Goal: Transaction & Acquisition: Purchase product/service

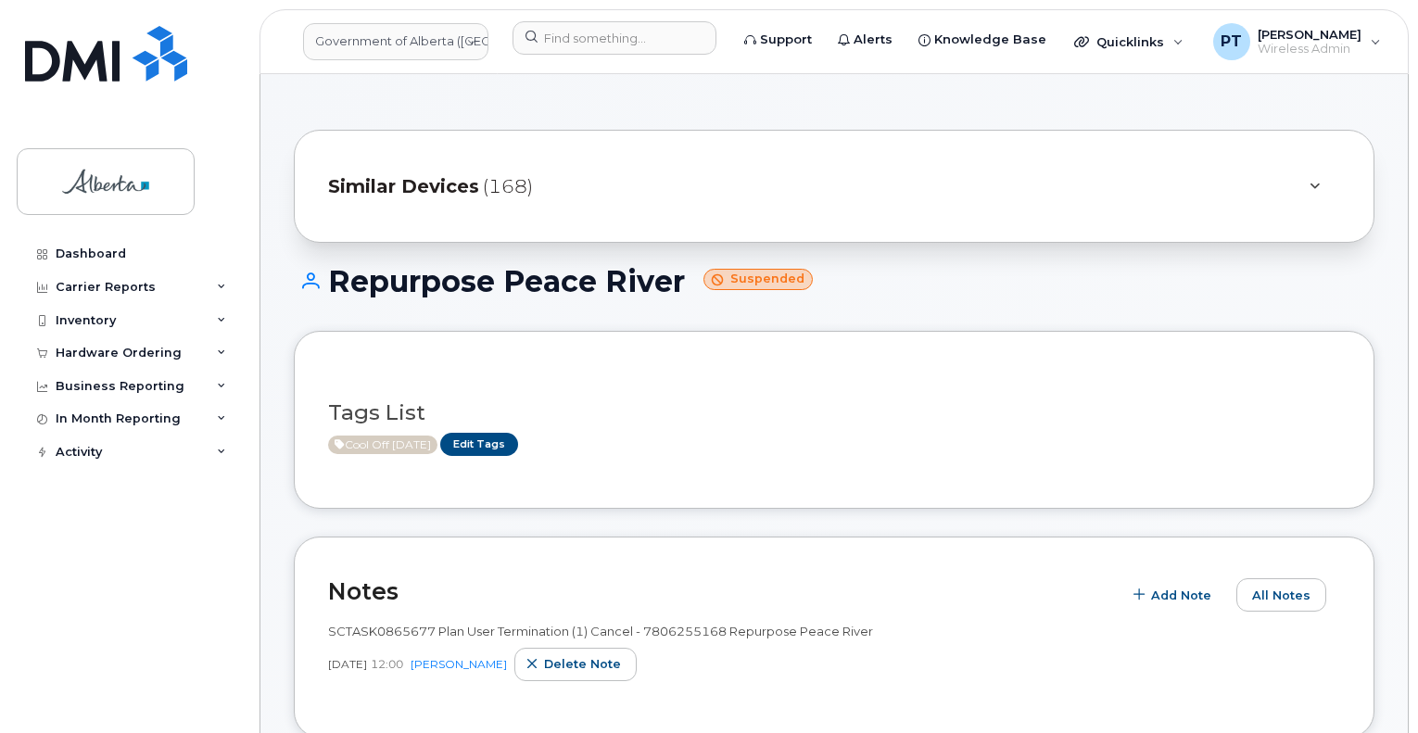
scroll to position [185, 0]
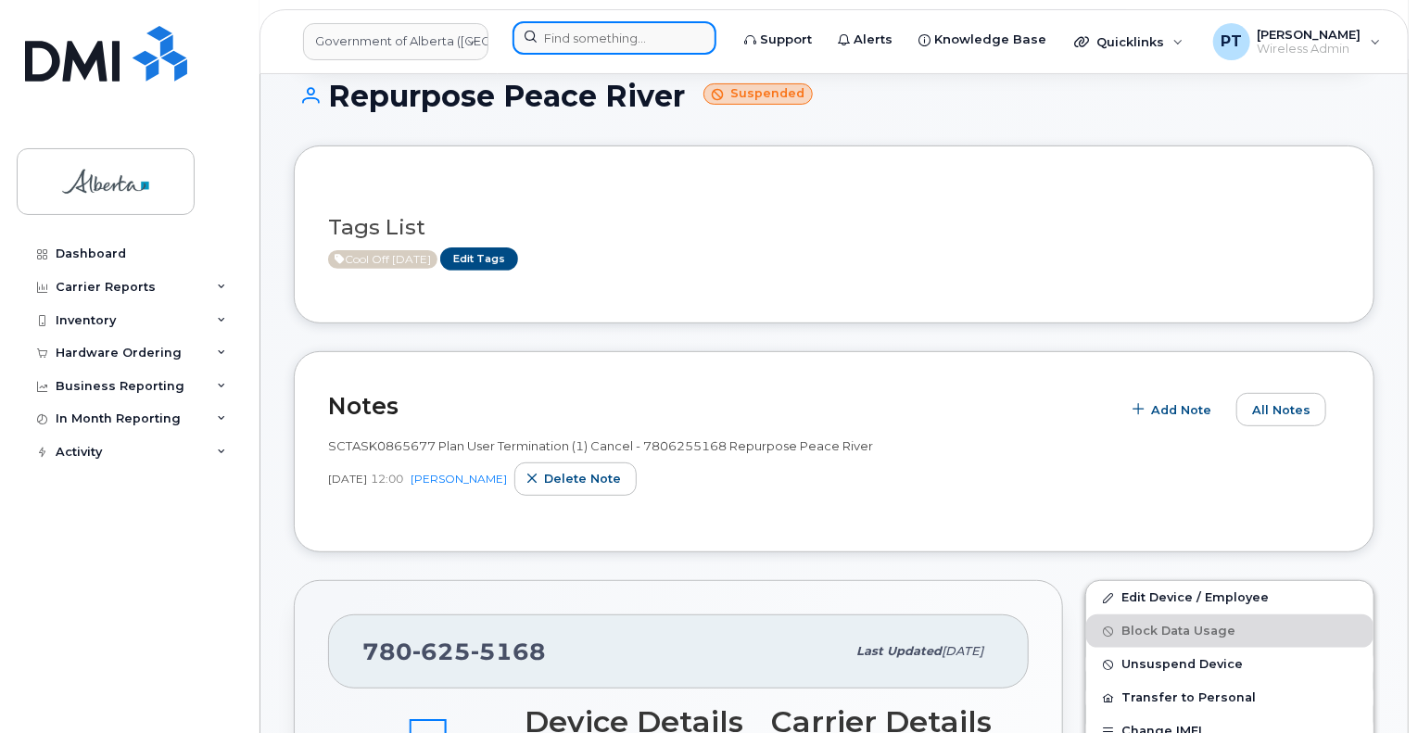
click at [574, 33] on input at bounding box center [614, 37] width 204 height 33
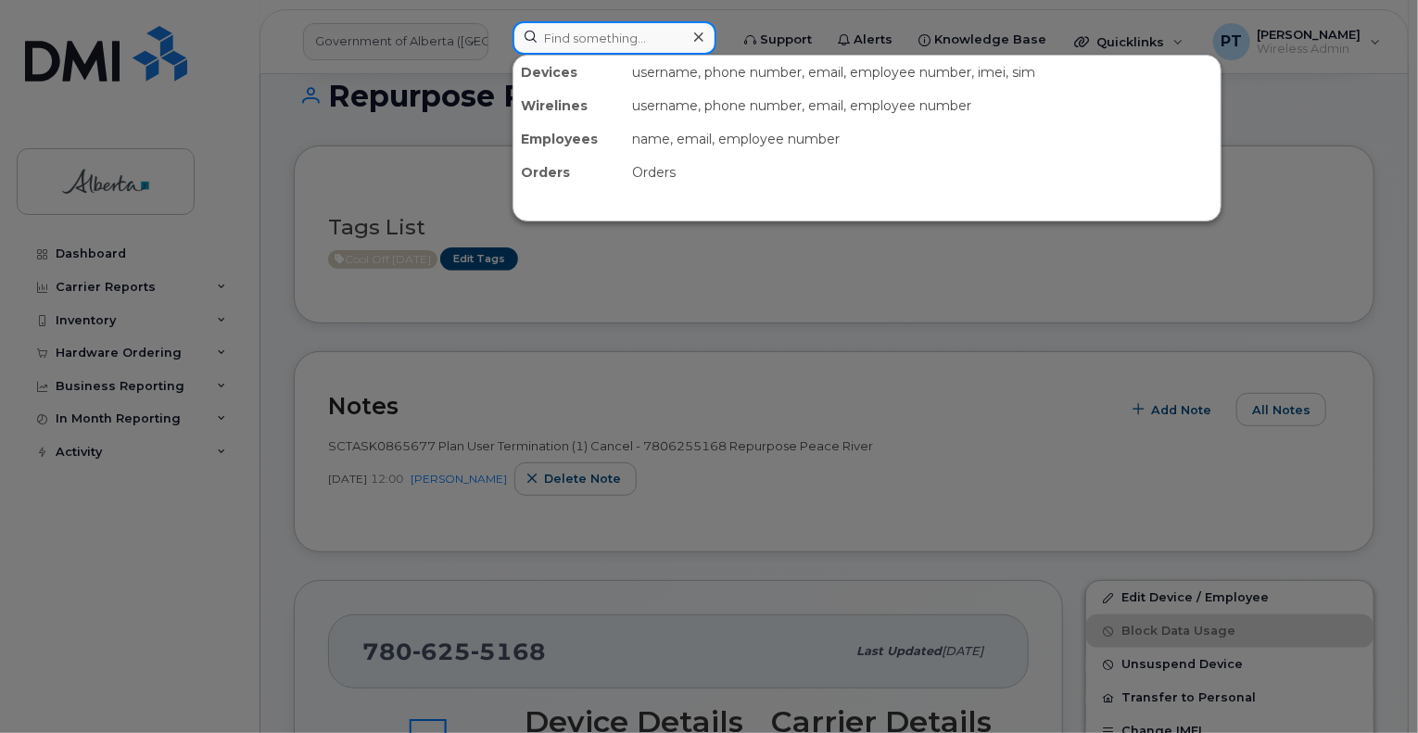
paste input "4035968587"
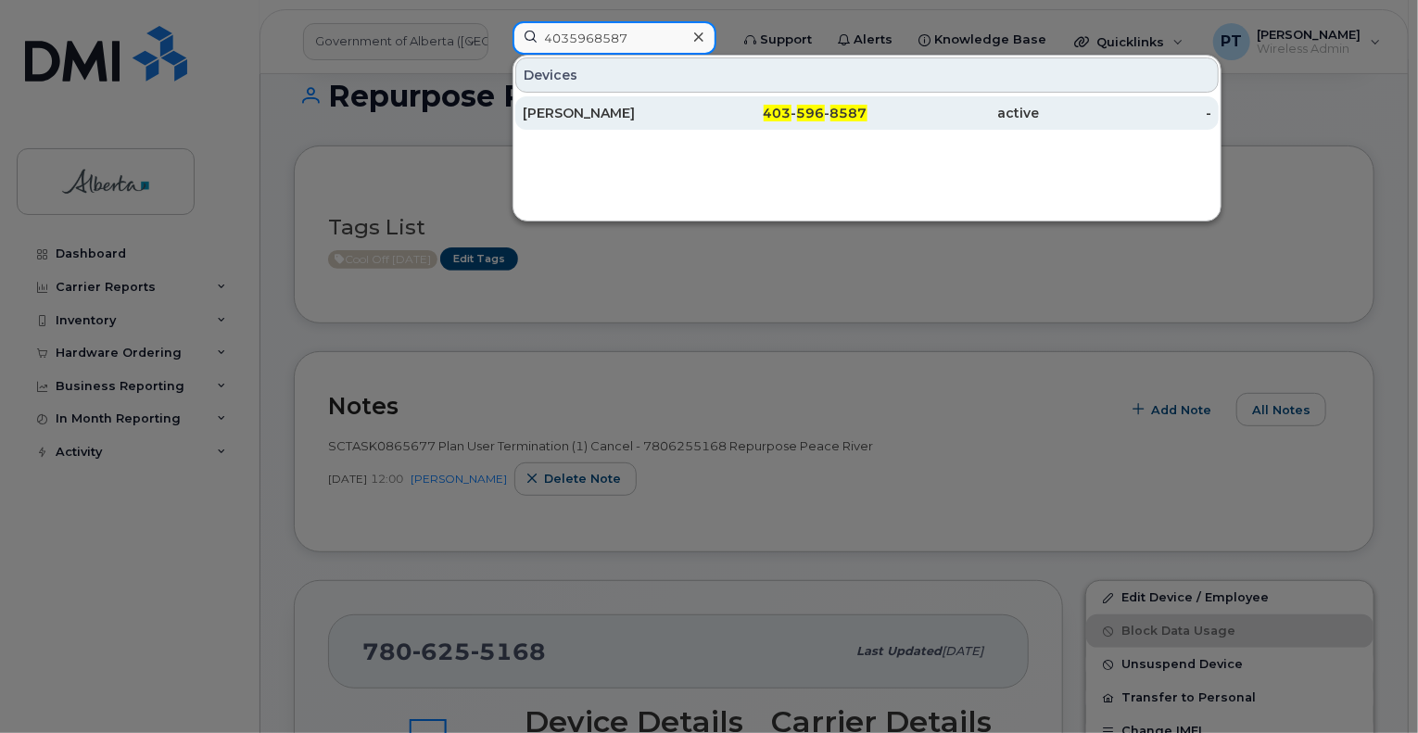
type input "4035968587"
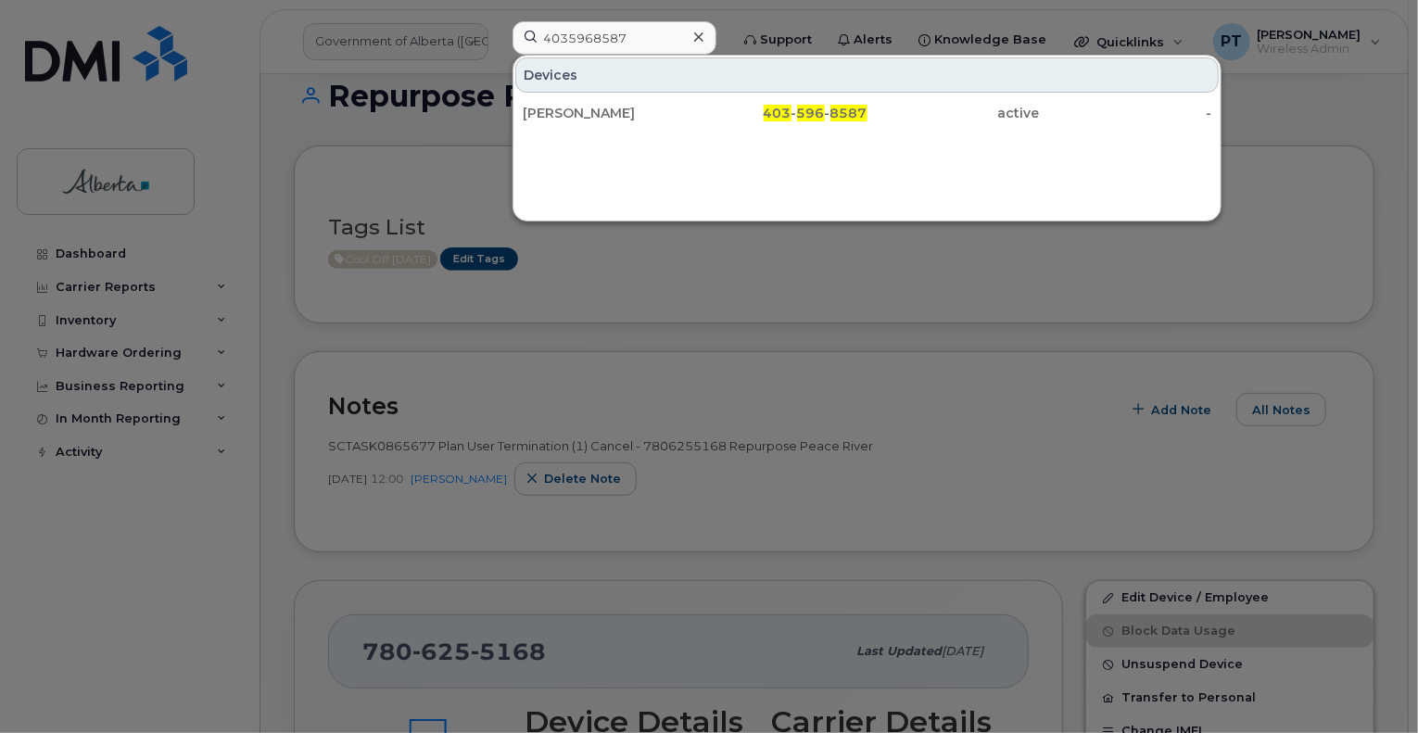
drag, startPoint x: 593, startPoint y: 113, endPoint x: 521, endPoint y: 137, distance: 76.2
click at [593, 113] on div "[PERSON_NAME]" at bounding box center [609, 113] width 172 height 19
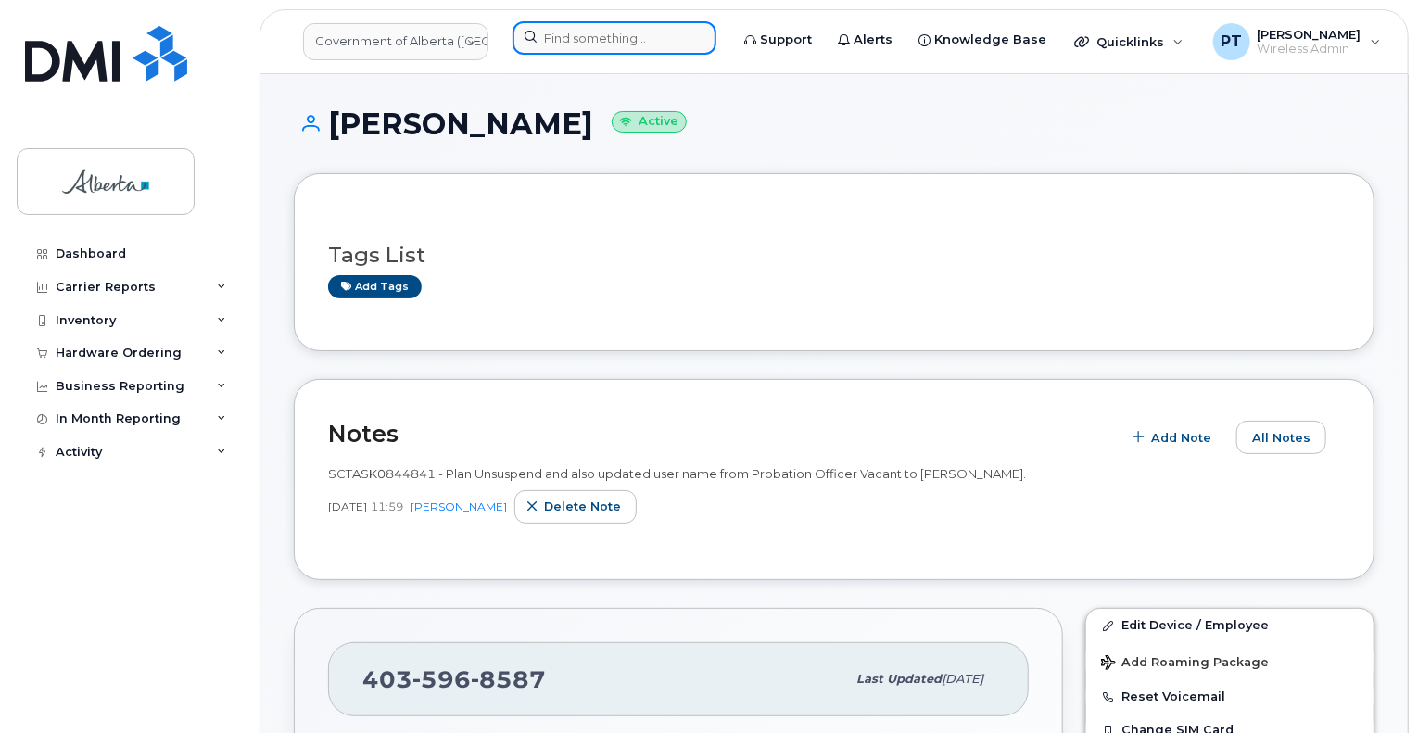
click at [539, 44] on input at bounding box center [614, 37] width 204 height 33
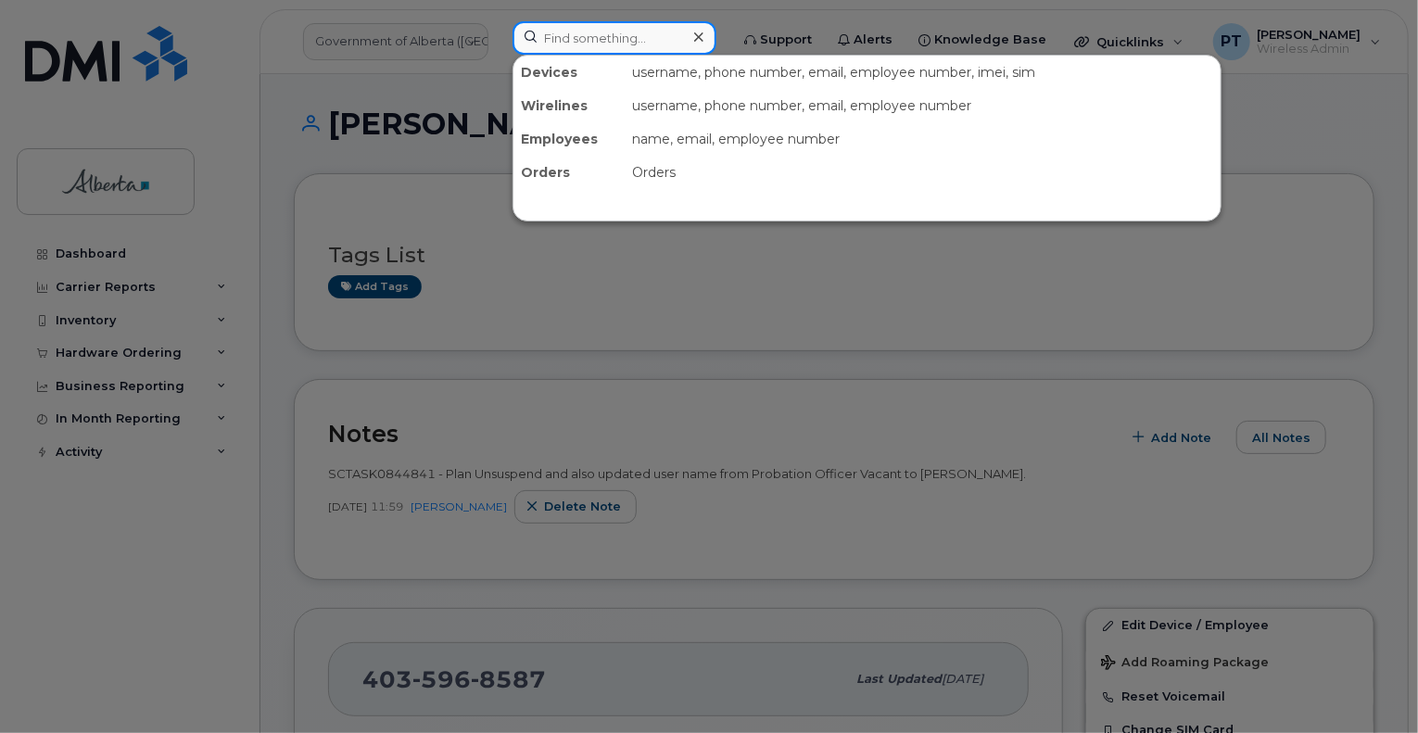
paste input "5877840241"
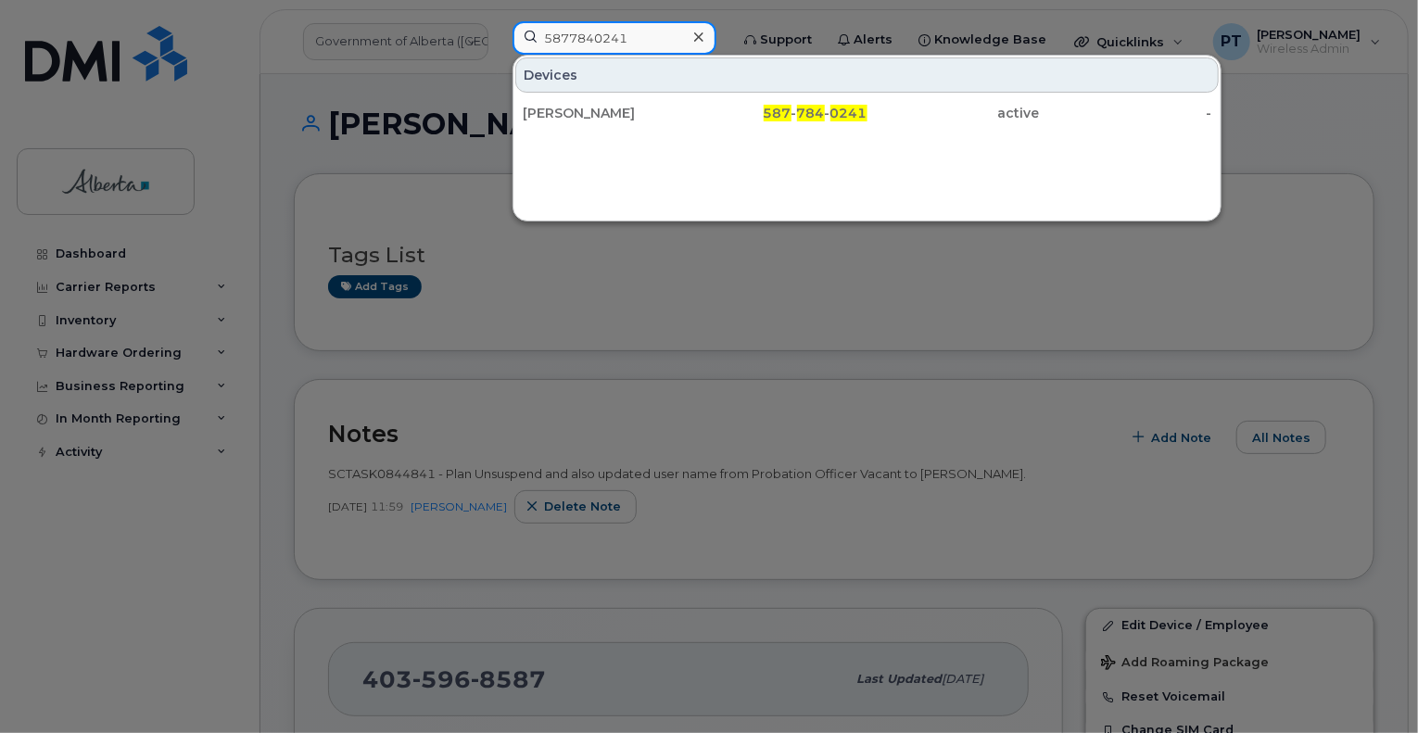
type input "5877840241"
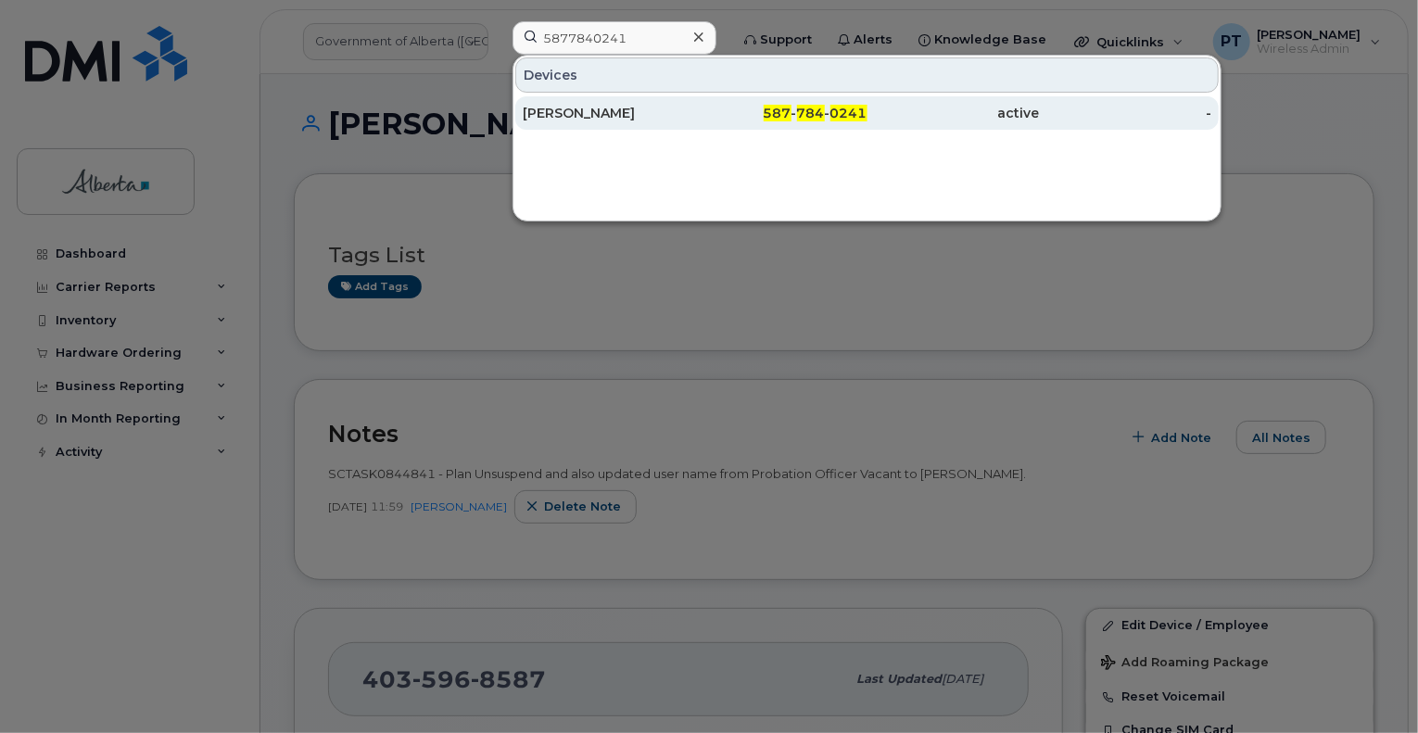
click at [567, 108] on div "Lara Kuye" at bounding box center [609, 113] width 172 height 19
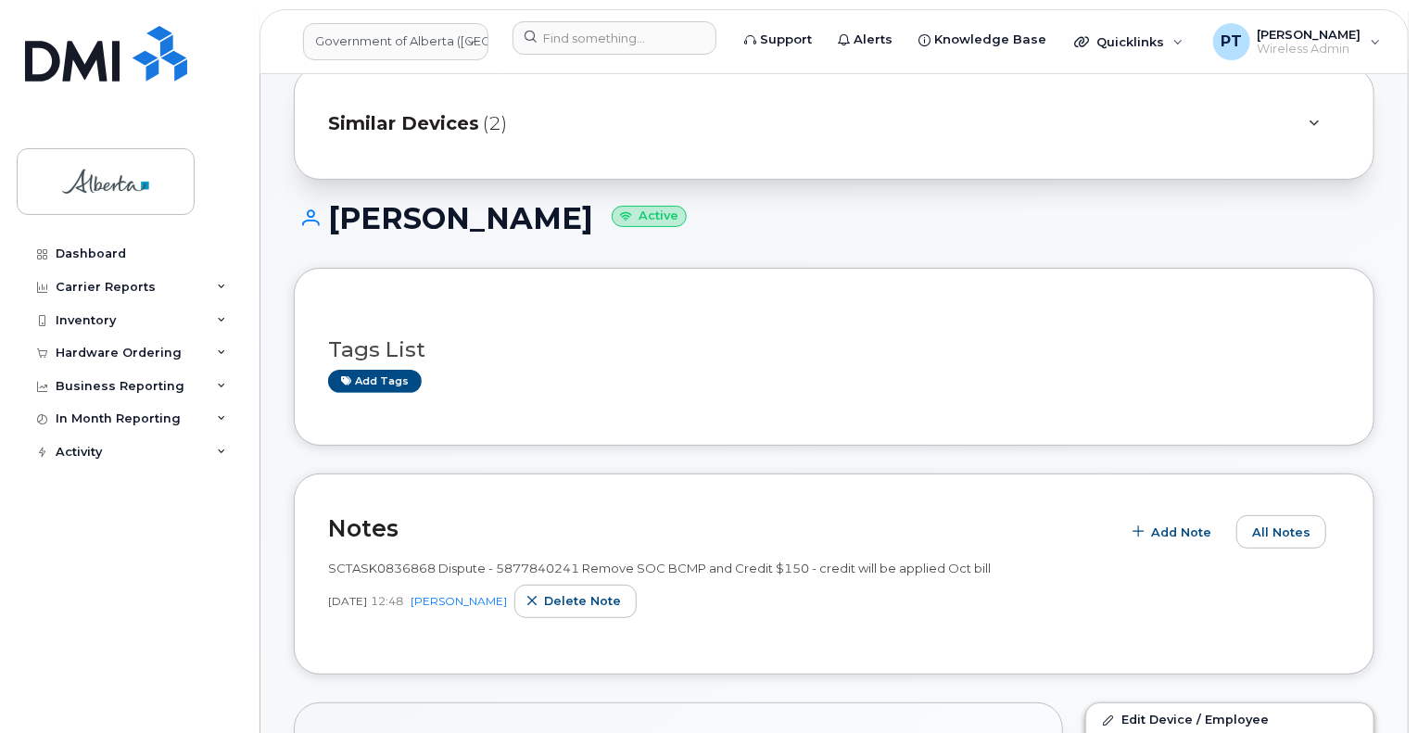
scroll to position [185, 0]
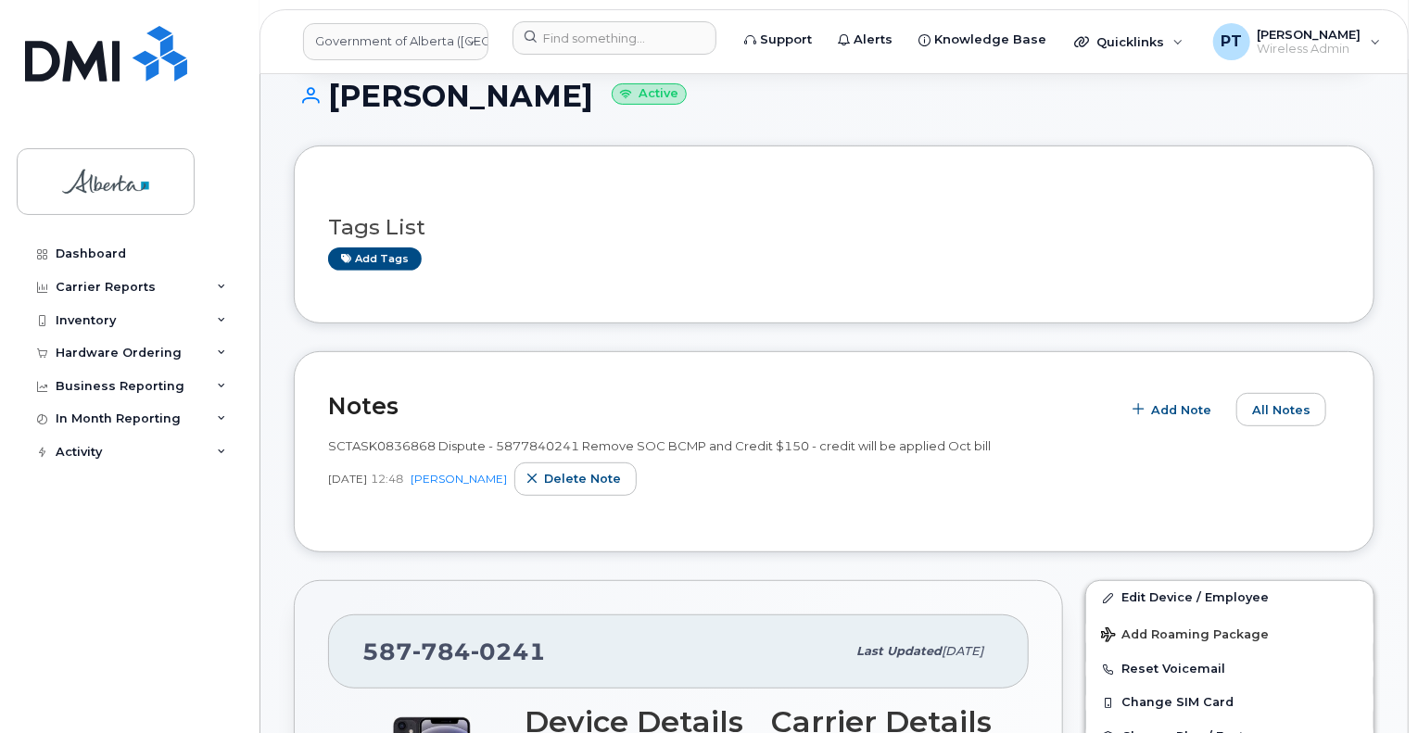
click at [381, 447] on span "SCTASK0836868 Dispute - 5877840241 Remove SOC BCMP and Credit $150 - credit wil…" at bounding box center [659, 445] width 663 height 15
copy span "SCTASK0836868"
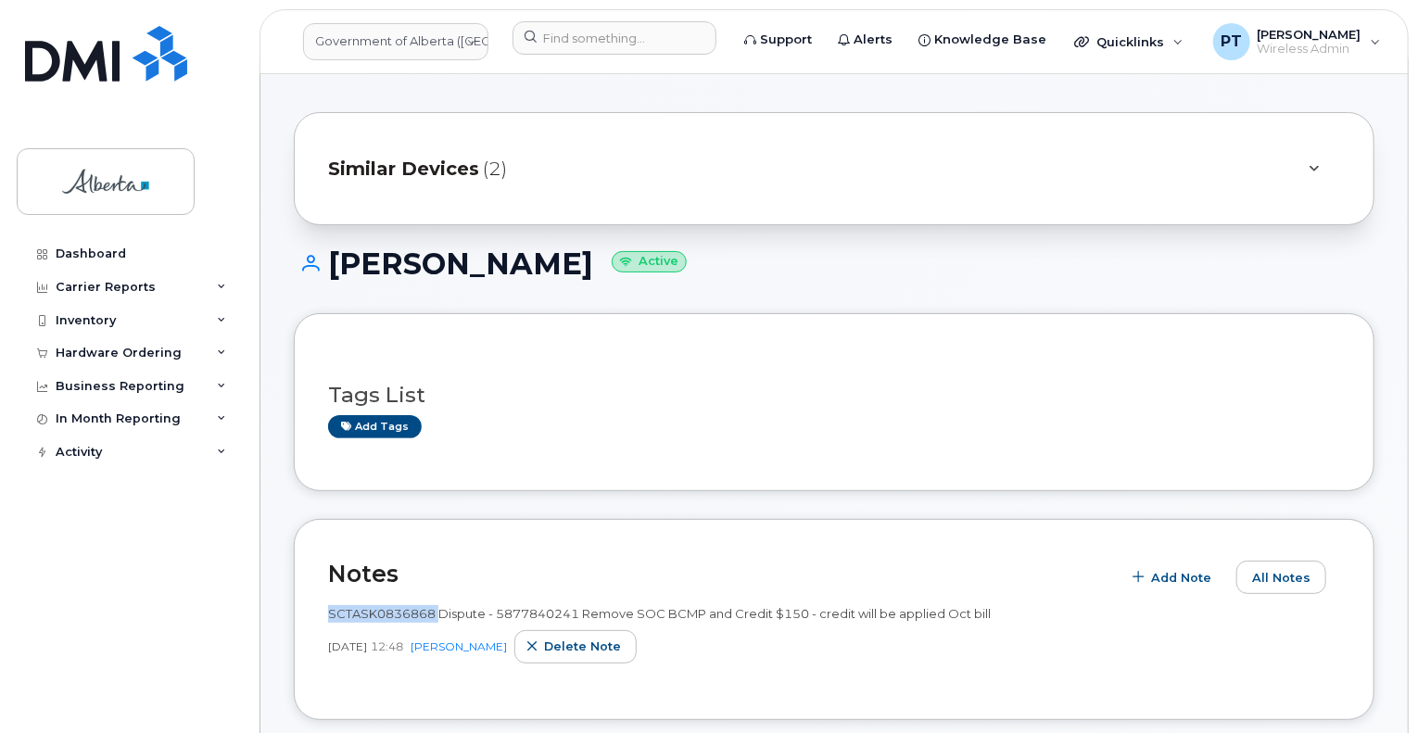
scroll to position [0, 0]
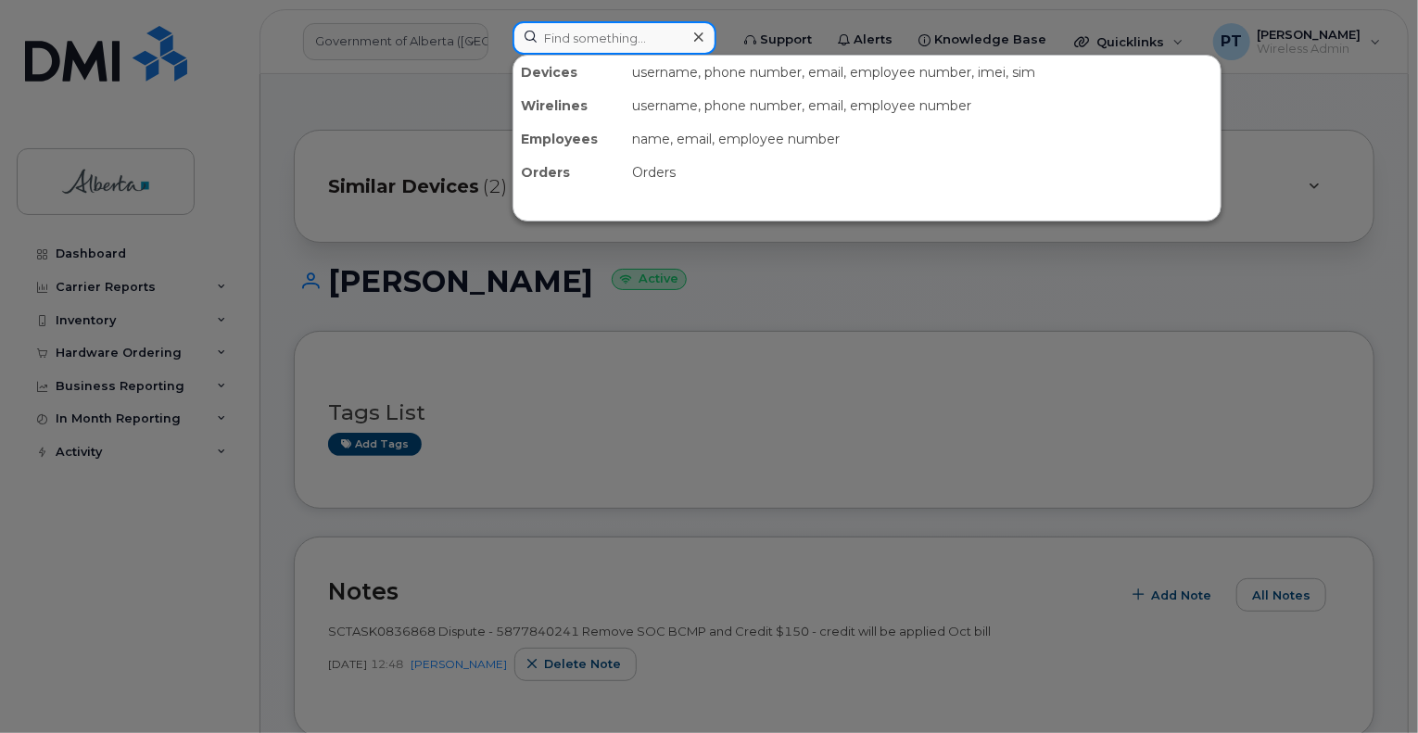
click at [563, 44] on input at bounding box center [614, 37] width 204 height 33
paste input "5878737127"
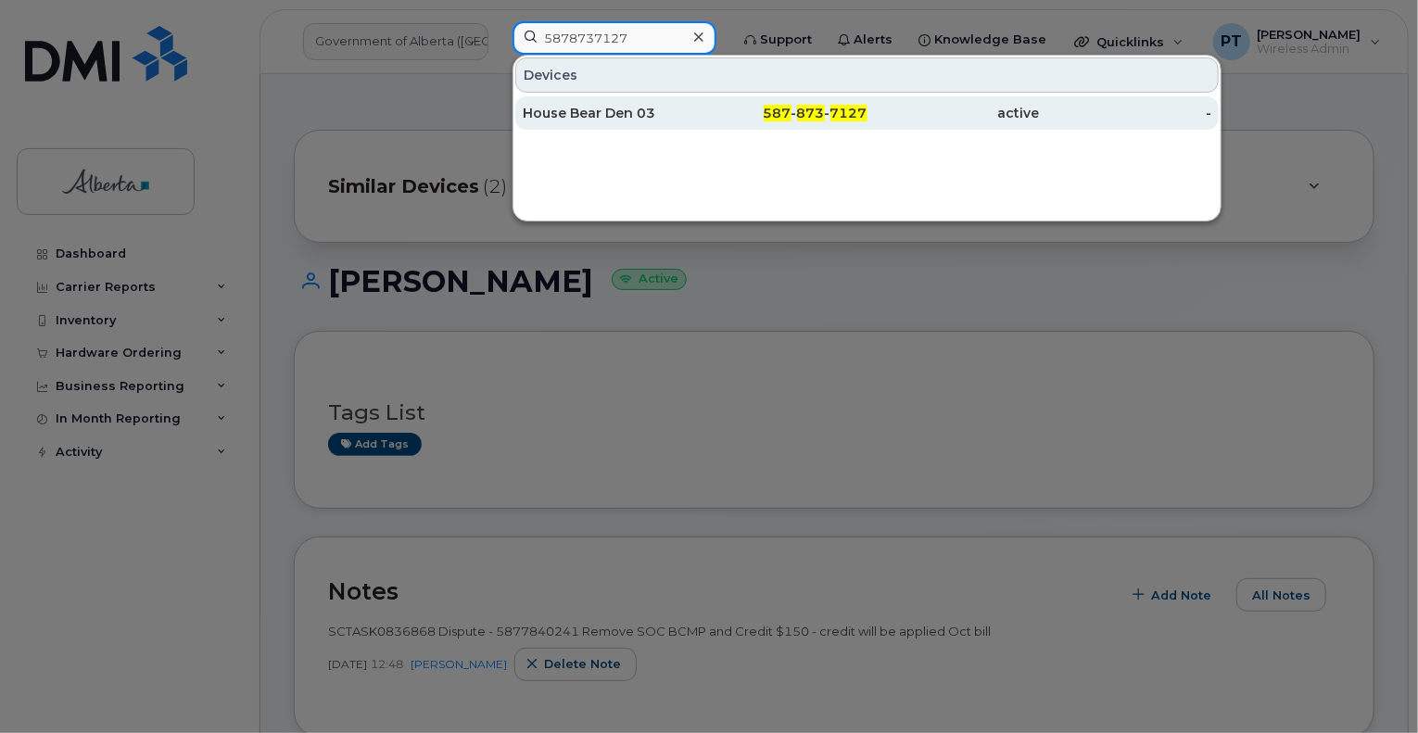
type input "5878737127"
click at [550, 114] on div "House Bear Den 03" at bounding box center [609, 113] width 172 height 19
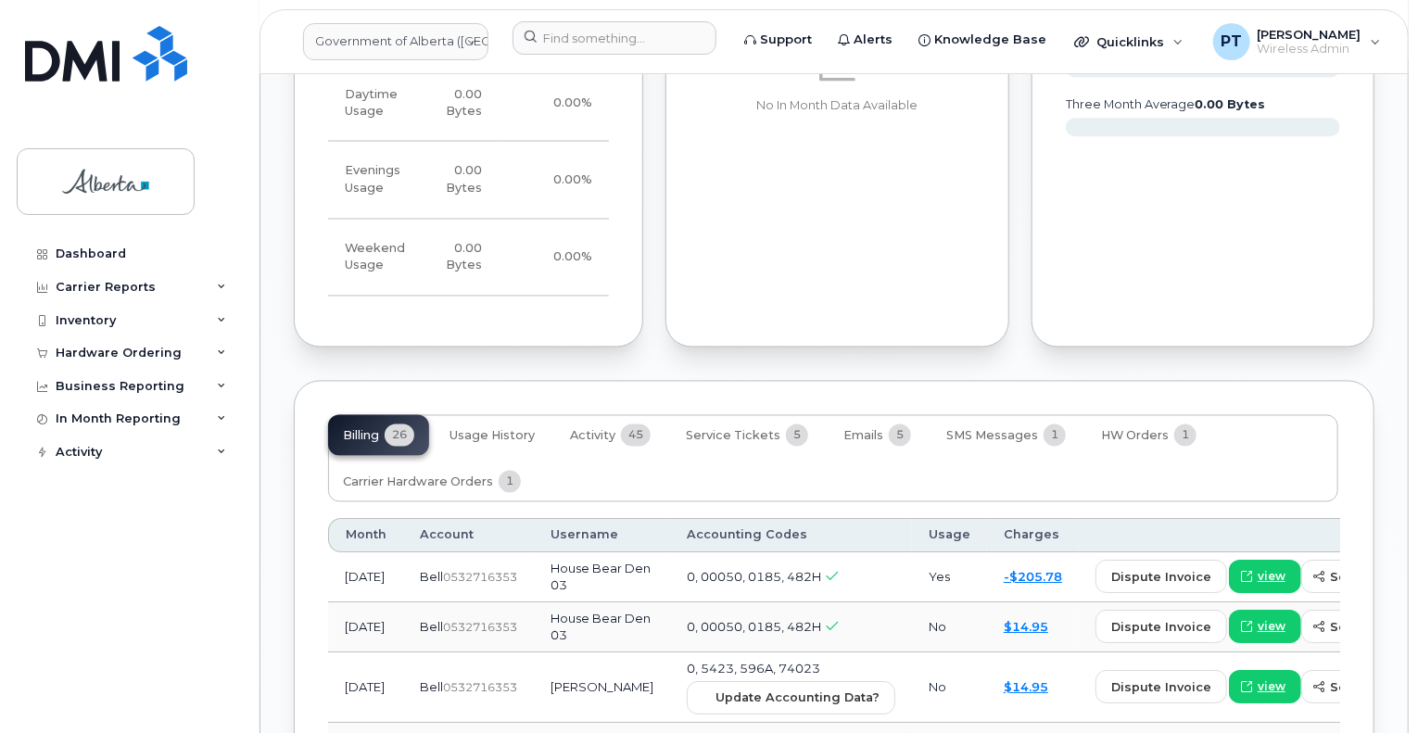
scroll to position [1853, 0]
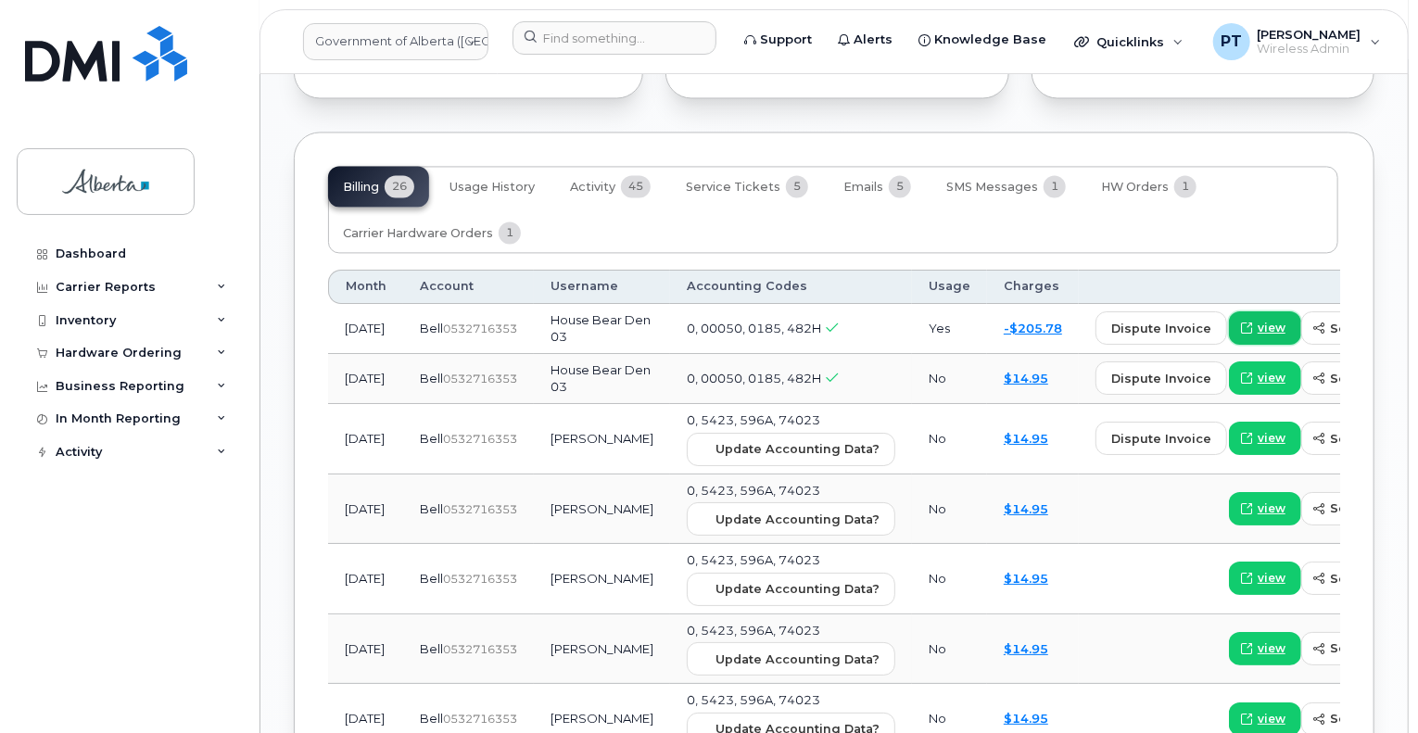
click at [1257, 320] on span "view" at bounding box center [1271, 328] width 28 height 17
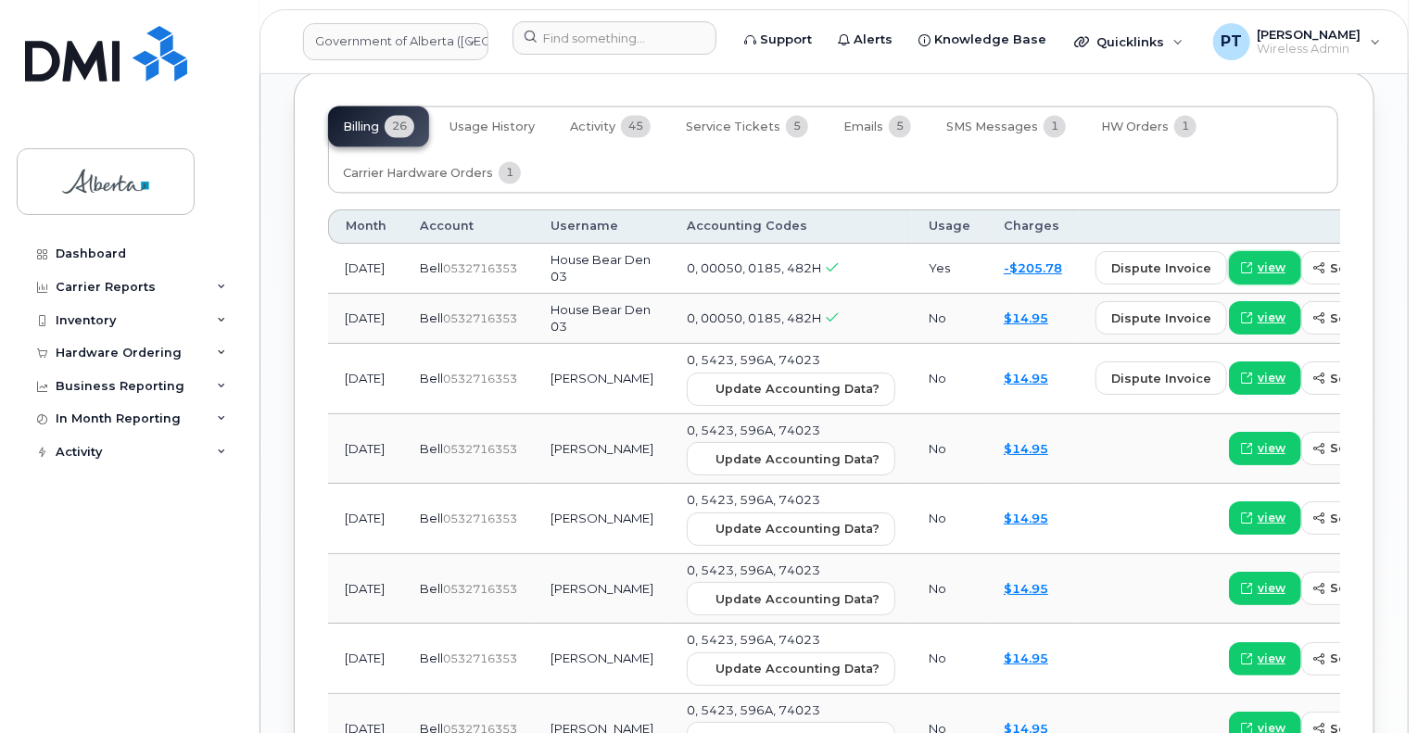
scroll to position [1946, 0]
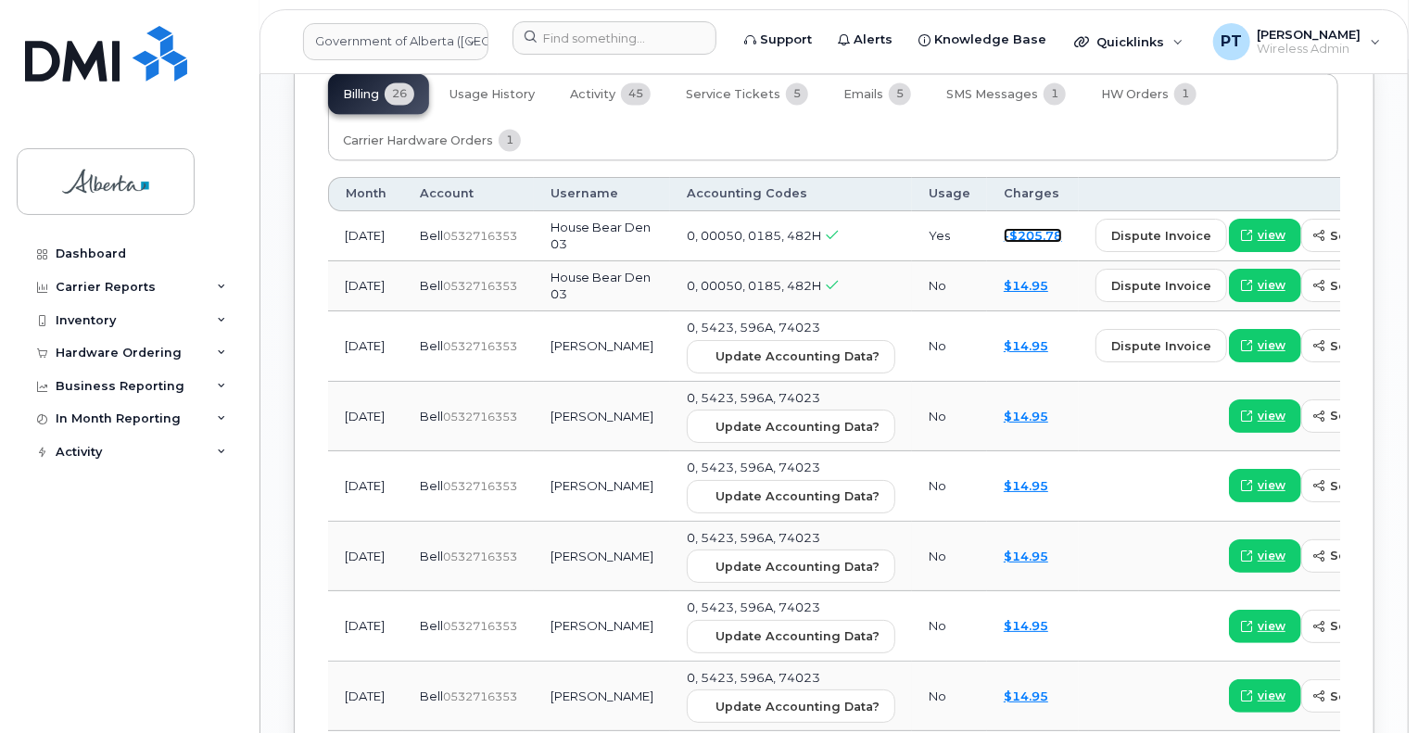
click at [1004, 228] on link "-$205.78" at bounding box center [1033, 235] width 58 height 15
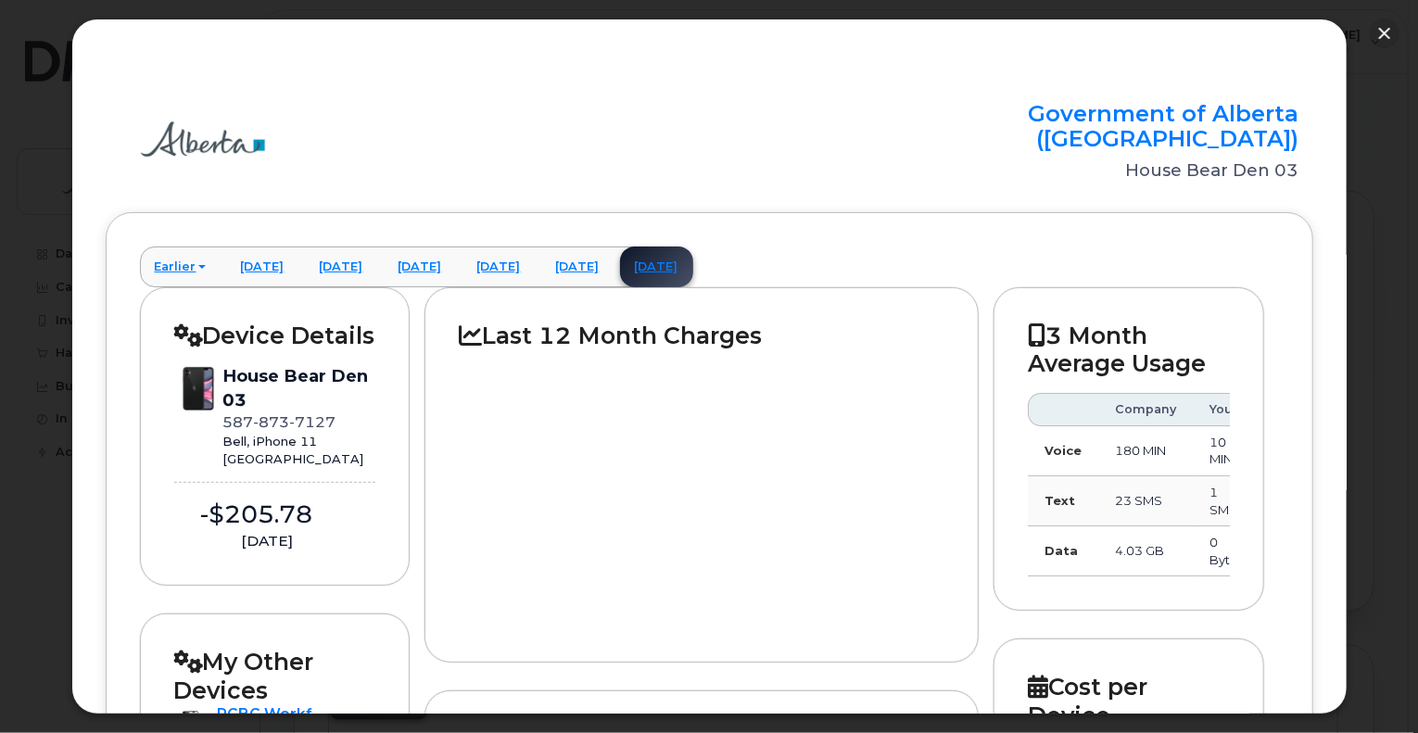
scroll to position [1297, 0]
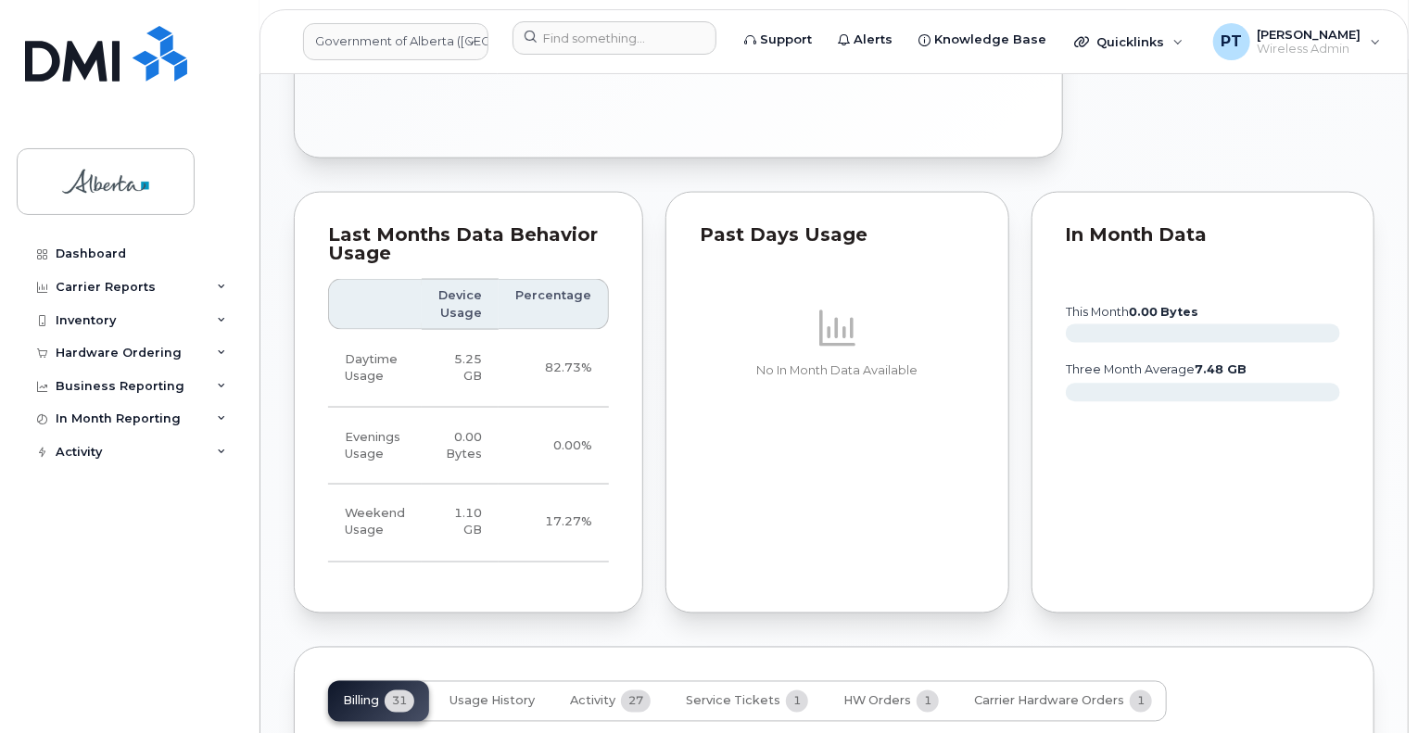
scroll to position [932, 0]
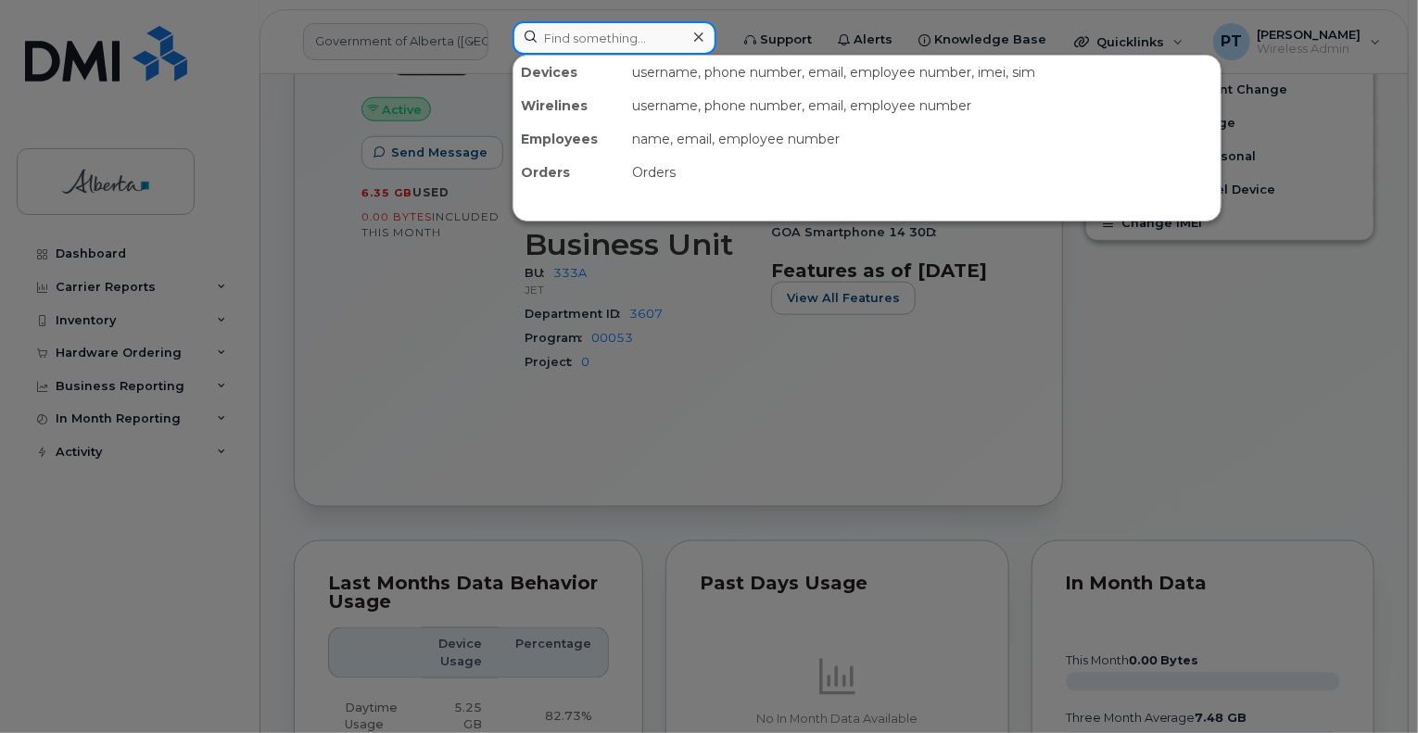
click at [638, 32] on input at bounding box center [614, 37] width 204 height 33
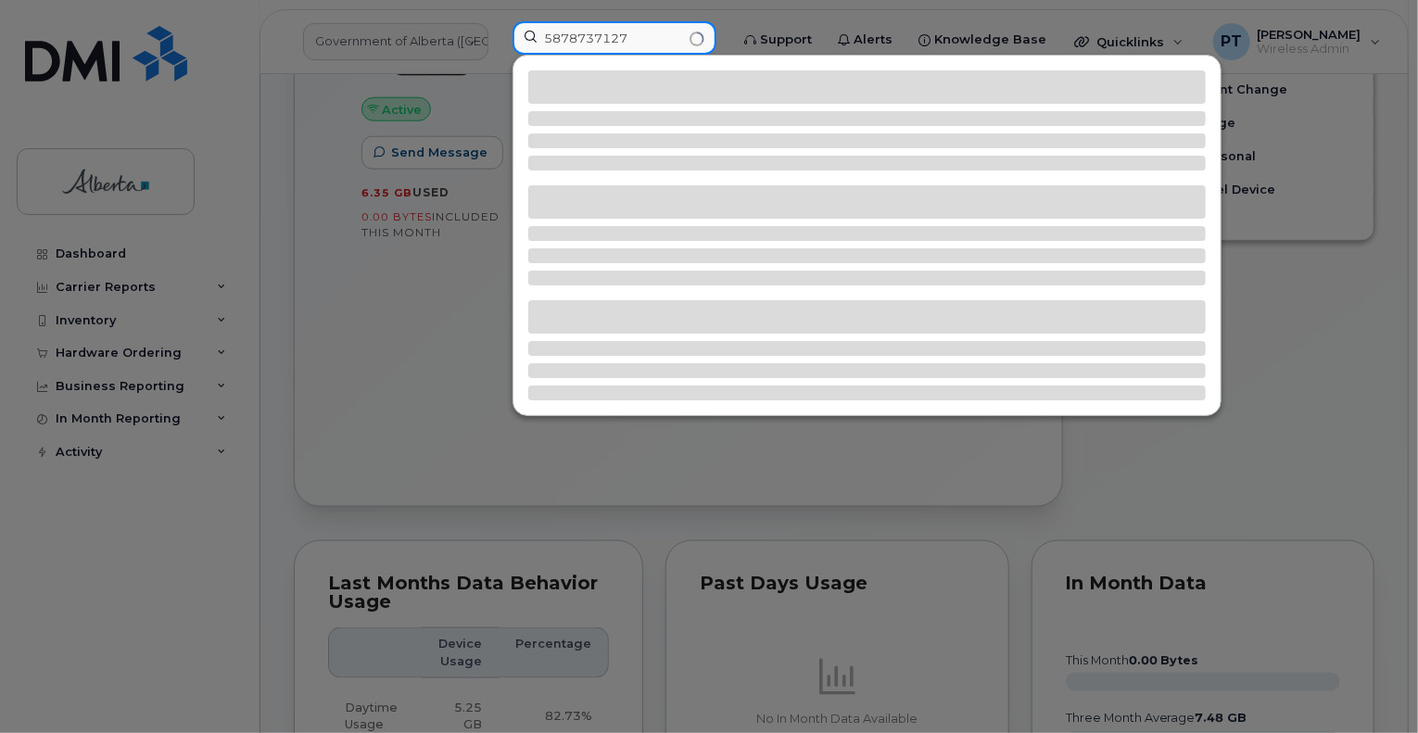
type input "5878737127"
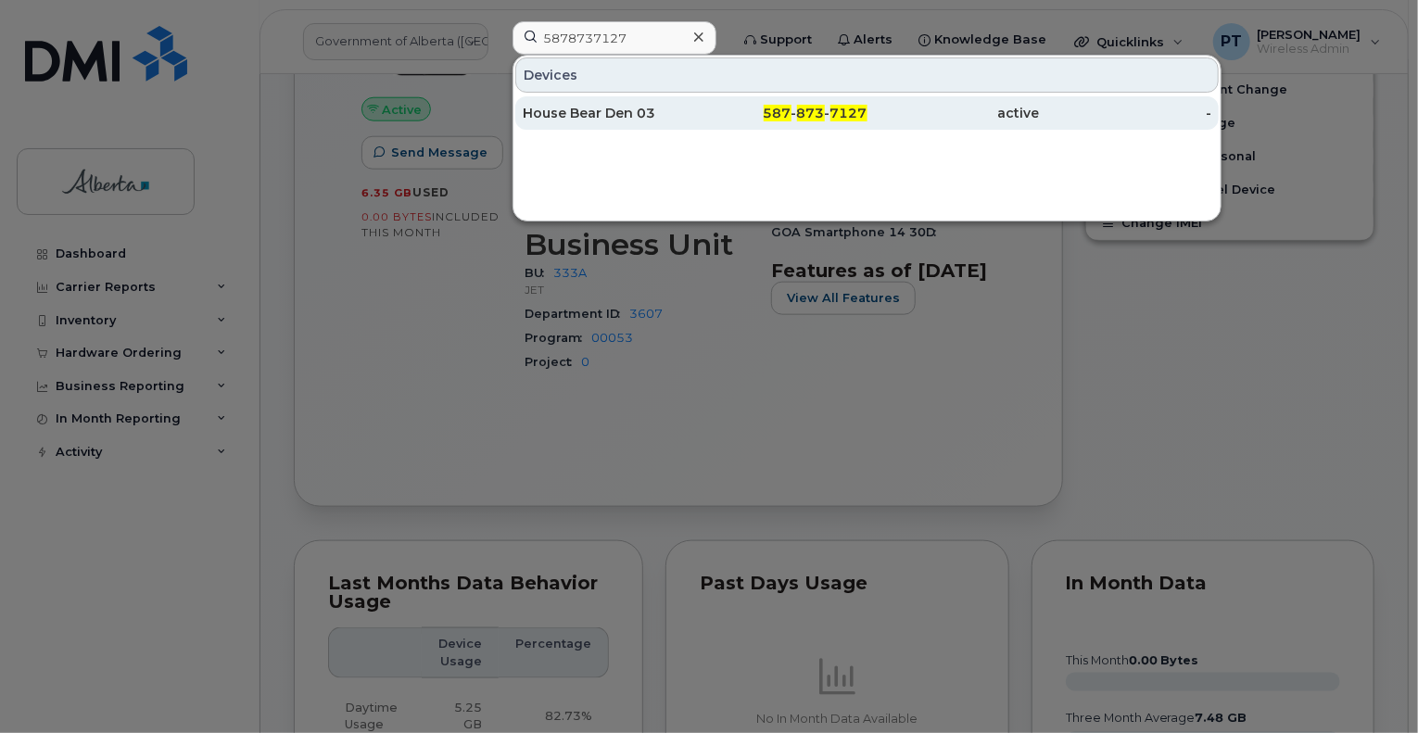
click at [567, 104] on div "House Bear Den 03" at bounding box center [609, 113] width 172 height 19
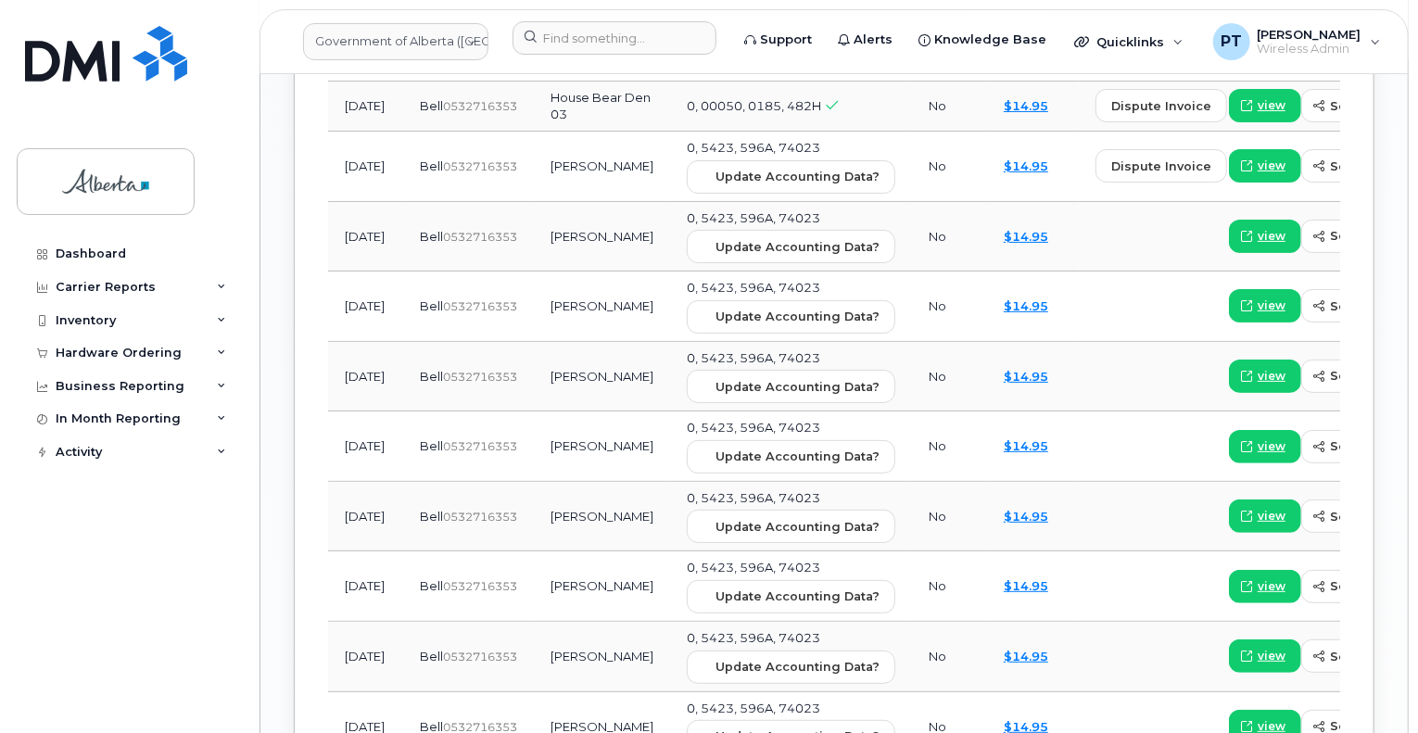
scroll to position [2224, 0]
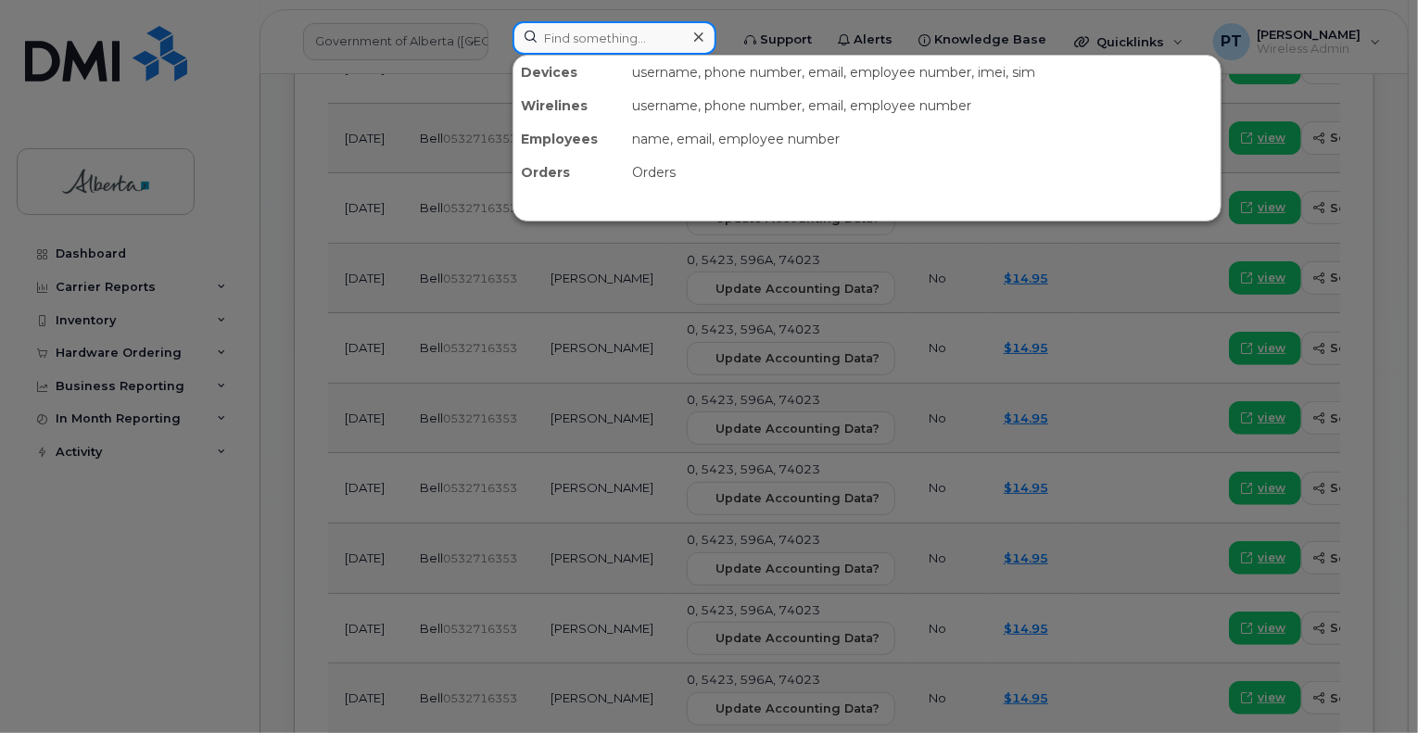
click at [592, 39] on input at bounding box center [614, 37] width 204 height 33
paste input "4033080264"
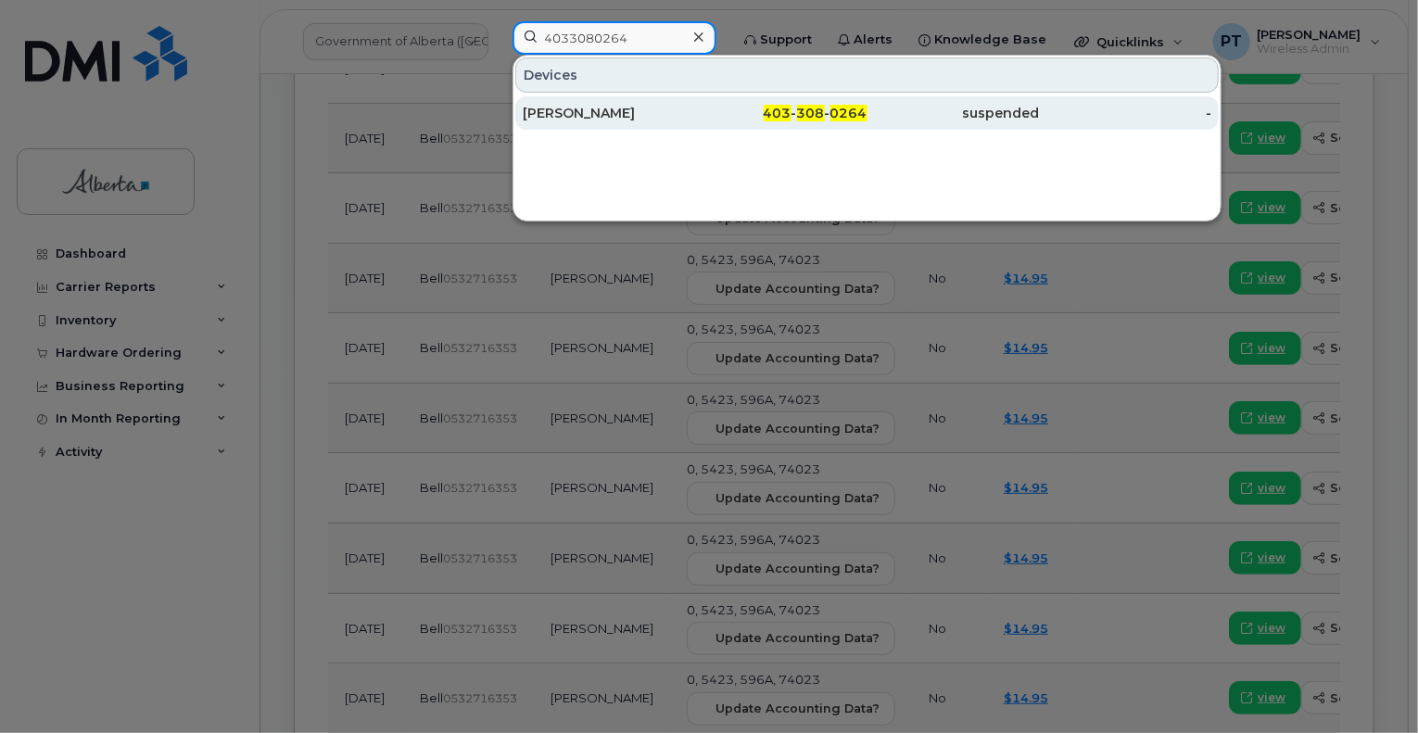
type input "4033080264"
click at [540, 114] on div "Lindsay J Brown" at bounding box center [609, 113] width 172 height 19
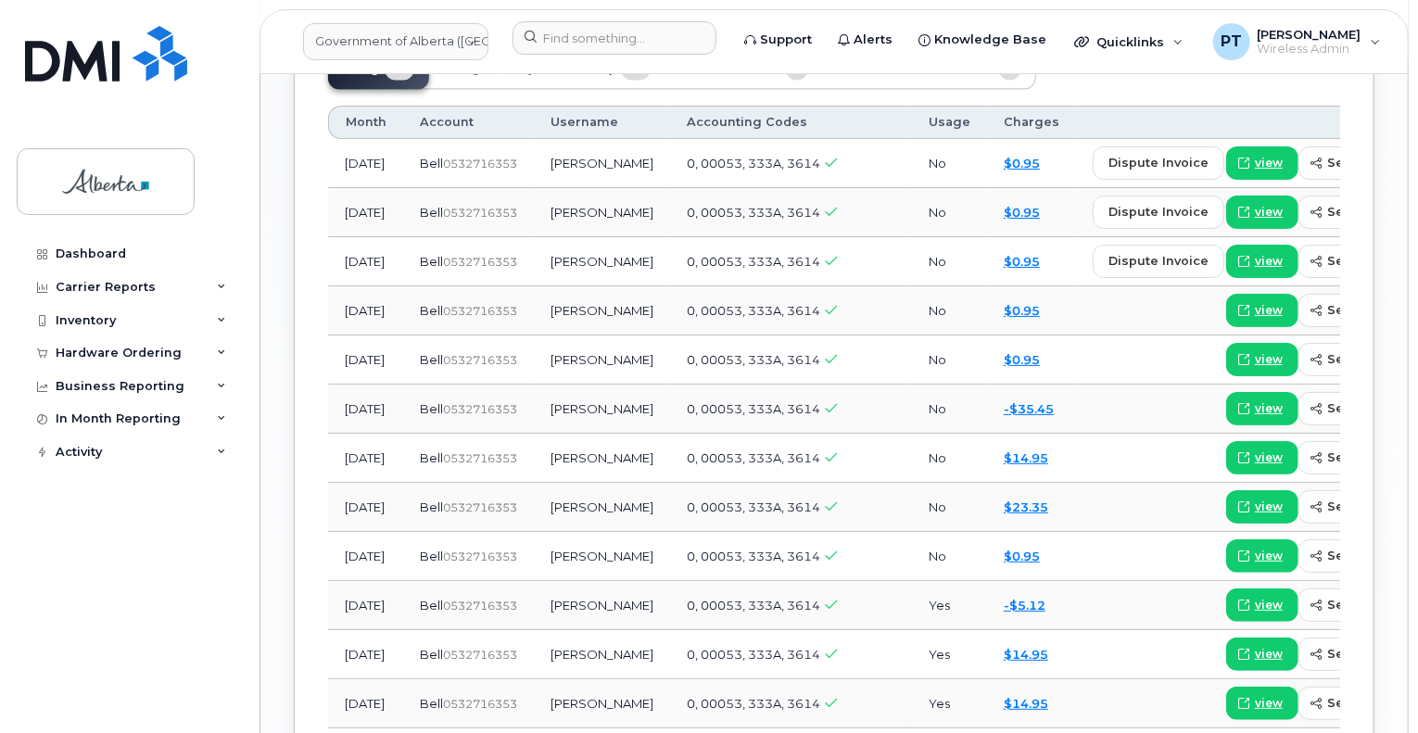
scroll to position [1946, 0]
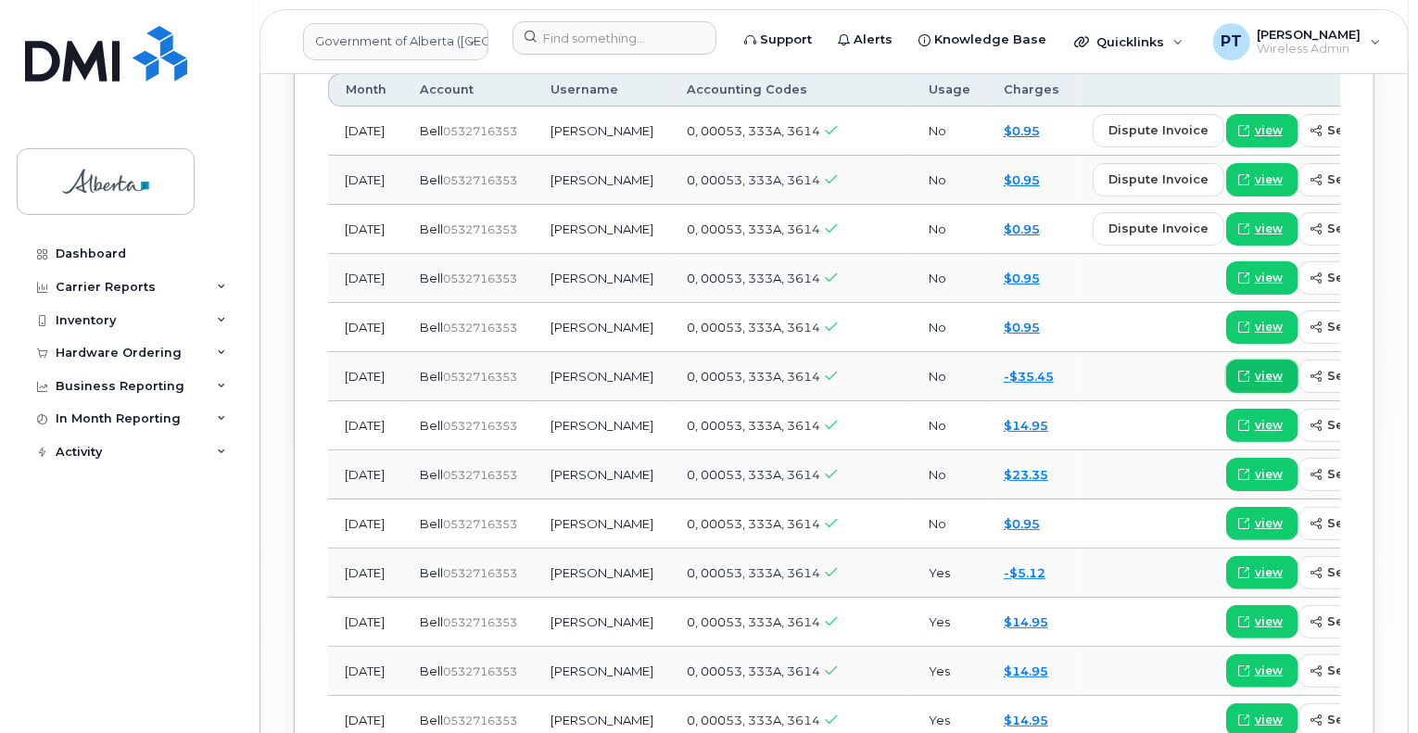
click at [1255, 373] on span "view" at bounding box center [1269, 376] width 28 height 17
click at [608, 36] on input at bounding box center [614, 37] width 204 height 33
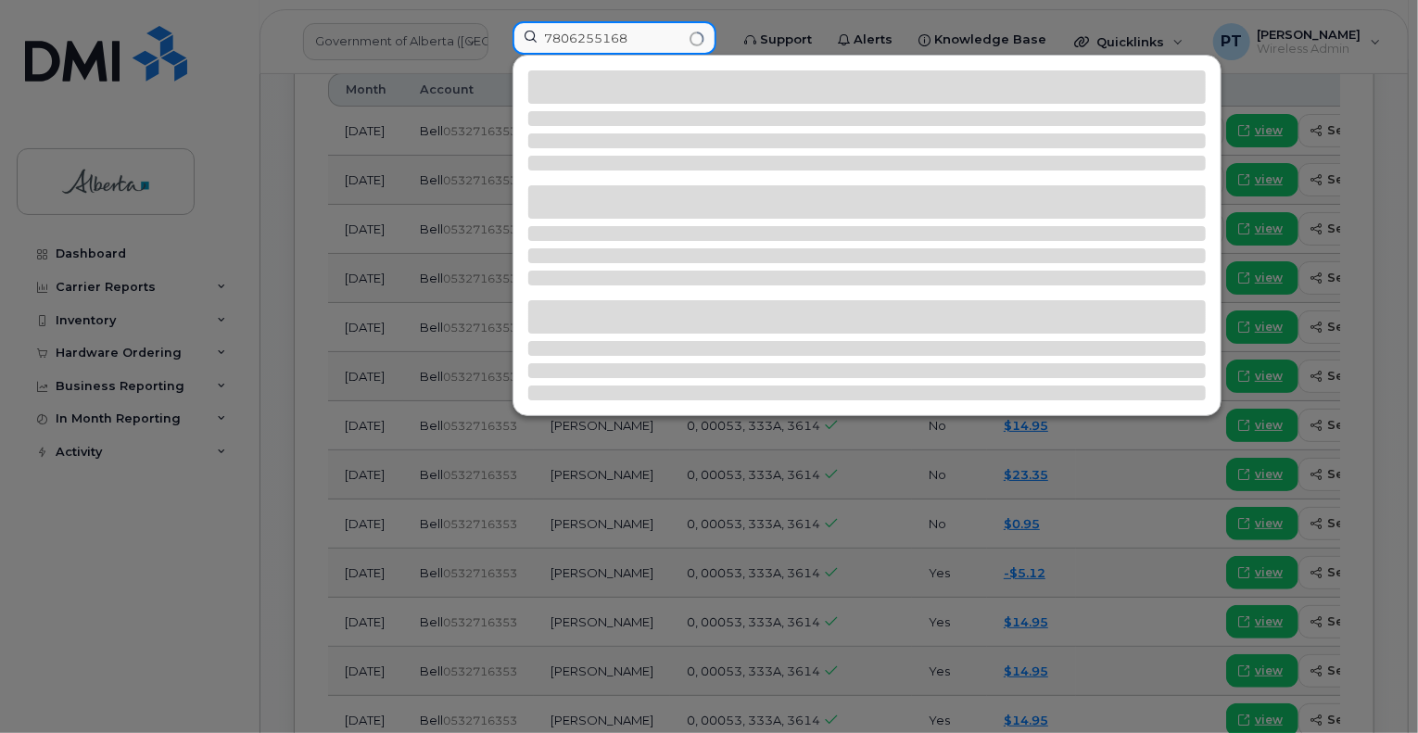
type input "7806255168"
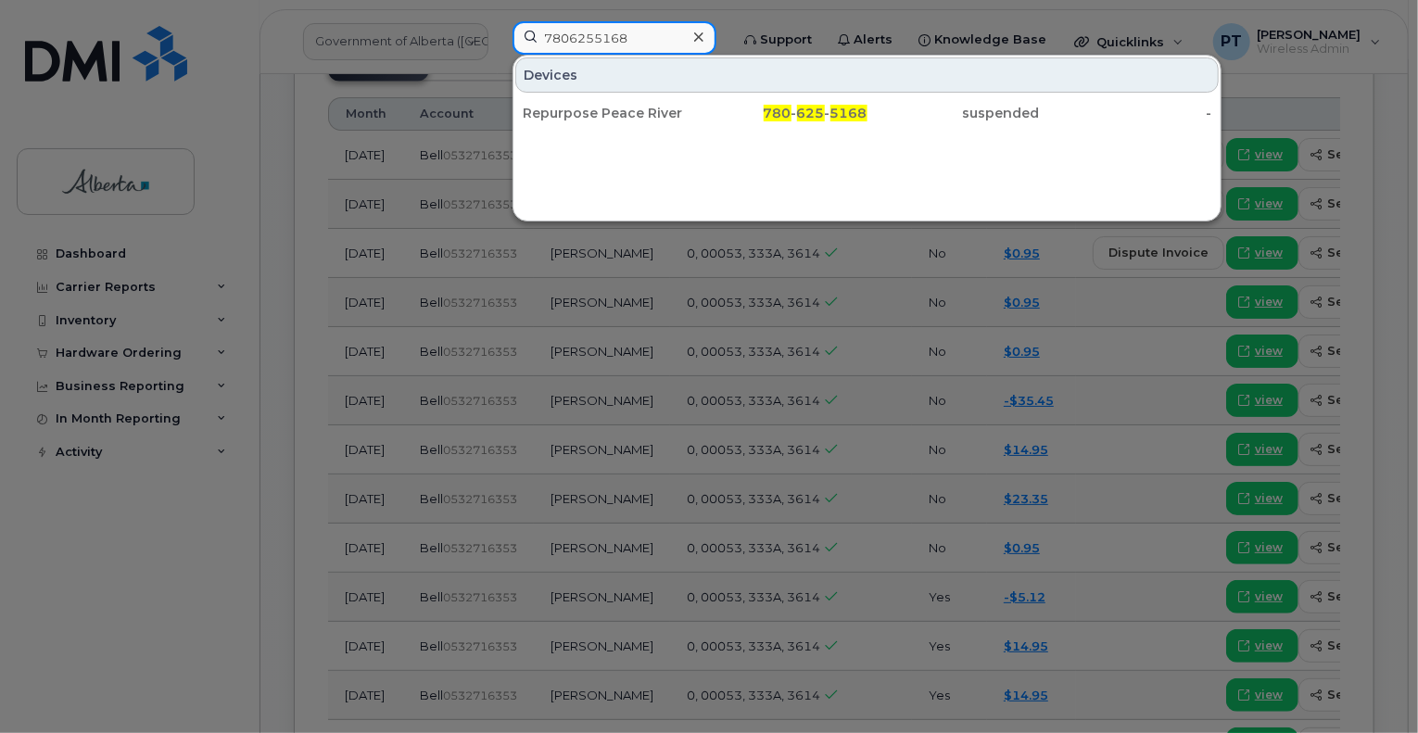
scroll to position [1853, 0]
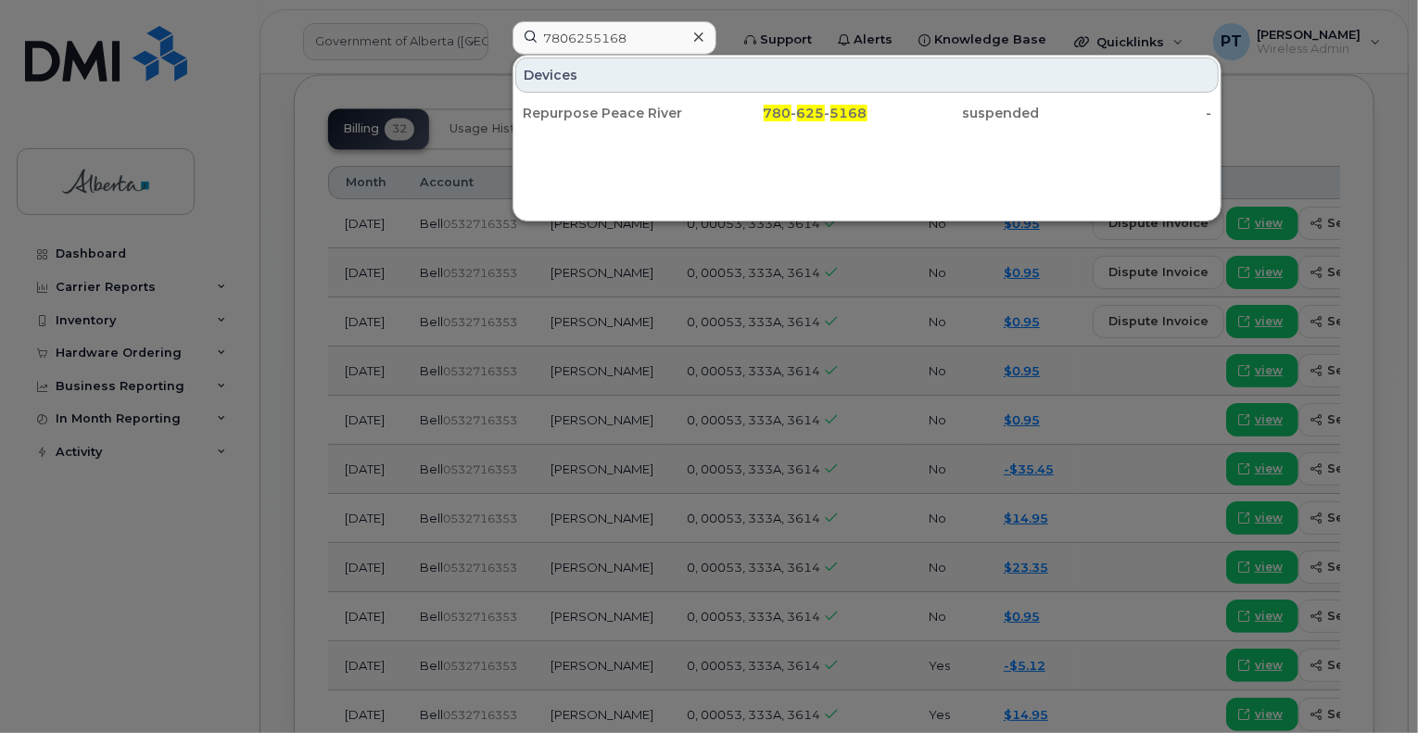
drag, startPoint x: 630, startPoint y: 114, endPoint x: 793, endPoint y: 273, distance: 228.0
click at [630, 114] on div "Repurpose Peace River" at bounding box center [609, 113] width 172 height 19
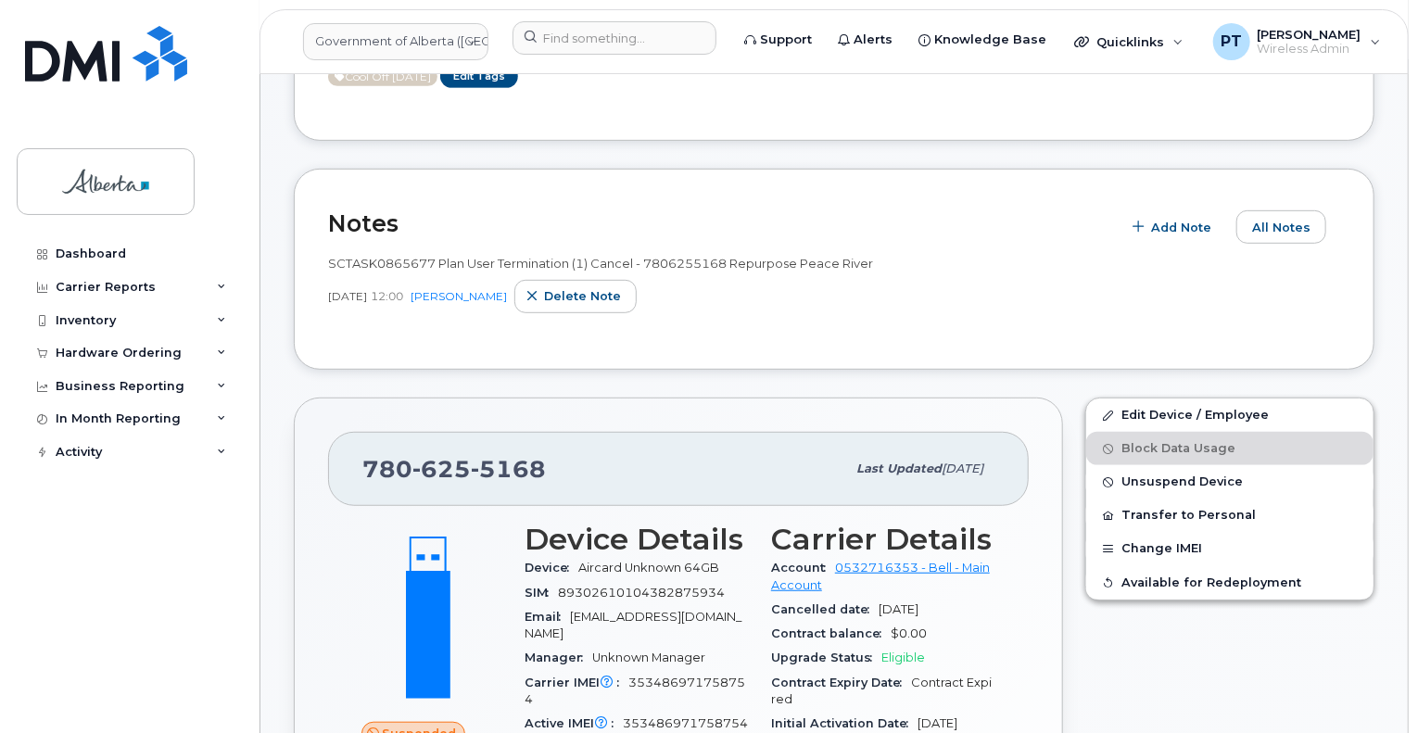
scroll to position [371, 0]
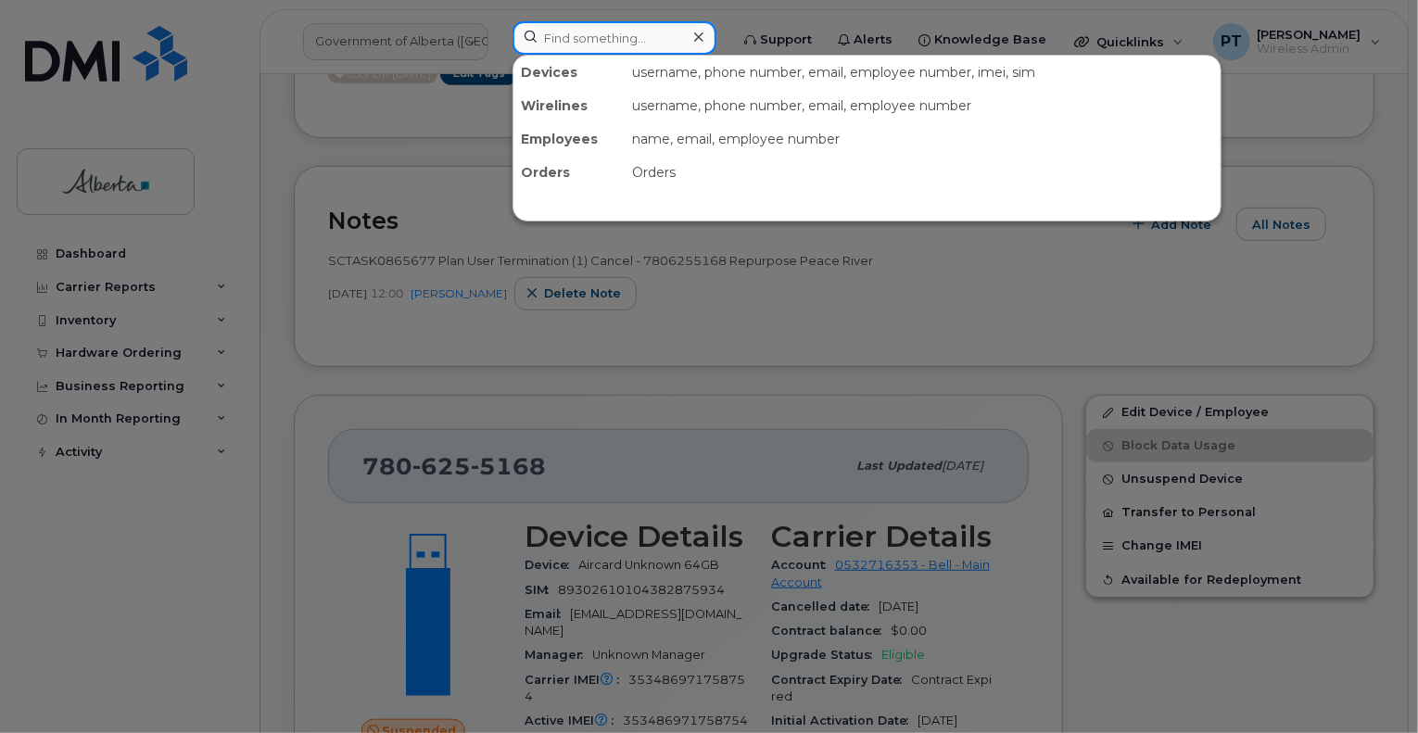
click at [603, 47] on input at bounding box center [614, 37] width 204 height 33
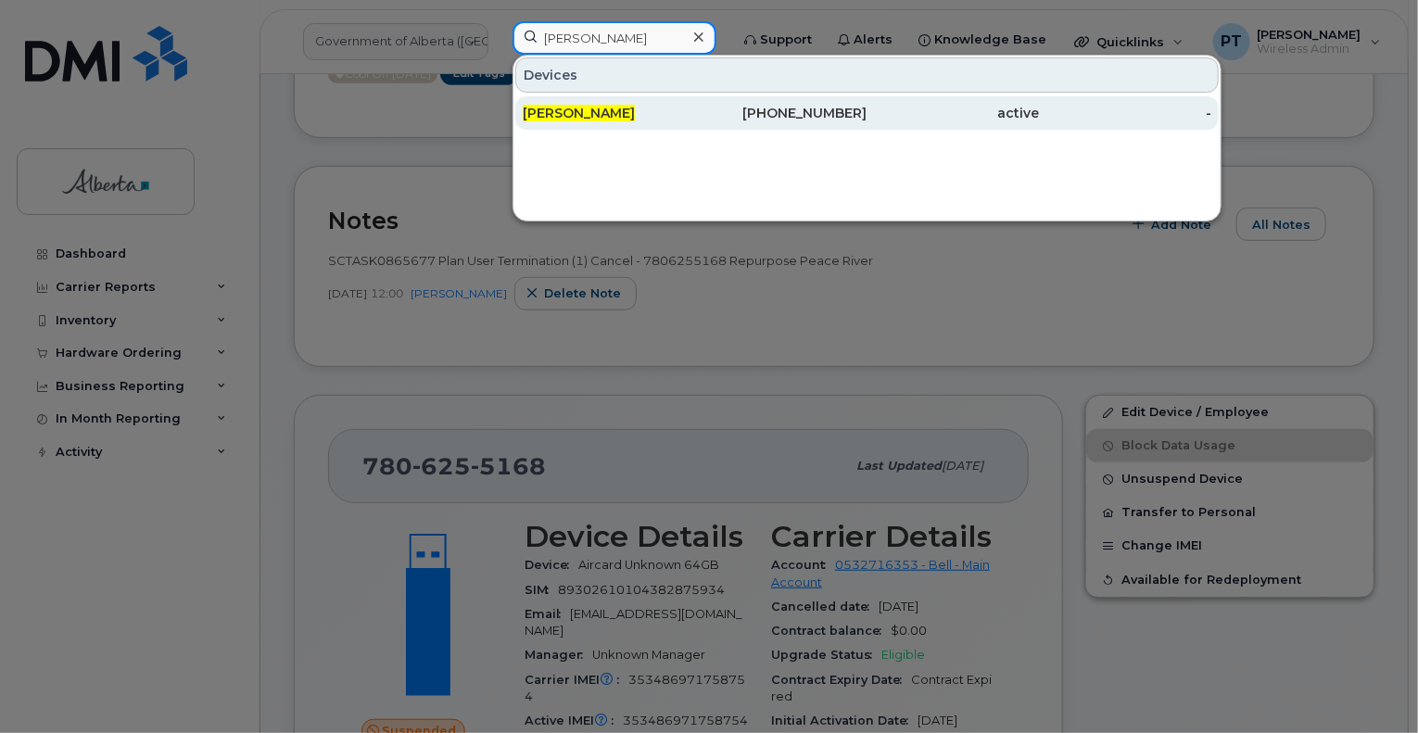
type input "[PERSON_NAME]"
click at [555, 113] on span "[PERSON_NAME]" at bounding box center [579, 113] width 112 height 17
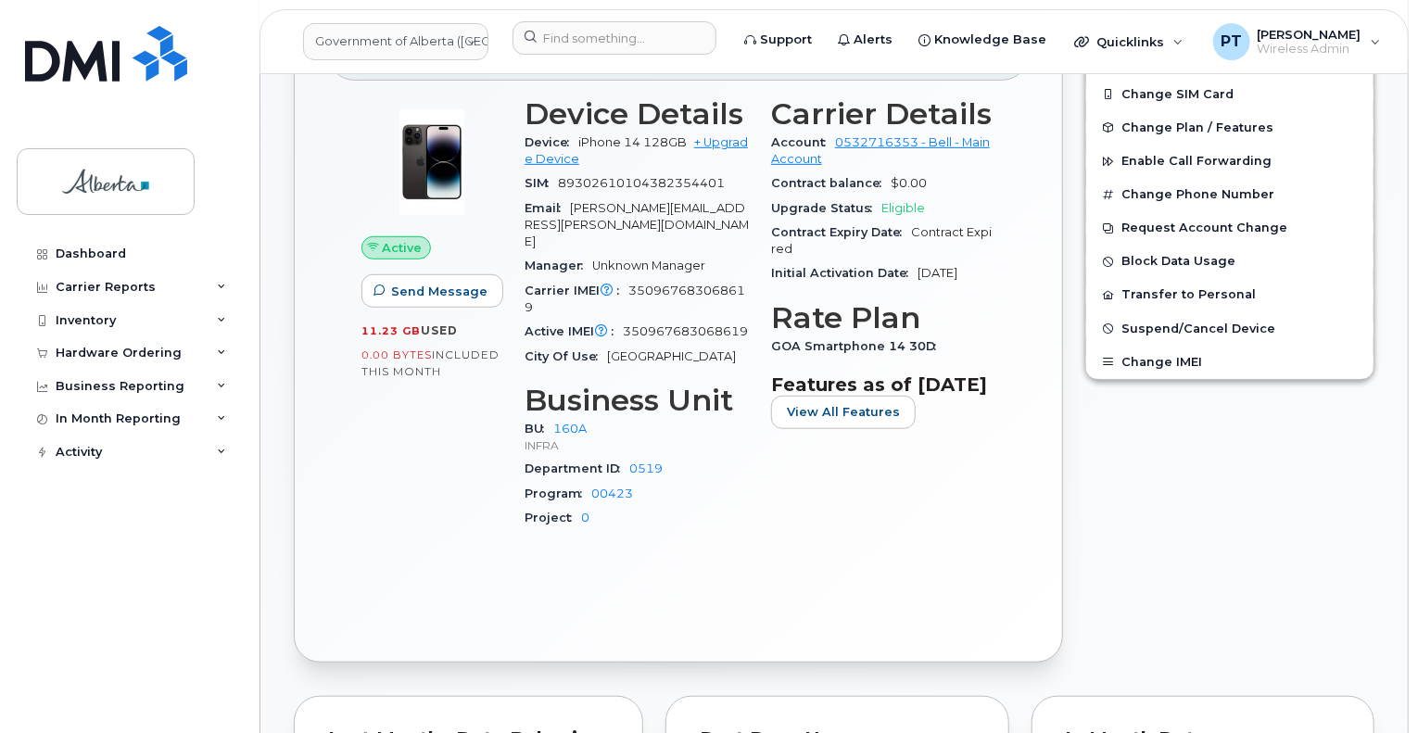
scroll to position [927, 0]
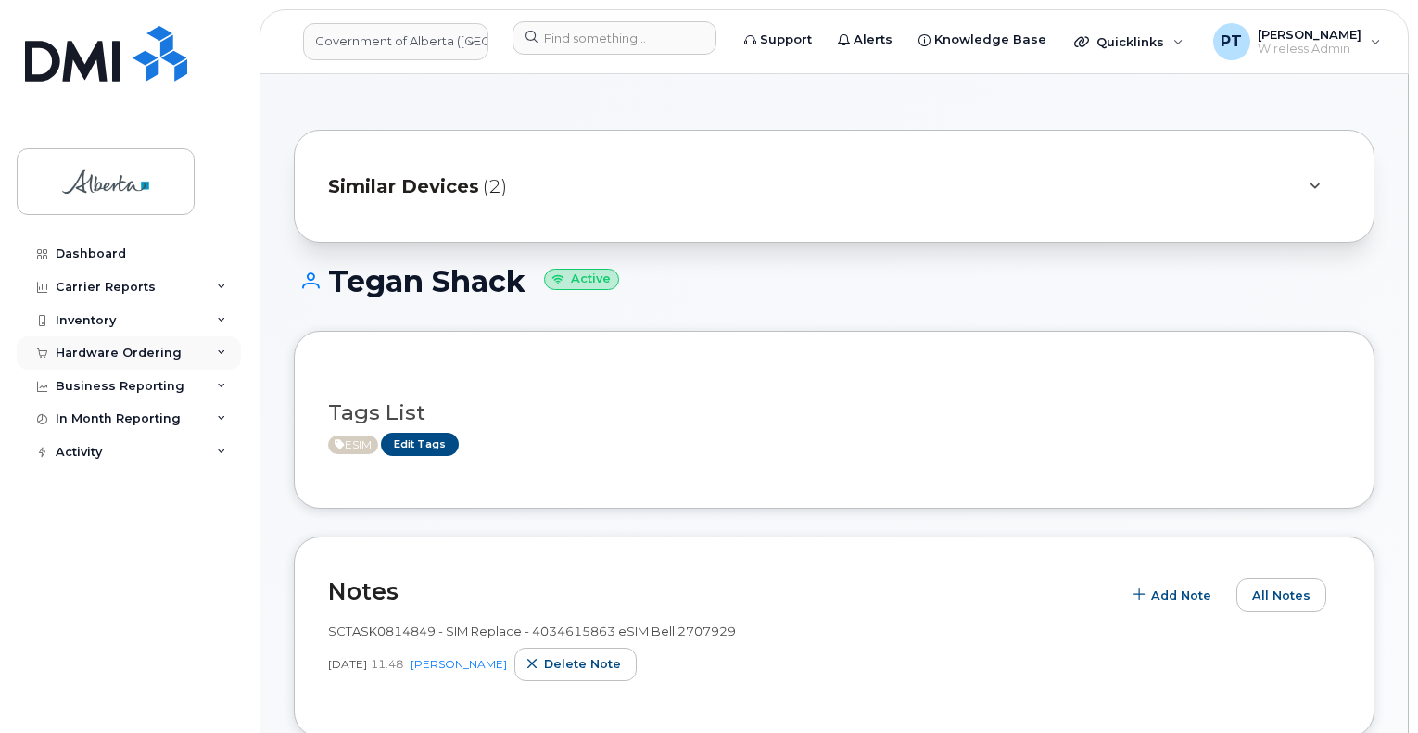
scroll to position [1667, 0]
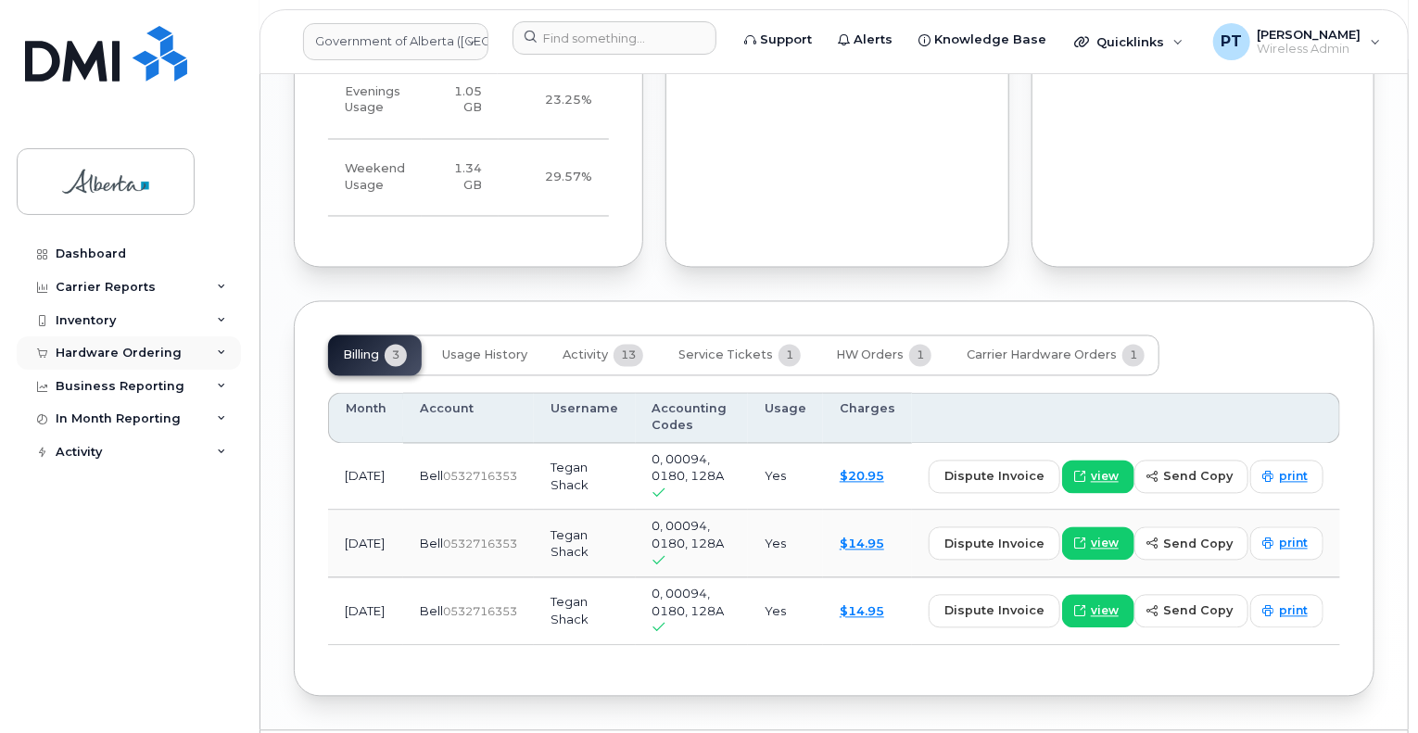
click at [86, 352] on div "Hardware Ordering" at bounding box center [119, 353] width 126 height 15
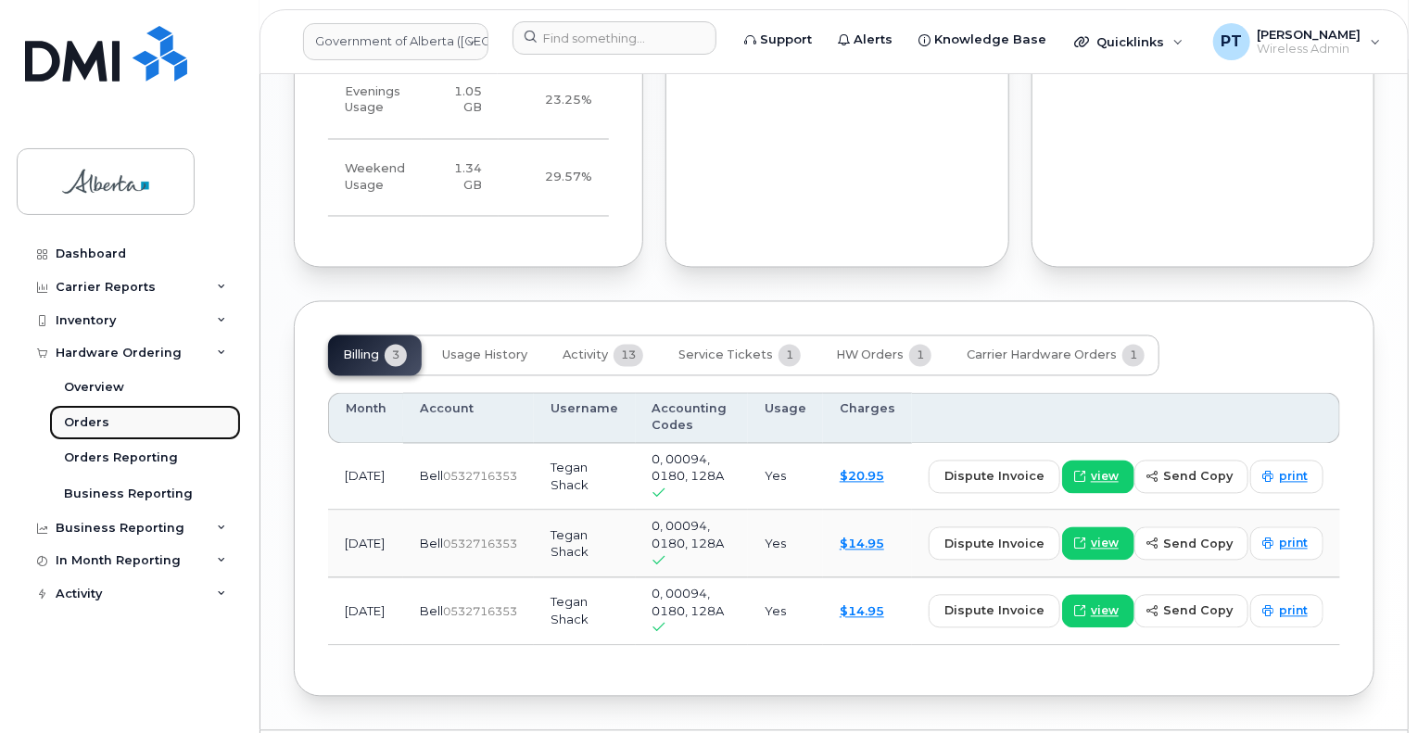
drag, startPoint x: 93, startPoint y: 410, endPoint x: 78, endPoint y: 409, distance: 14.9
click at [93, 410] on link "Orders" at bounding box center [145, 422] width 192 height 35
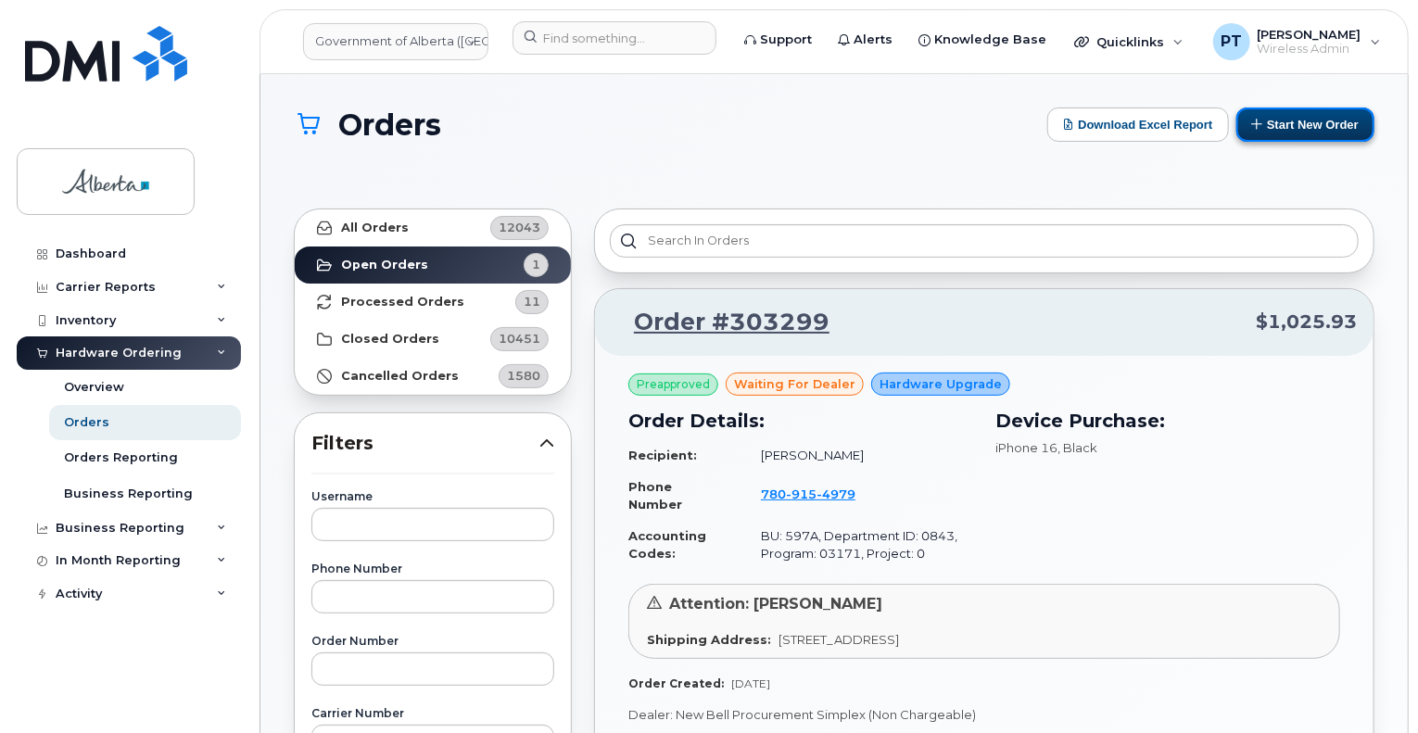
click at [1305, 127] on button "Start New Order" at bounding box center [1305, 124] width 138 height 34
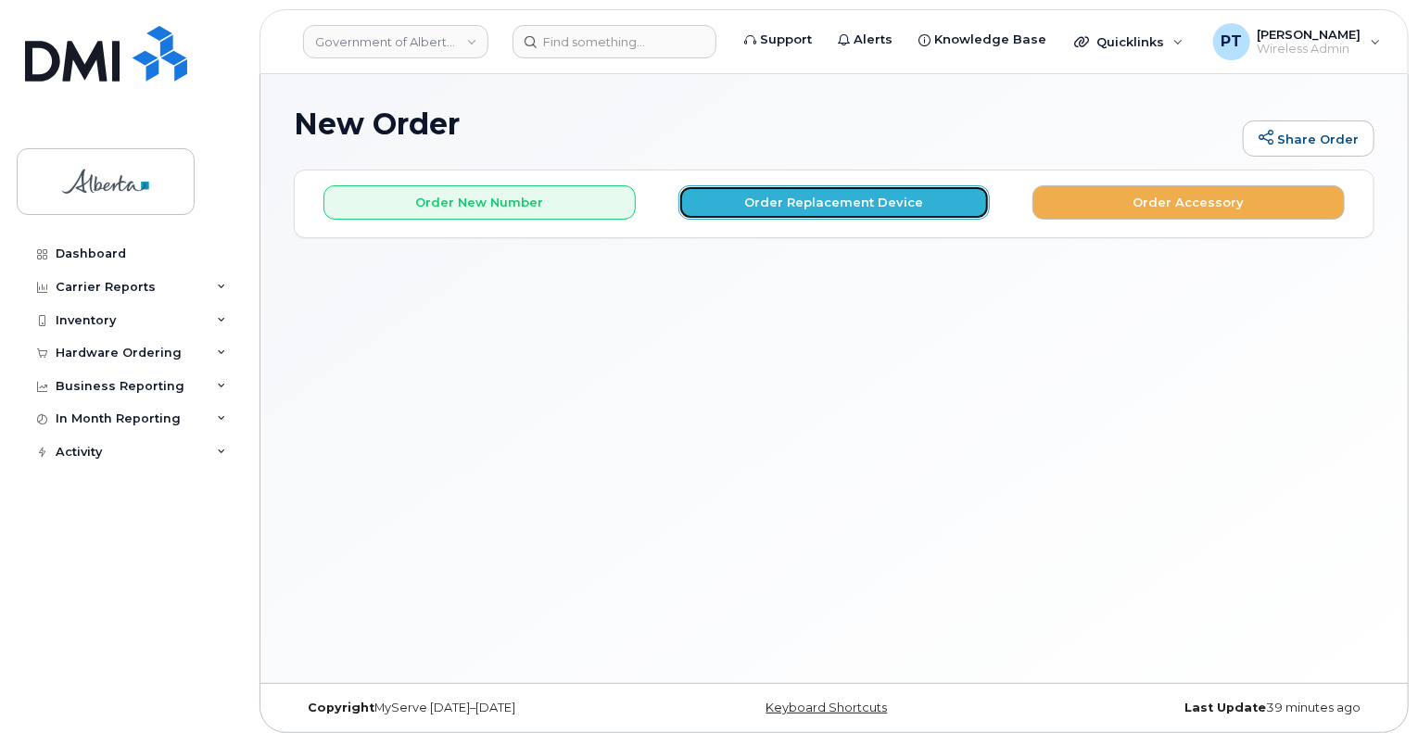
click at [864, 203] on button "Order Replacement Device" at bounding box center [834, 202] width 312 height 34
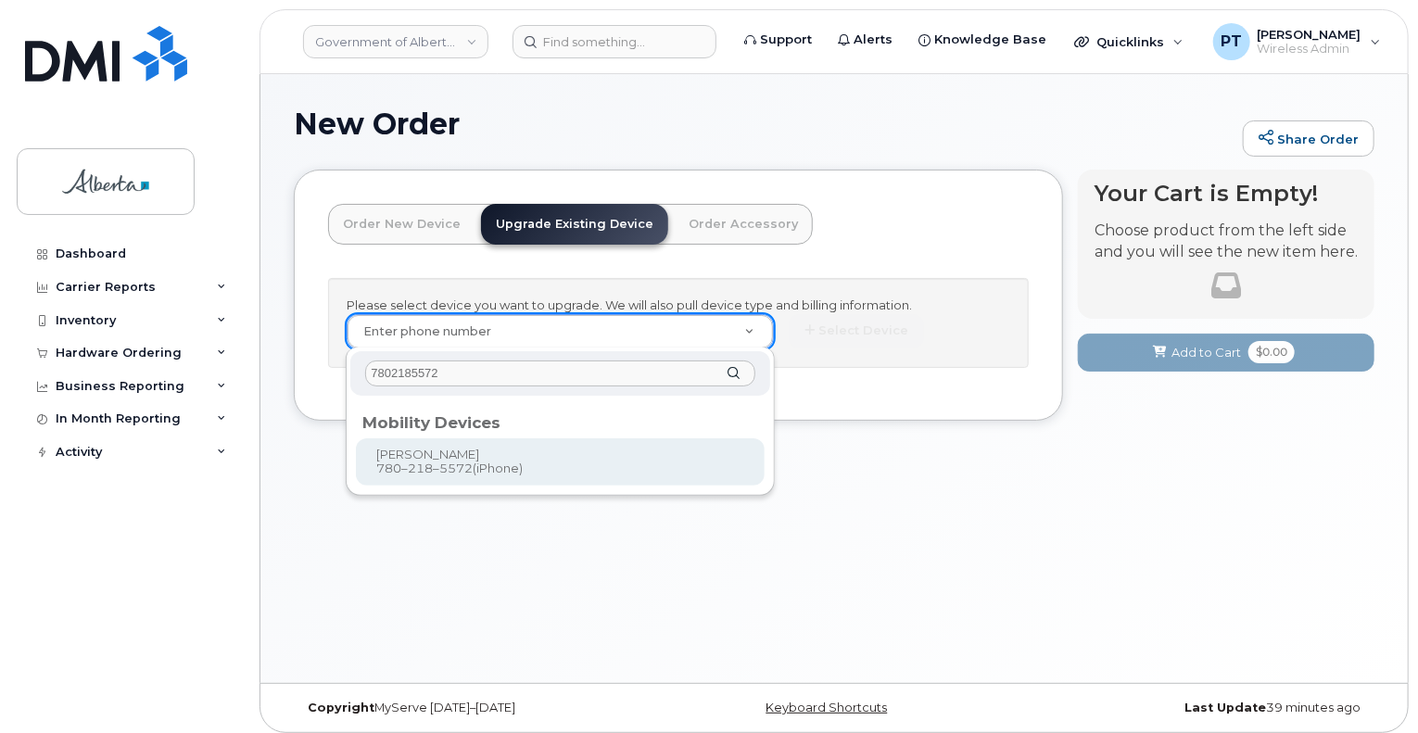
type input "7802185572"
type input "798130"
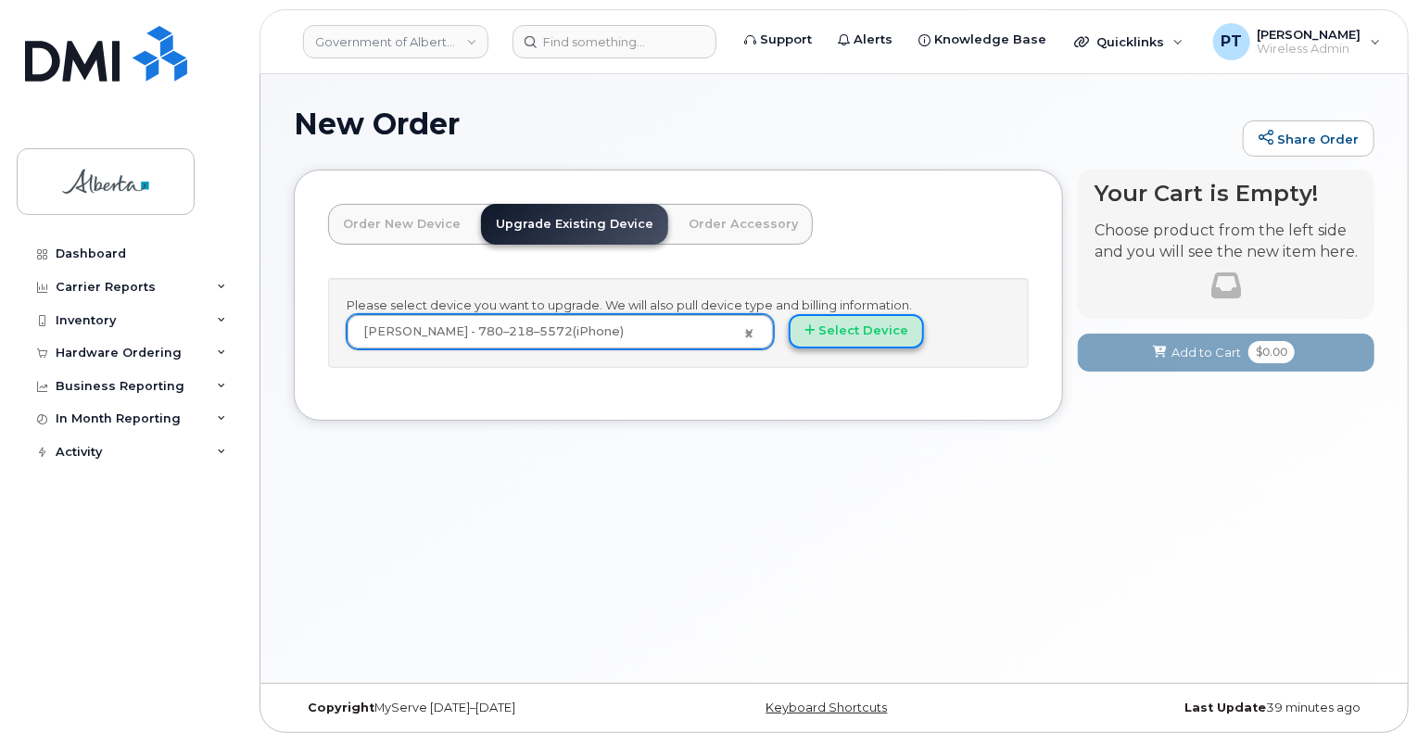
click at [900, 336] on button "Select Device" at bounding box center [856, 331] width 135 height 34
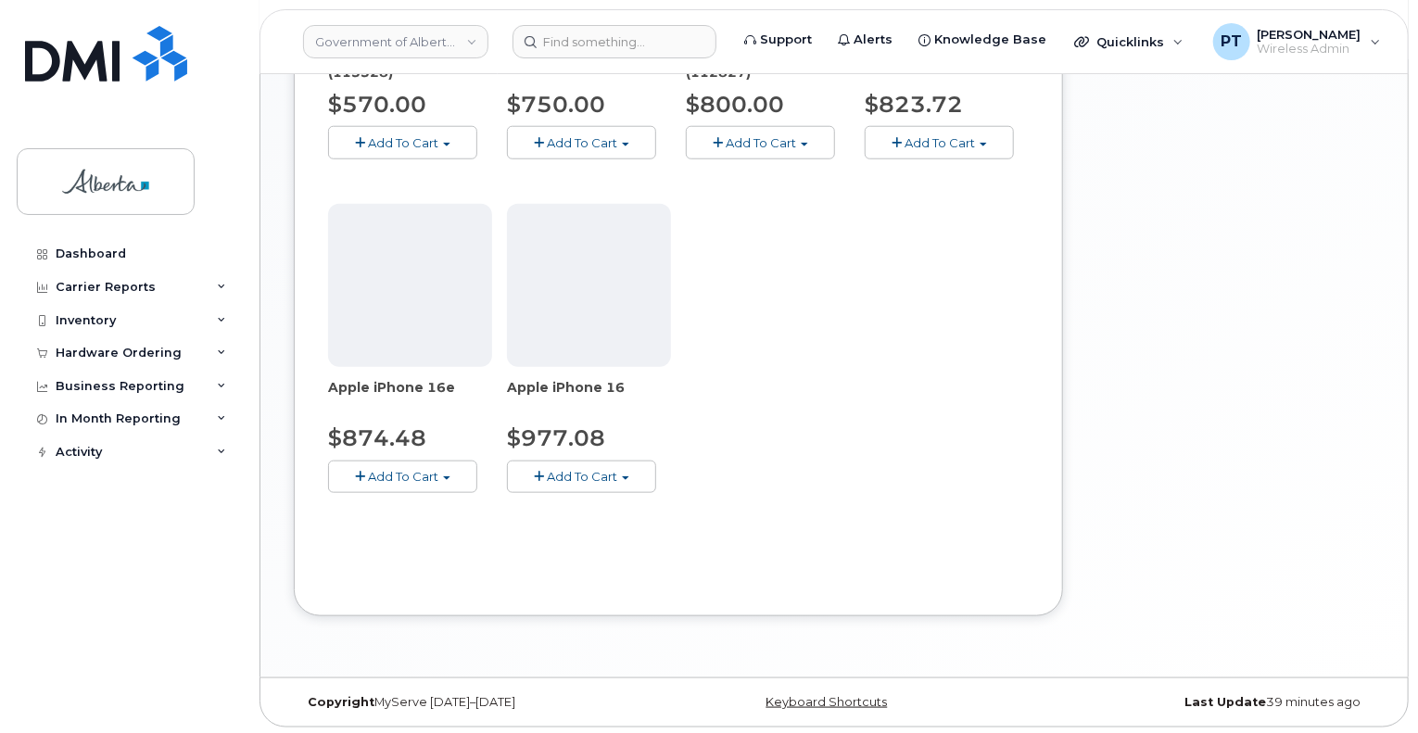
scroll to position [826, 0]
drag, startPoint x: 561, startPoint y: 470, endPoint x: 544, endPoint y: 444, distance: 30.8
click at [561, 469] on span "Add To Cart" at bounding box center [582, 475] width 70 height 15
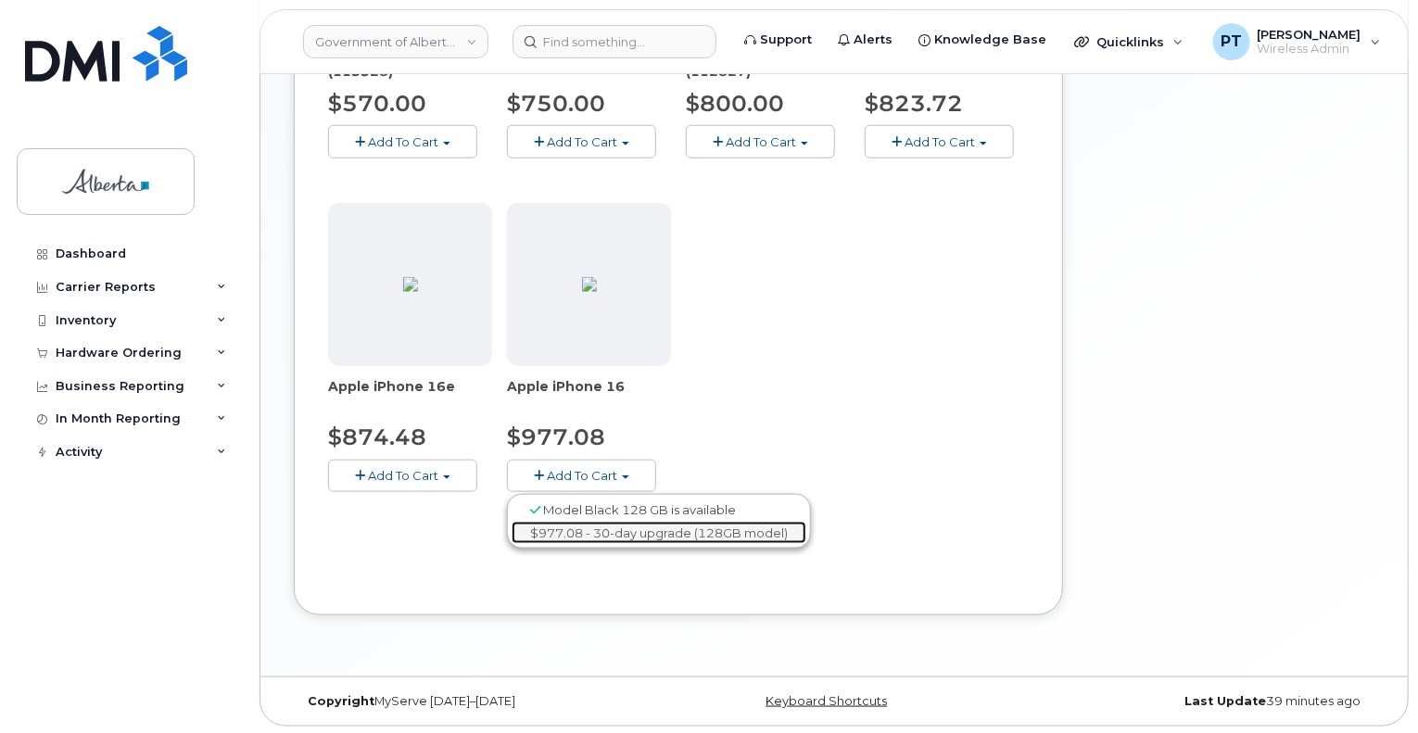
click at [584, 539] on link "$977.08 - 30-day upgrade (128GB model)" at bounding box center [658, 533] width 295 height 23
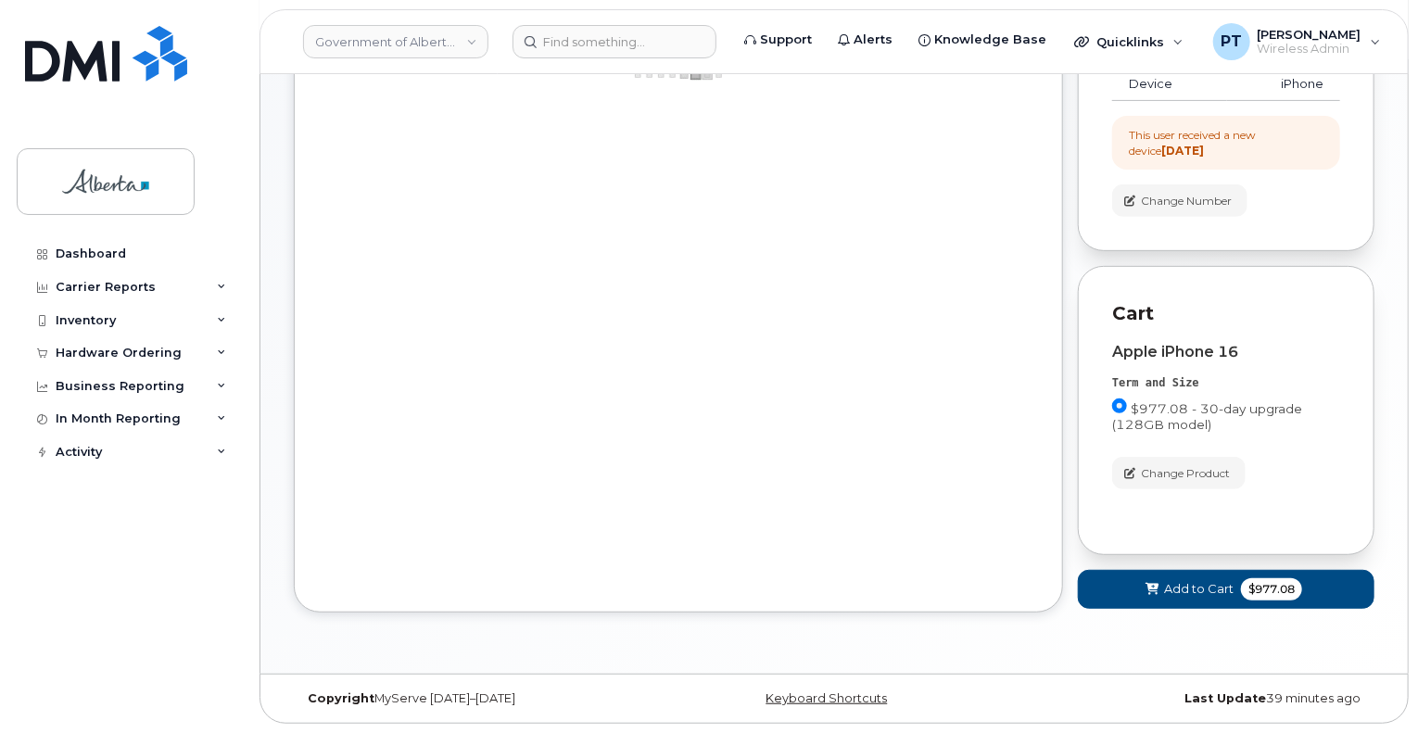
scroll to position [270, 0]
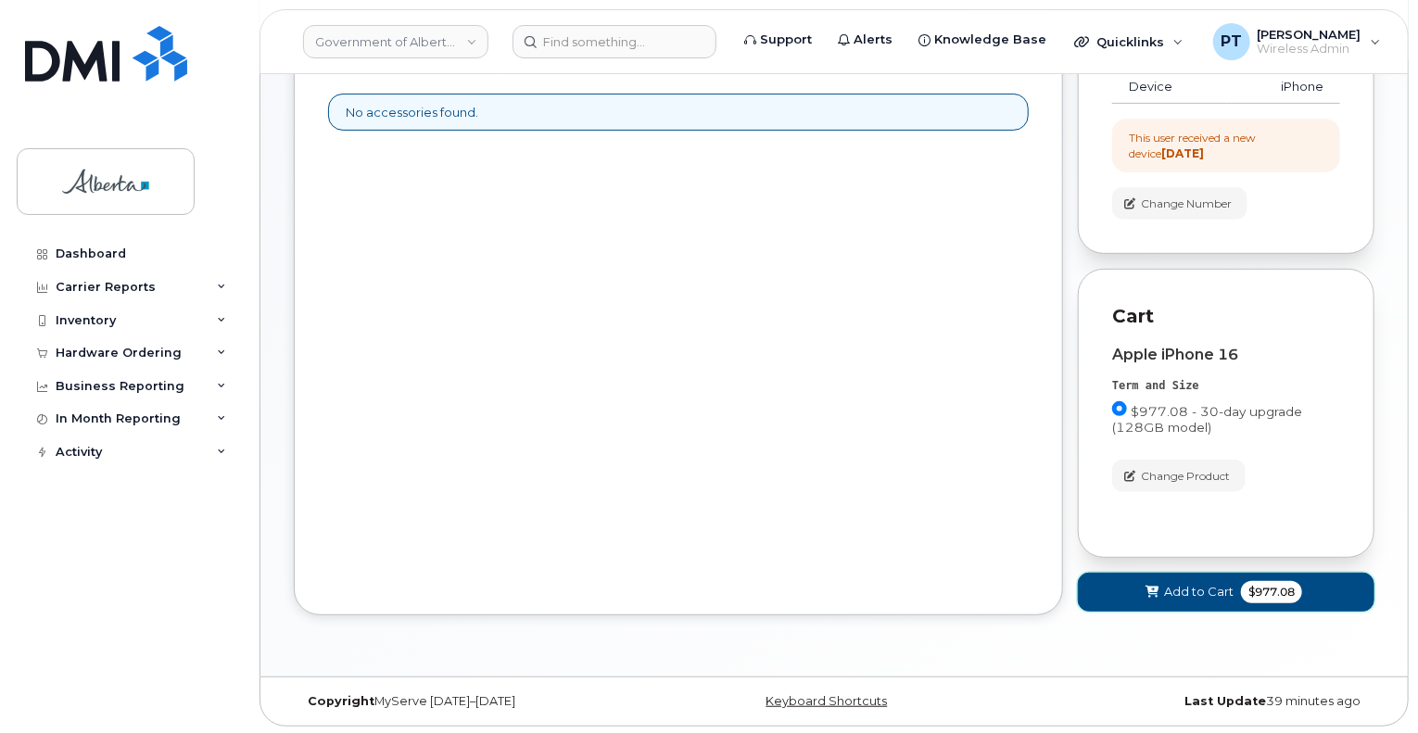
click at [1188, 590] on span "Add to Cart" at bounding box center [1198, 592] width 69 height 18
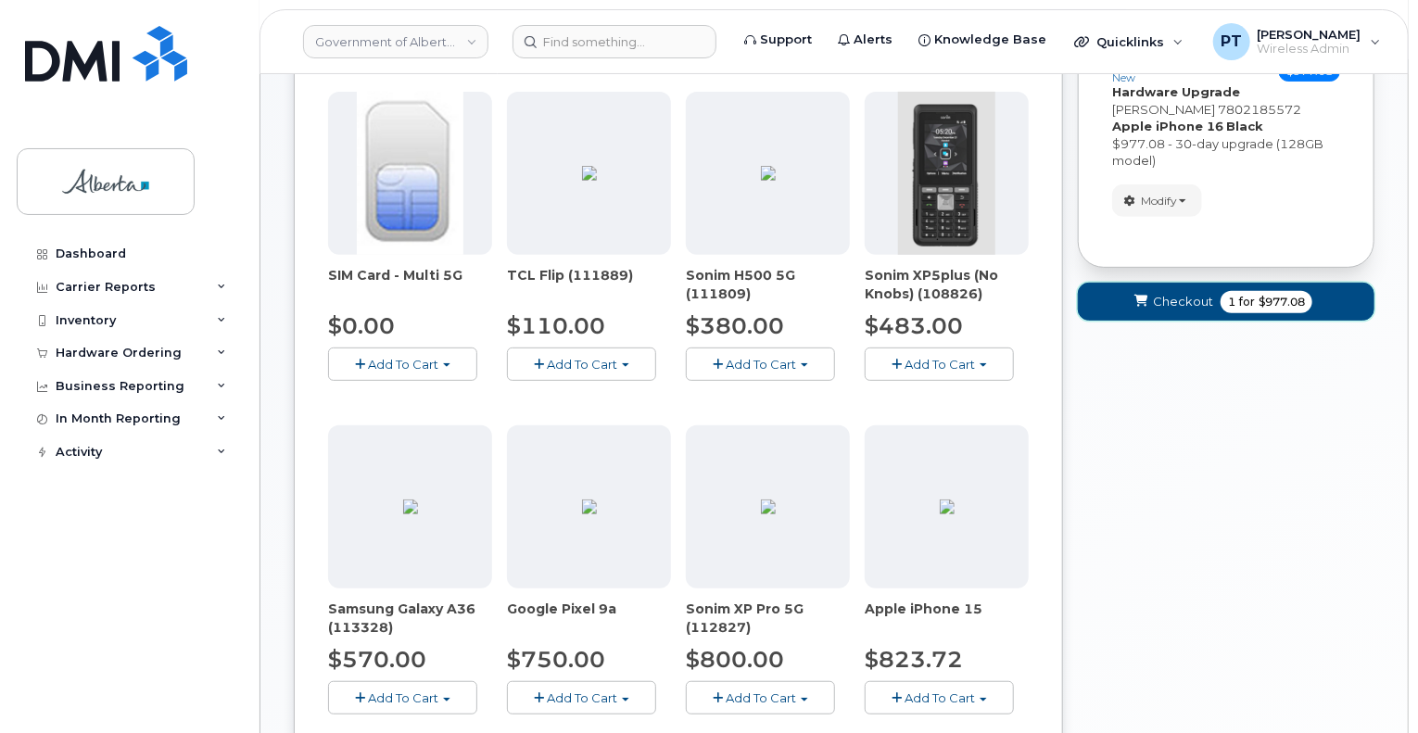
drag, startPoint x: 1179, startPoint y: 305, endPoint x: 1182, endPoint y: 319, distance: 14.4
click at [1179, 305] on span "Checkout" at bounding box center [1183, 302] width 60 height 18
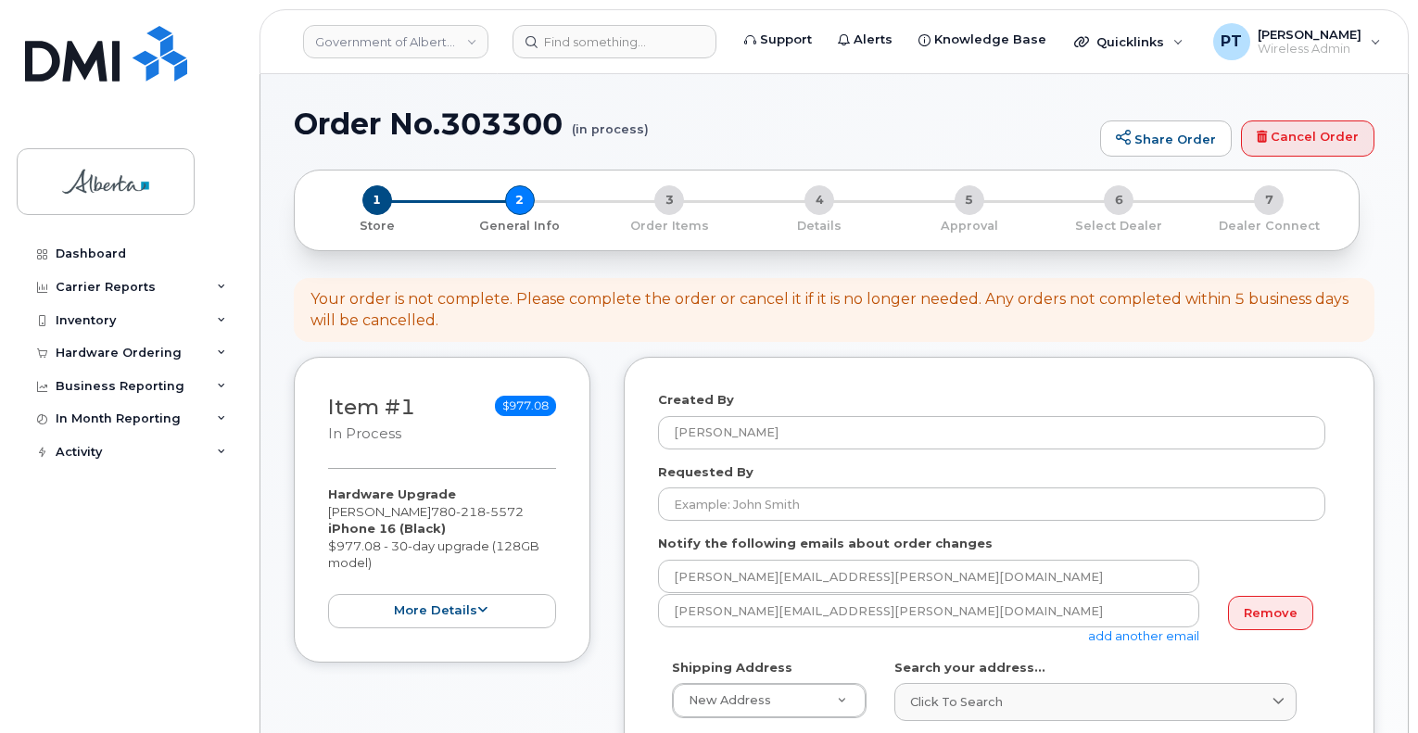
select select
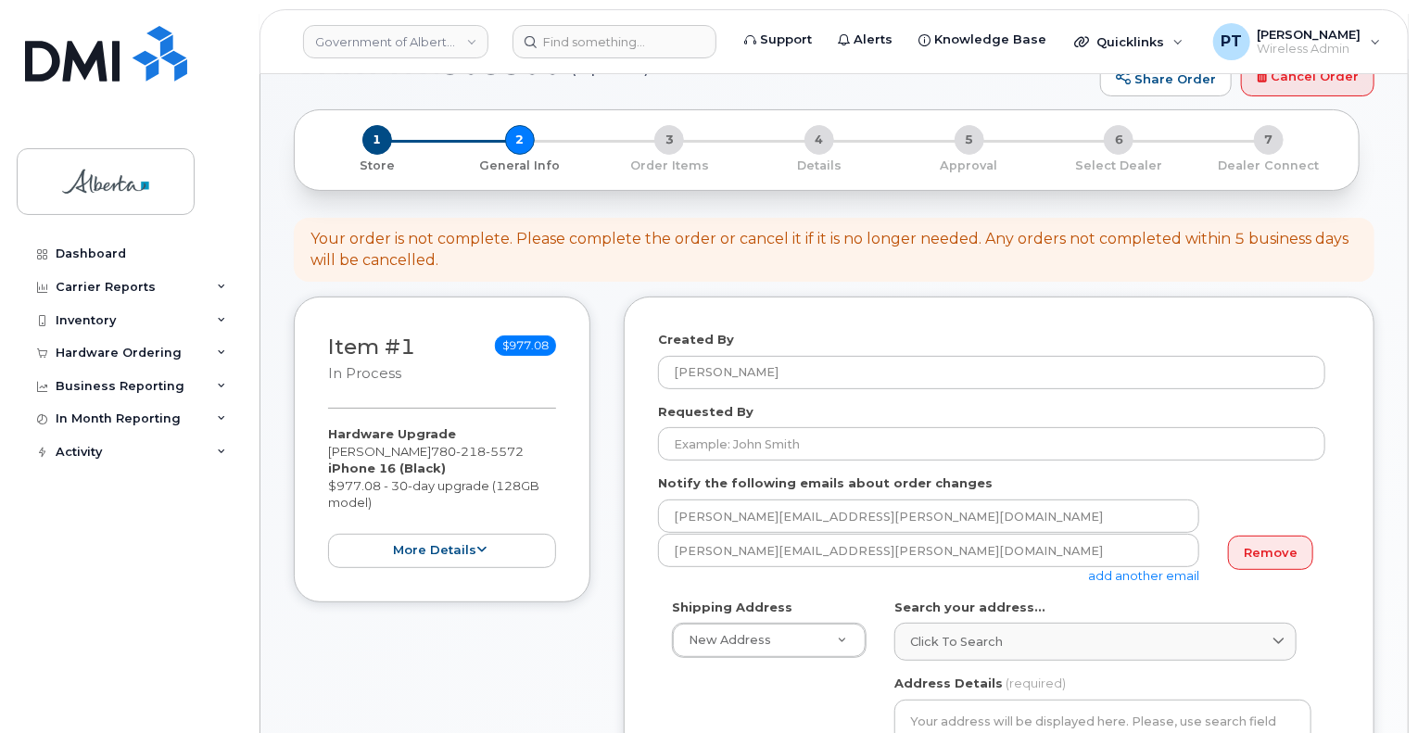
scroll to position [93, 0]
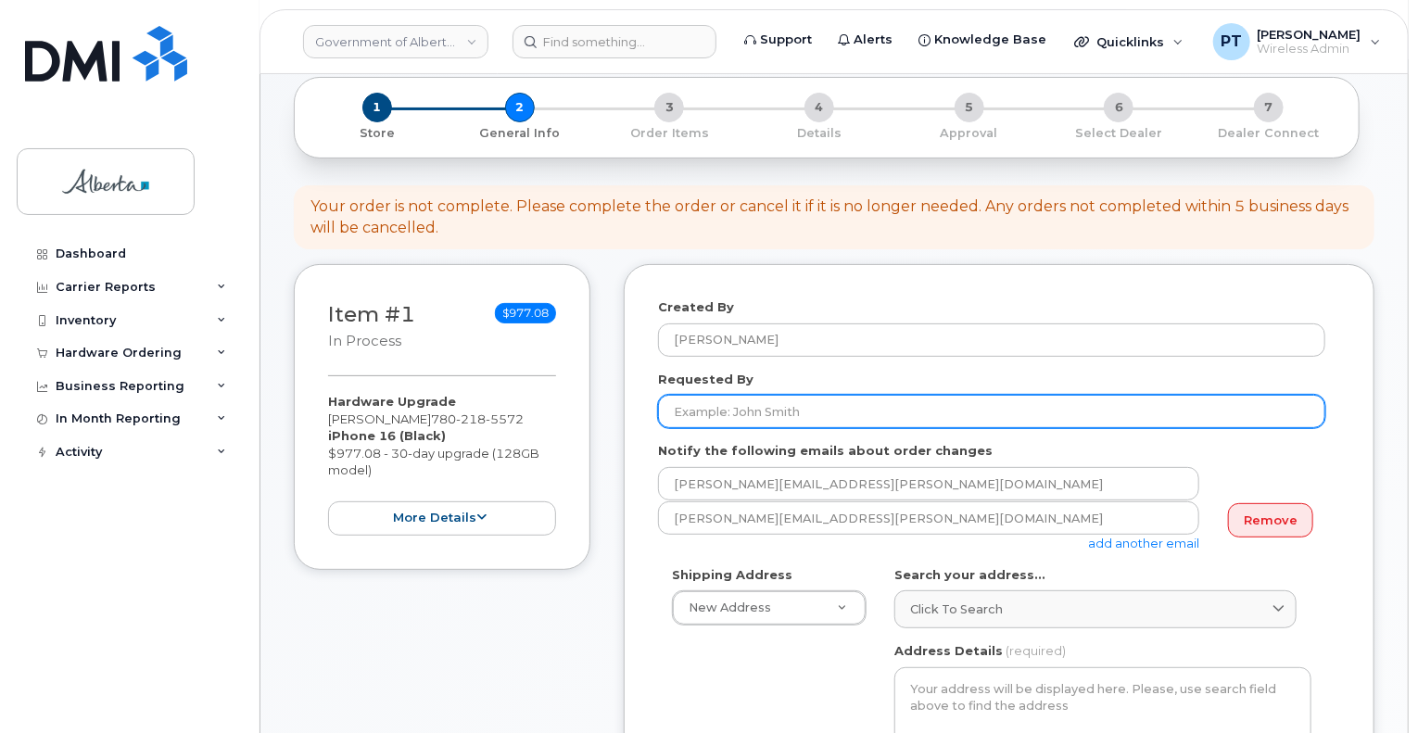
click at [729, 409] on input "Requested By" at bounding box center [991, 411] width 667 height 33
type input "r"
click at [856, 405] on input "Requested By" at bounding box center [991, 411] width 667 height 33
paste input "[PERSON_NAME]"
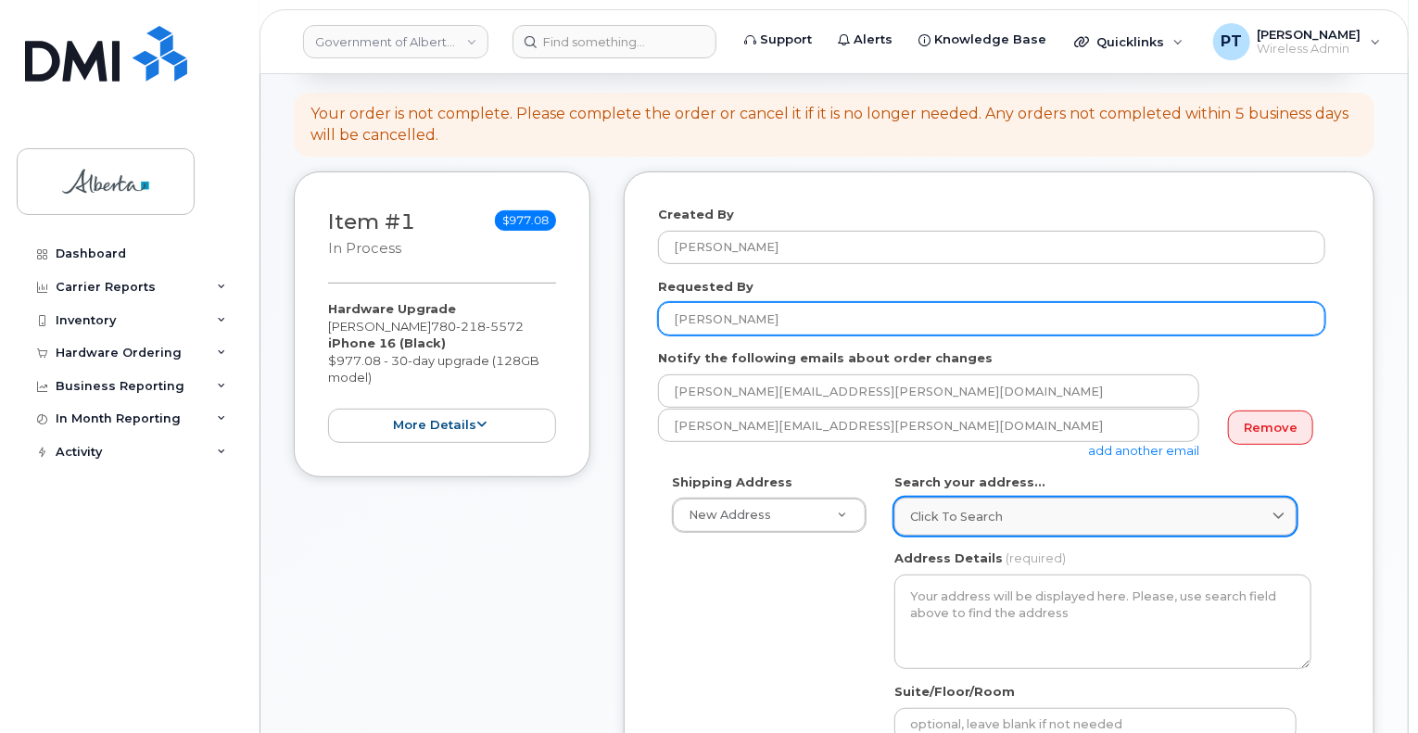
type input "[PERSON_NAME]"
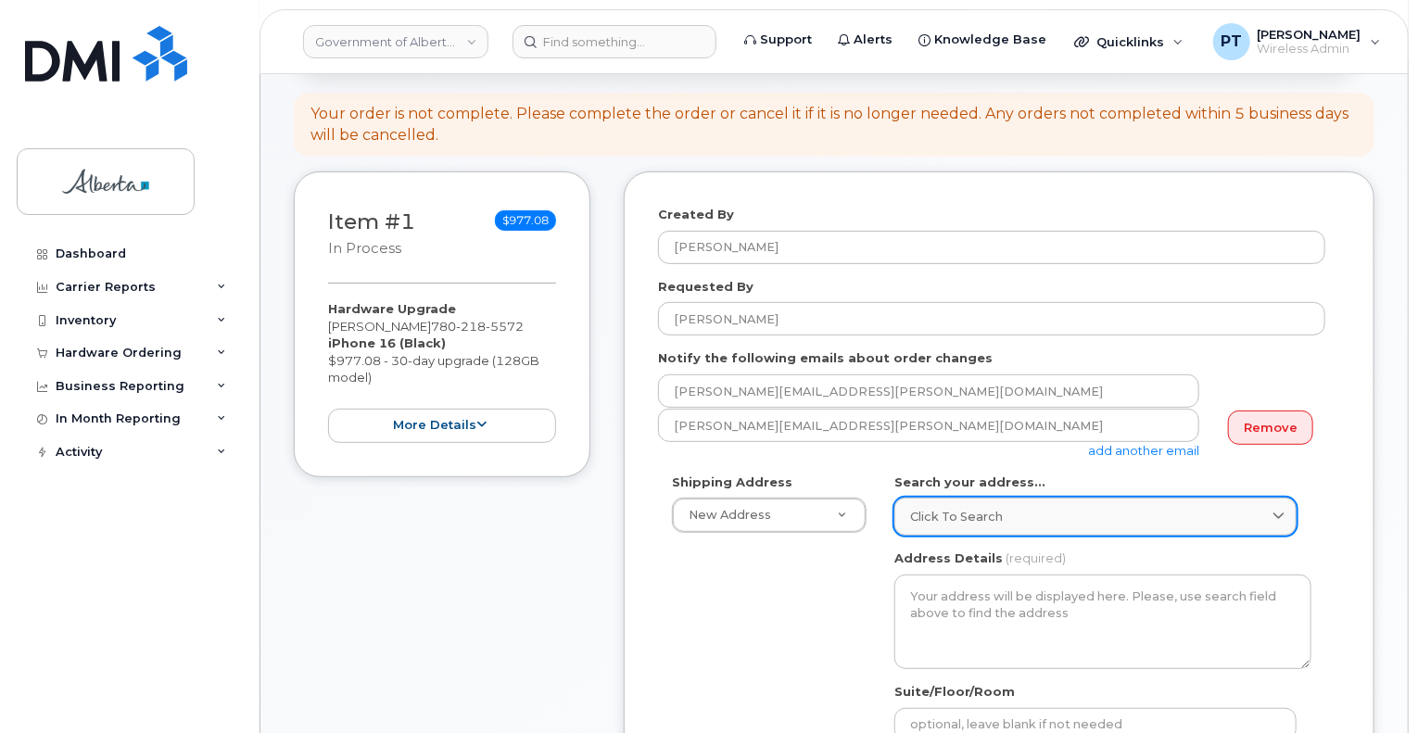
click at [1053, 513] on div "Click to search" at bounding box center [1095, 517] width 371 height 18
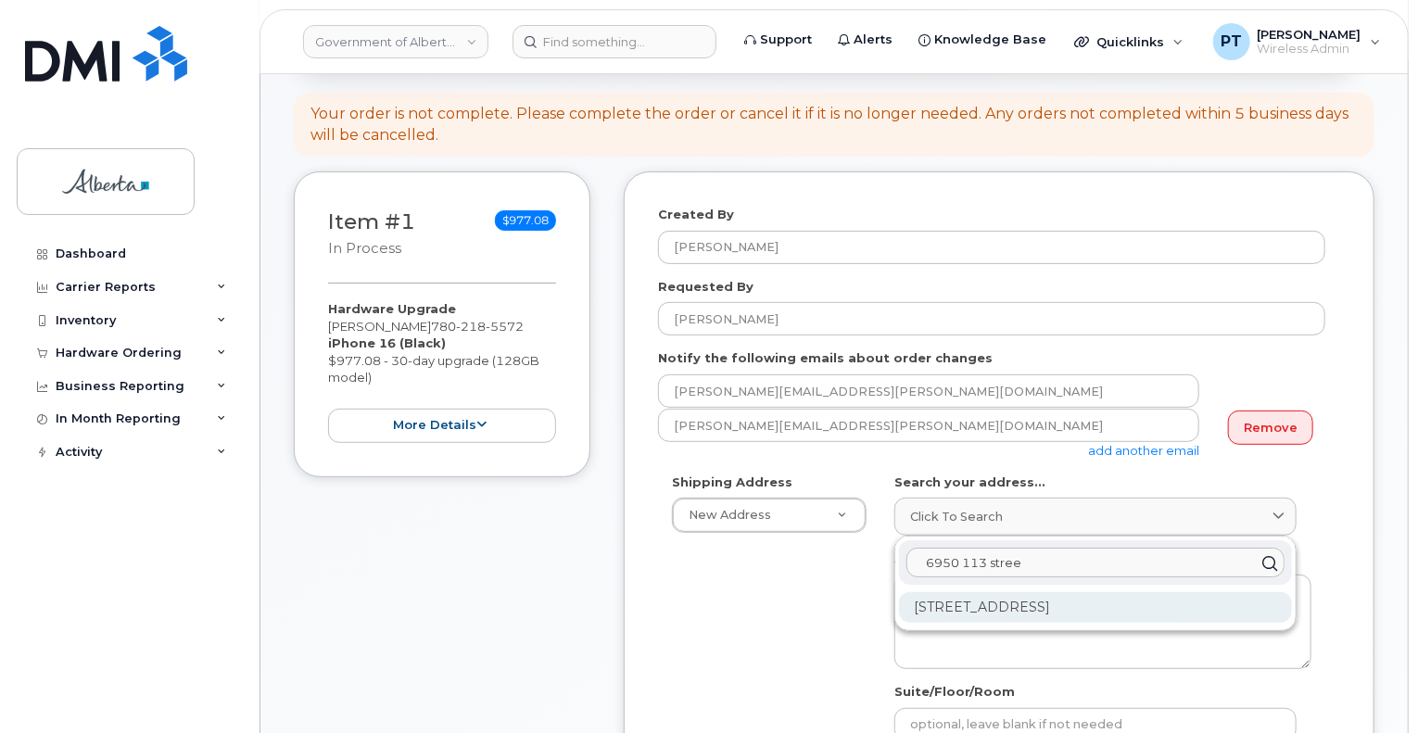
type input "6950 113 stree"
click at [1043, 607] on div "6950 113 St NW Edmonton AB T6H 5V7" at bounding box center [1095, 607] width 393 height 31
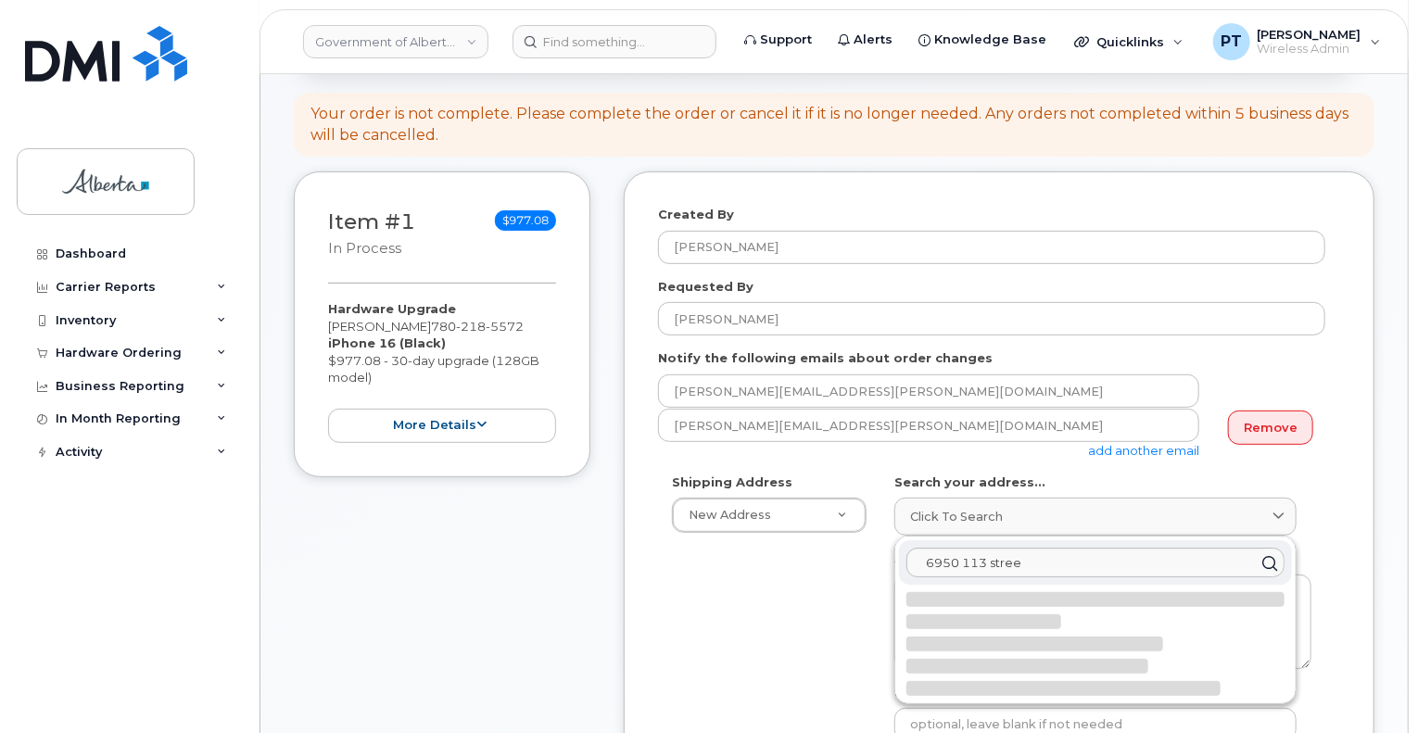
select select
type textarea "6950 113 St NW EDMONTON AB T6H 5V7 CANADA"
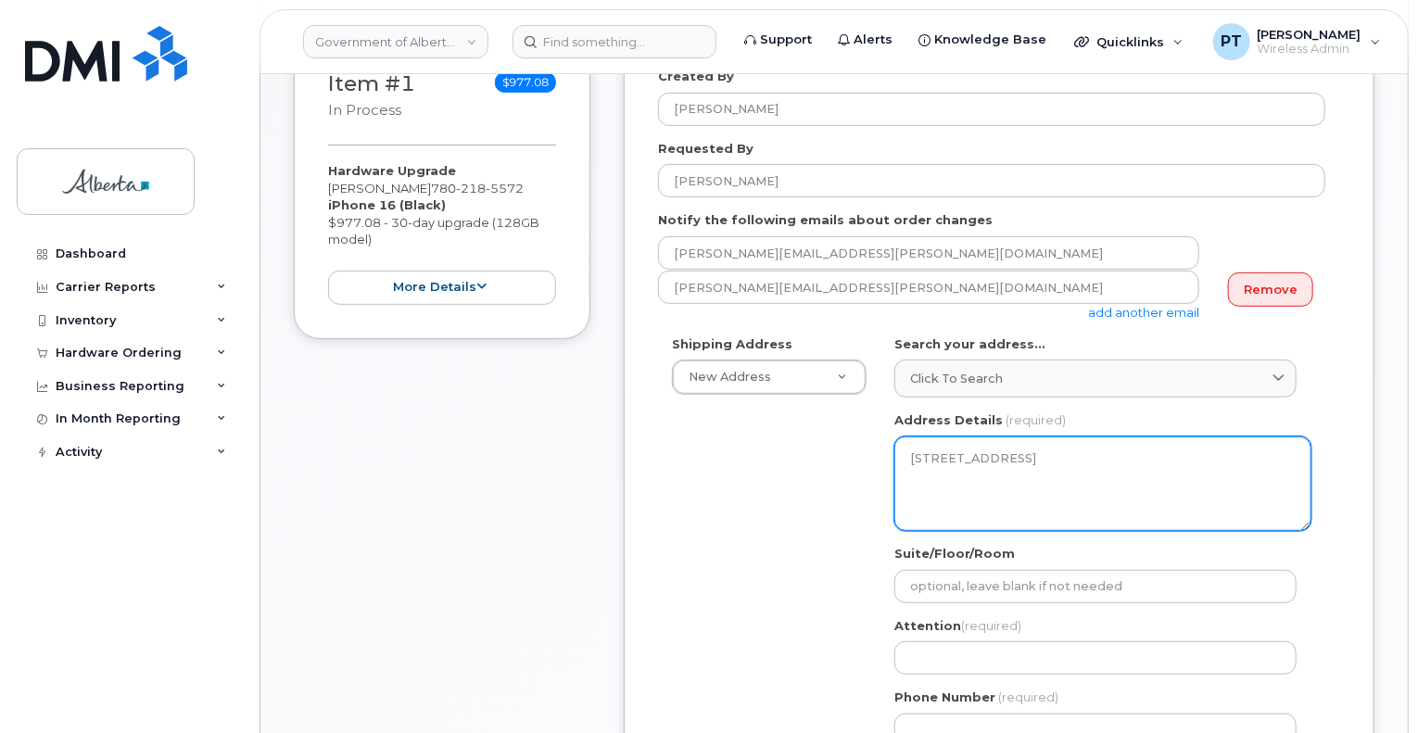
scroll to position [371, 0]
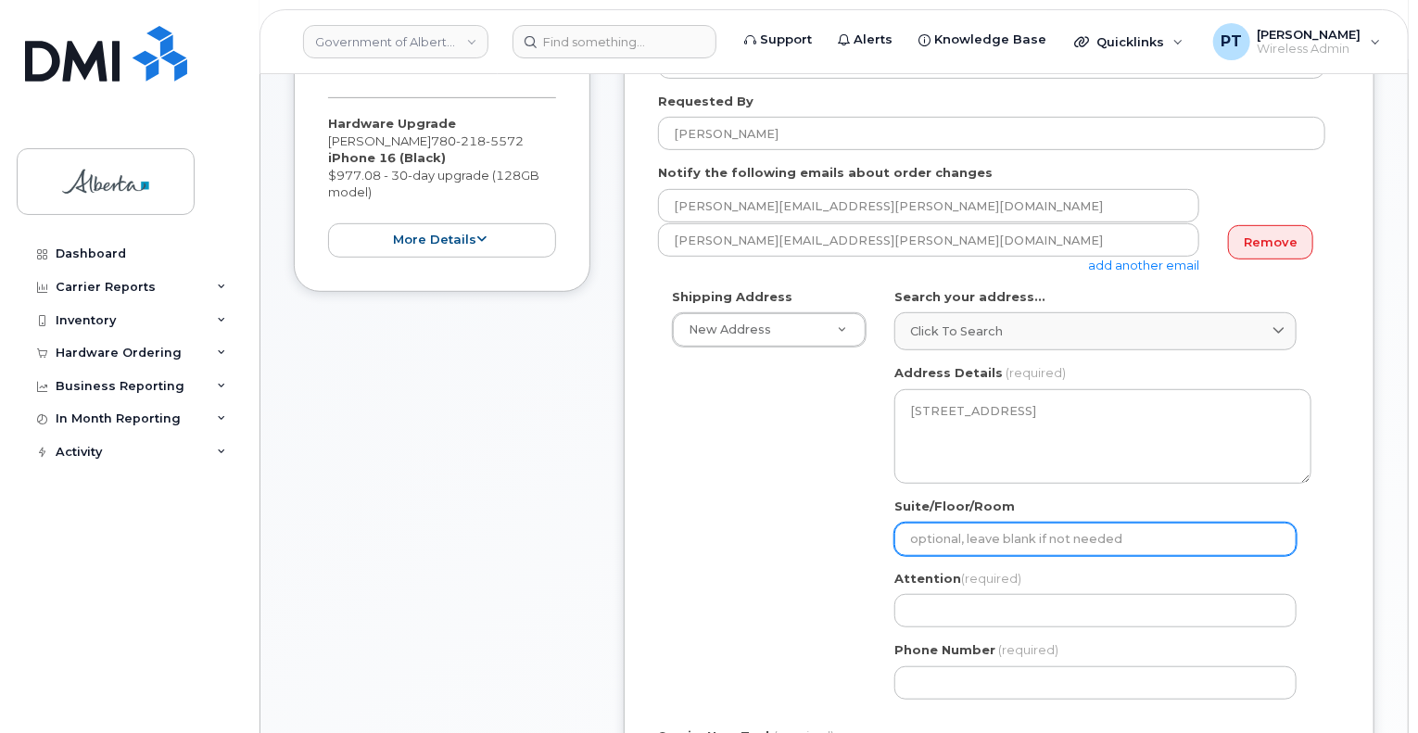
click at [1016, 529] on input "Suite/Floor/Room" at bounding box center [1095, 539] width 402 height 33
select select
type input "3"
select select
type input "34"
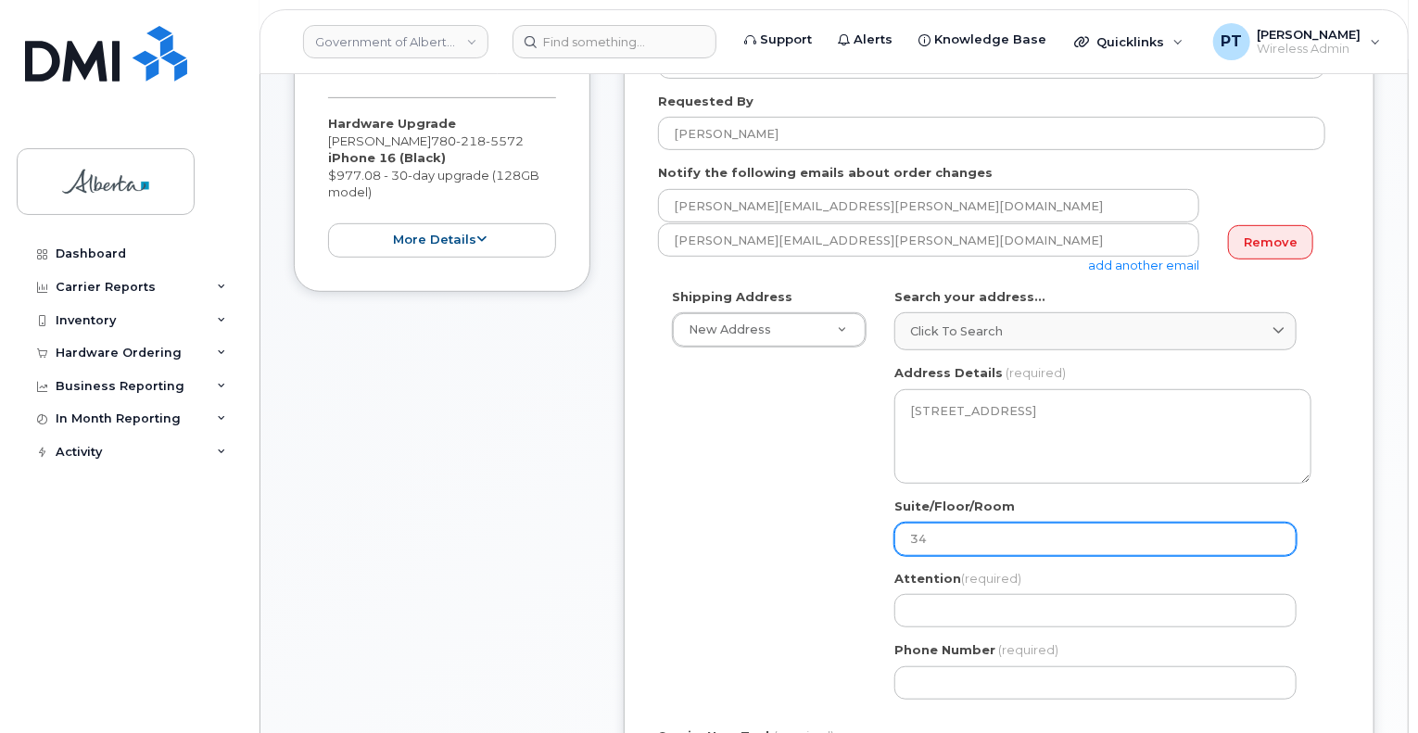
select select
type input "34e"
select select
type input "34"
select select
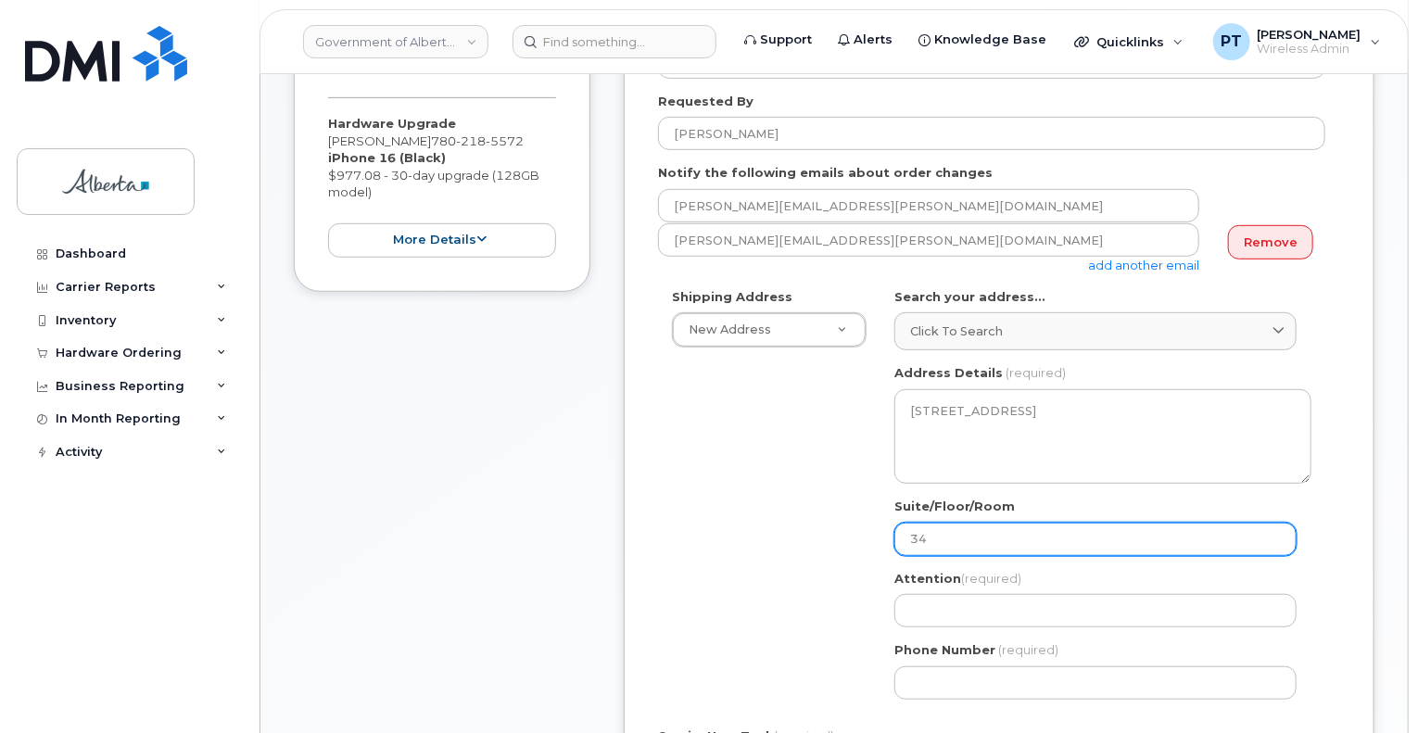
type input "3"
select select
type input "3r"
select select
type input "3rd Floor"
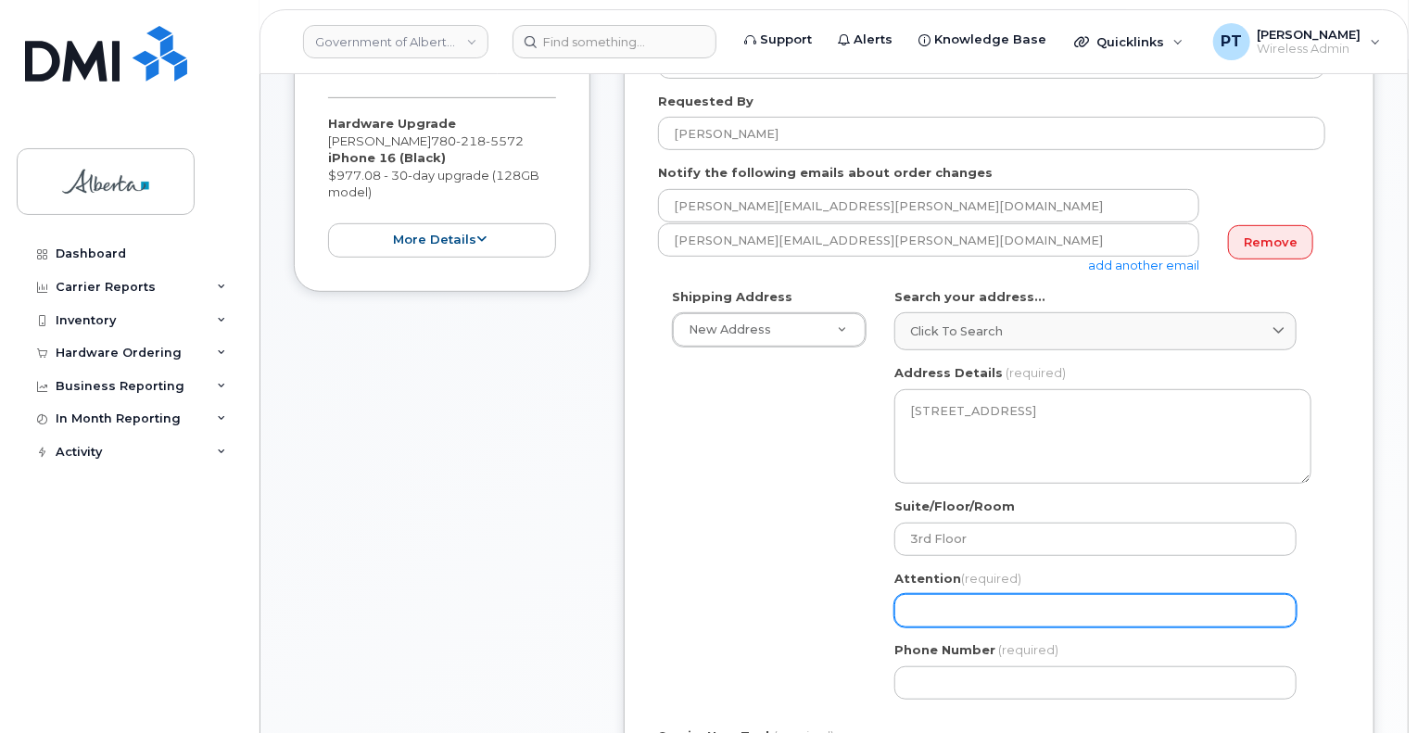
click at [1022, 603] on input "Attention (required)" at bounding box center [1095, 610] width 402 height 33
paste input "Rick Askew"
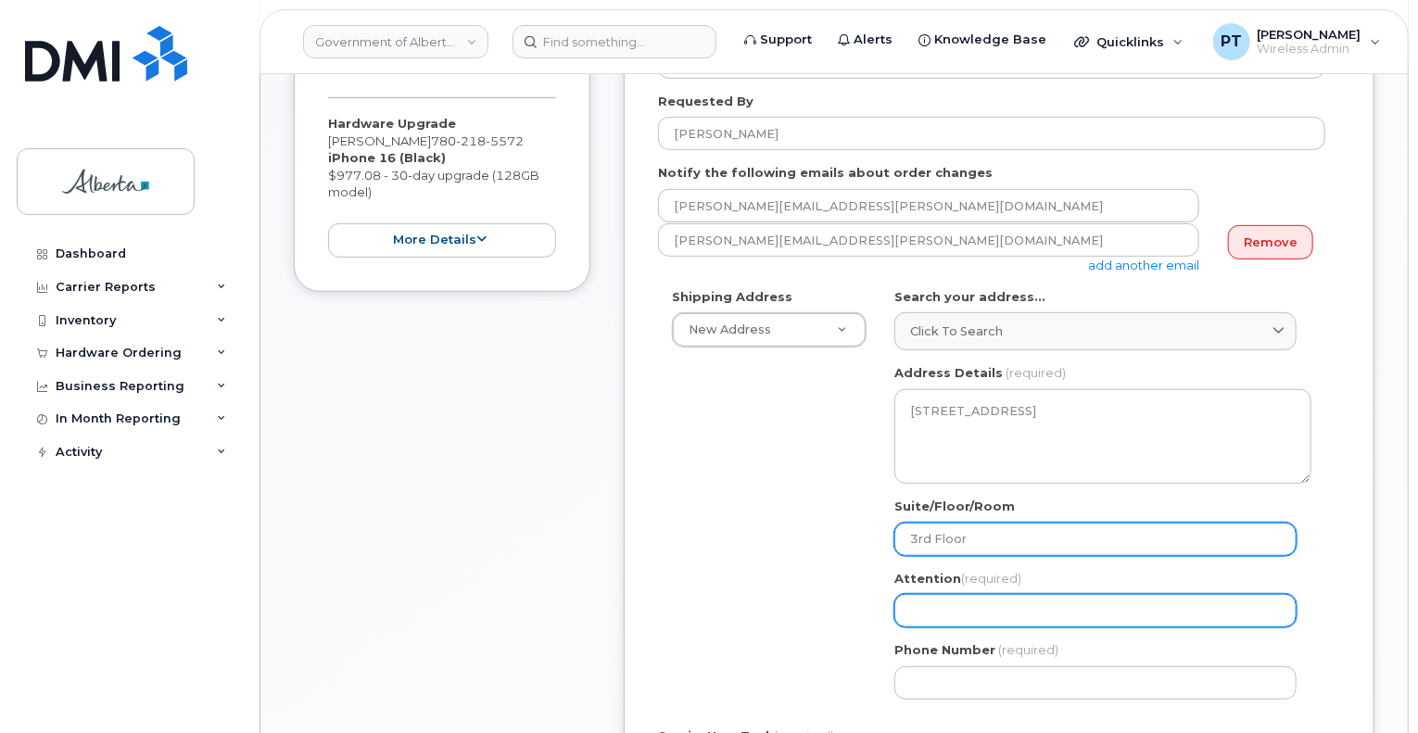
select select
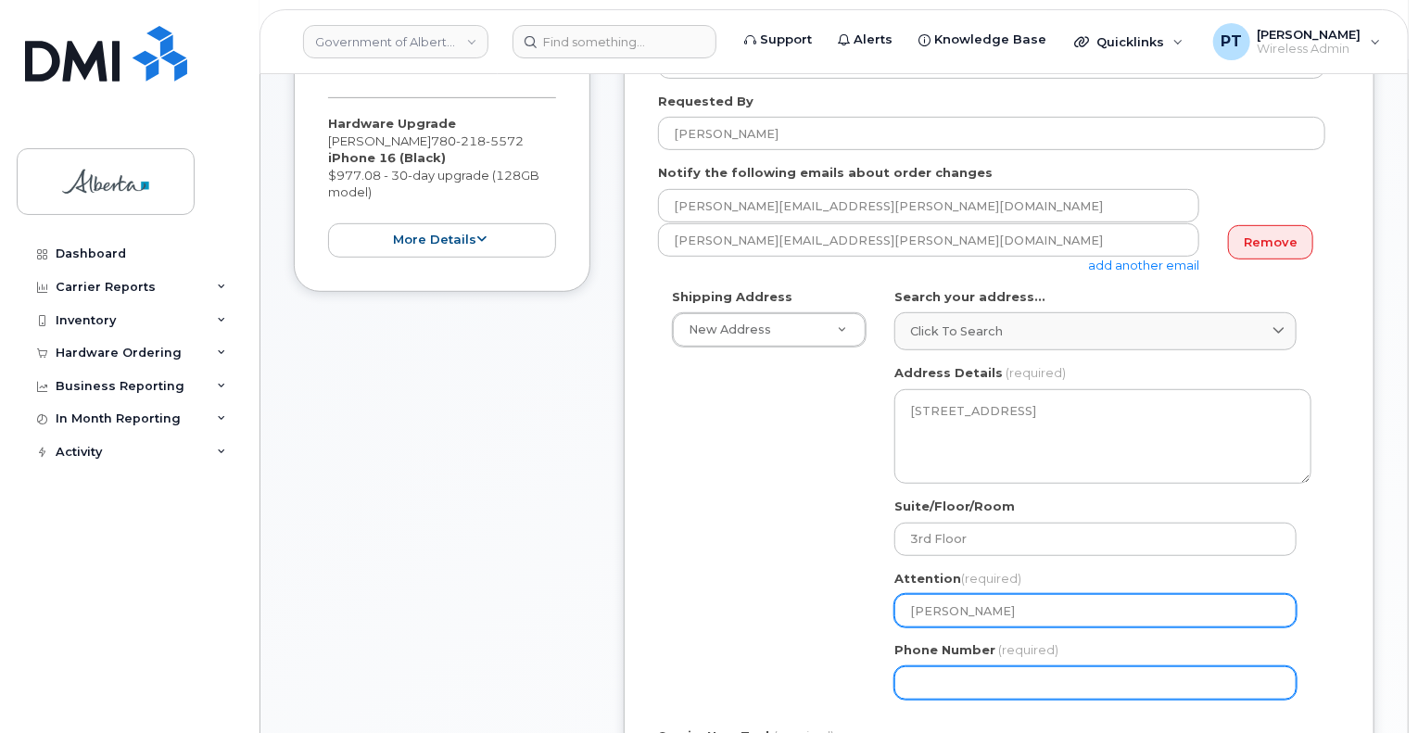
type input "Rick Askew"
drag, startPoint x: 986, startPoint y: 683, endPoint x: 1024, endPoint y: 670, distance: 40.1
click at [986, 683] on input "Phone Number" at bounding box center [1095, 682] width 402 height 33
click at [1144, 688] on input "Phone Number" at bounding box center [1095, 682] width 402 height 33
paste input "7802185572"
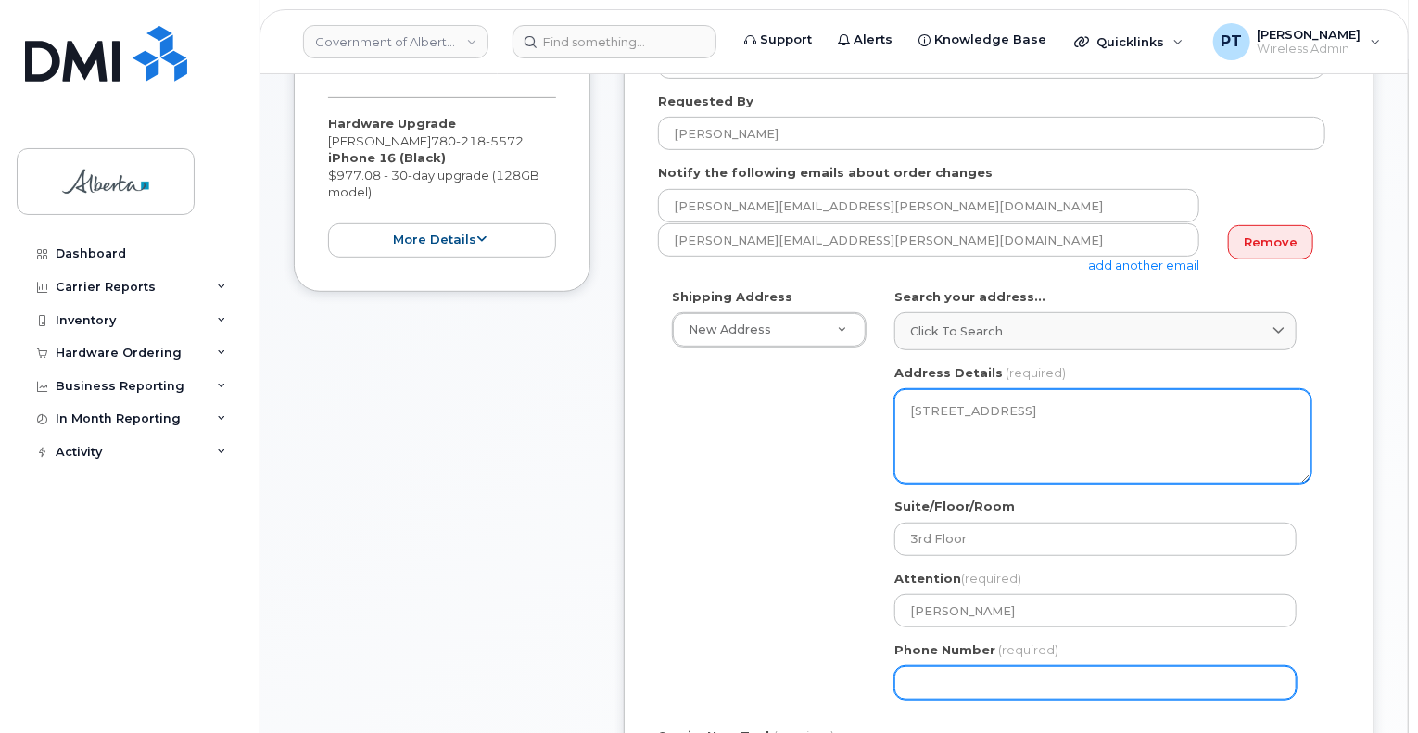
select select
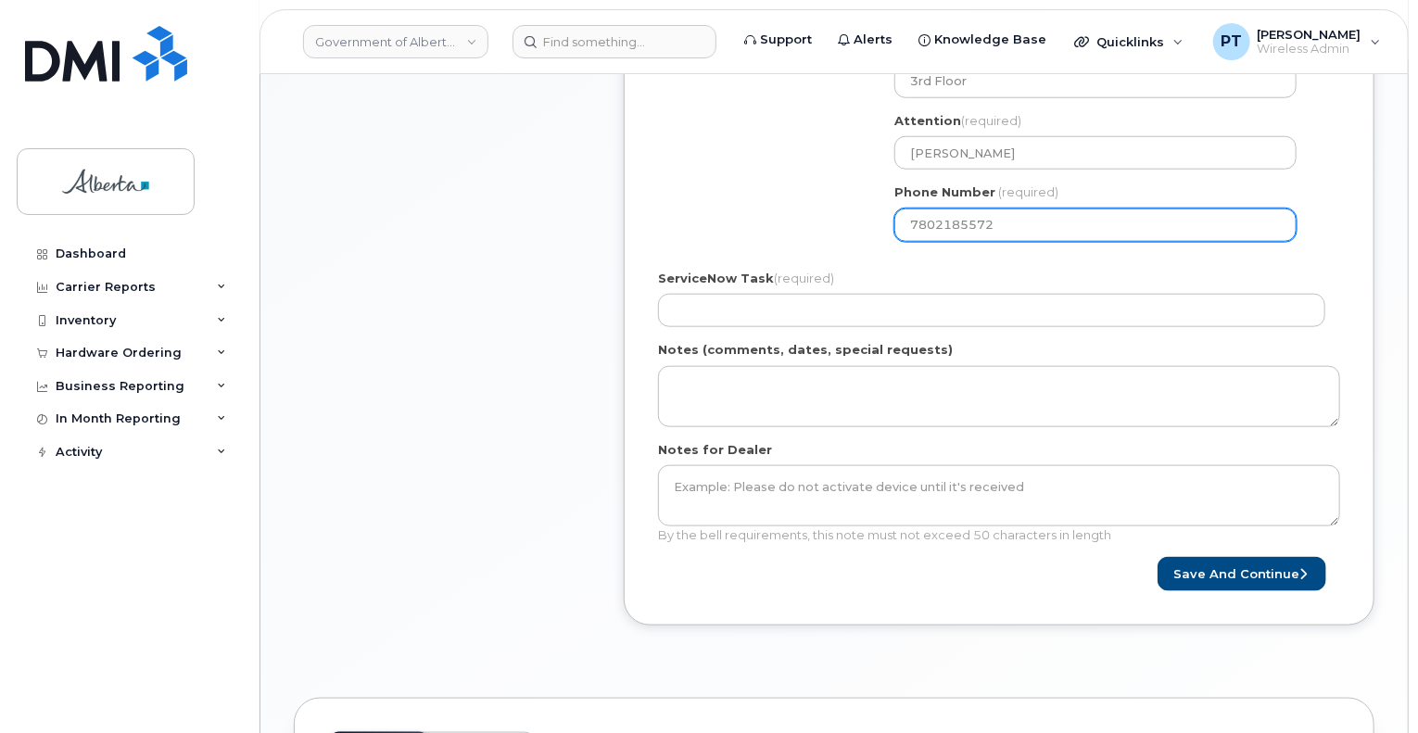
scroll to position [834, 0]
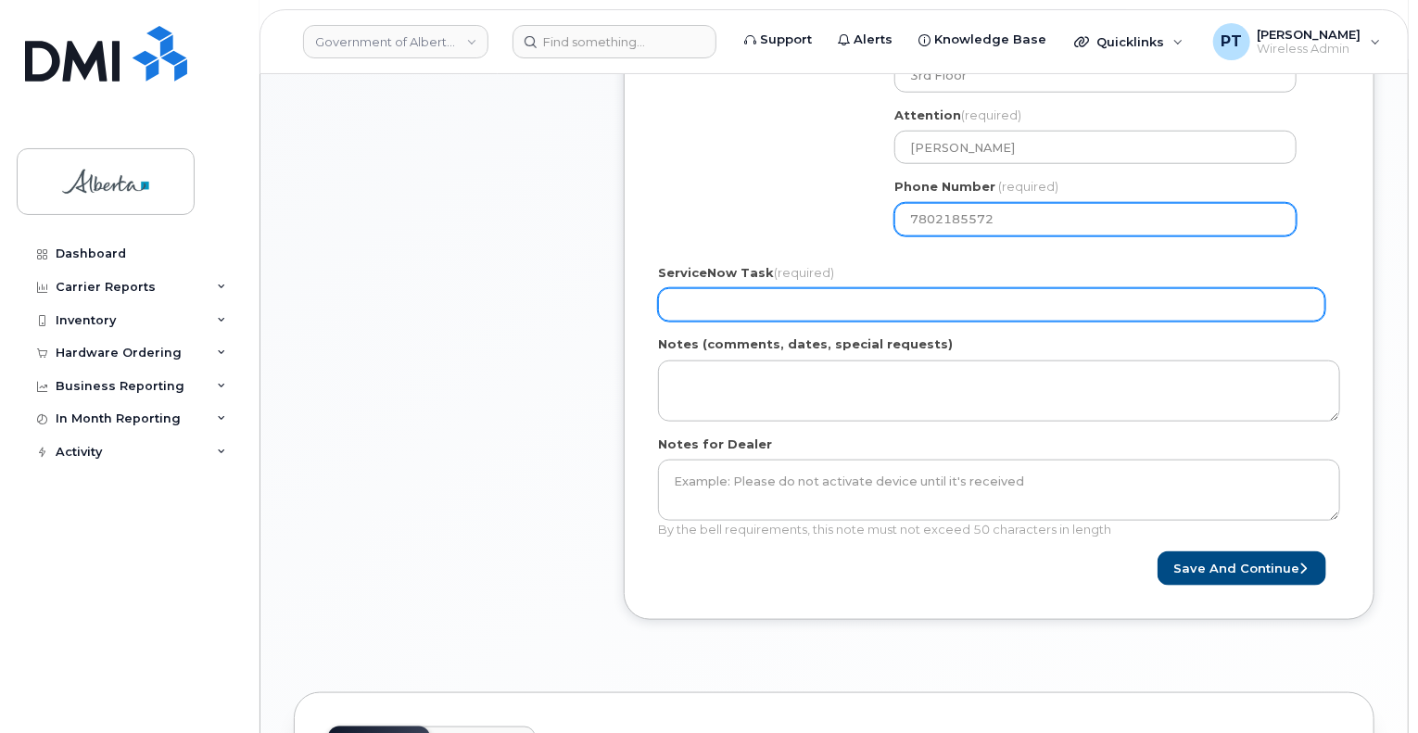
type input "7802185572"
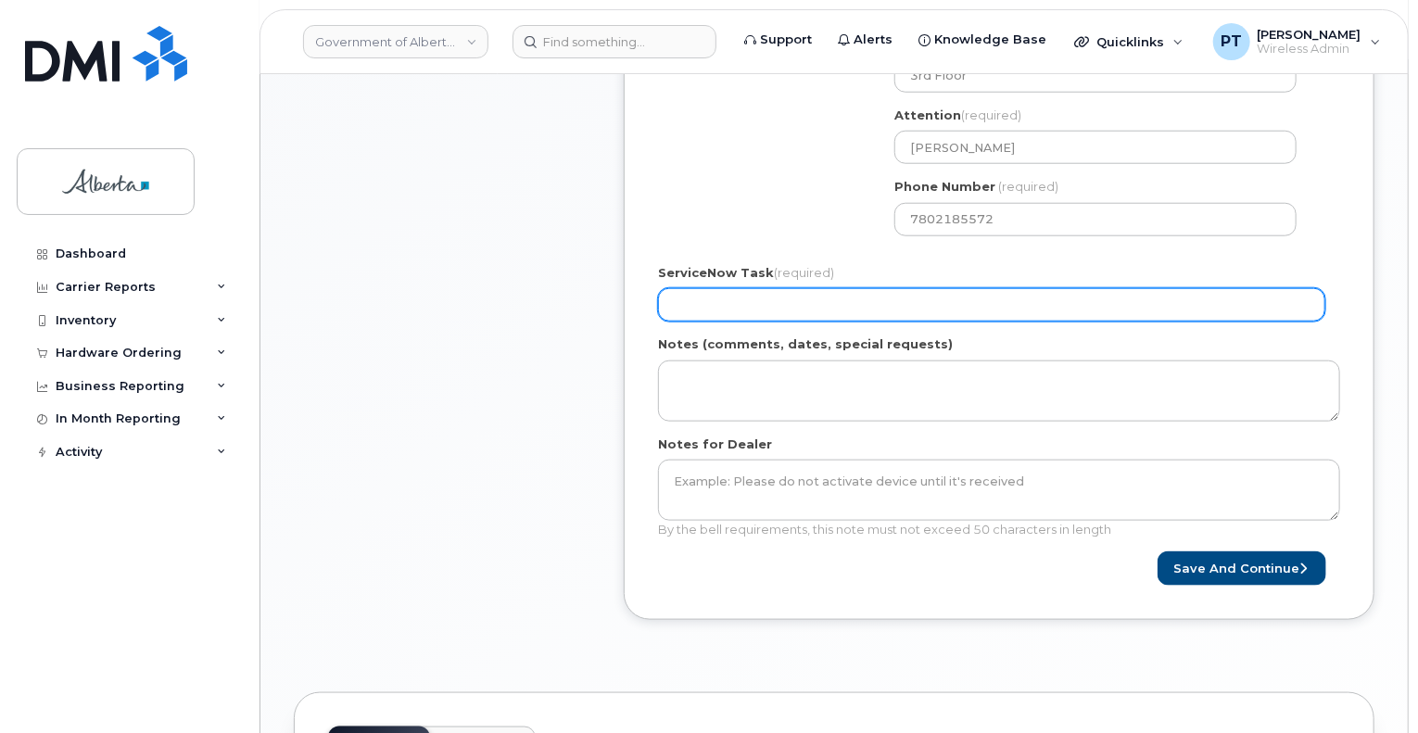
drag, startPoint x: 979, startPoint y: 309, endPoint x: 982, endPoint y: 325, distance: 16.2
click at [979, 309] on input "ServiceNow Task (required)" at bounding box center [991, 304] width 667 height 33
click at [743, 306] on input "ServiceNow Task (required)" at bounding box center [991, 304] width 667 height 33
paste input "SCTASK0863542"
type input "SCTASK0863542"
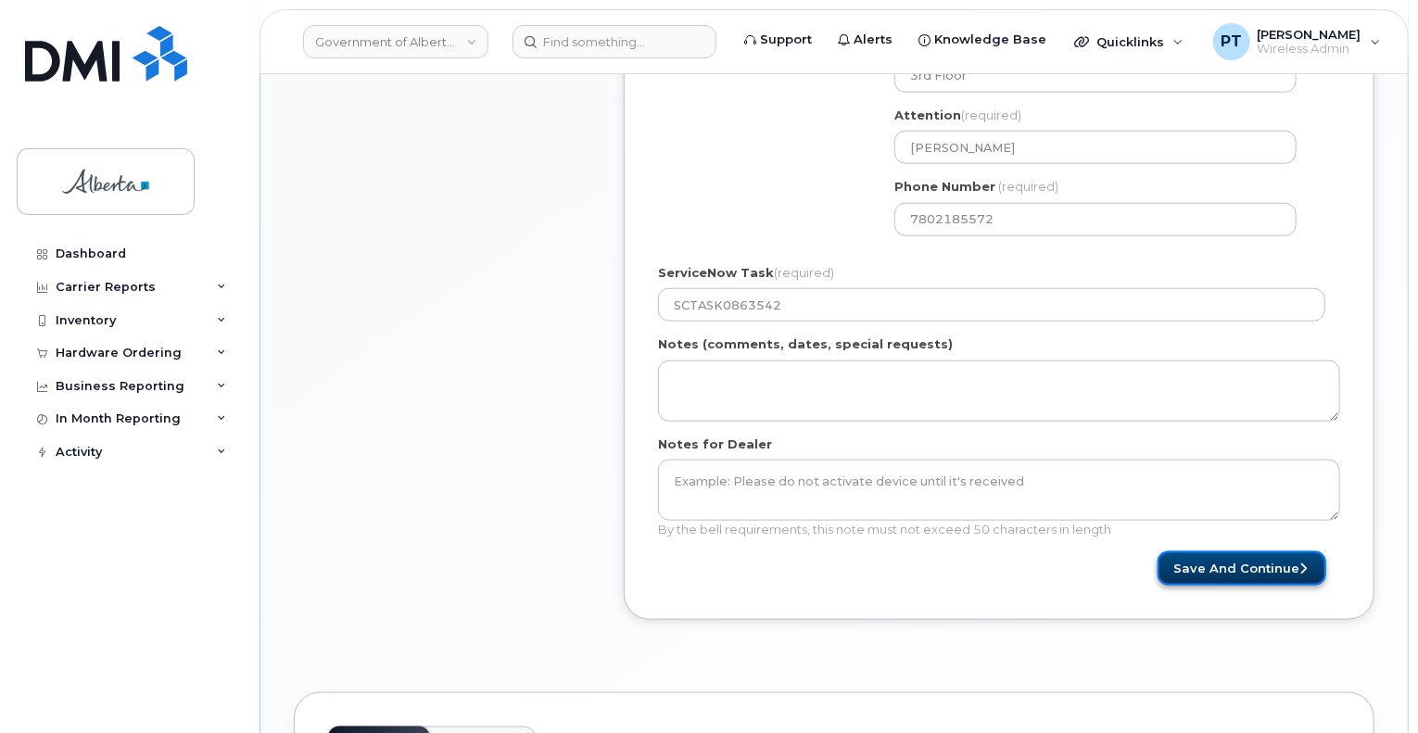
click at [1217, 572] on button "Save and Continue" at bounding box center [1241, 568] width 169 height 34
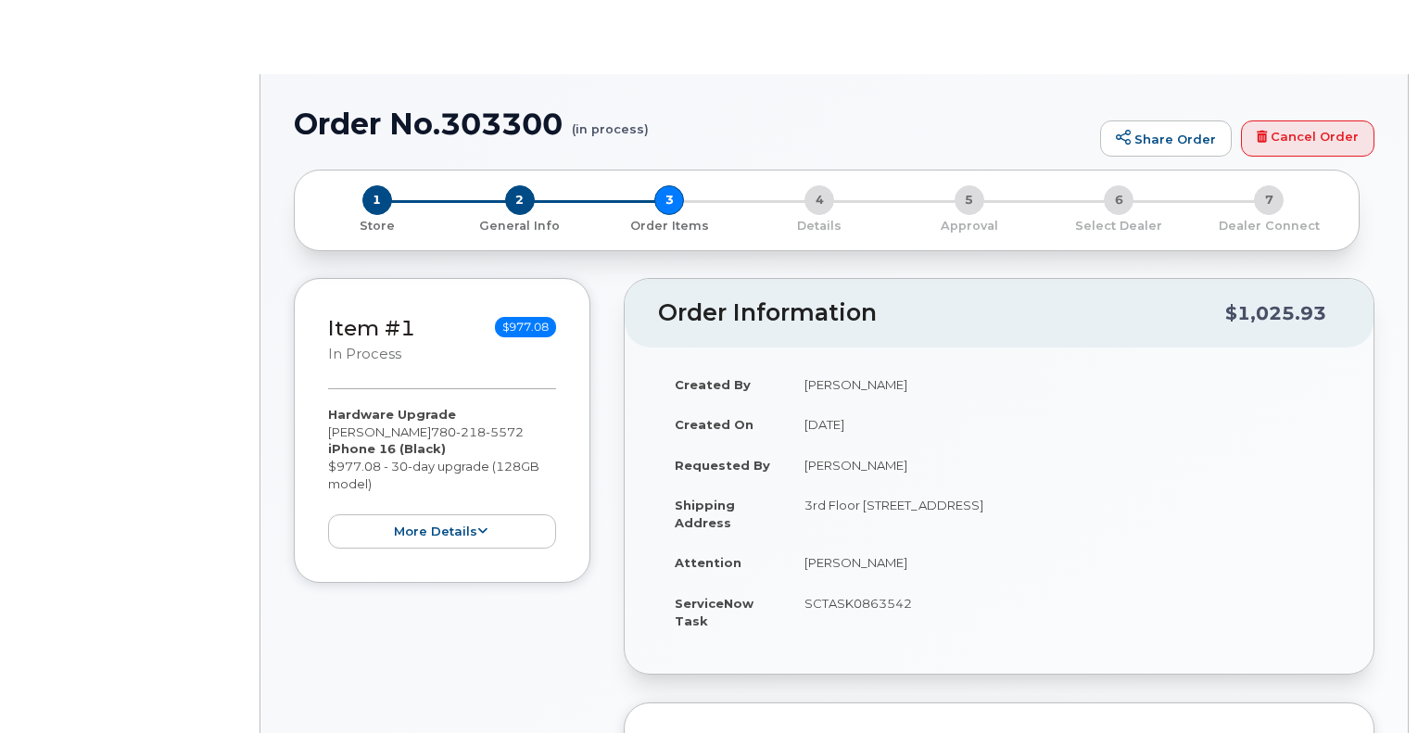
type input "[PERSON_NAME]"
type input "[PERSON_NAME][EMAIL_ADDRESS][PERSON_NAME][DOMAIN_NAME]"
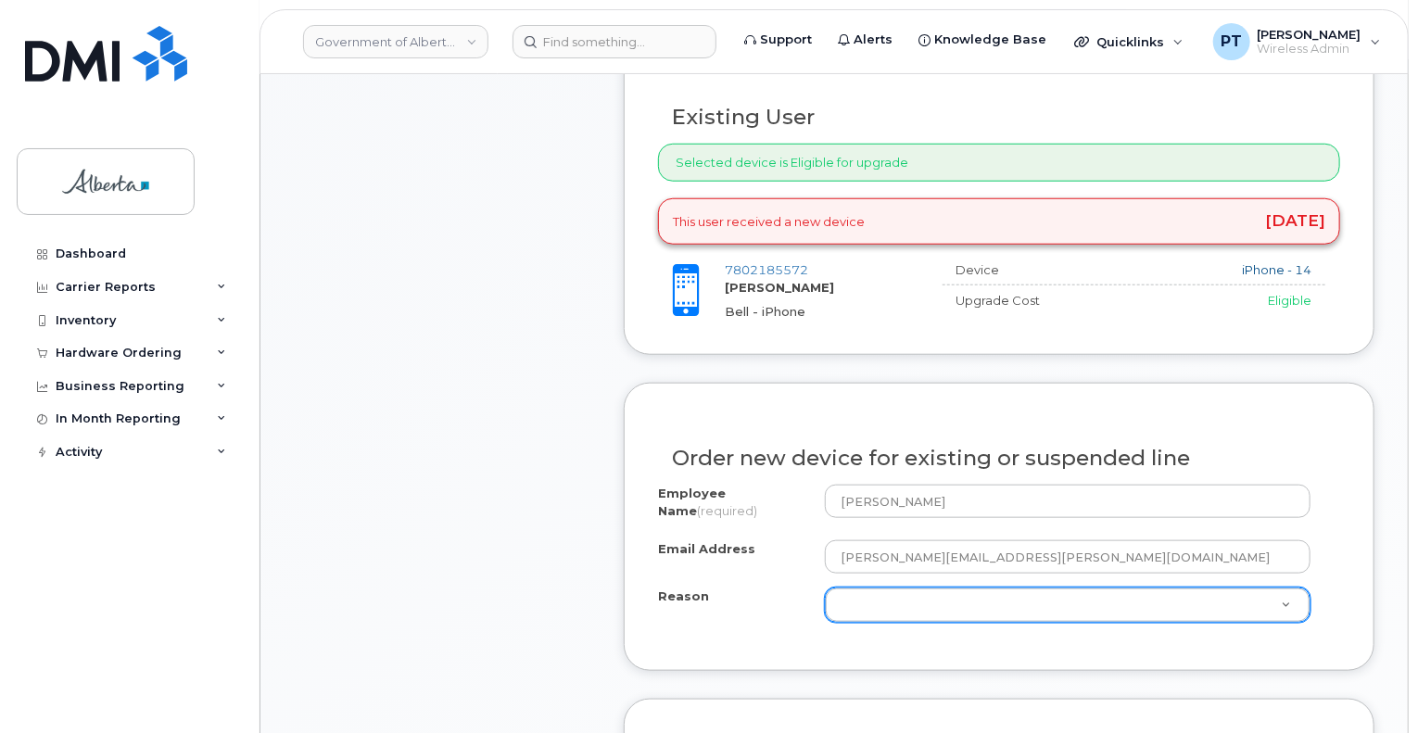
scroll to position [741, 0]
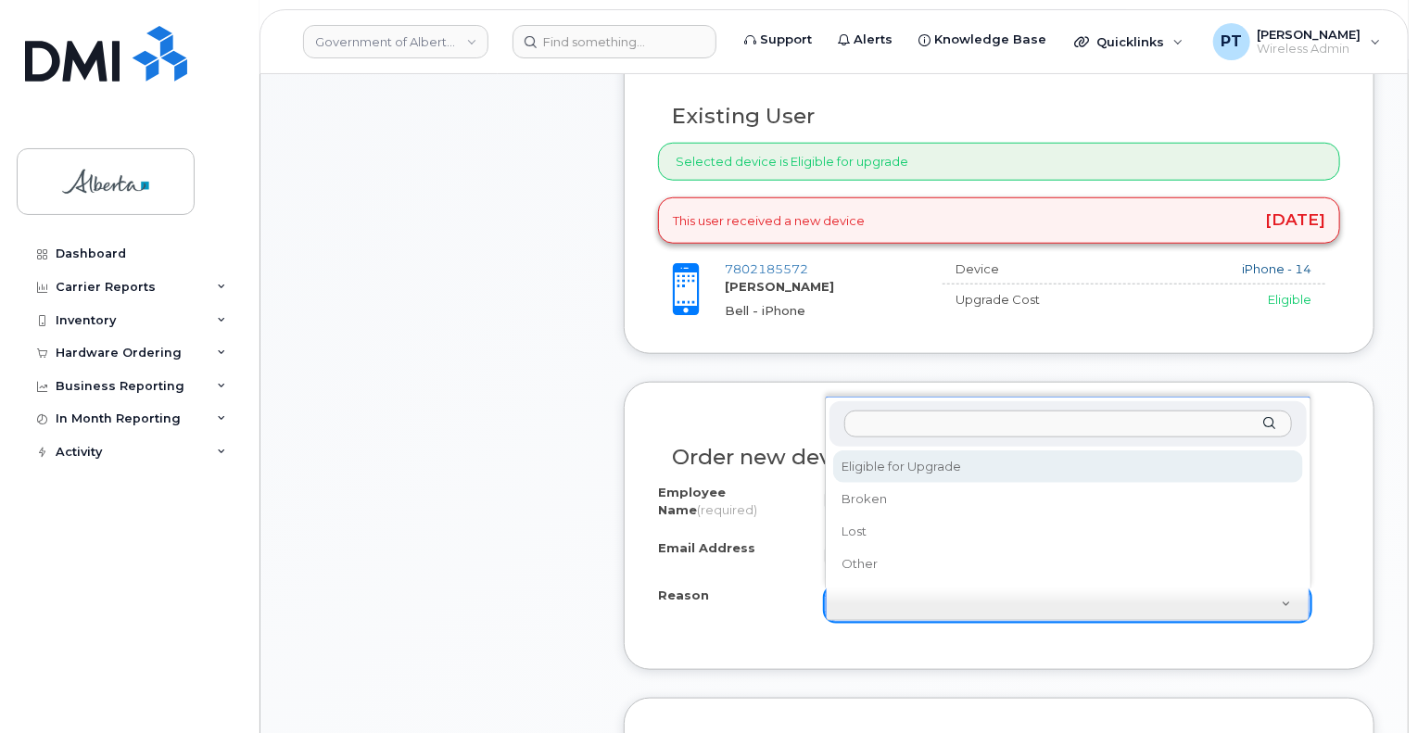
select select "eligible_for_upgrade"
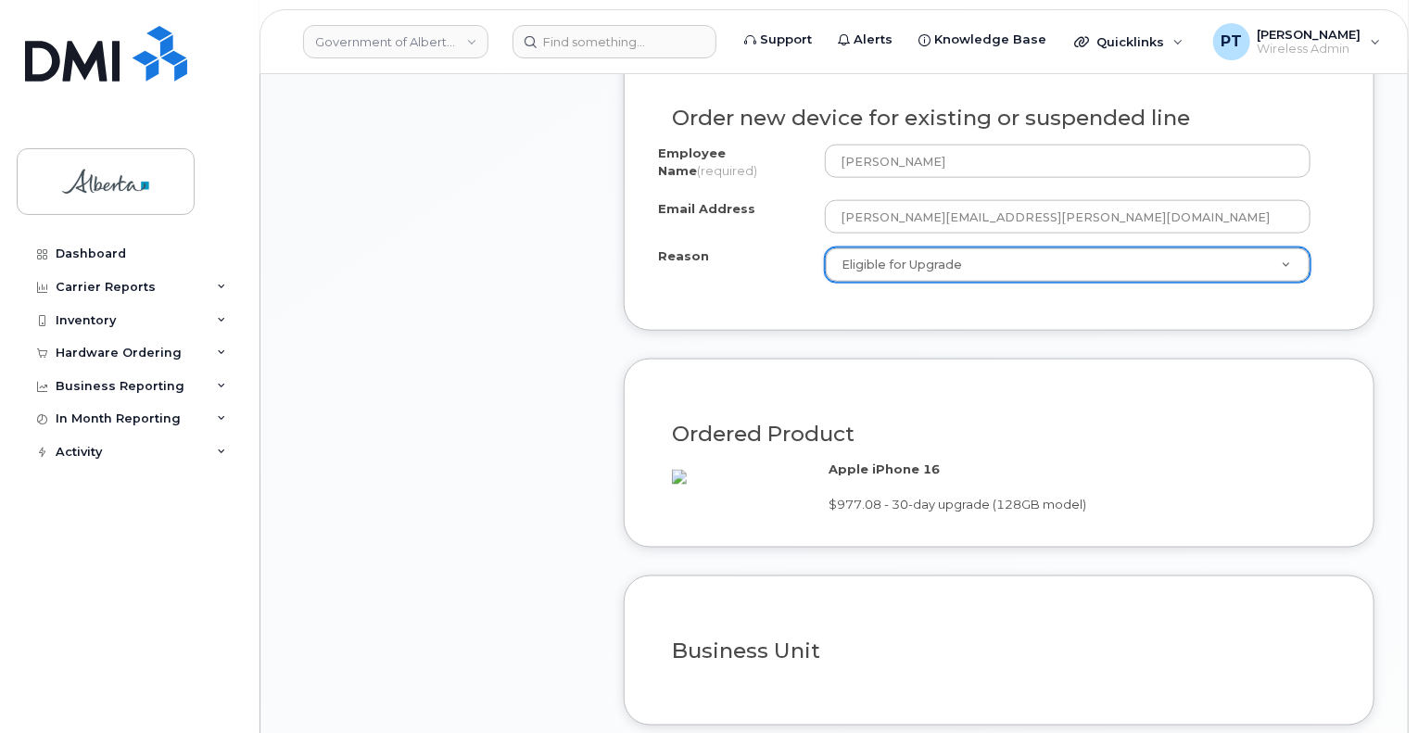
scroll to position [1205, 0]
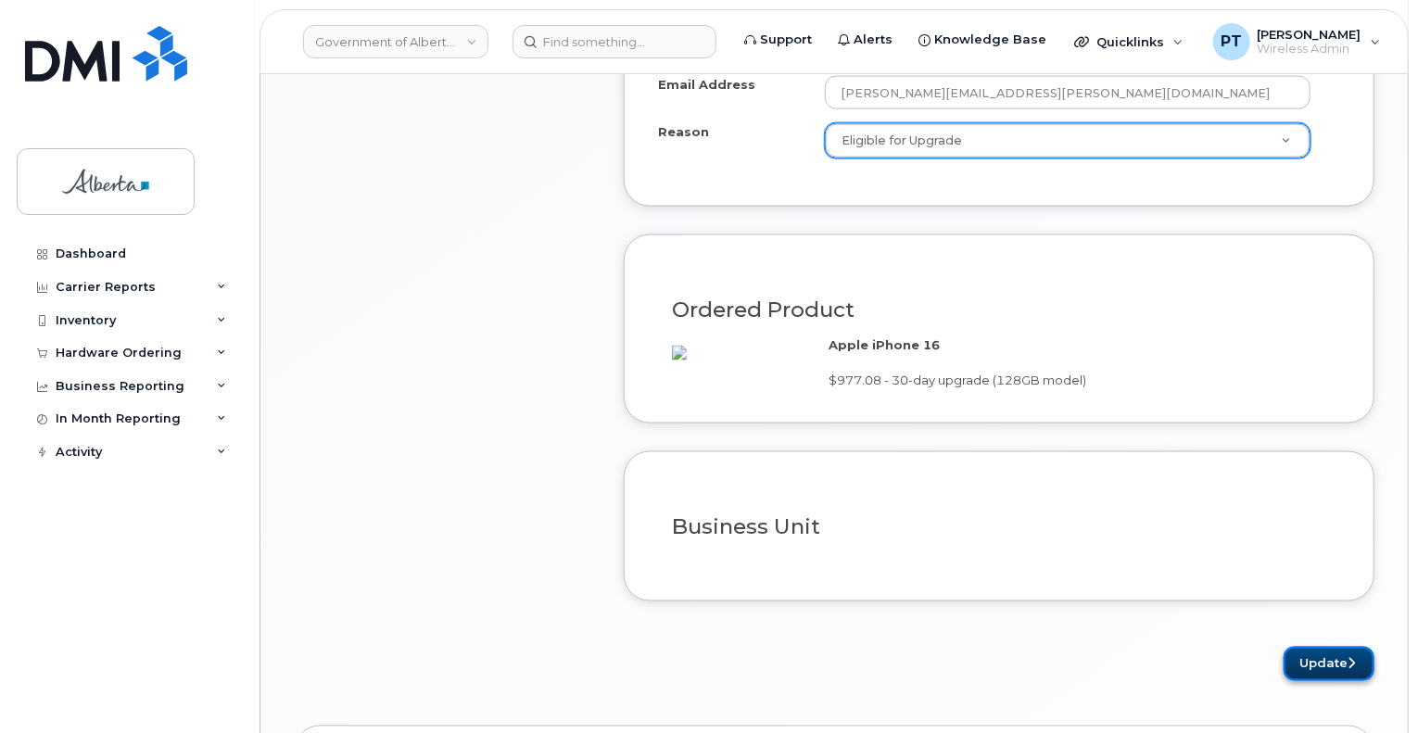
click at [1342, 675] on button "Update" at bounding box center [1328, 664] width 91 height 34
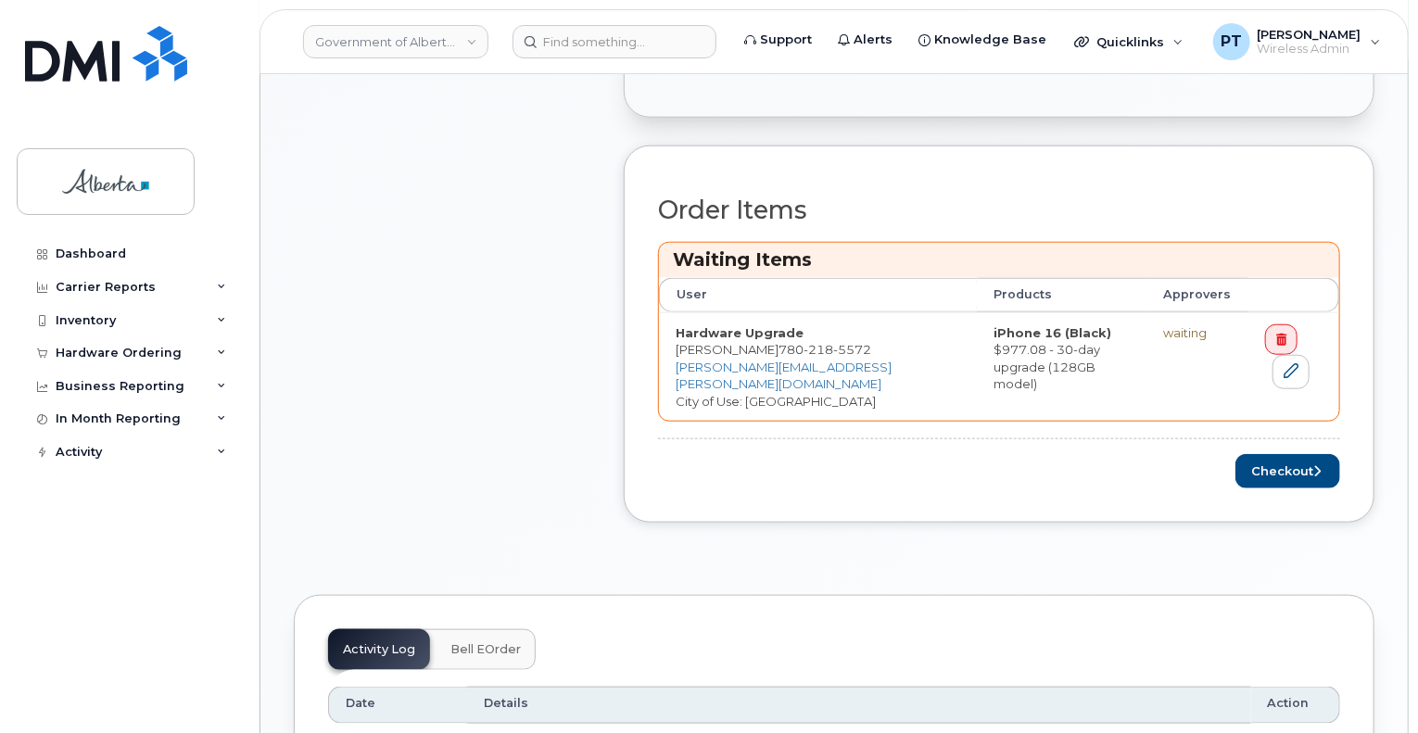
scroll to position [741, 0]
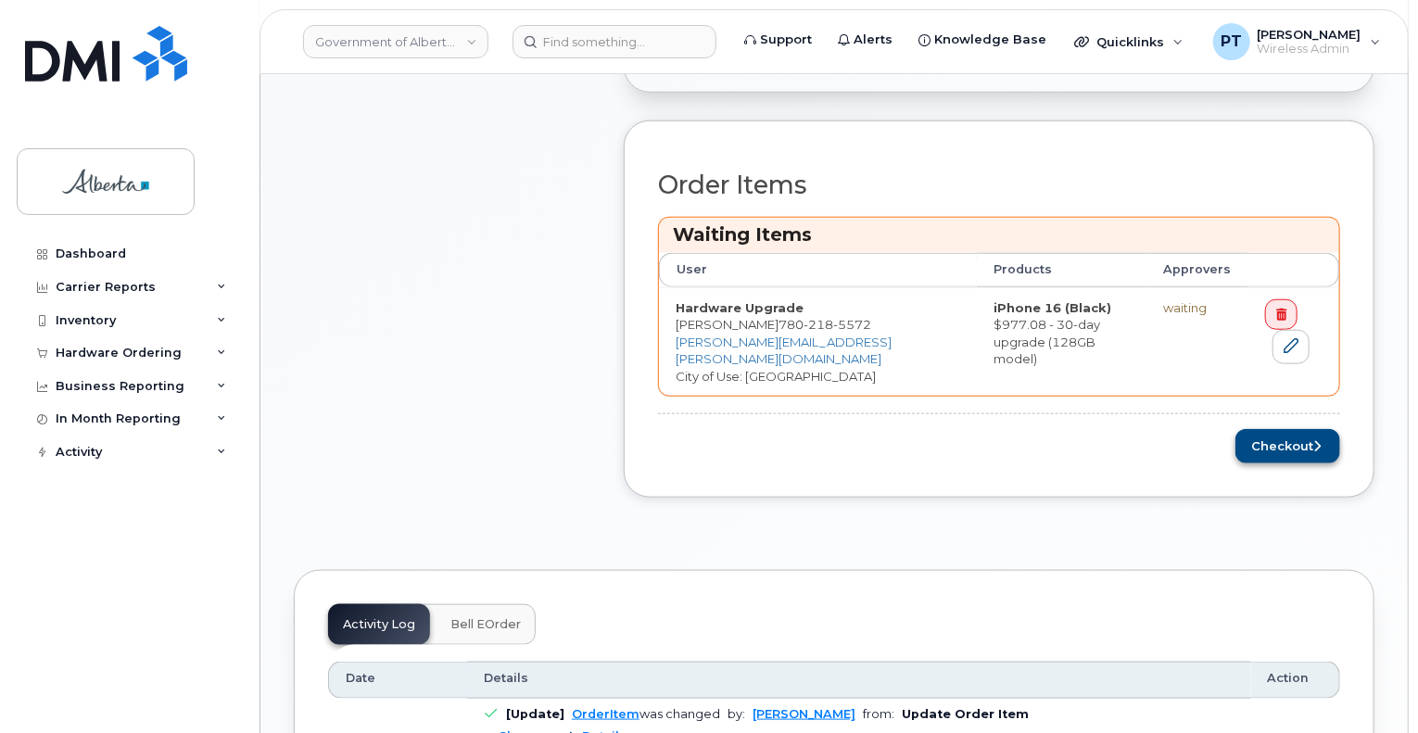
drag, startPoint x: 1275, startPoint y: 422, endPoint x: 1246, endPoint y: 437, distance: 32.8
click at [1275, 422] on div "Order Items Waiting Items User Products Approvers Hardware Upgrade [PERSON_NAME…" at bounding box center [999, 317] width 682 height 292
click at [1277, 442] on button "Checkout" at bounding box center [1287, 446] width 105 height 34
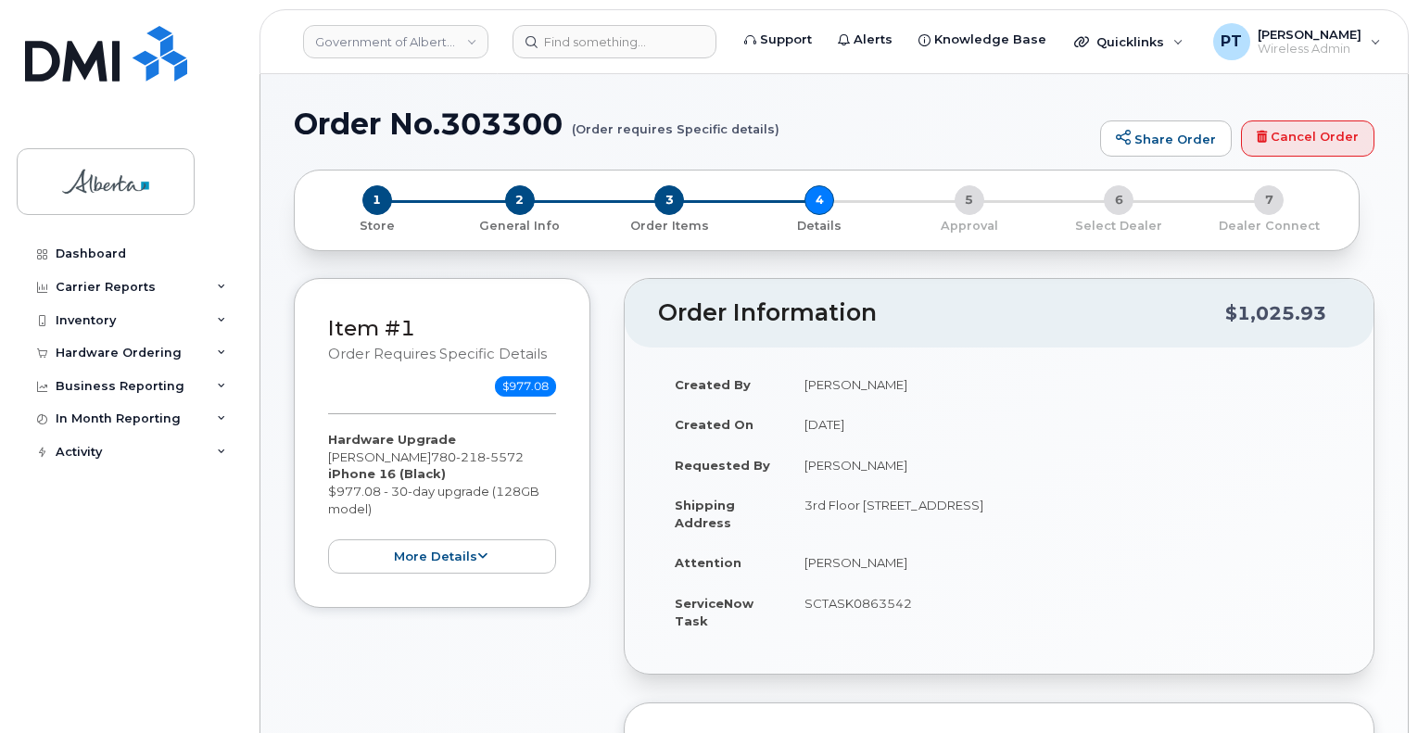
select select
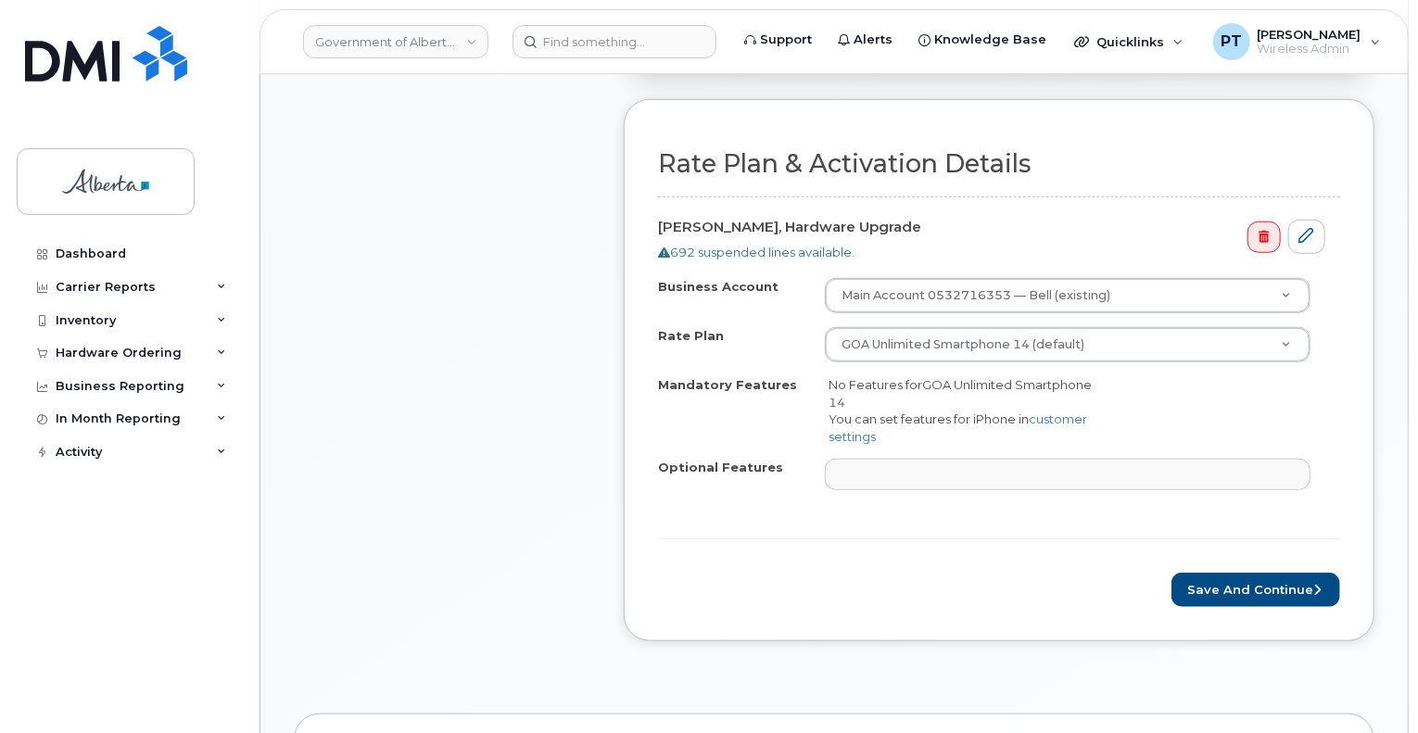
scroll to position [649, 0]
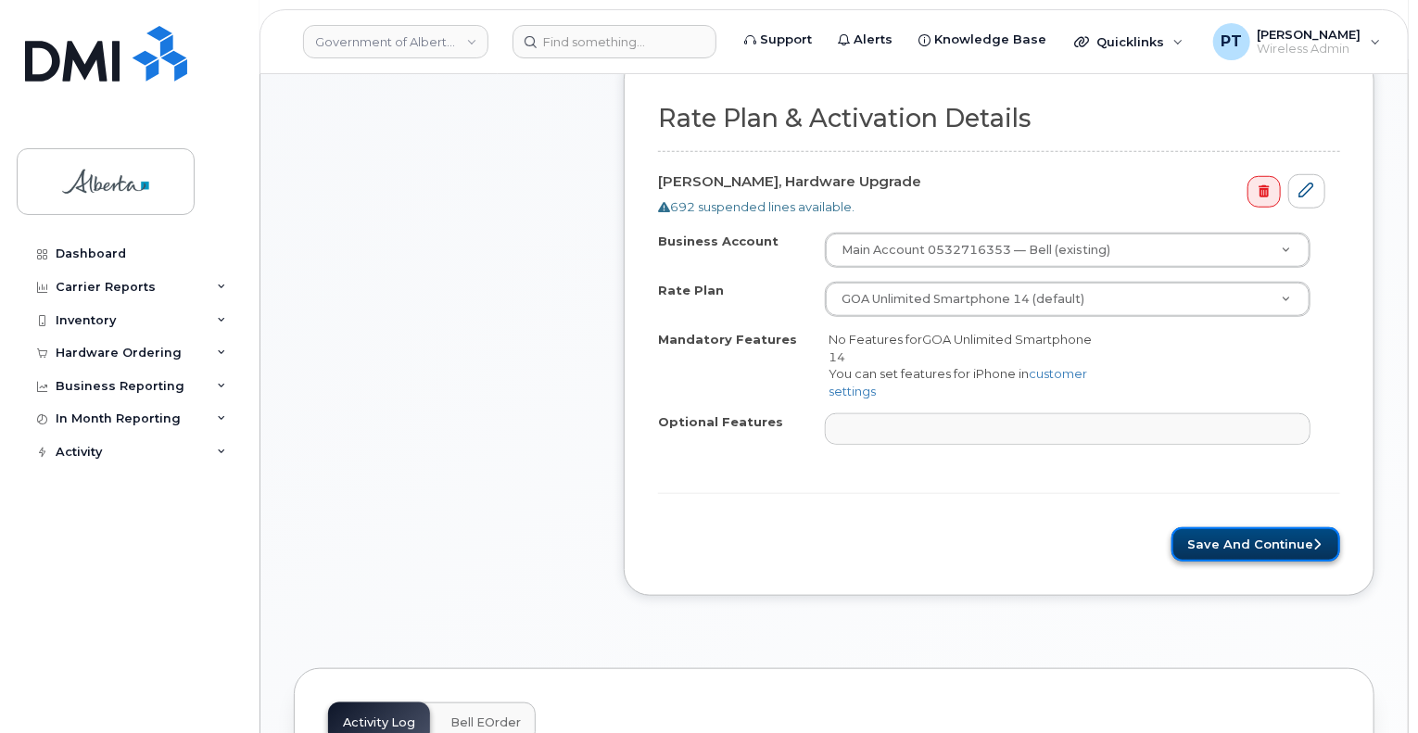
click at [1202, 537] on button "Save and Continue" at bounding box center [1255, 544] width 169 height 34
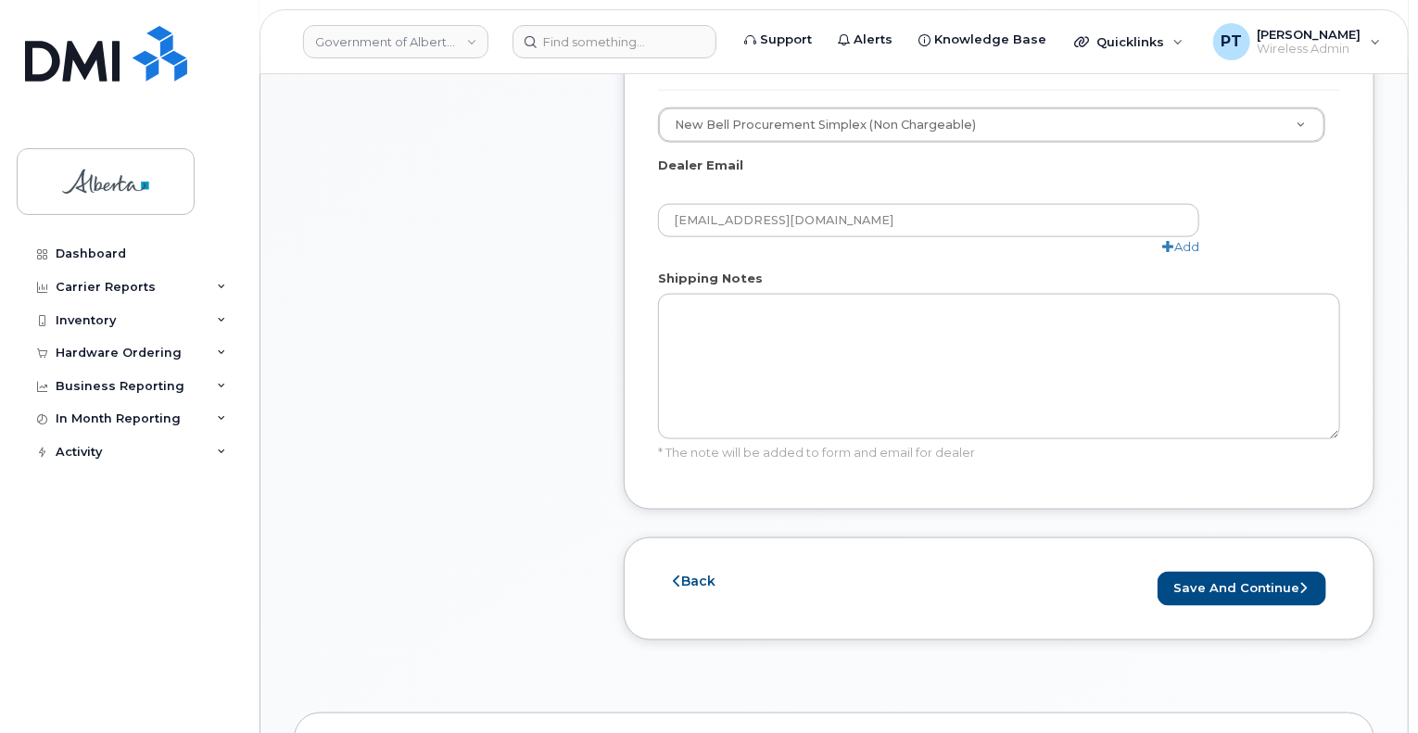
scroll to position [1112, 0]
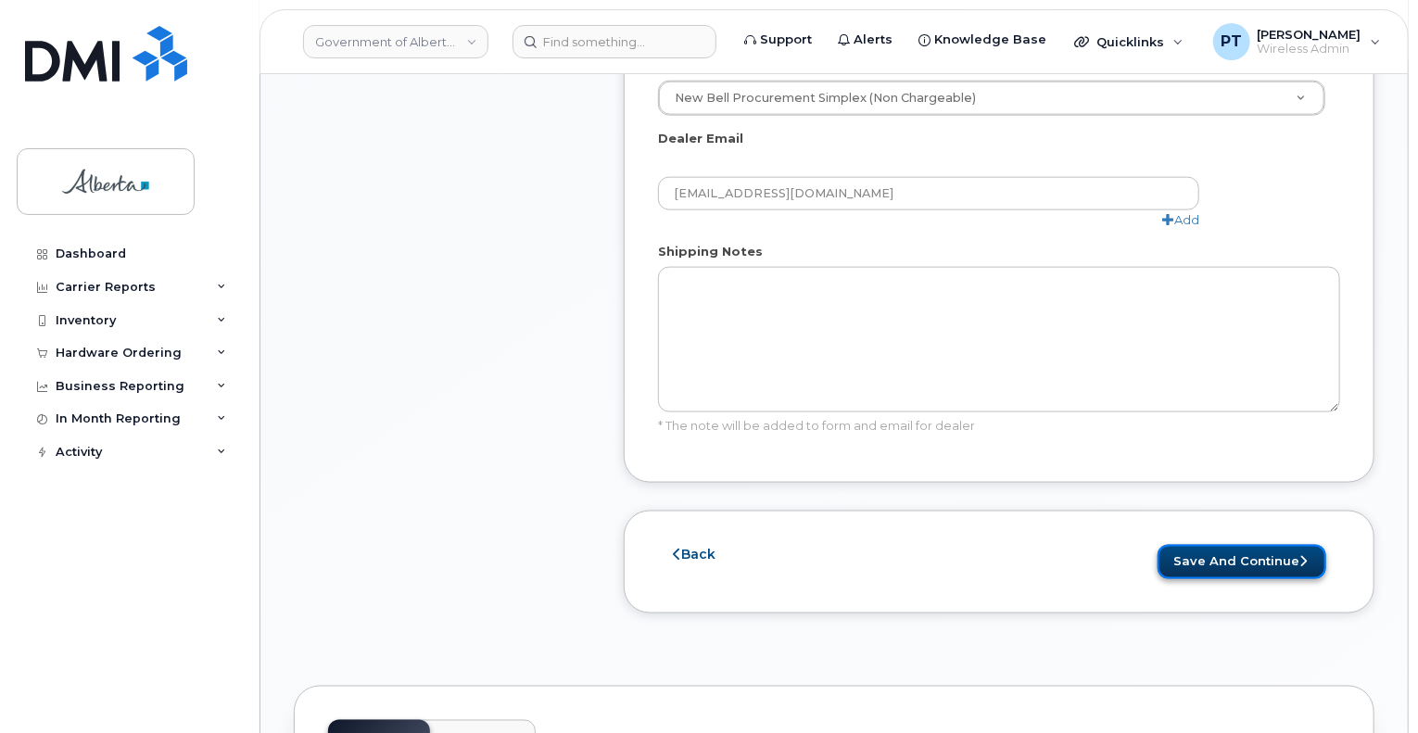
click at [1204, 545] on button "Save and Continue" at bounding box center [1241, 562] width 169 height 34
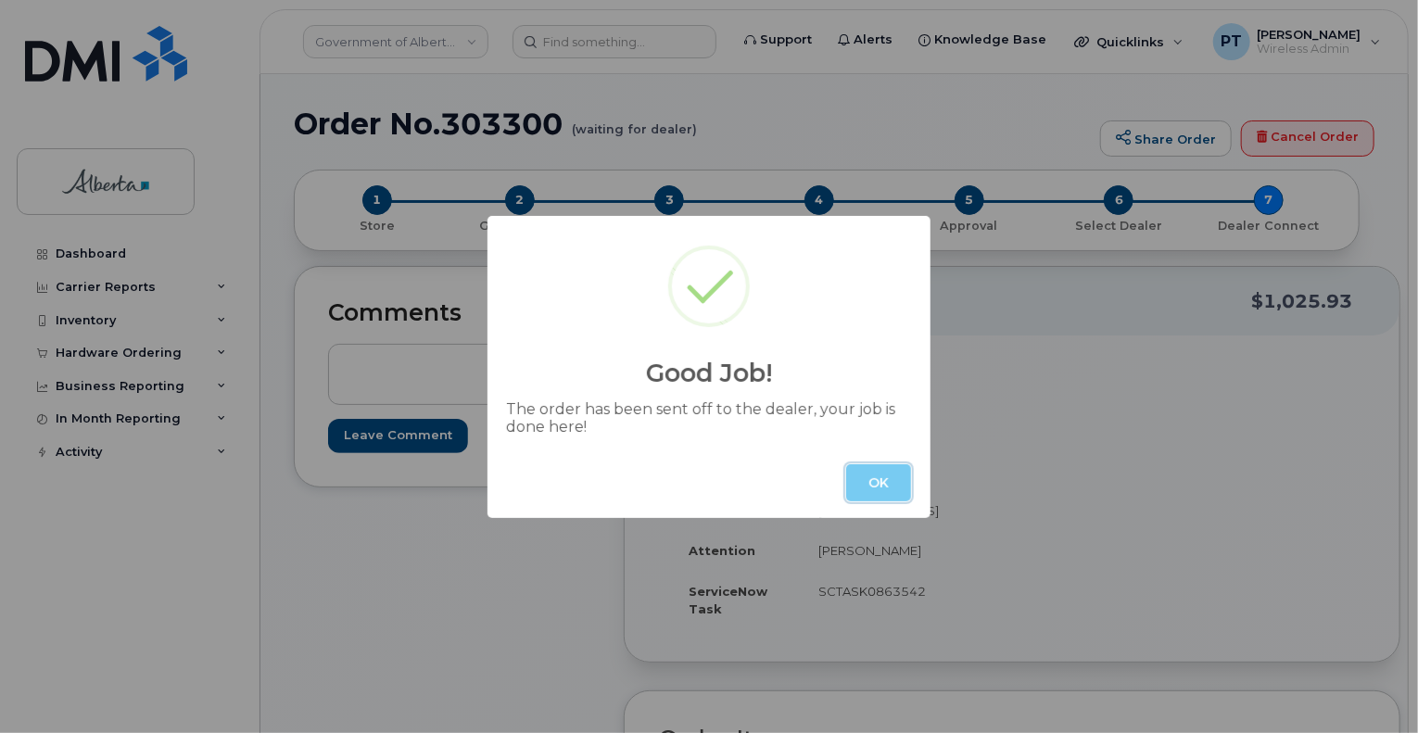
click at [870, 475] on button "OK" at bounding box center [878, 482] width 65 height 37
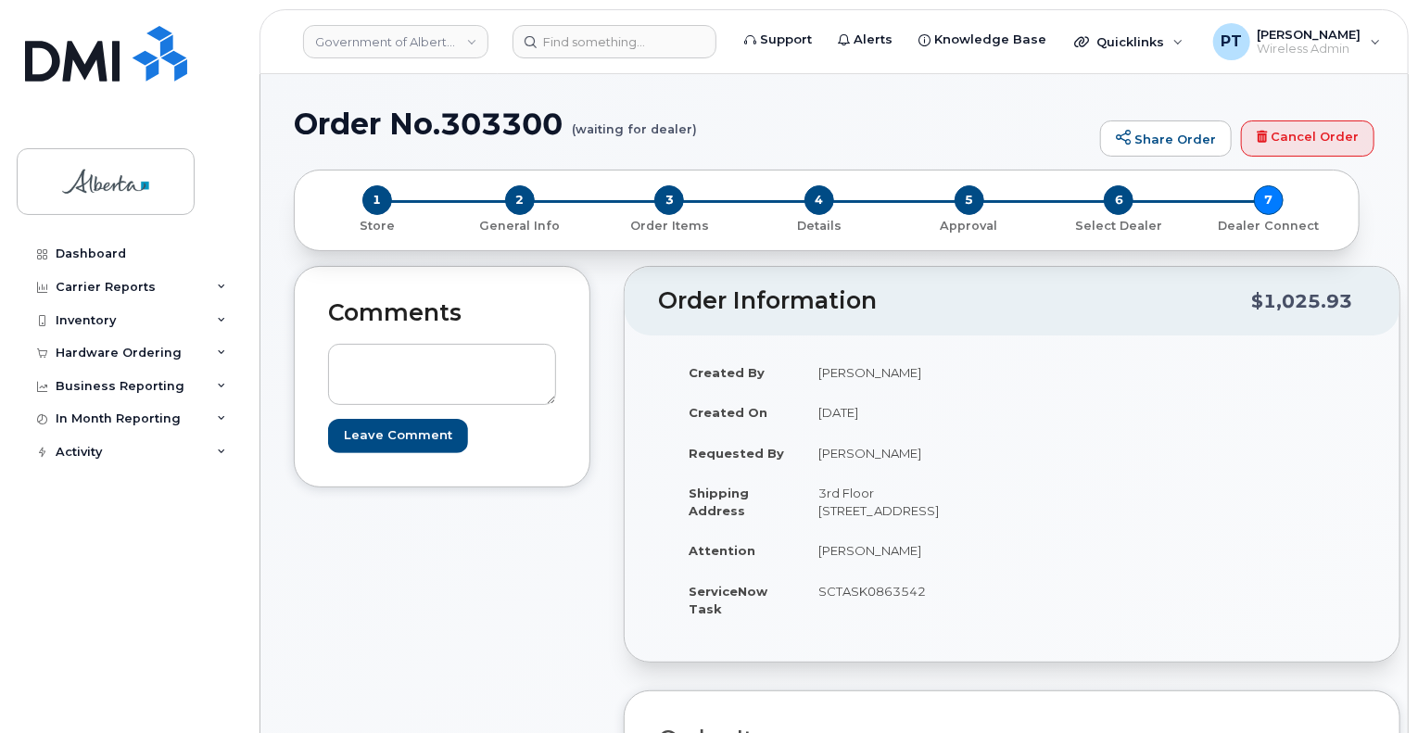
click at [500, 129] on h1 "Order No.303300 (waiting for dealer)" at bounding box center [692, 123] width 797 height 32
copy h1 "303300"
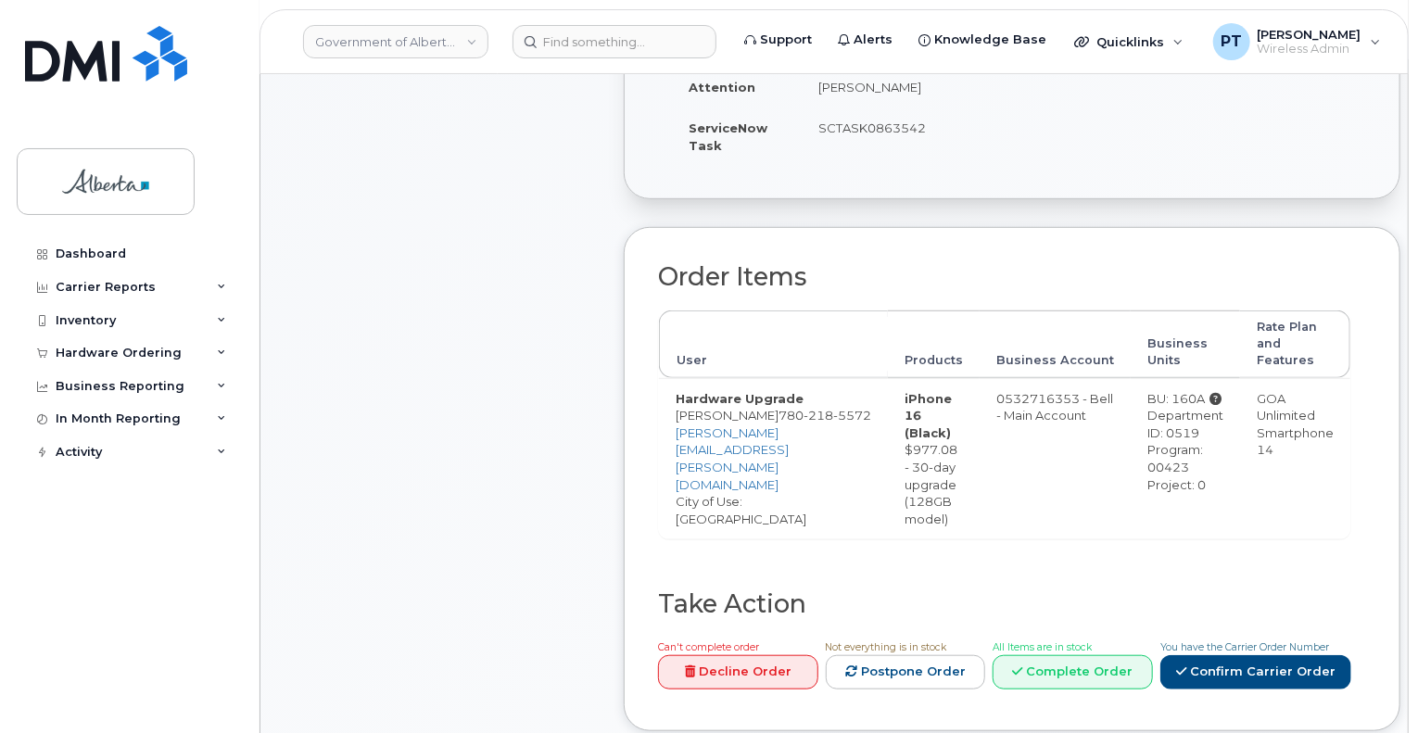
scroll to position [927, 0]
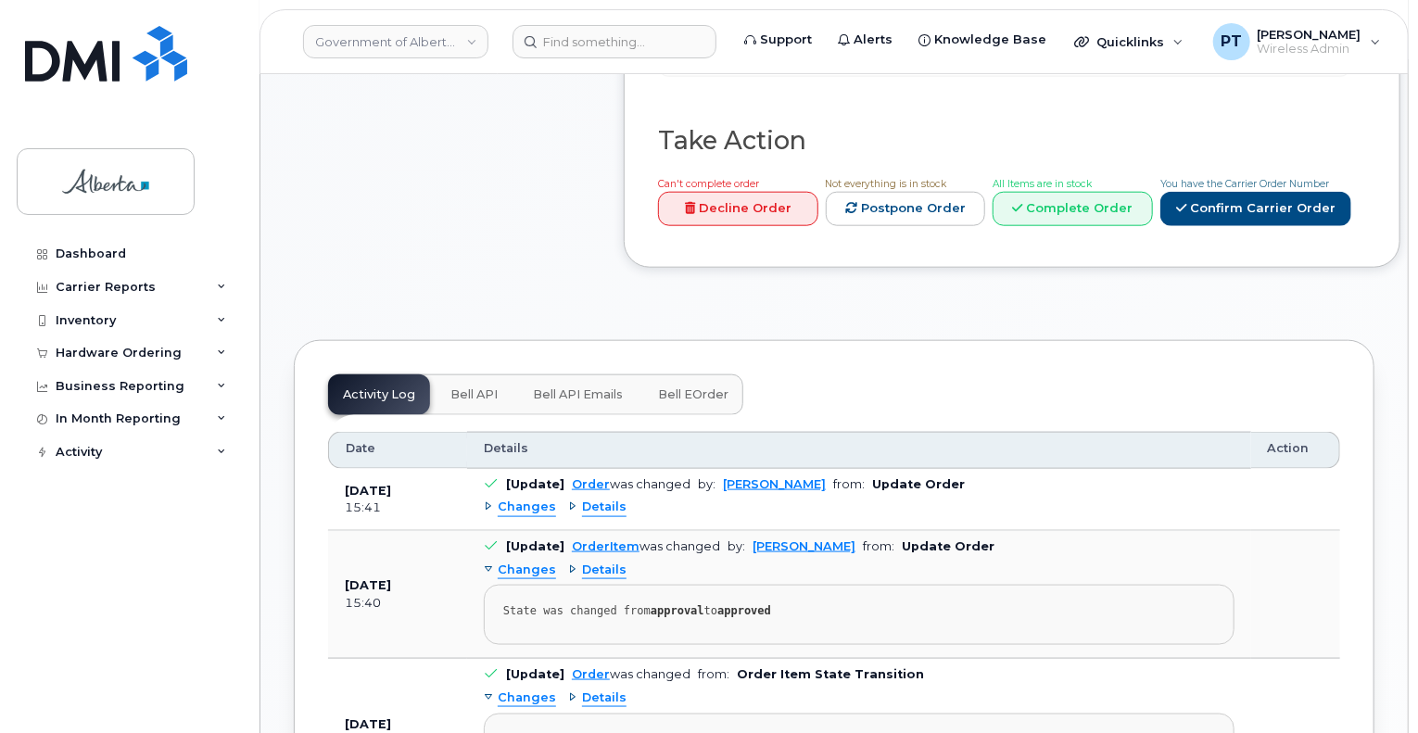
drag, startPoint x: 462, startPoint y: 370, endPoint x: 453, endPoint y: 377, distance: 11.9
click at [462, 387] on span "Bell API" at bounding box center [473, 394] width 47 height 15
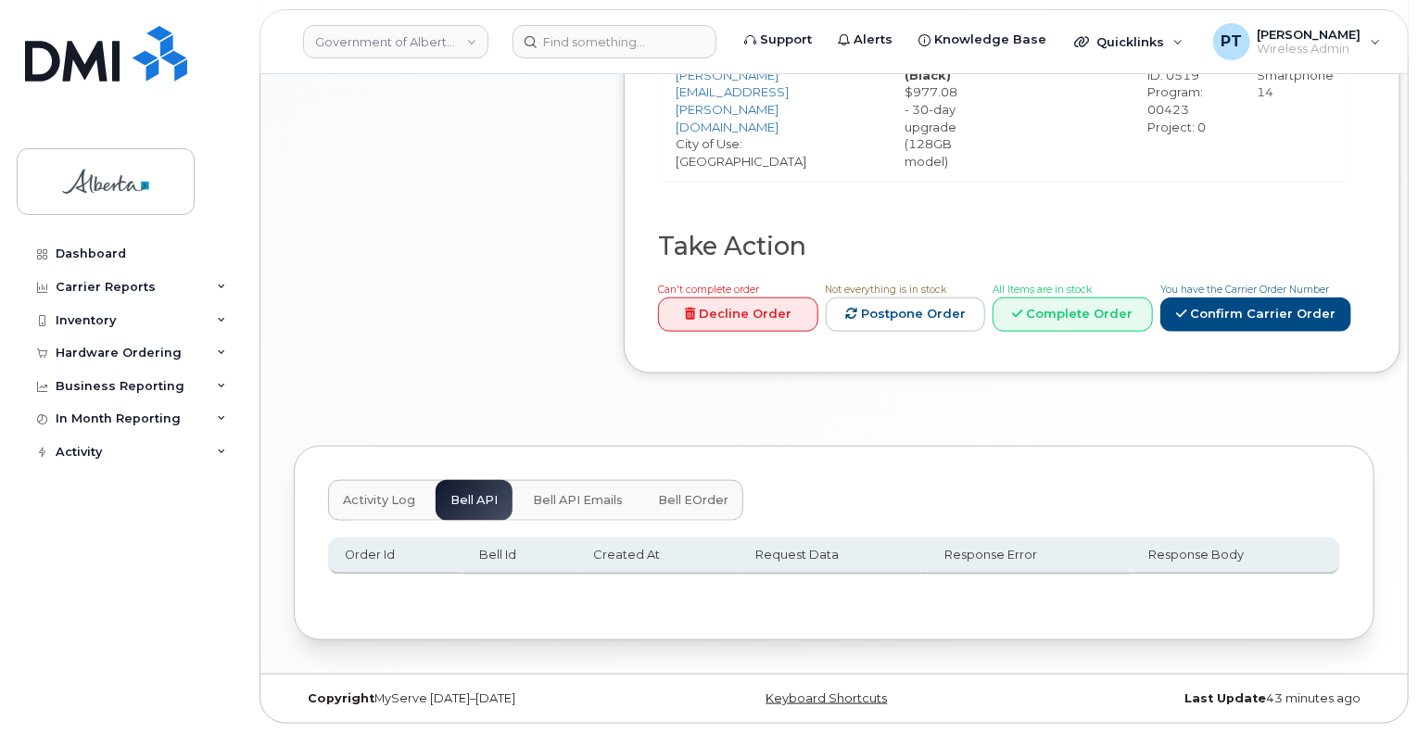
scroll to position [798, 0]
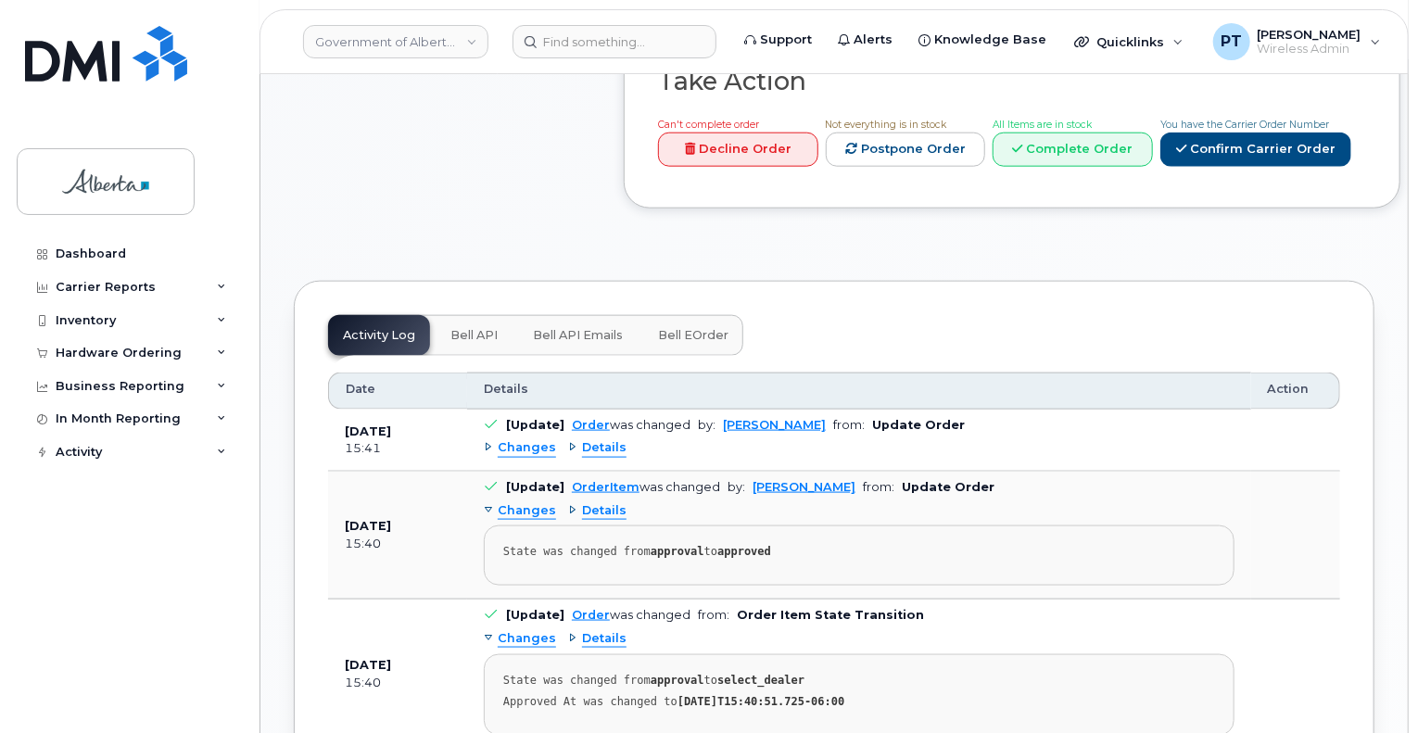
scroll to position [1112, 0]
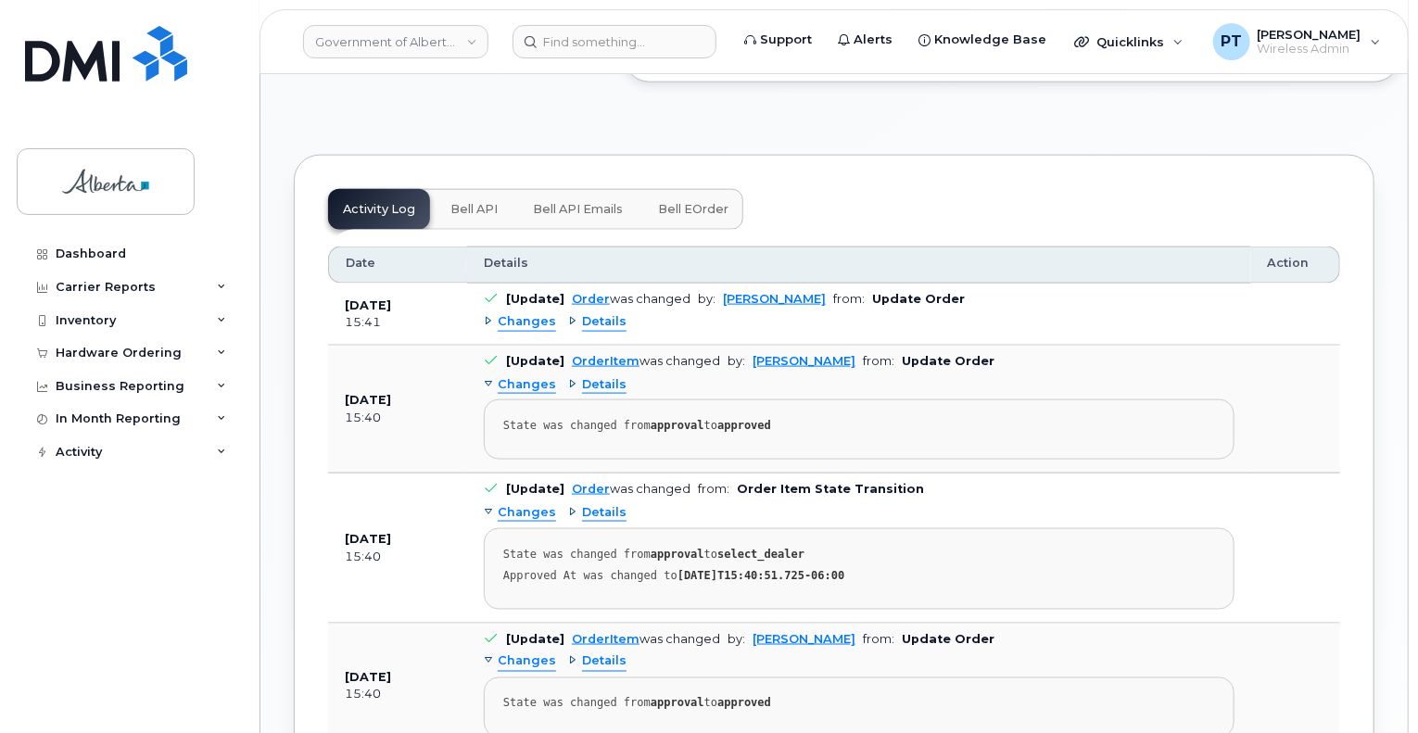
click at [456, 202] on span "Bell API" at bounding box center [473, 209] width 47 height 15
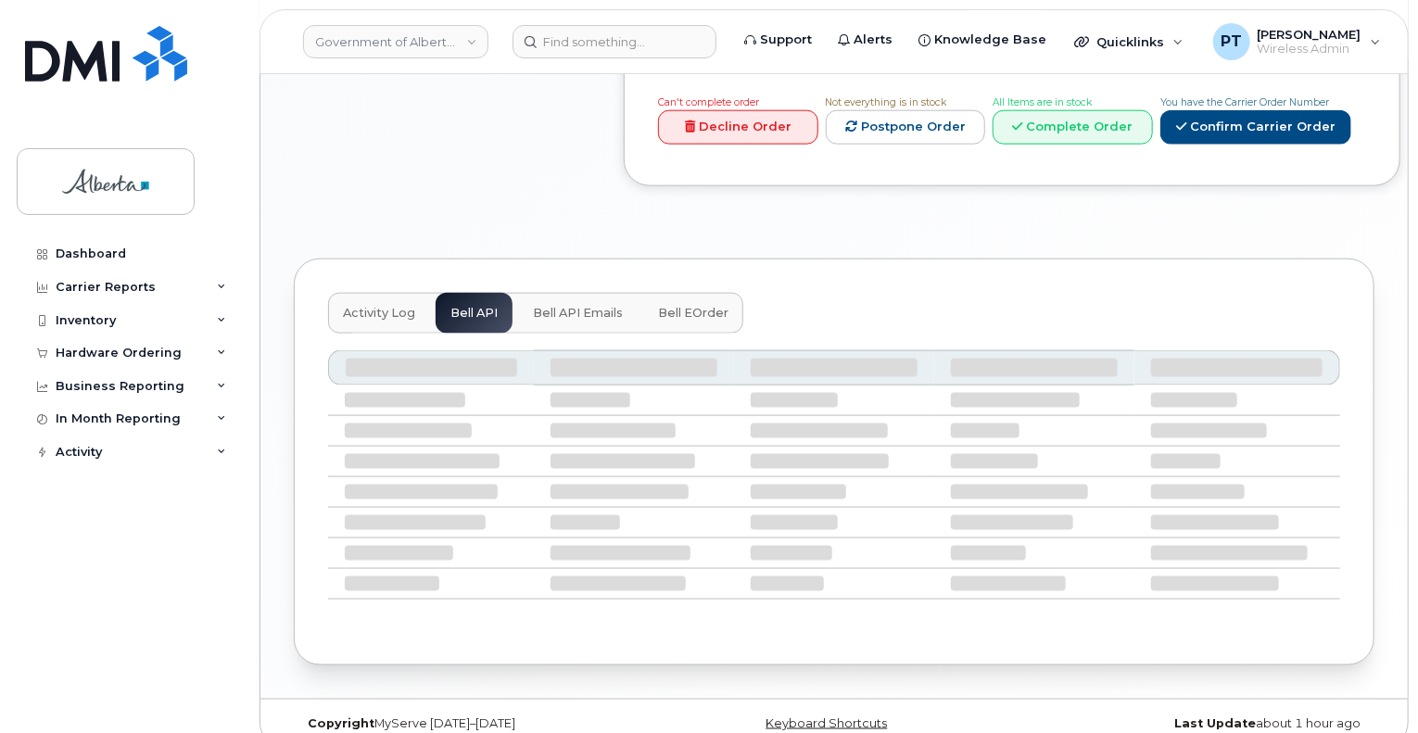
scroll to position [798, 0]
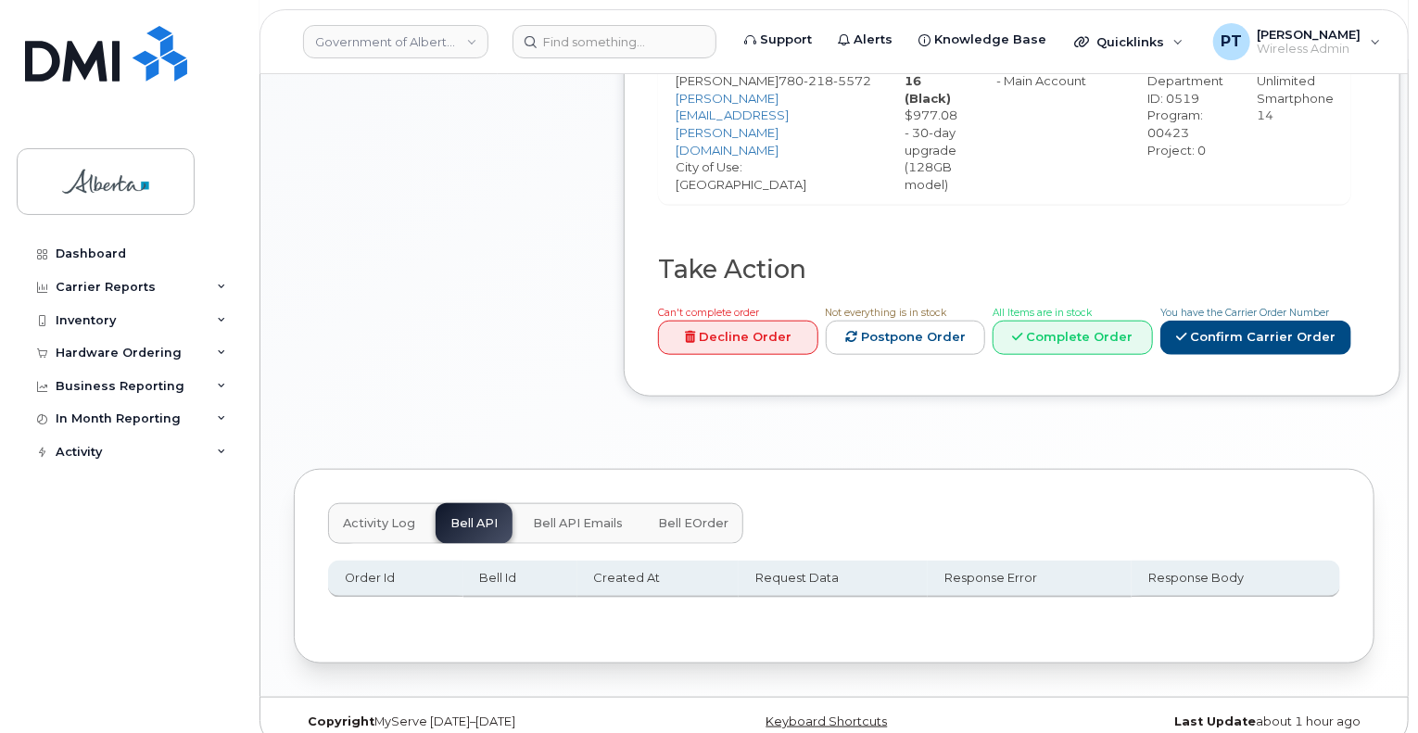
click at [363, 516] on span "Activity Log" at bounding box center [379, 523] width 72 height 15
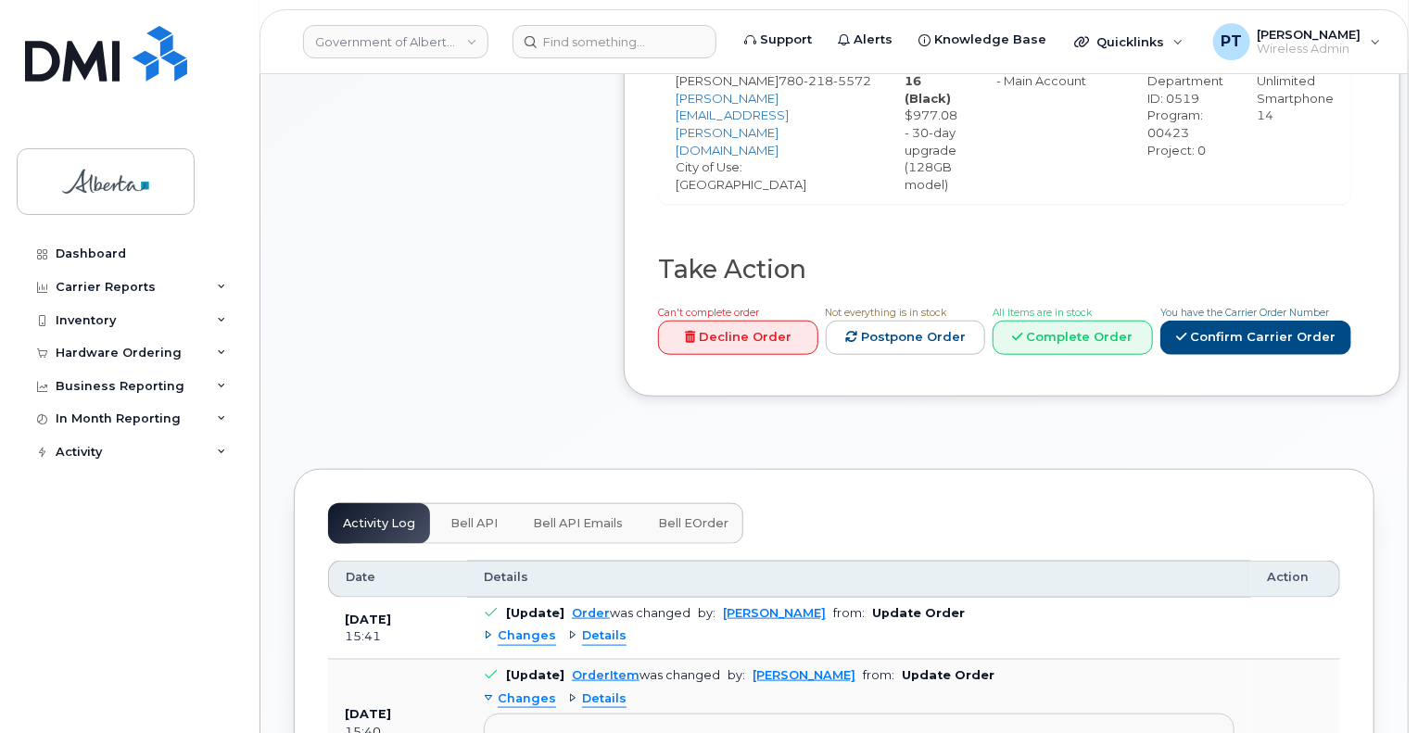
scroll to position [890, 0]
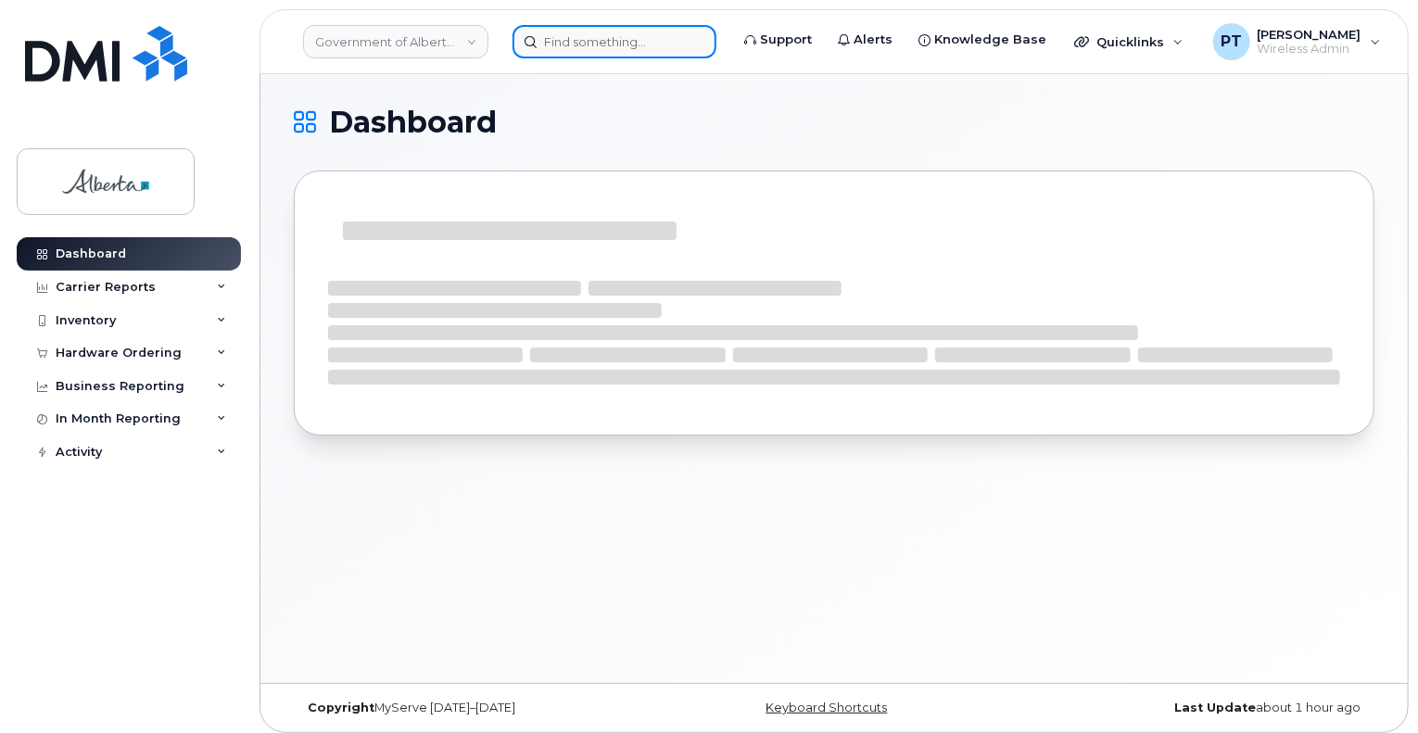
click at [634, 38] on input at bounding box center [614, 41] width 204 height 33
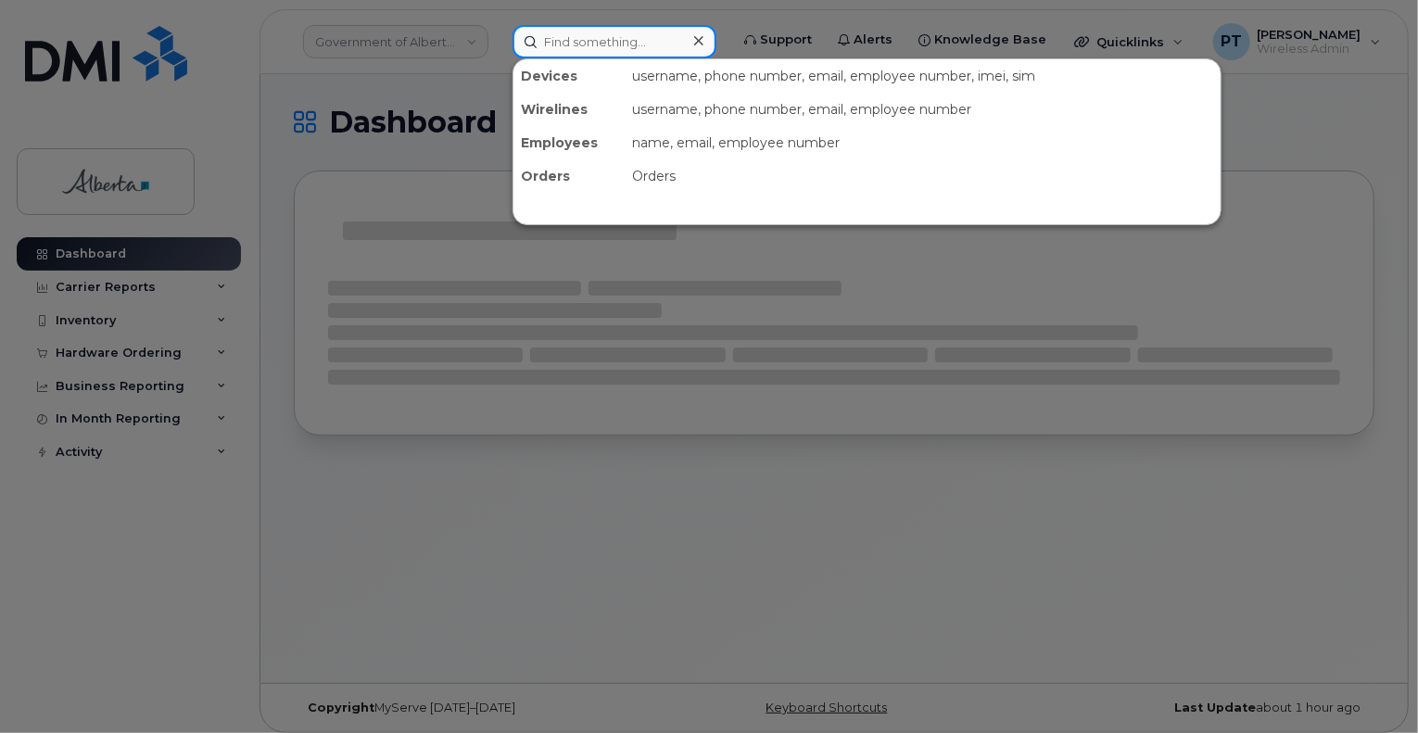
paste input "5879833509"
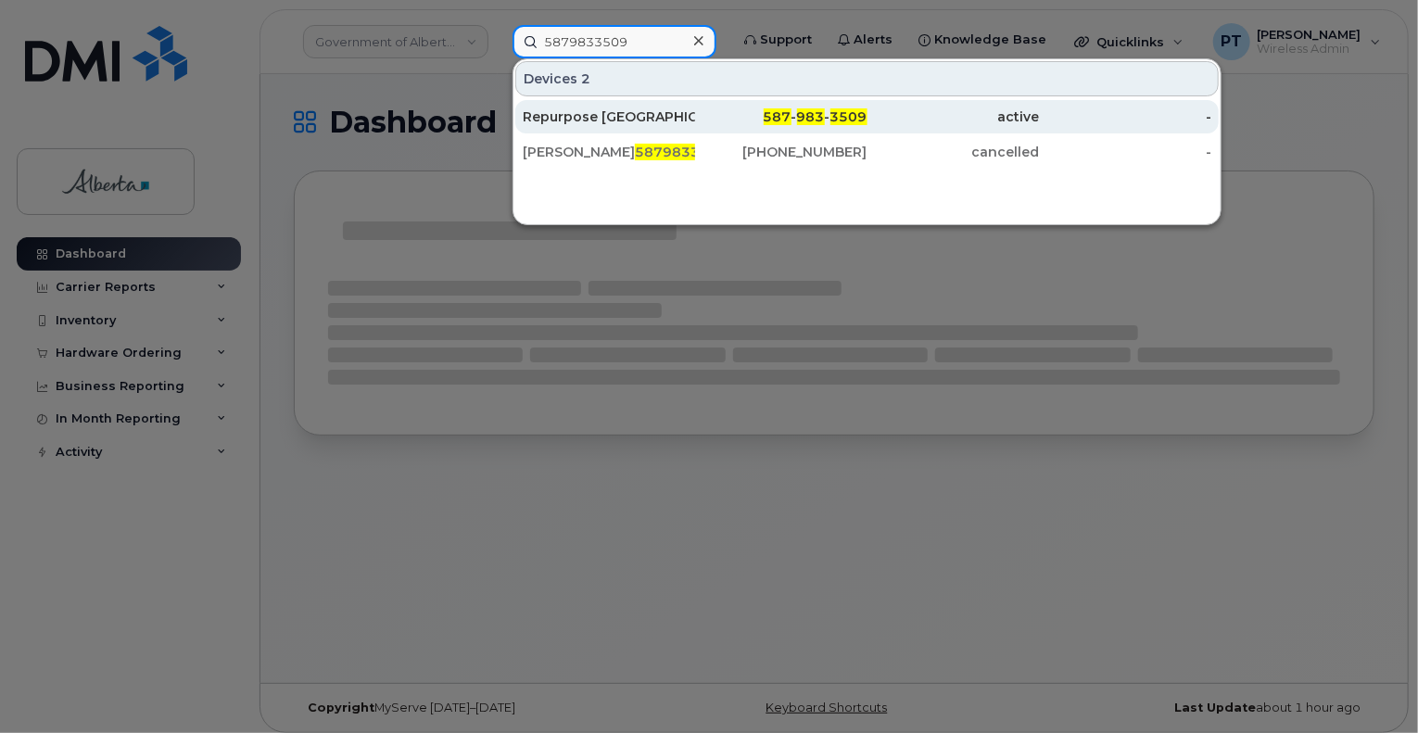
type input "5879833509"
click at [591, 112] on div "Repurpose [GEOGRAPHIC_DATA]" at bounding box center [609, 116] width 172 height 19
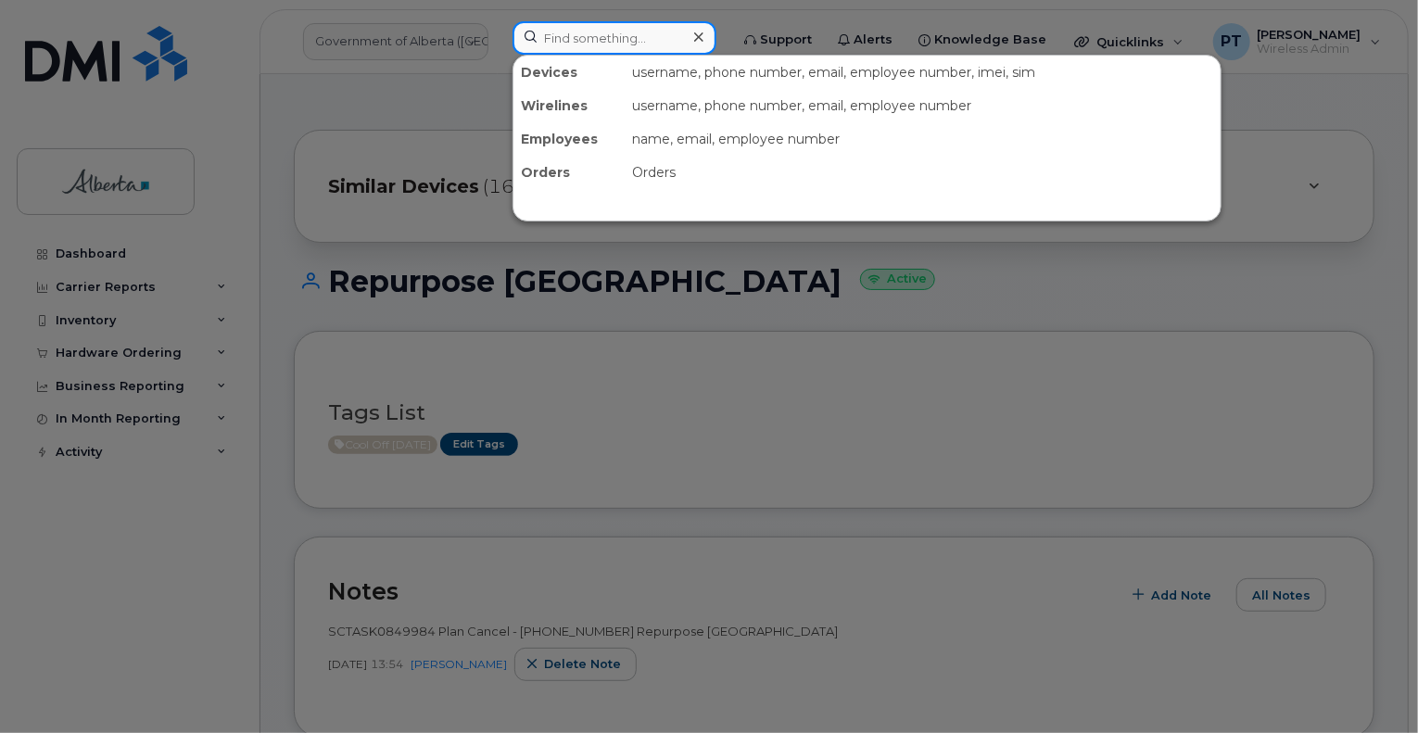
click at [648, 38] on input at bounding box center [614, 37] width 204 height 33
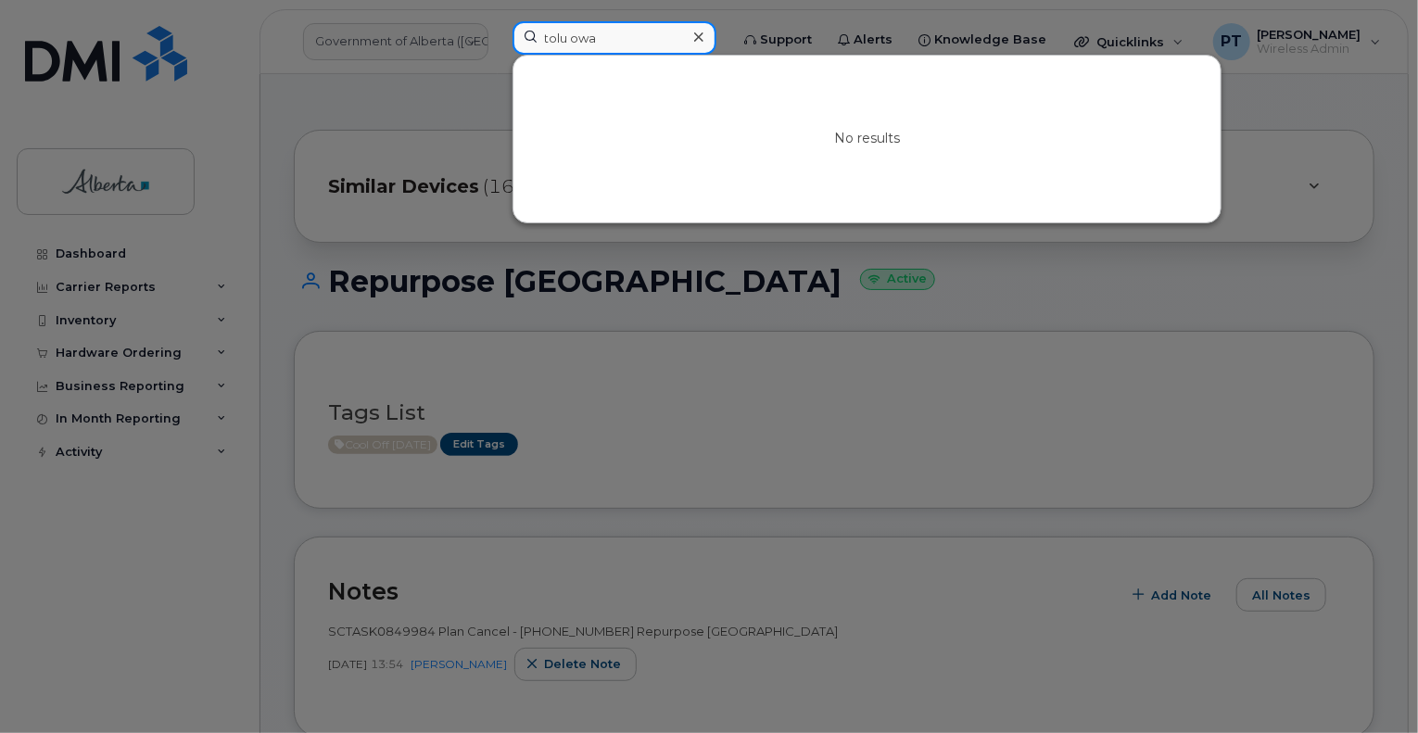
drag, startPoint x: 635, startPoint y: 32, endPoint x: 467, endPoint y: 31, distance: 167.7
click at [498, 31] on div "tolu owa No results" at bounding box center [615, 41] width 234 height 41
paste input "Tolu Owate"
type input "Tolu Owate"
click at [1155, 378] on div at bounding box center [709, 366] width 1418 height 733
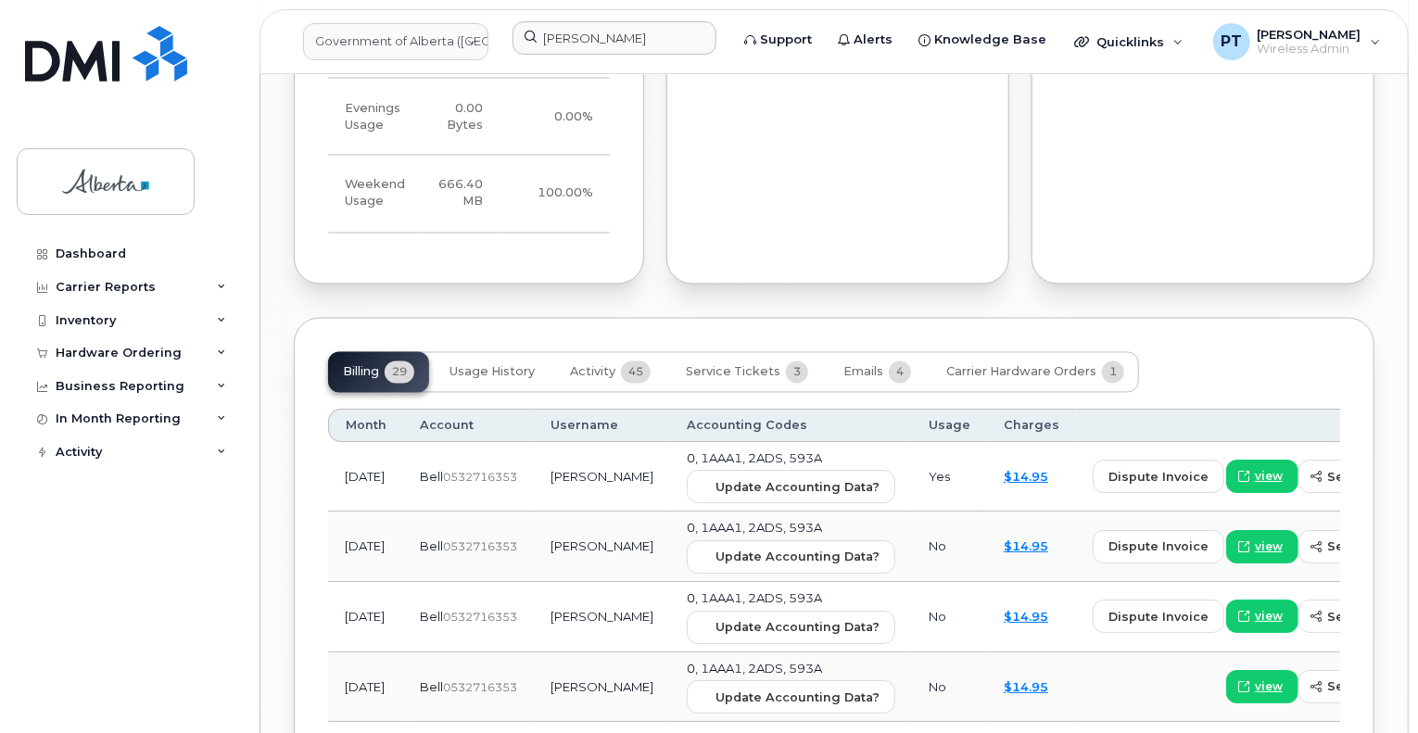
scroll to position [1483, 0]
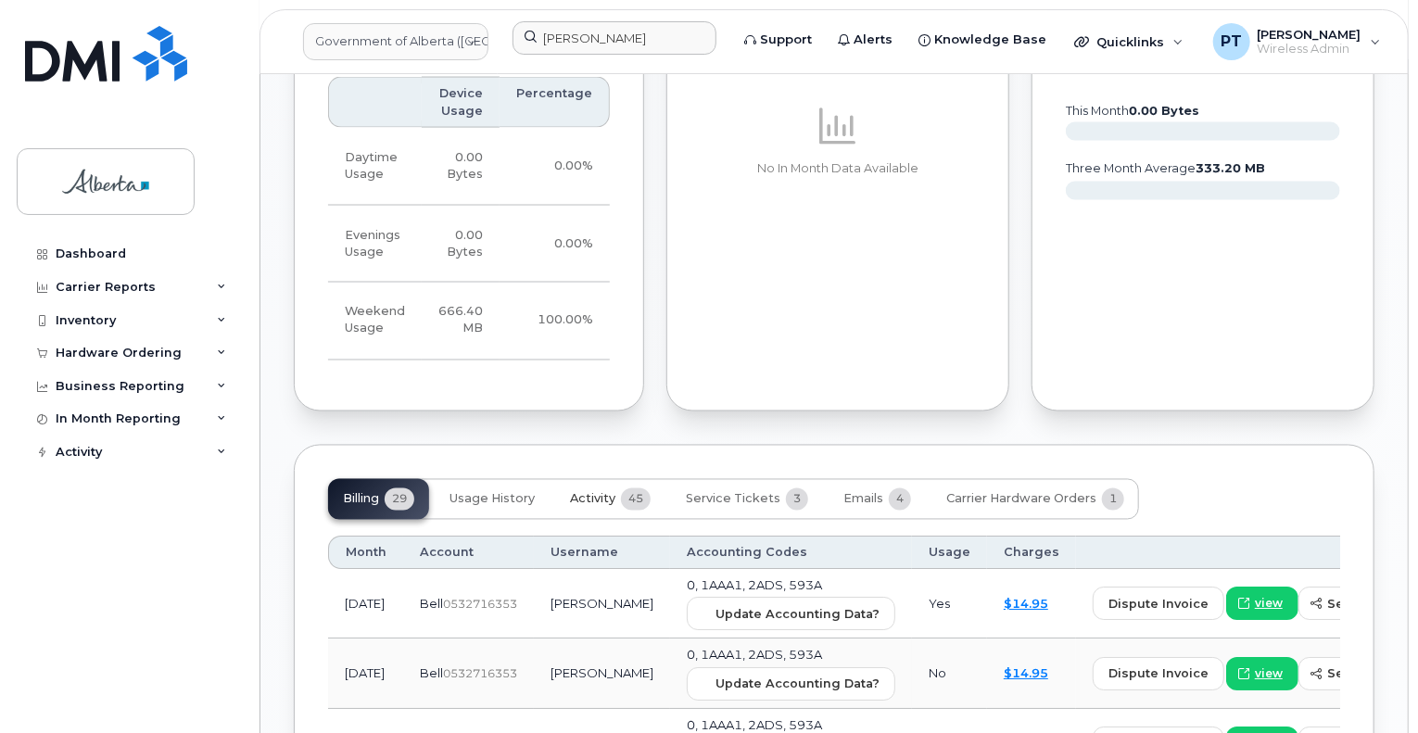
drag, startPoint x: 574, startPoint y: 487, endPoint x: 702, endPoint y: 466, distance: 130.6
click at [573, 487] on button "Activity 45" at bounding box center [610, 499] width 110 height 41
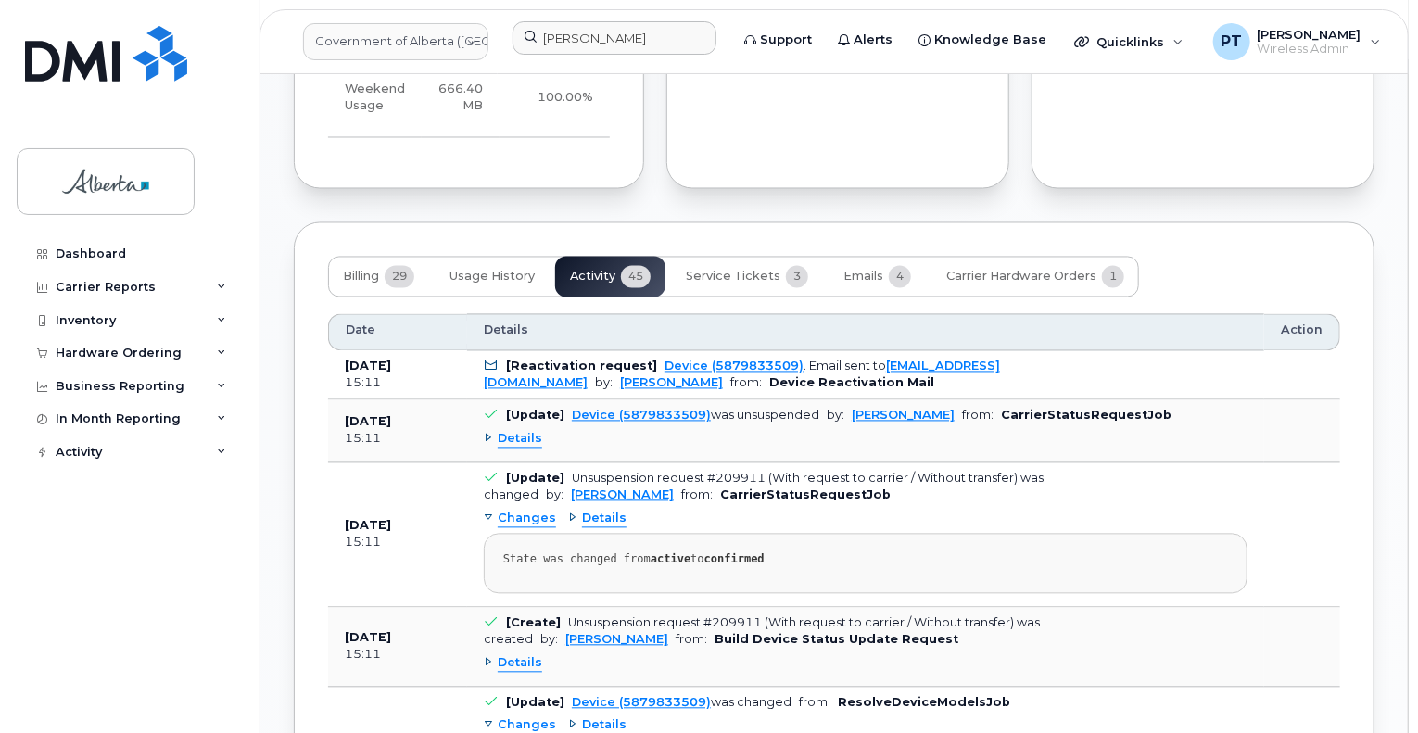
scroll to position [1766, 0]
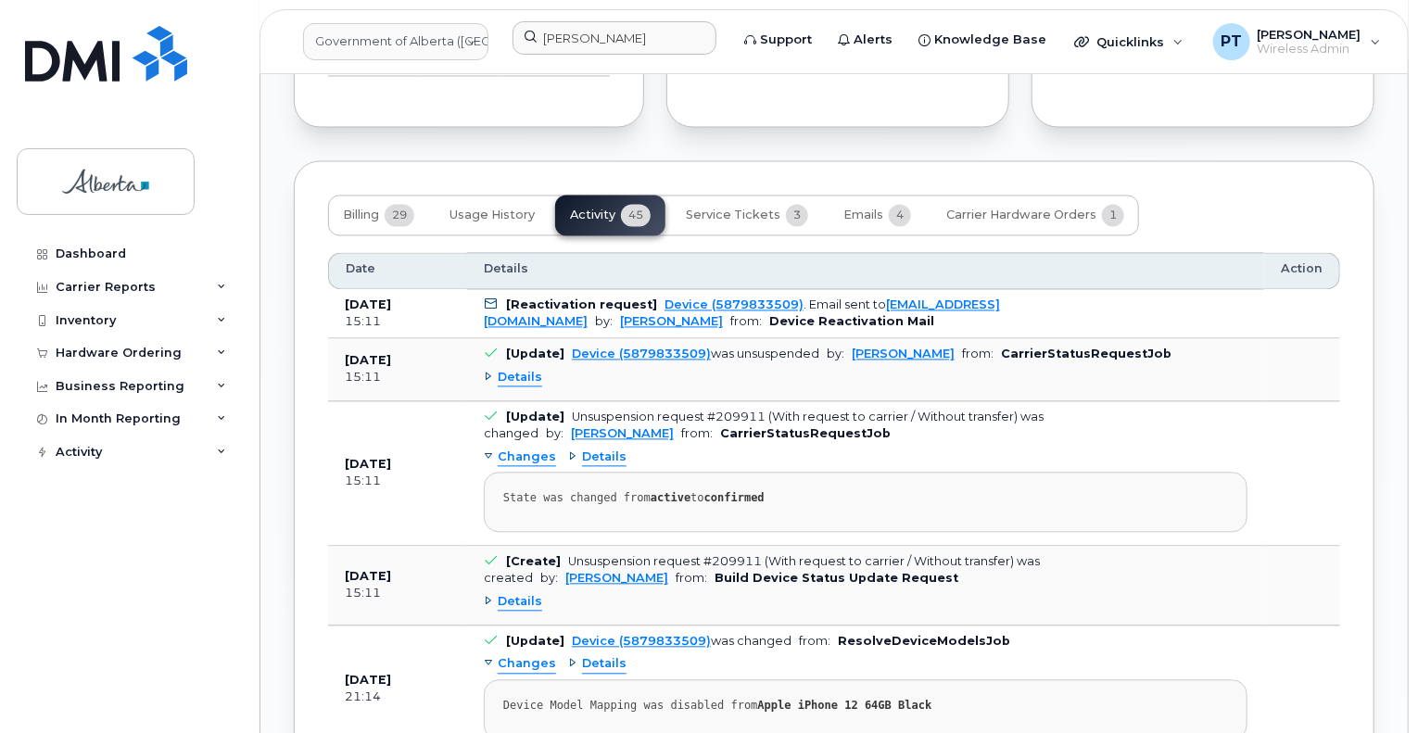
click at [523, 374] on span "Details" at bounding box center [520, 379] width 44 height 18
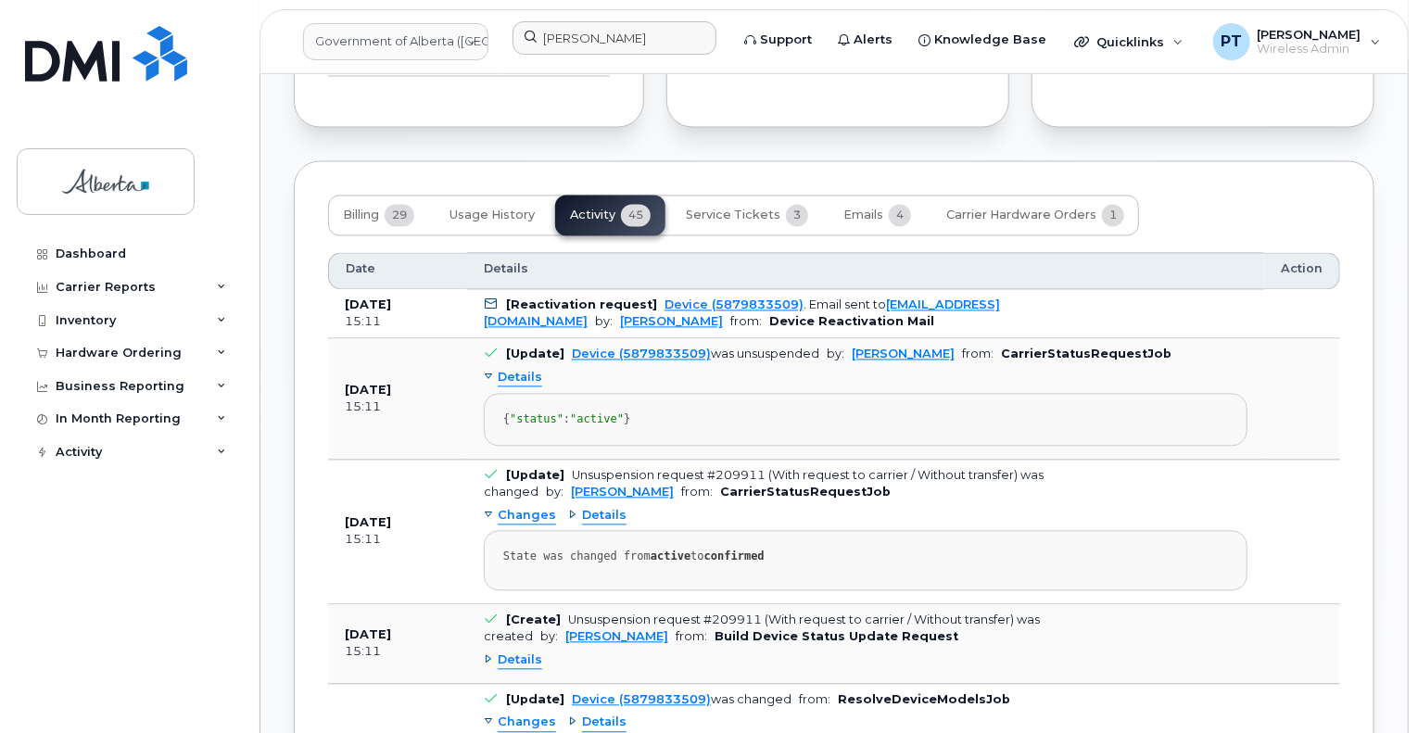
click at [522, 376] on span "Details" at bounding box center [520, 379] width 44 height 18
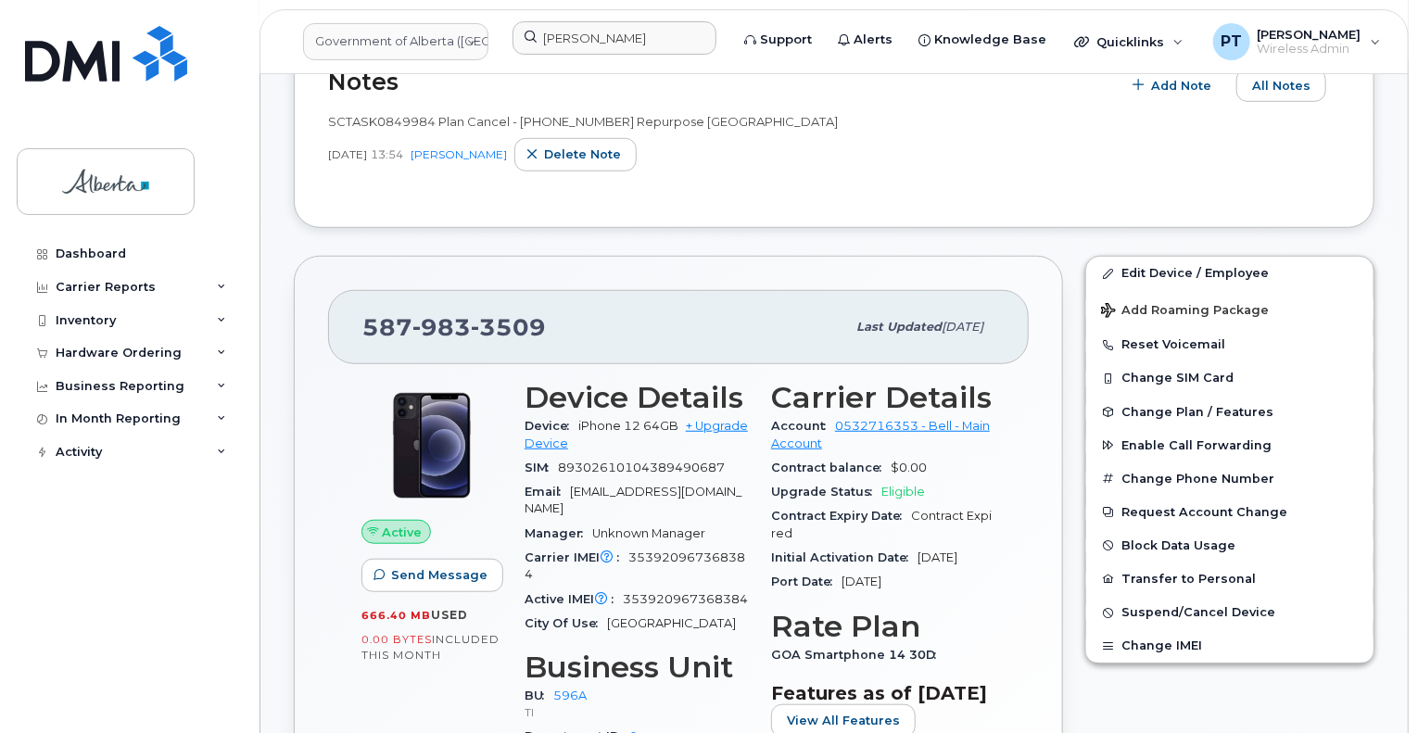
scroll to position [376, 0]
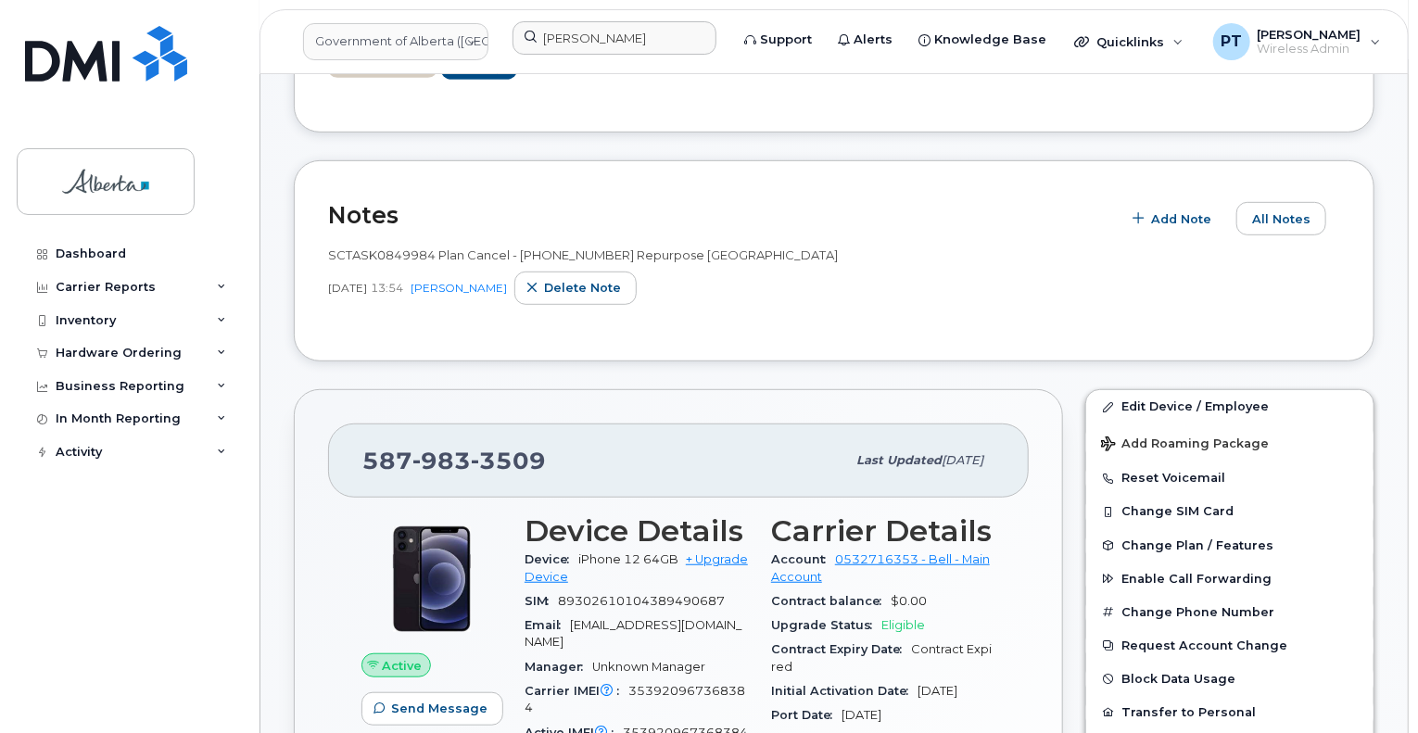
click at [392, 252] on span "SCTASK0849984 Plan Cancel - (1) 5879833509 Repurpose Edmonton" at bounding box center [583, 254] width 510 height 15
click at [391, 253] on span "SCTASK0849984 Plan Cancel - (1) 5879833509 Repurpose Edmonton" at bounding box center [583, 254] width 510 height 15
copy span "SCTASK0849984"
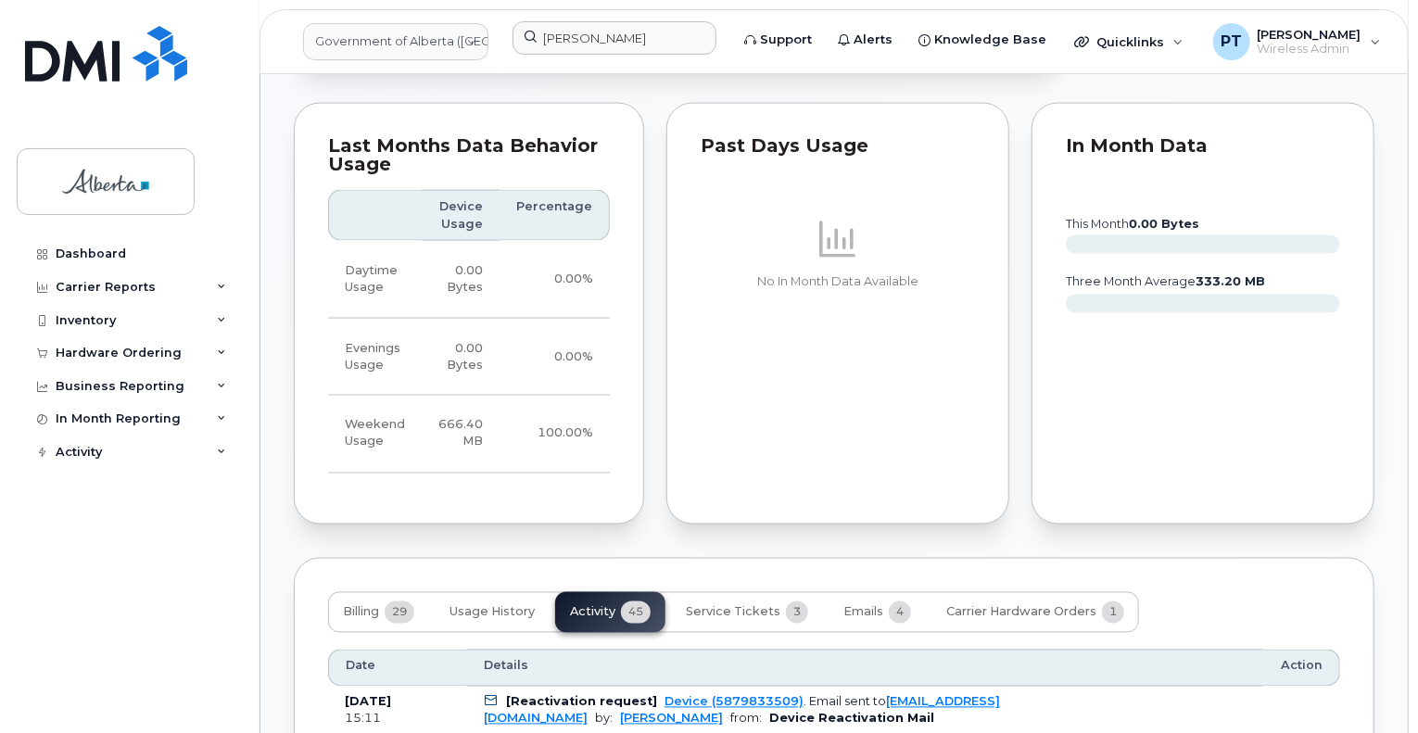
scroll to position [1673, 0]
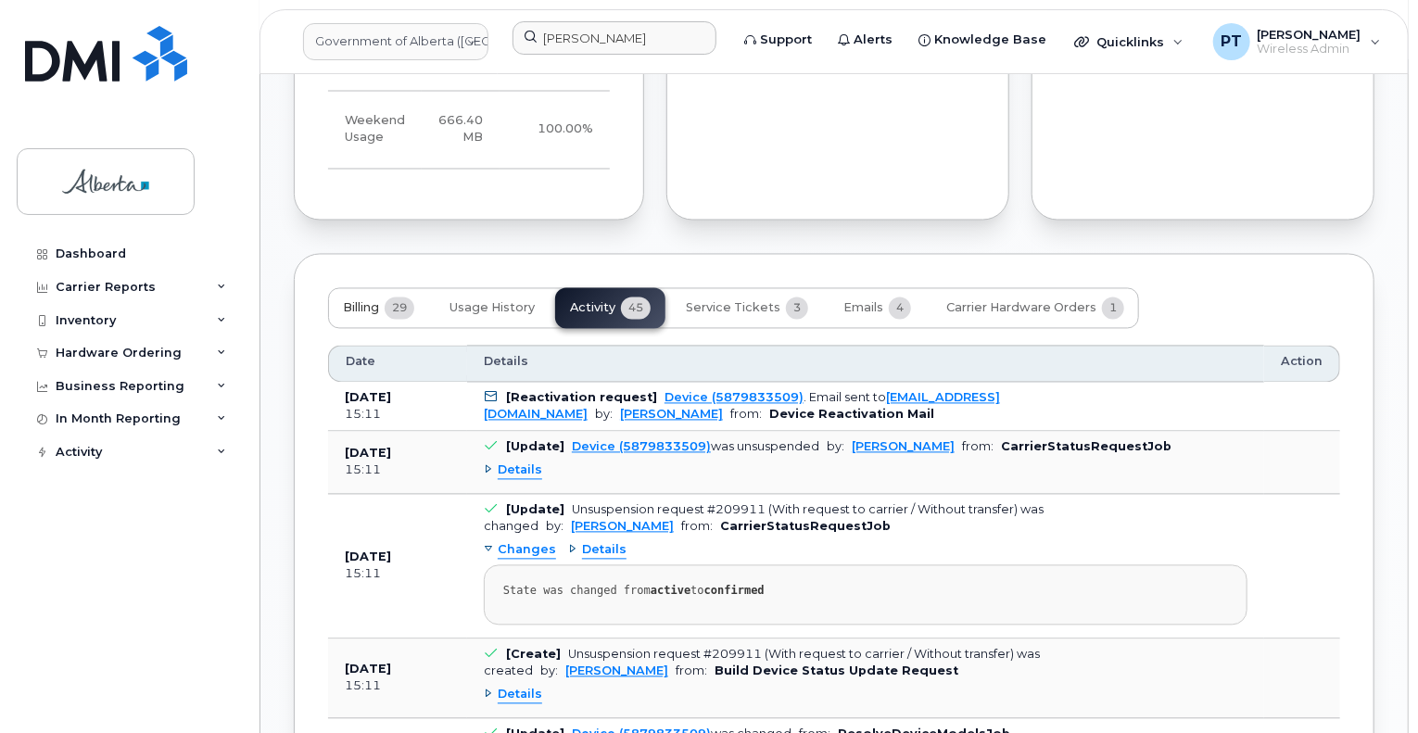
click at [360, 307] on span "Billing" at bounding box center [361, 308] width 36 height 15
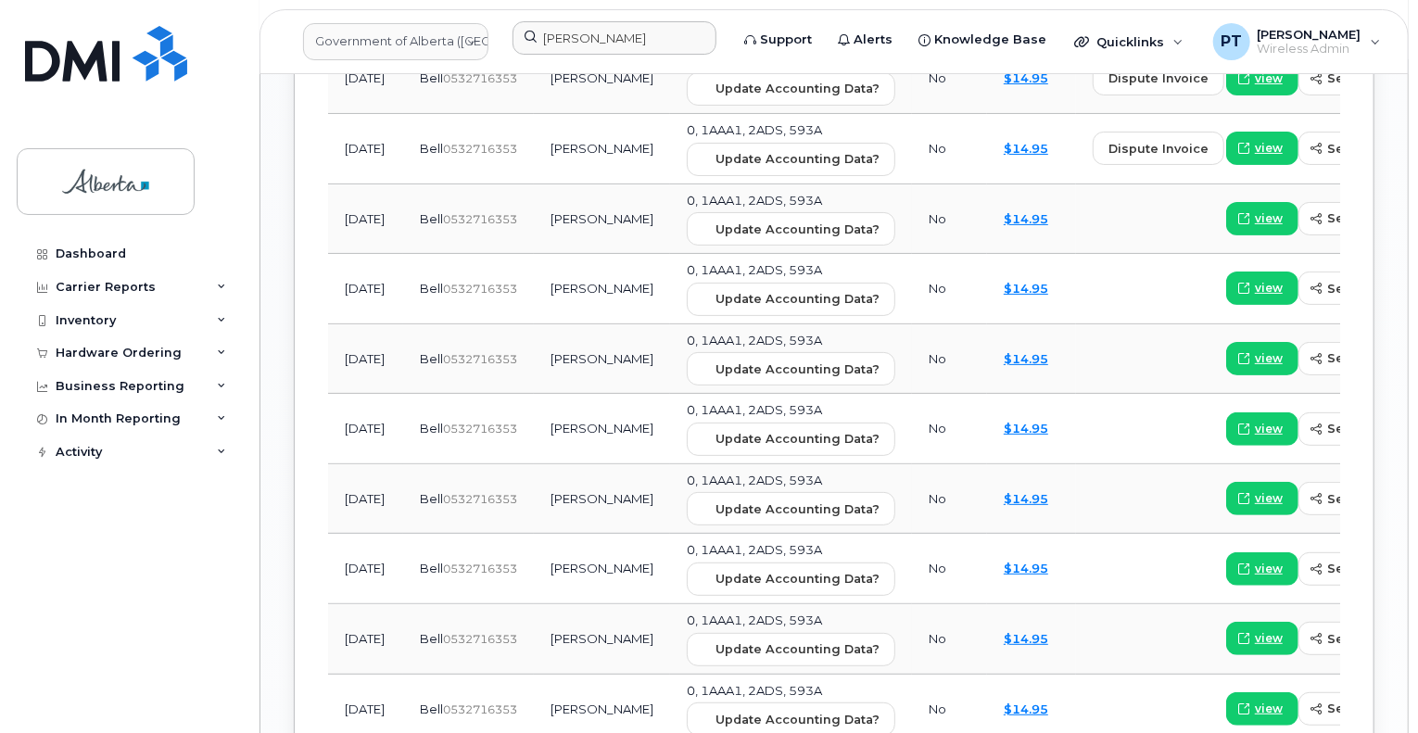
scroll to position [1859, 0]
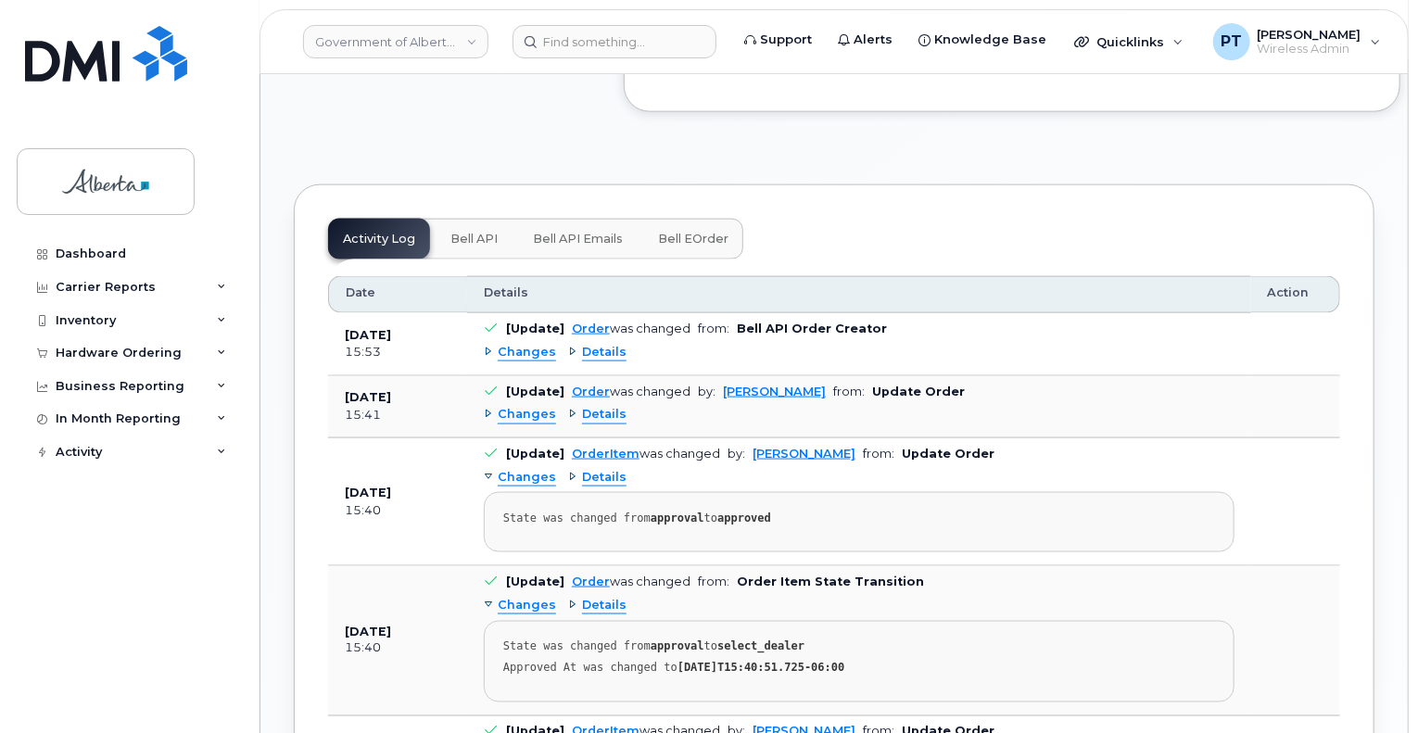
scroll to position [1205, 0]
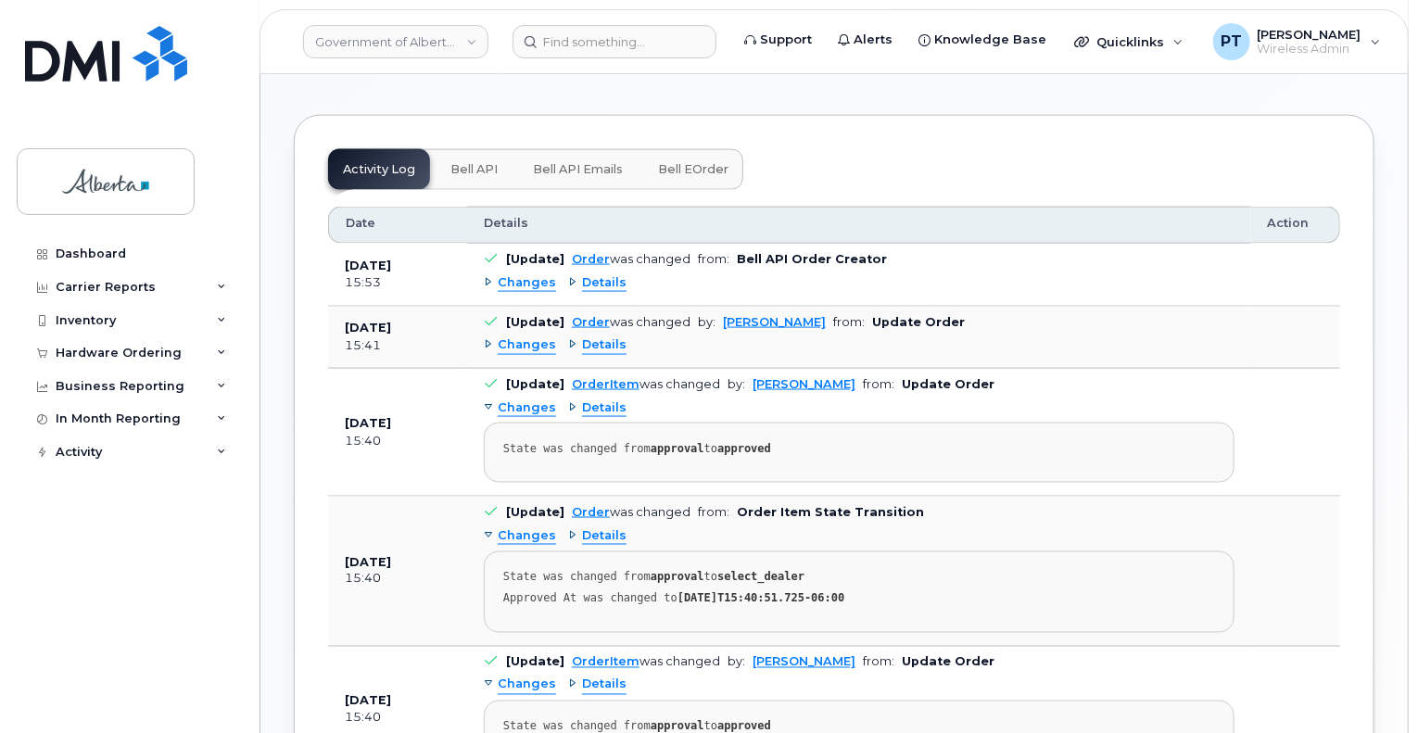
drag, startPoint x: 471, startPoint y: 147, endPoint x: 467, endPoint y: 185, distance: 38.2
click at [471, 162] on span "Bell API" at bounding box center [473, 169] width 47 height 15
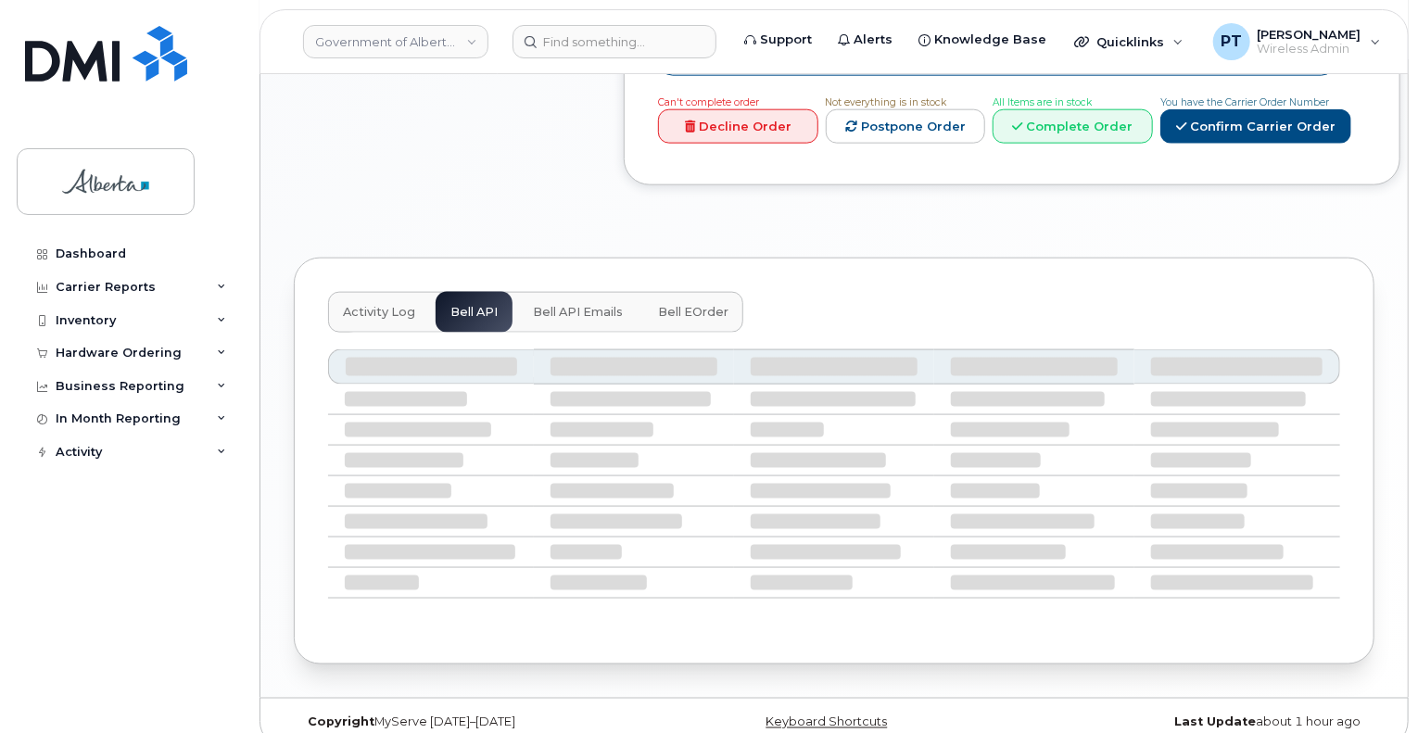
scroll to position [901, 0]
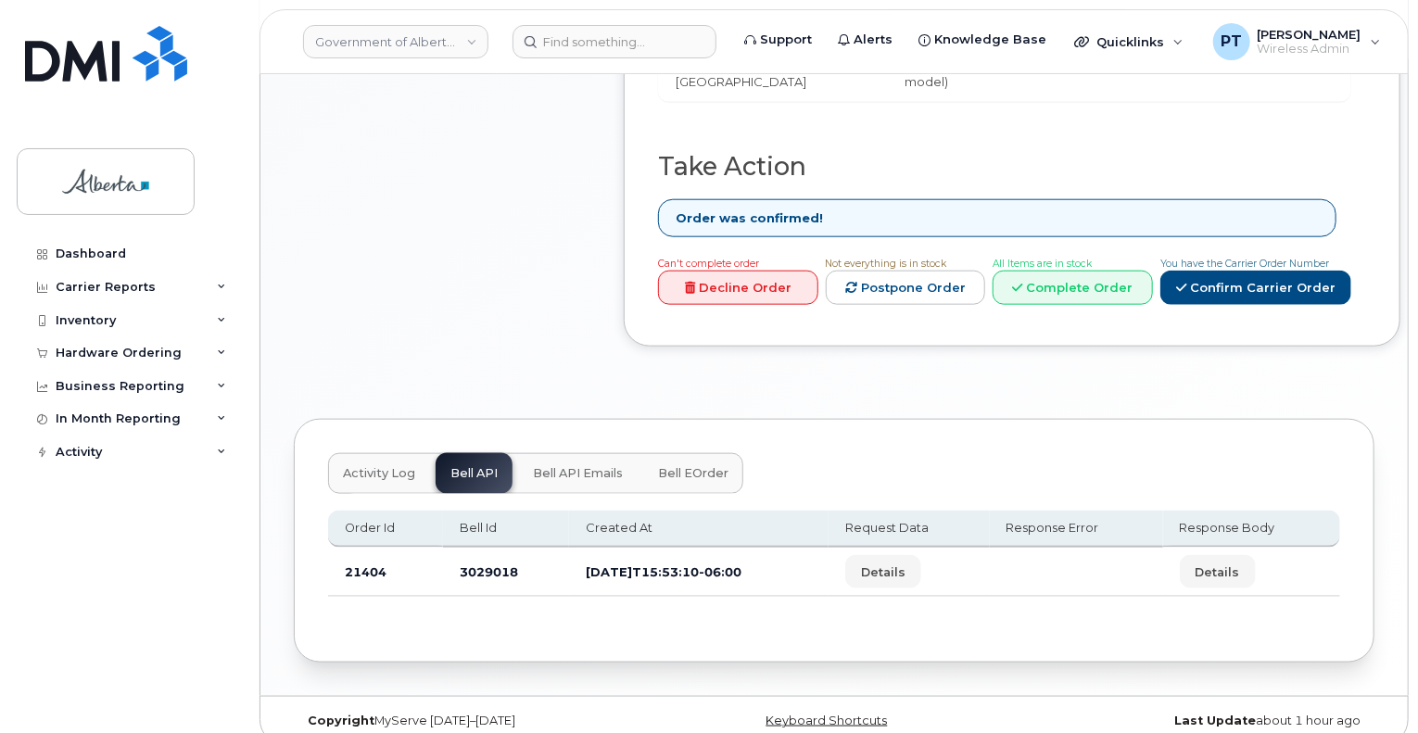
click at [482, 548] on td "3029018" at bounding box center [506, 572] width 126 height 49
copy td "3029018"
click at [89, 321] on div "Inventory" at bounding box center [86, 320] width 60 height 15
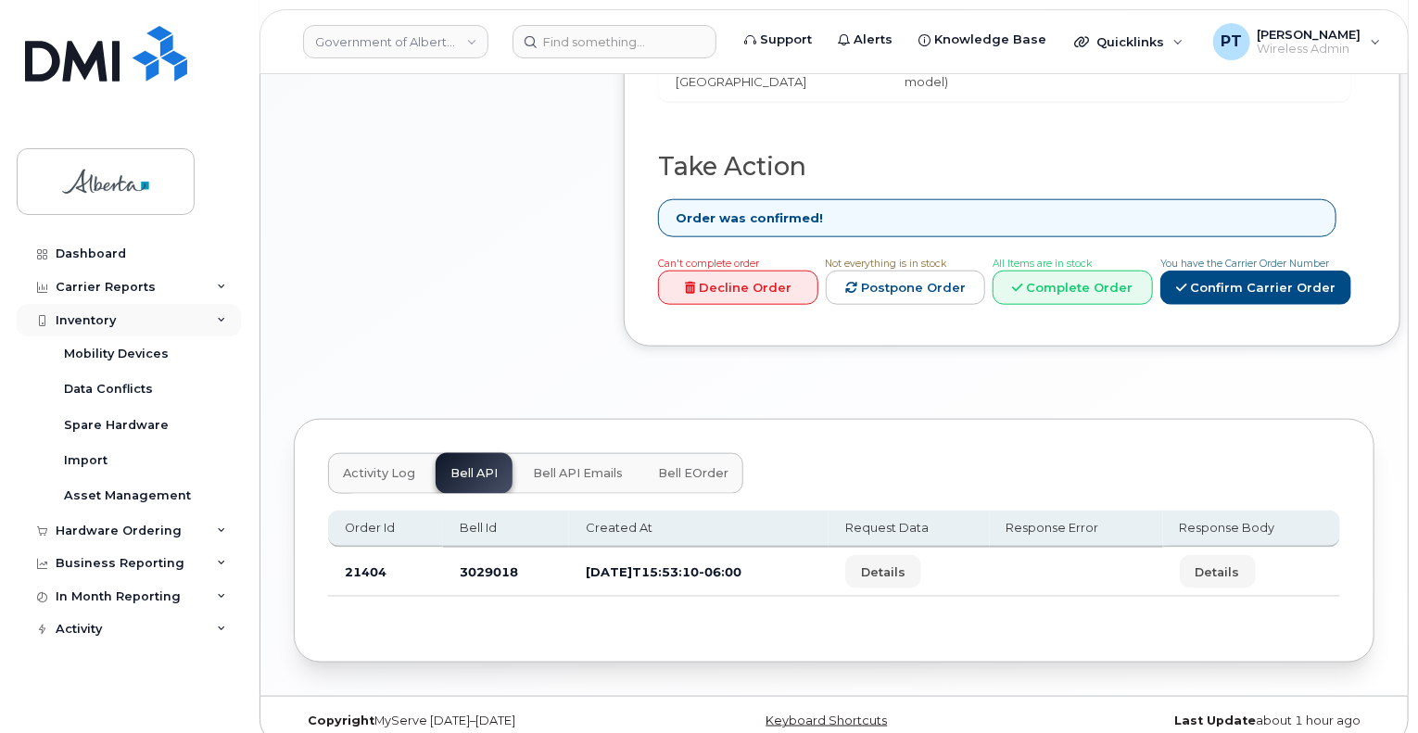
click at [98, 314] on div "Inventory" at bounding box center [86, 320] width 60 height 15
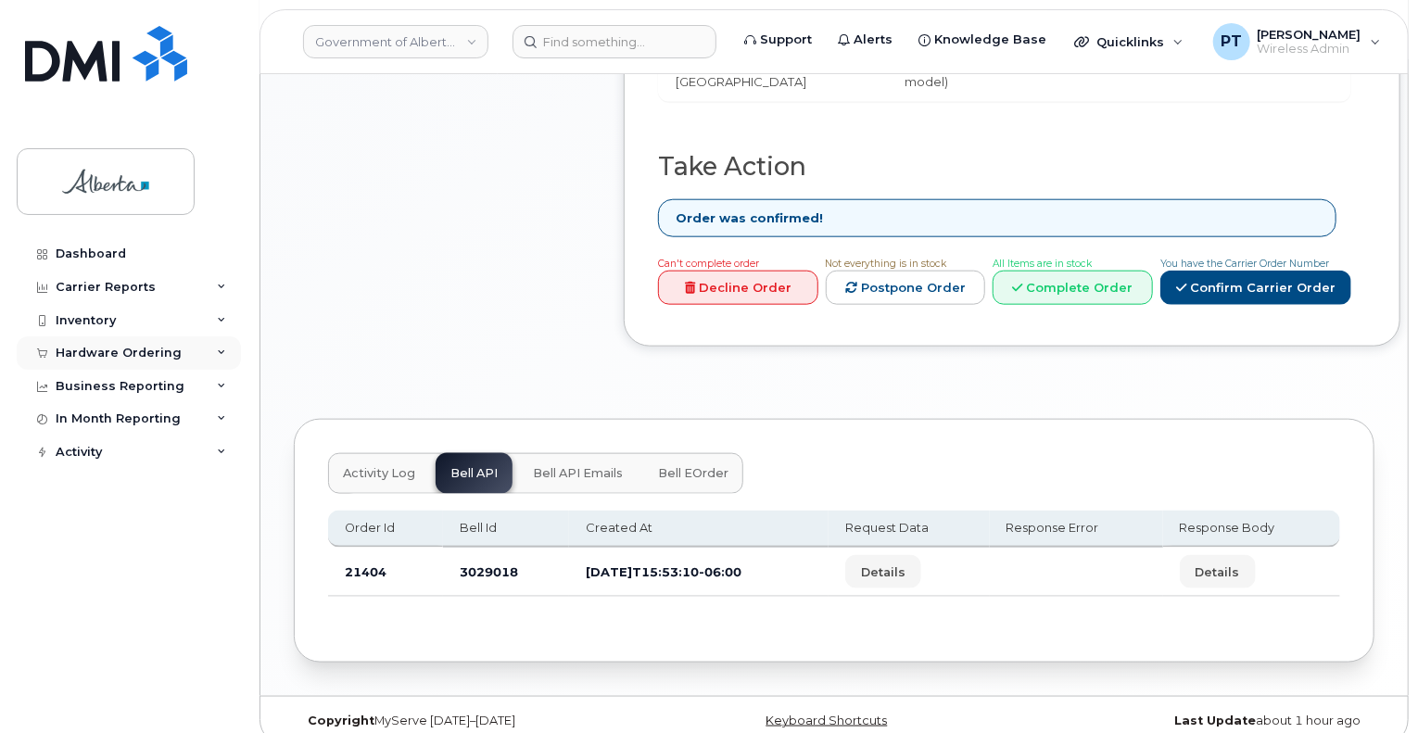
click at [88, 352] on div "Hardware Ordering" at bounding box center [119, 353] width 126 height 15
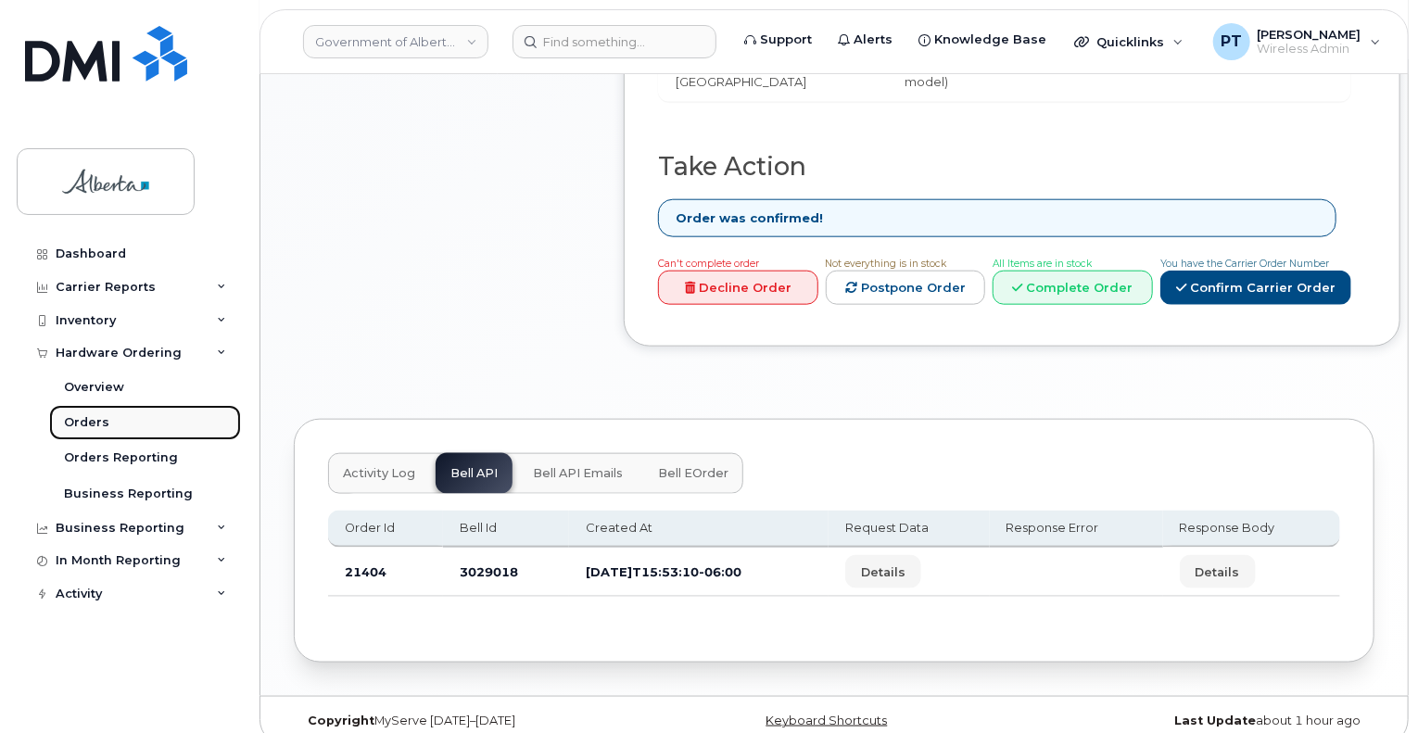
click at [89, 414] on div "Orders" at bounding box center [86, 422] width 45 height 17
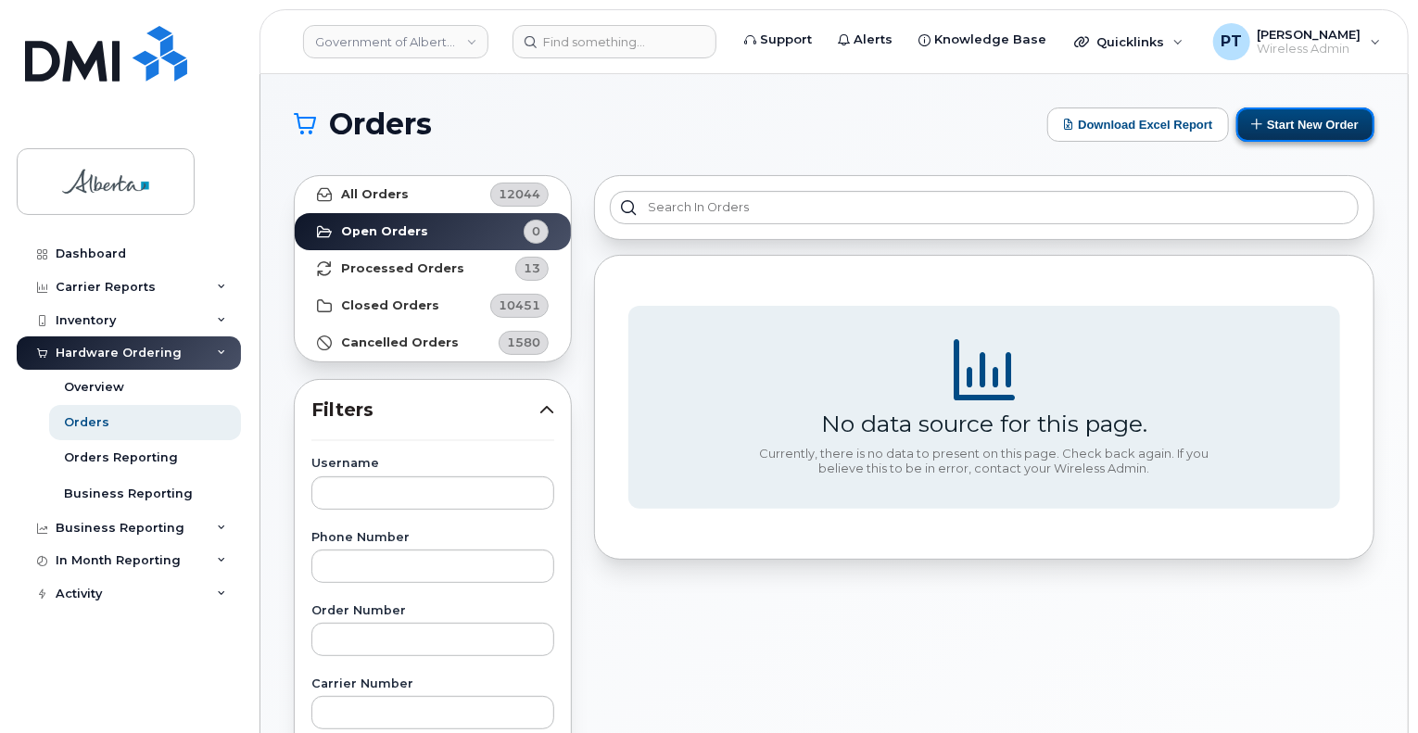
click at [1307, 123] on button "Start New Order" at bounding box center [1305, 124] width 138 height 34
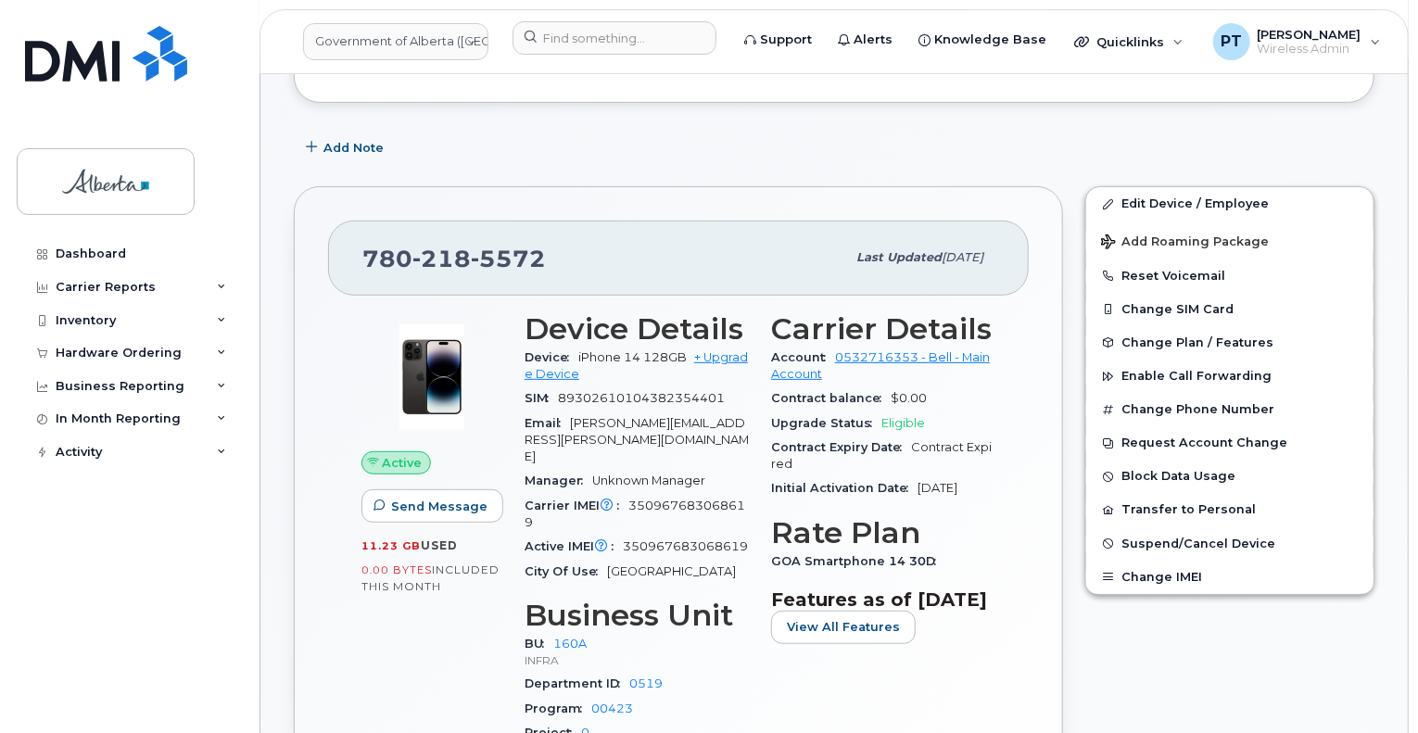
scroll to position [93, 0]
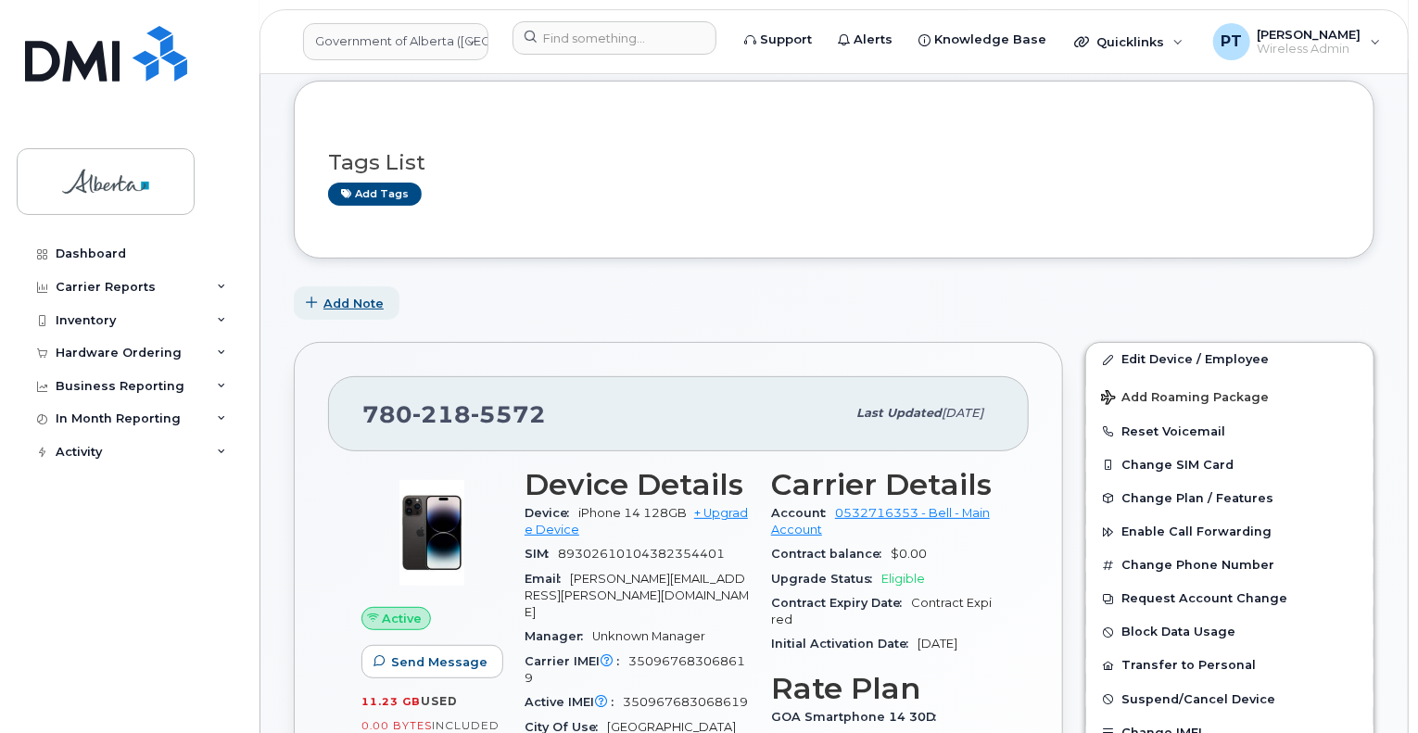
click at [352, 308] on span "Add Note" at bounding box center [353, 304] width 60 height 18
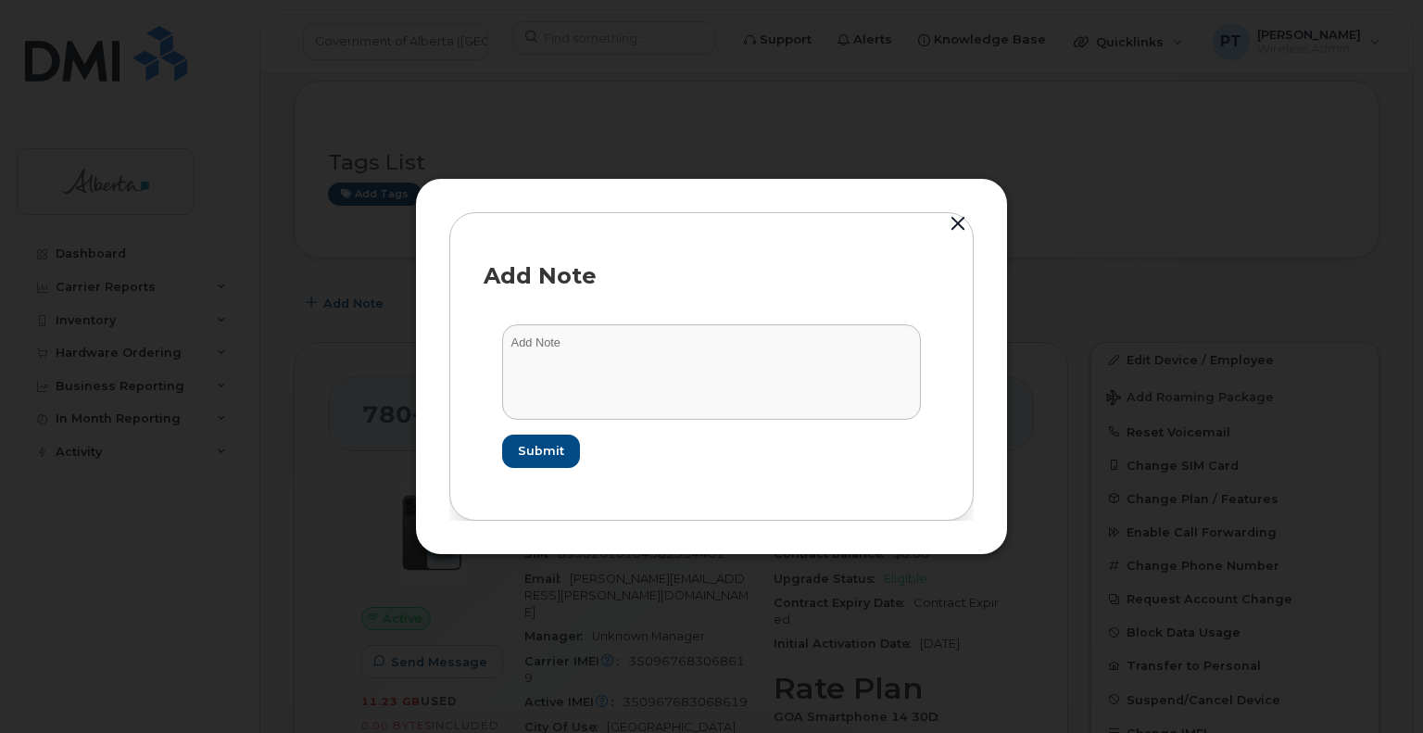
drag, startPoint x: 459, startPoint y: 336, endPoint x: 470, endPoint y: 340, distance: 11.7
click at [460, 336] on div "Add Note Submit" at bounding box center [711, 366] width 524 height 308
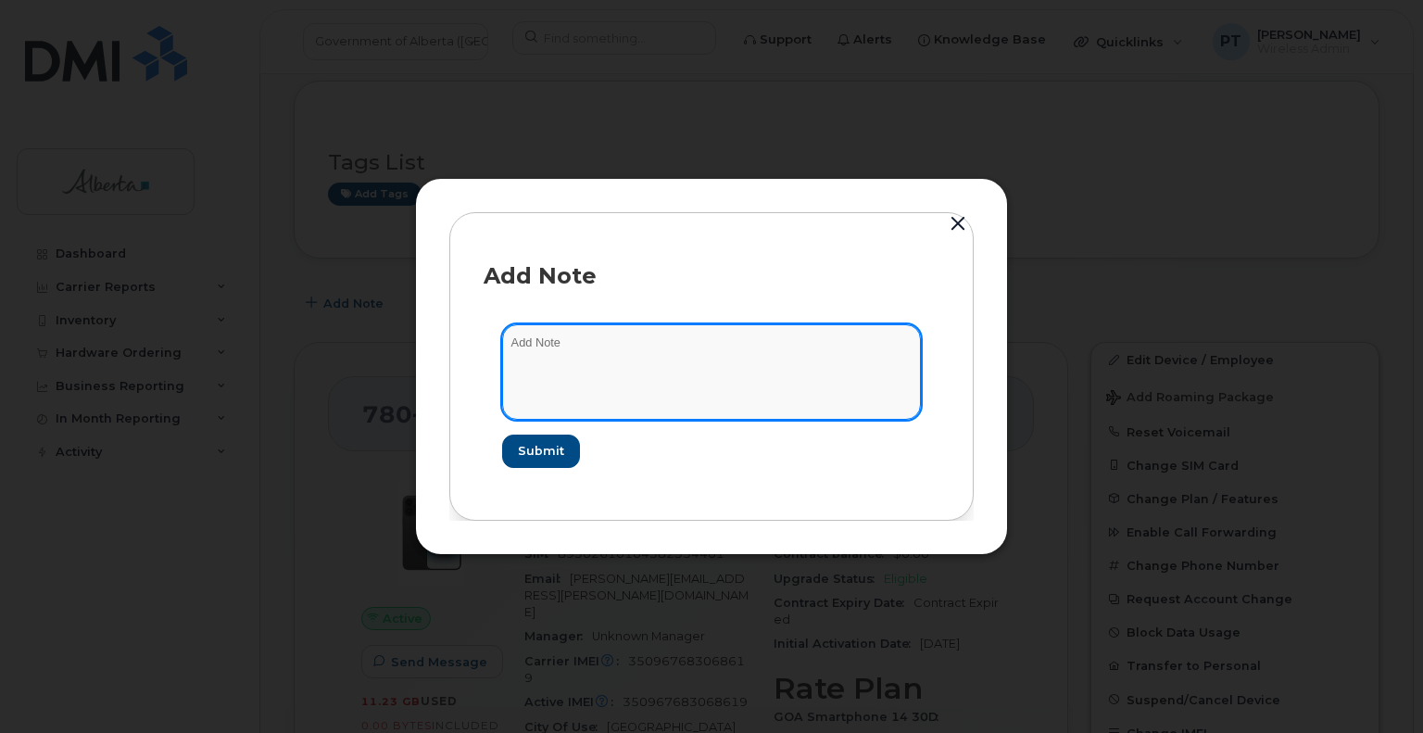
click at [526, 346] on textarea at bounding box center [711, 371] width 419 height 95
paste textarea "SCTASK0863542"
drag, startPoint x: 680, startPoint y: 352, endPoint x: 682, endPoint y: 342, distance: 10.4
click at [681, 351] on textarea "SCTASK0863542" at bounding box center [711, 371] width 419 height 95
paste textarea "Device Replace - (1) iPhone 16 Order 303300 Bell 3029018"
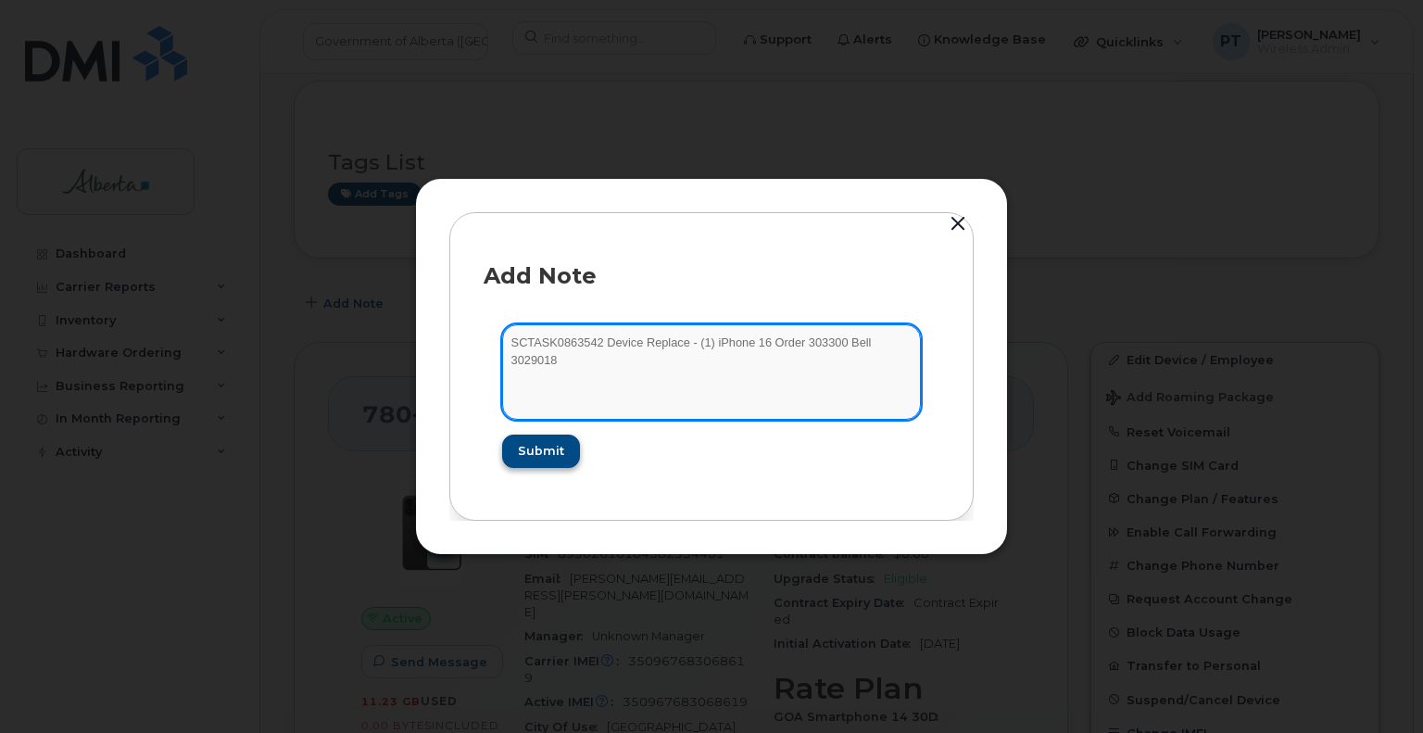
type textarea "SCTASK0863542 Device Replace - (1) iPhone 16 Order 303300 Bell 3029018"
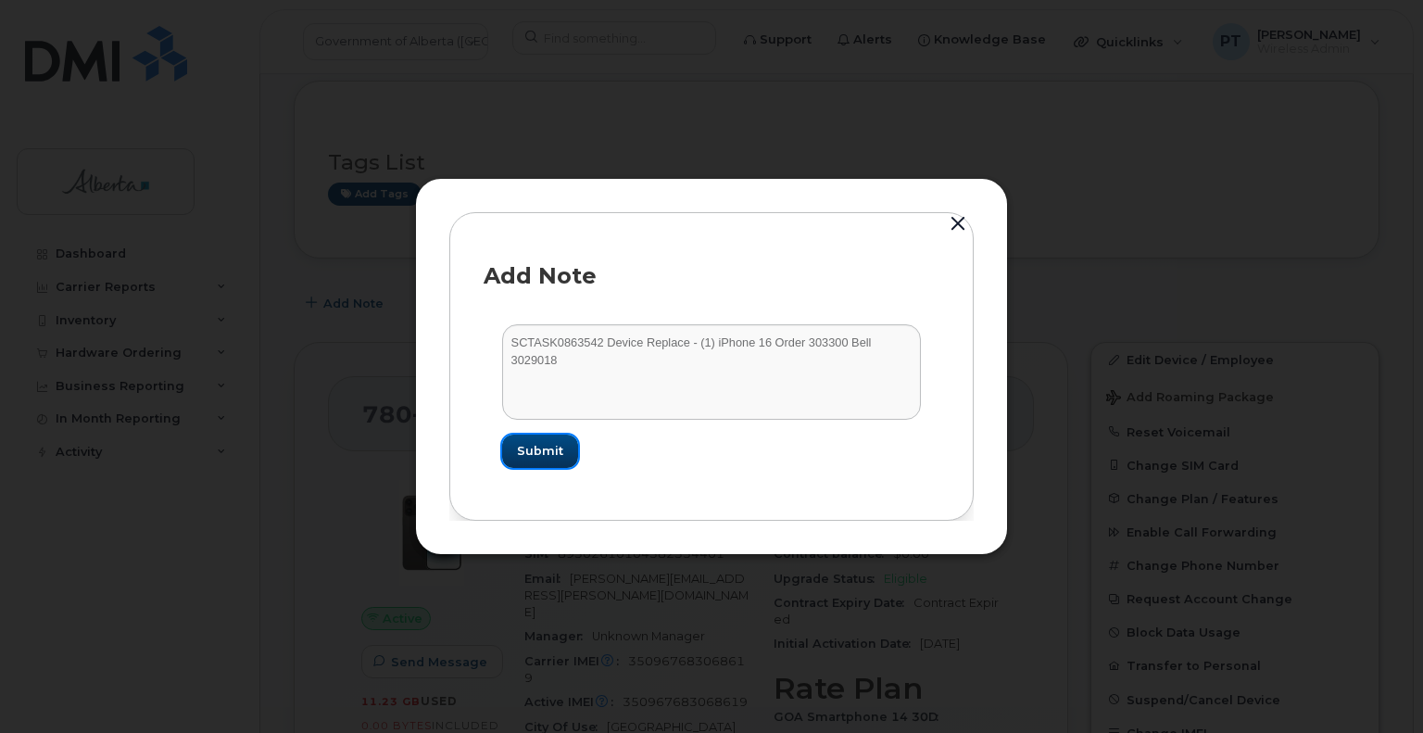
click at [543, 461] on button "Submit" at bounding box center [540, 451] width 76 height 33
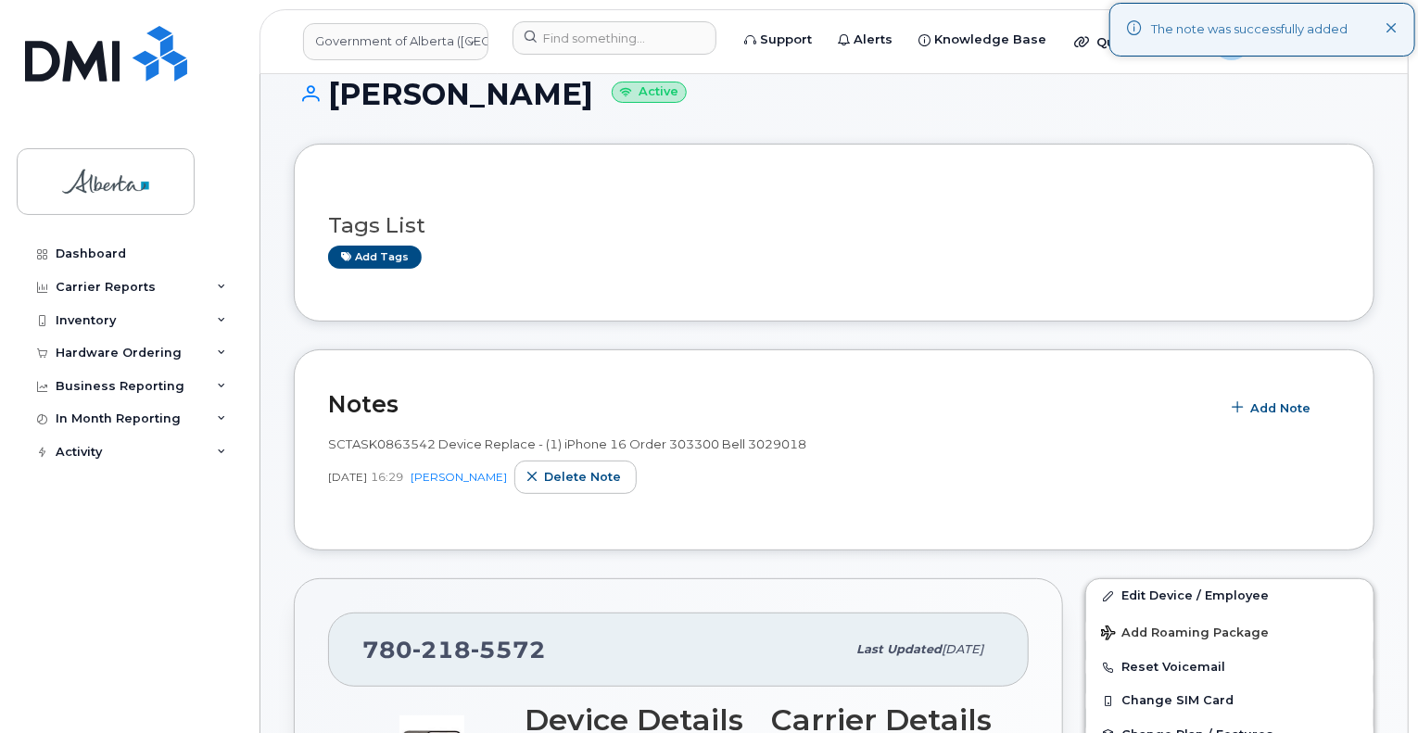
scroll to position [0, 0]
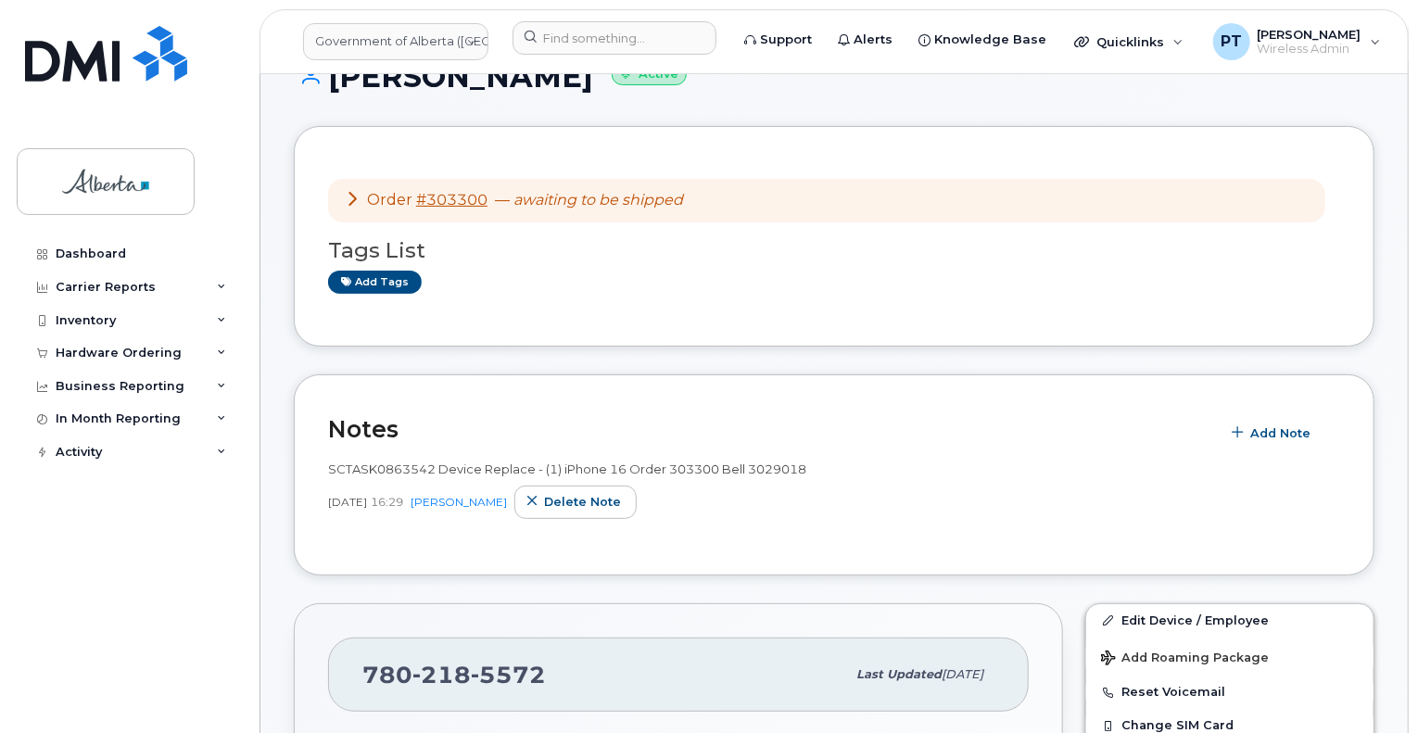
scroll to position [93, 0]
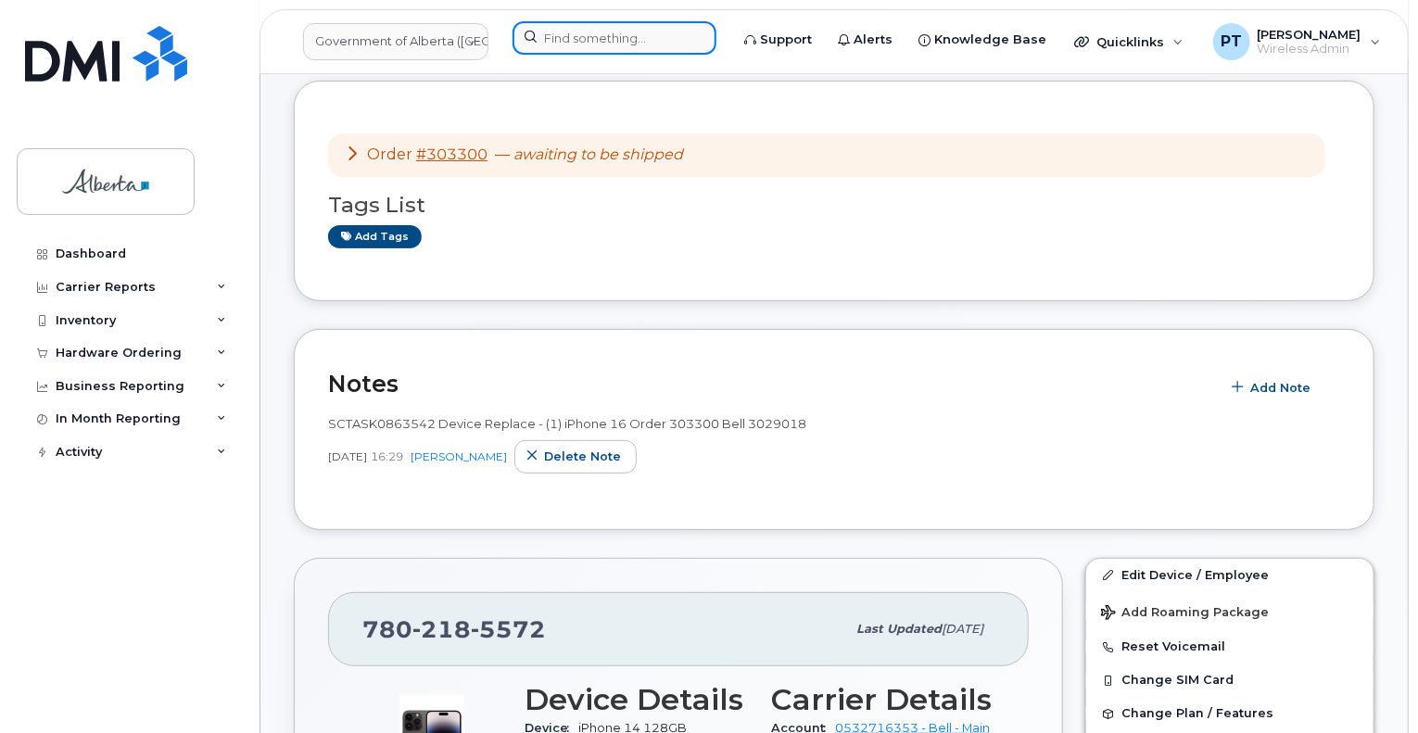
click at [587, 35] on input at bounding box center [614, 37] width 204 height 33
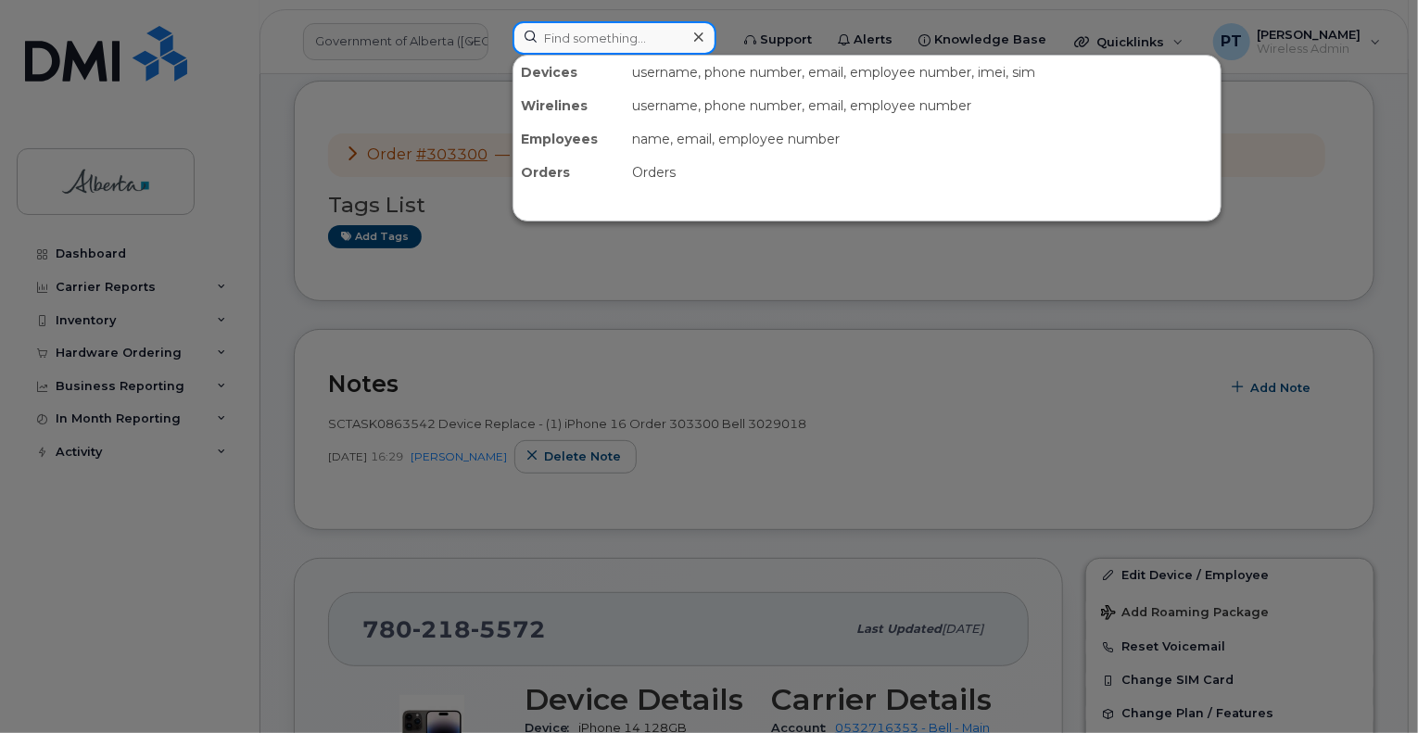
paste input "5878325889"
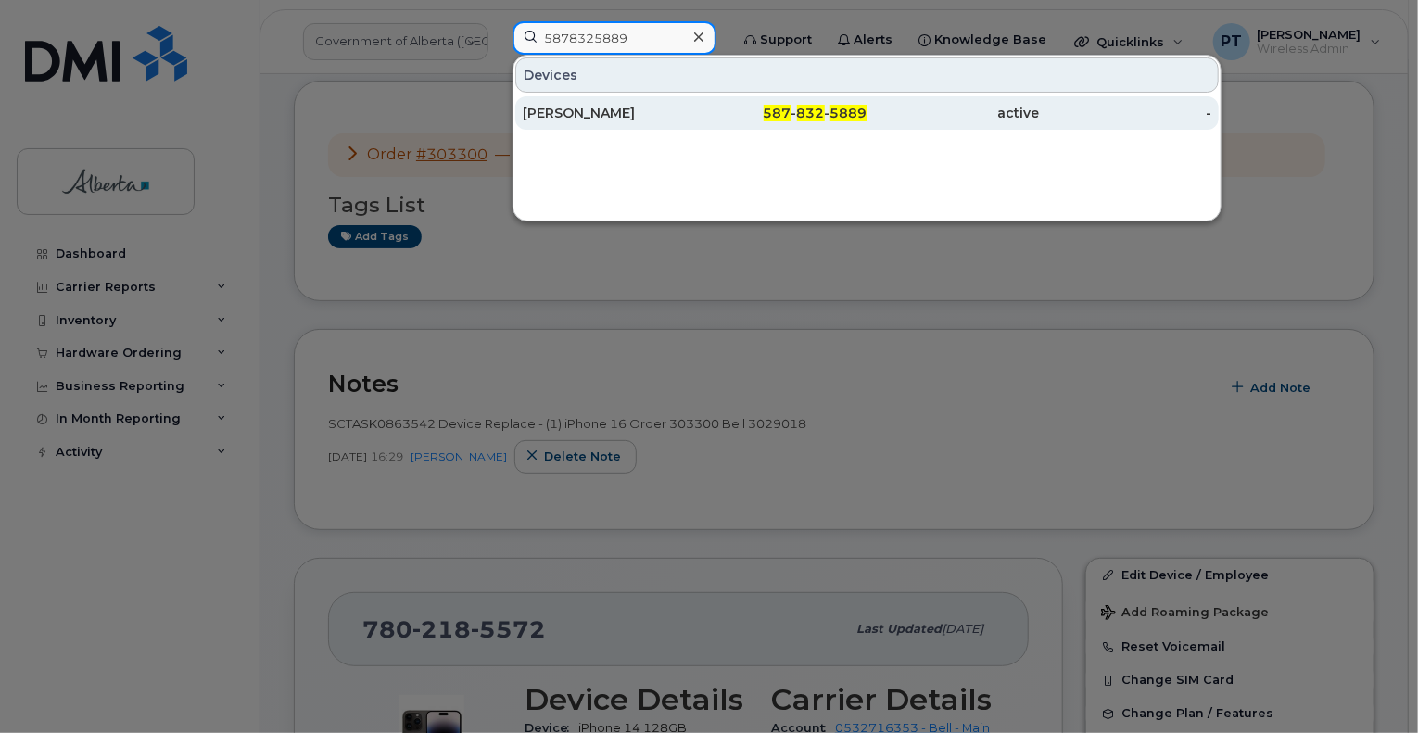
type input "5878325889"
click at [578, 112] on div "[PERSON_NAME]" at bounding box center [609, 113] width 172 height 19
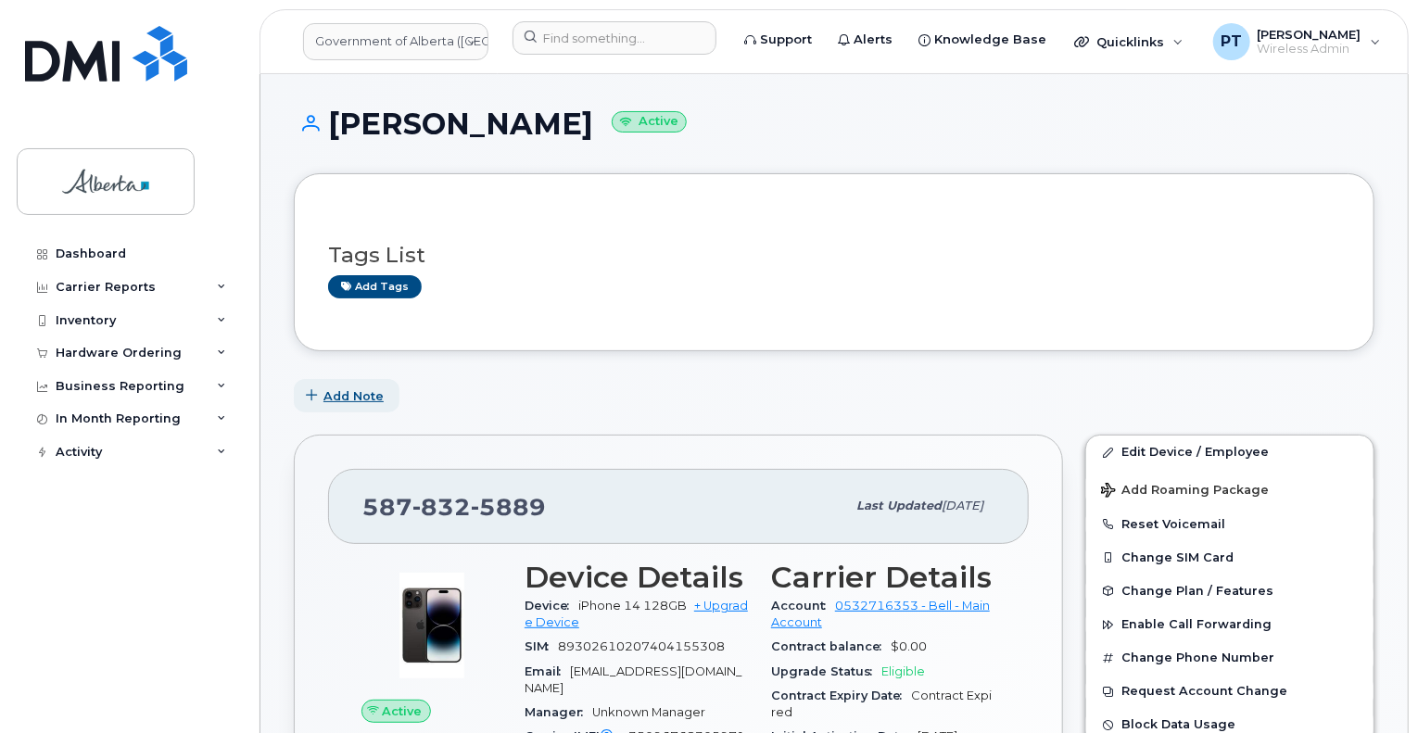
click at [346, 395] on span "Add Note" at bounding box center [353, 396] width 60 height 18
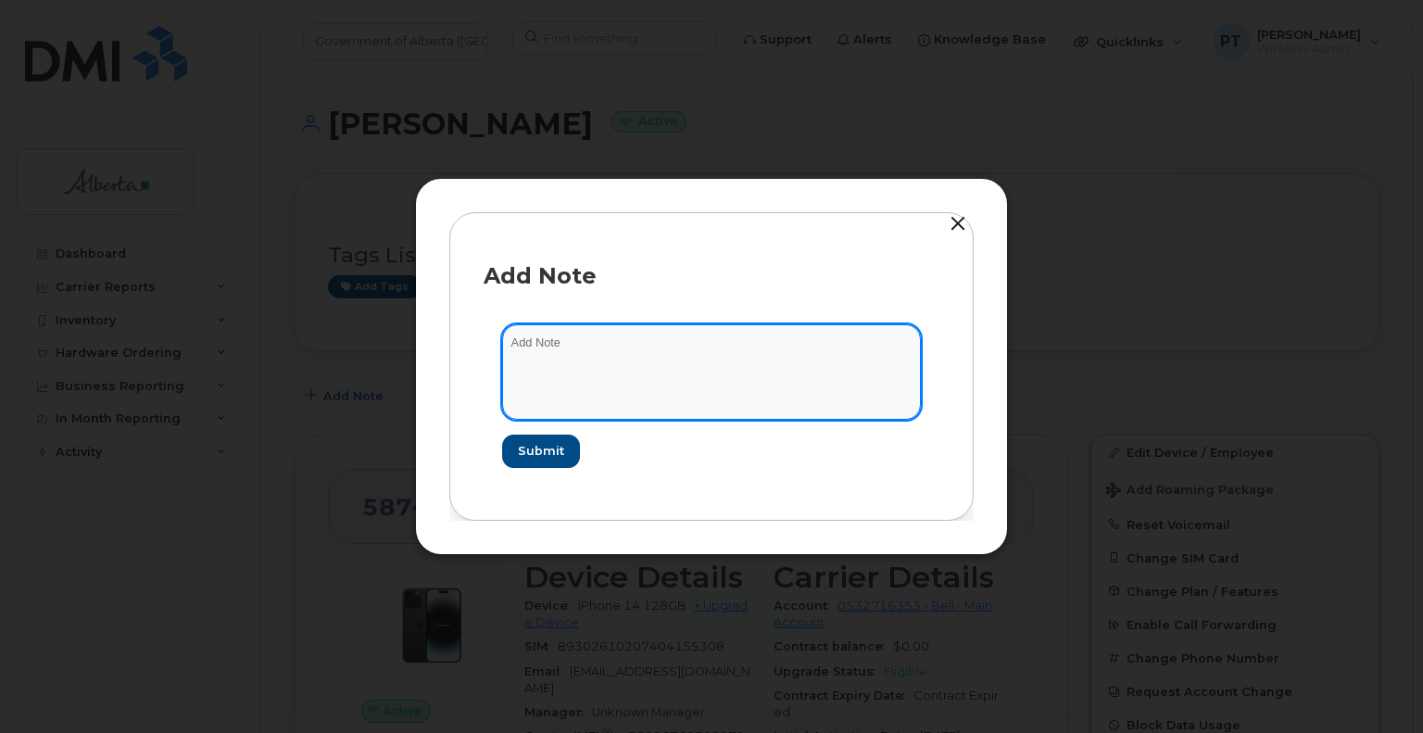
click at [541, 343] on textarea at bounding box center [711, 371] width 419 height 95
click at [537, 344] on textarea at bounding box center [711, 371] width 419 height 95
paste textarea "SCTASK0865967"
click at [697, 345] on textarea "SCTASK0865967" at bounding box center [711, 371] width 419 height 95
paste textarea "Plan Suspend - (1) 5878325889 Daisy Chand to Talent Pool Recruitment Consultant…"
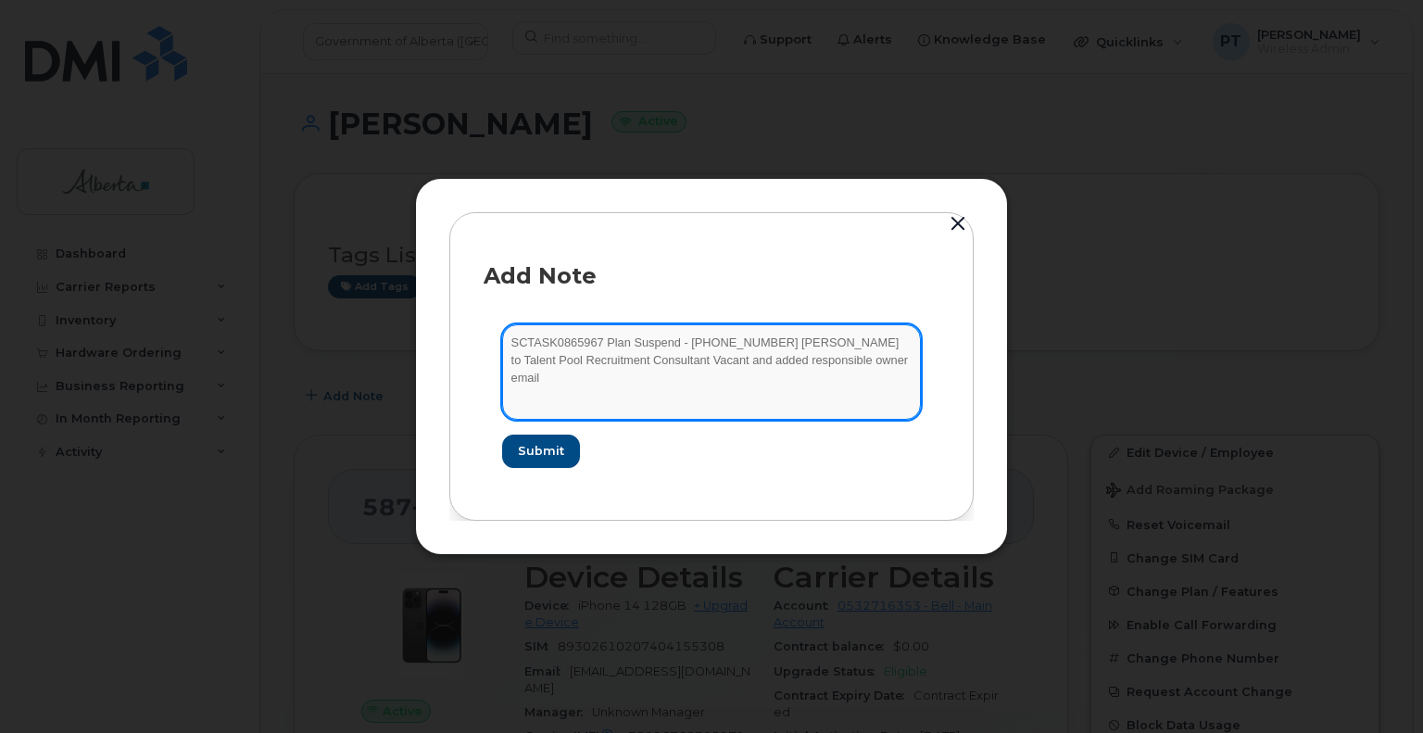
click at [886, 364] on textarea "SCTASK0865967 Plan Suspend - (1) 5878325889 Daisy Chand to Talent Pool Recruitm…" at bounding box center [711, 371] width 419 height 95
paste textarea "[PERSON_NAME][EMAIL_ADDRESS][DOMAIN_NAME]"
type textarea "SCTASK0865967 Plan Suspend - (1) 5878325889 Daisy Chand to Talent Pool Recruitm…"
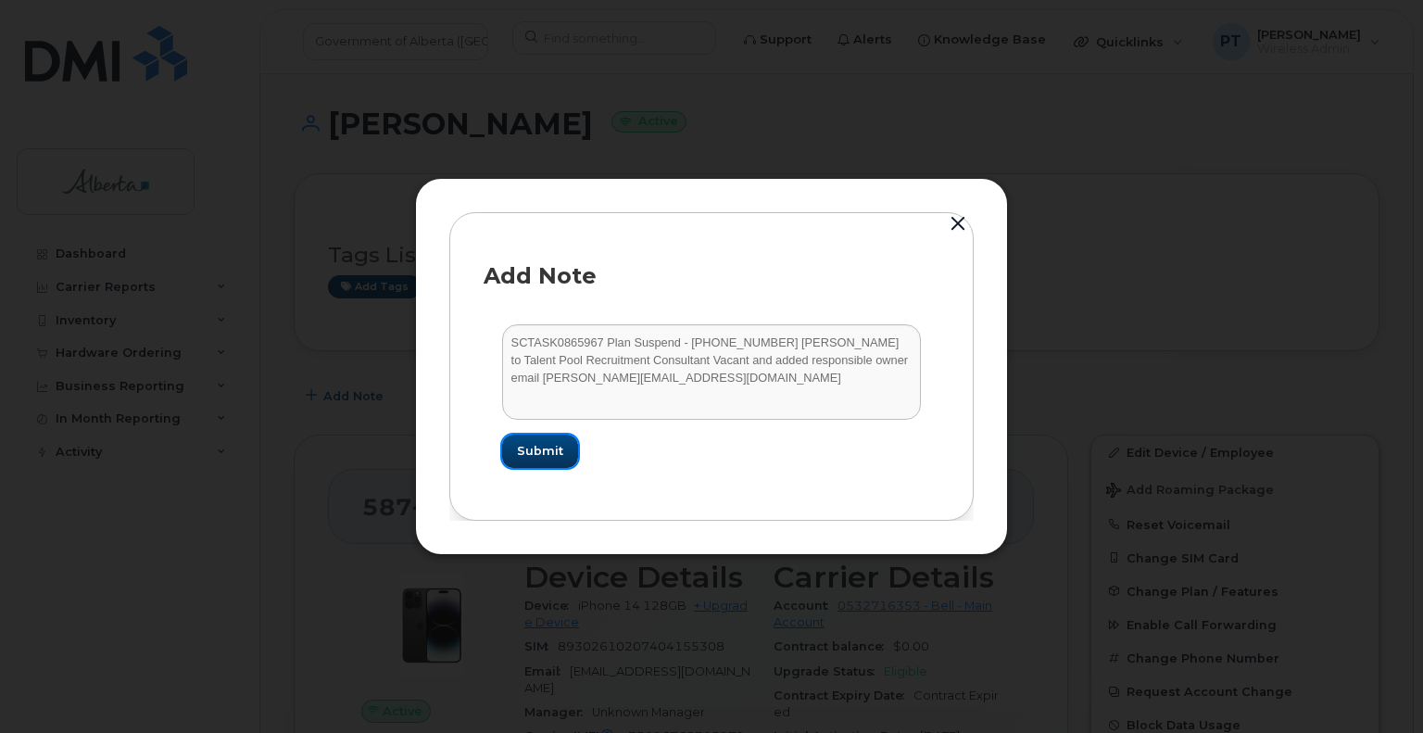
click at [526, 449] on span "Submit" at bounding box center [540, 451] width 46 height 18
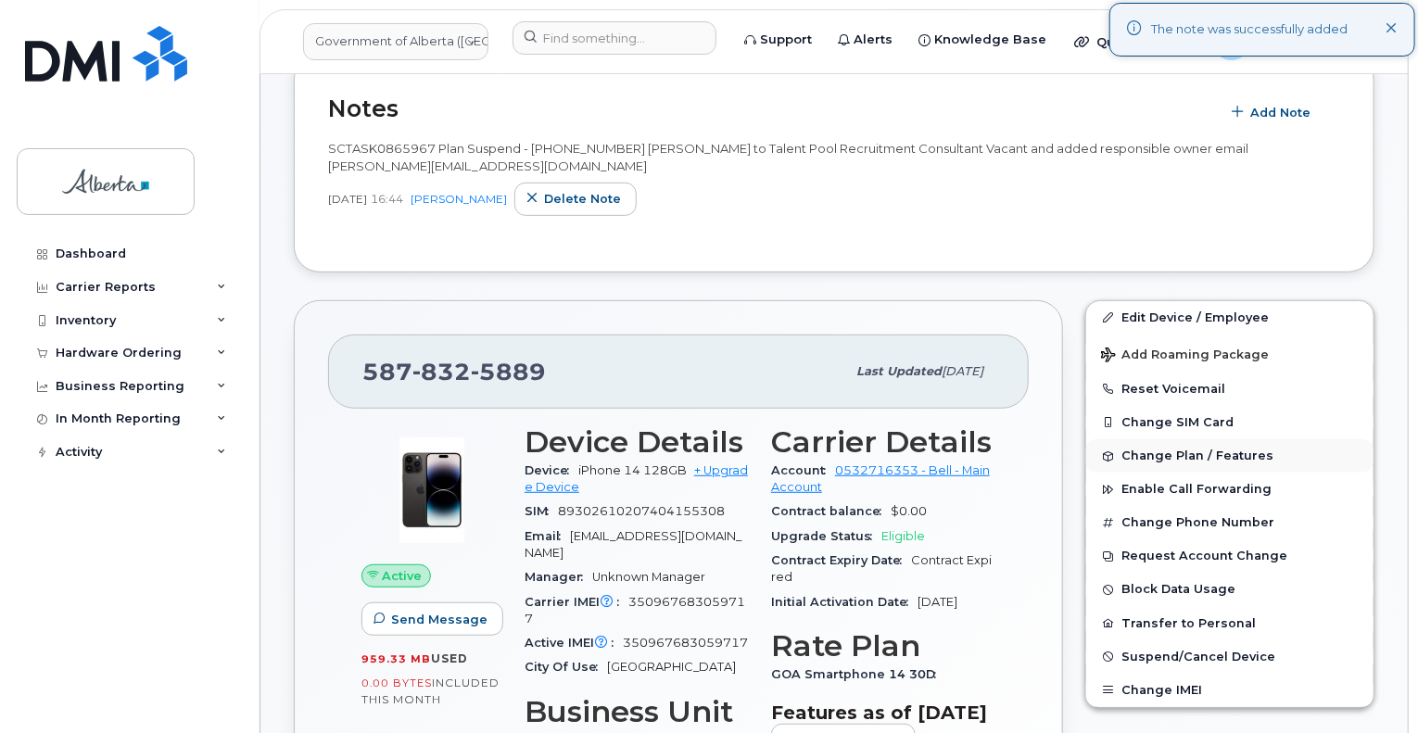
scroll to position [371, 0]
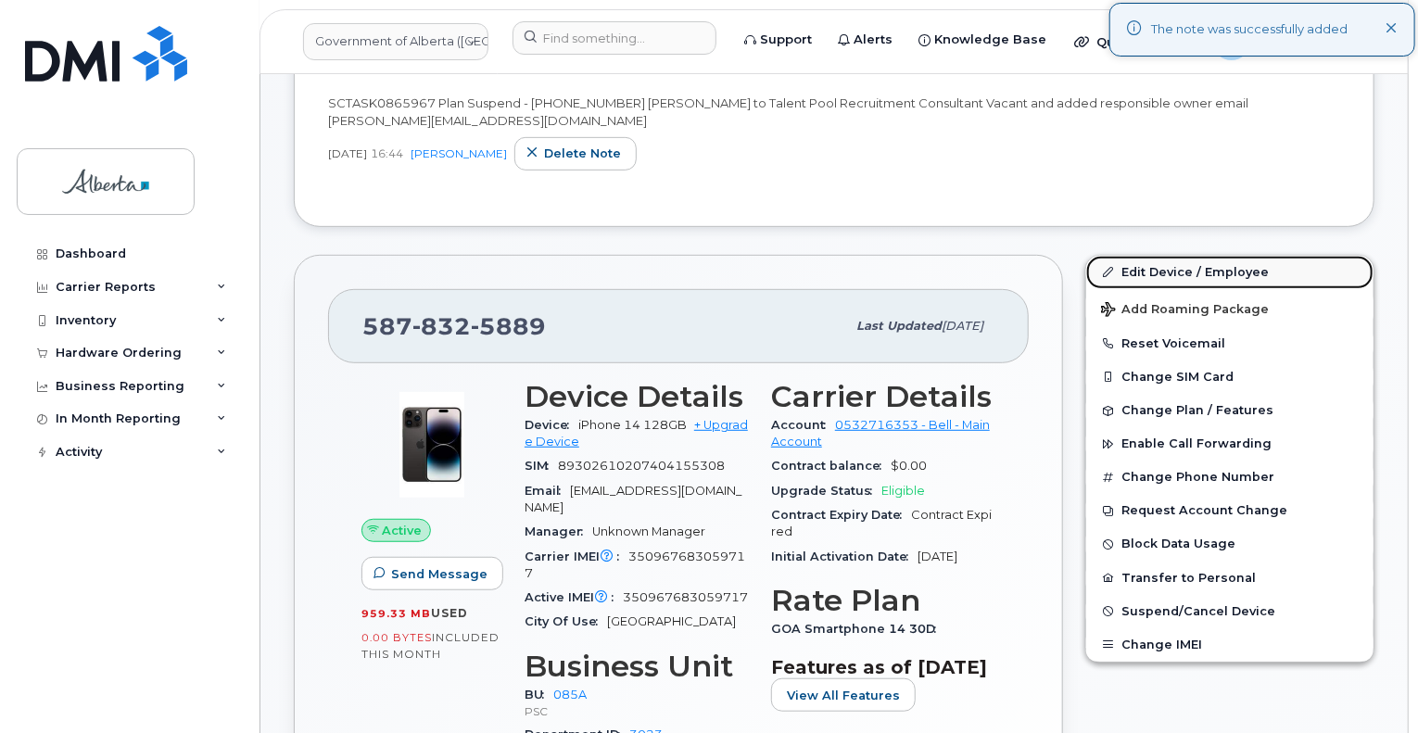
click at [1160, 267] on link "Edit Device / Employee" at bounding box center [1229, 272] width 287 height 33
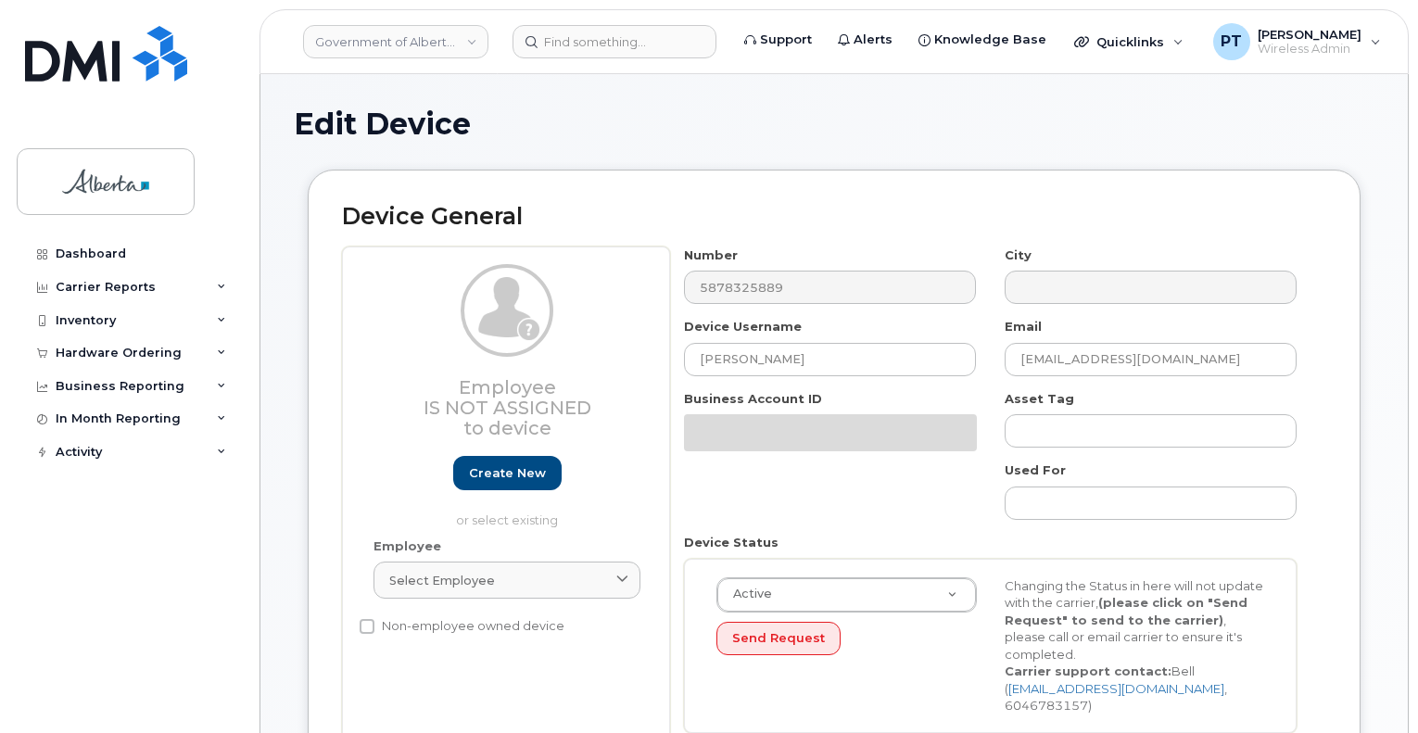
select select "4749745"
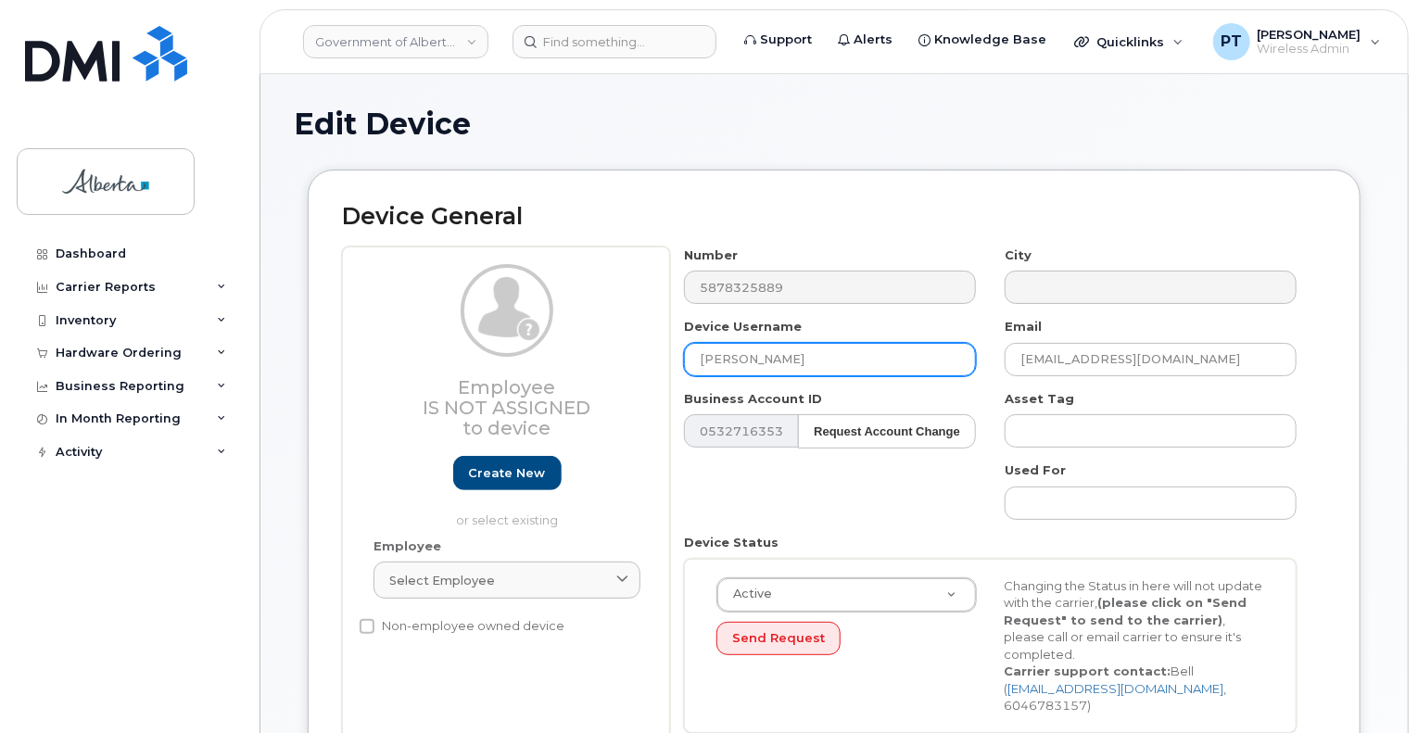
drag, startPoint x: 802, startPoint y: 353, endPoint x: 681, endPoint y: 352, distance: 121.4
click at [681, 352] on div "Device Username [PERSON_NAME]" at bounding box center [830, 347] width 321 height 58
paste input "Talent Pool Recruitment Consultant Vacant"
type input "Talent Pool Recruitment Consultant Vacant"
drag, startPoint x: 1208, startPoint y: 368, endPoint x: 949, endPoint y: 348, distance: 260.2
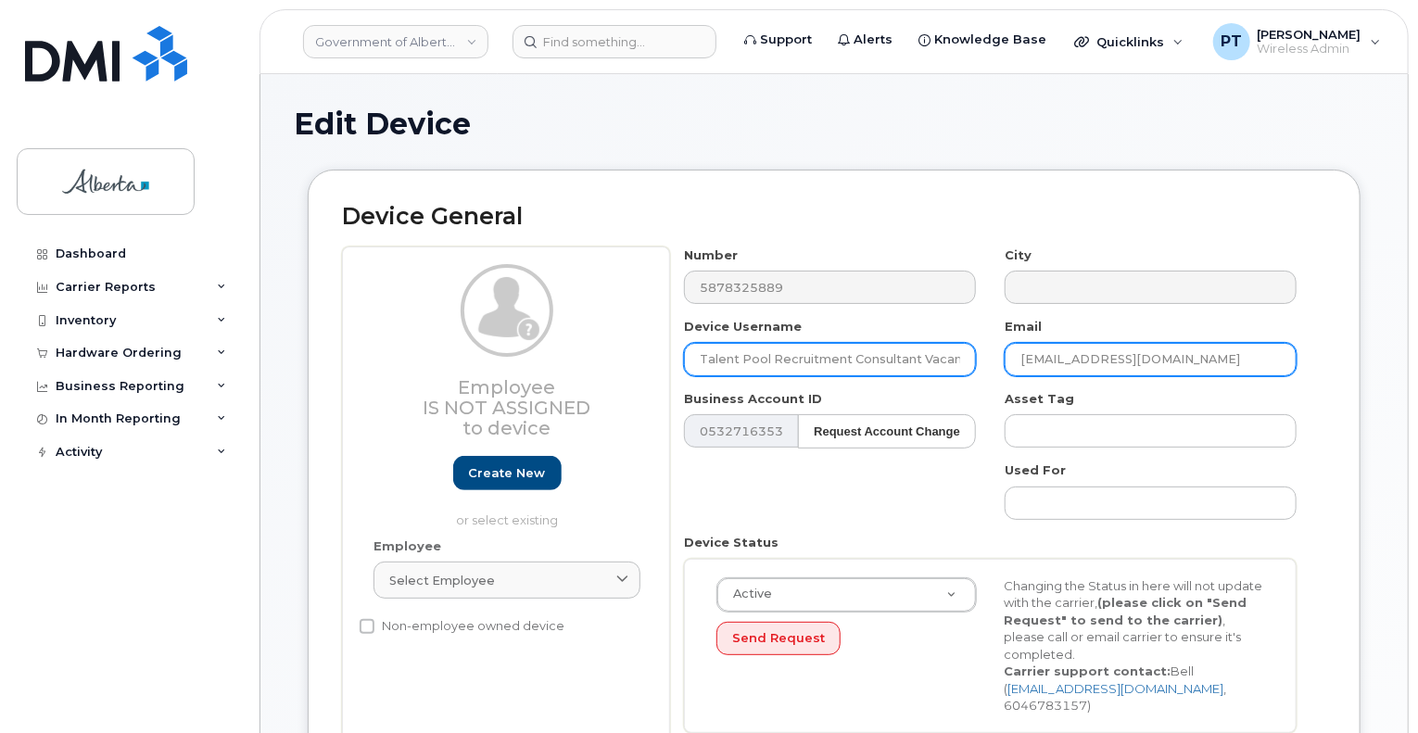
click at [958, 363] on div "Number 5878325889 City Device Username Talent Pool Recruitment Consultant Vacan…" at bounding box center [990, 496] width 641 height 500
paste input "orota.Bagienska"
type input "[PERSON_NAME][EMAIL_ADDRESS][DOMAIN_NAME]"
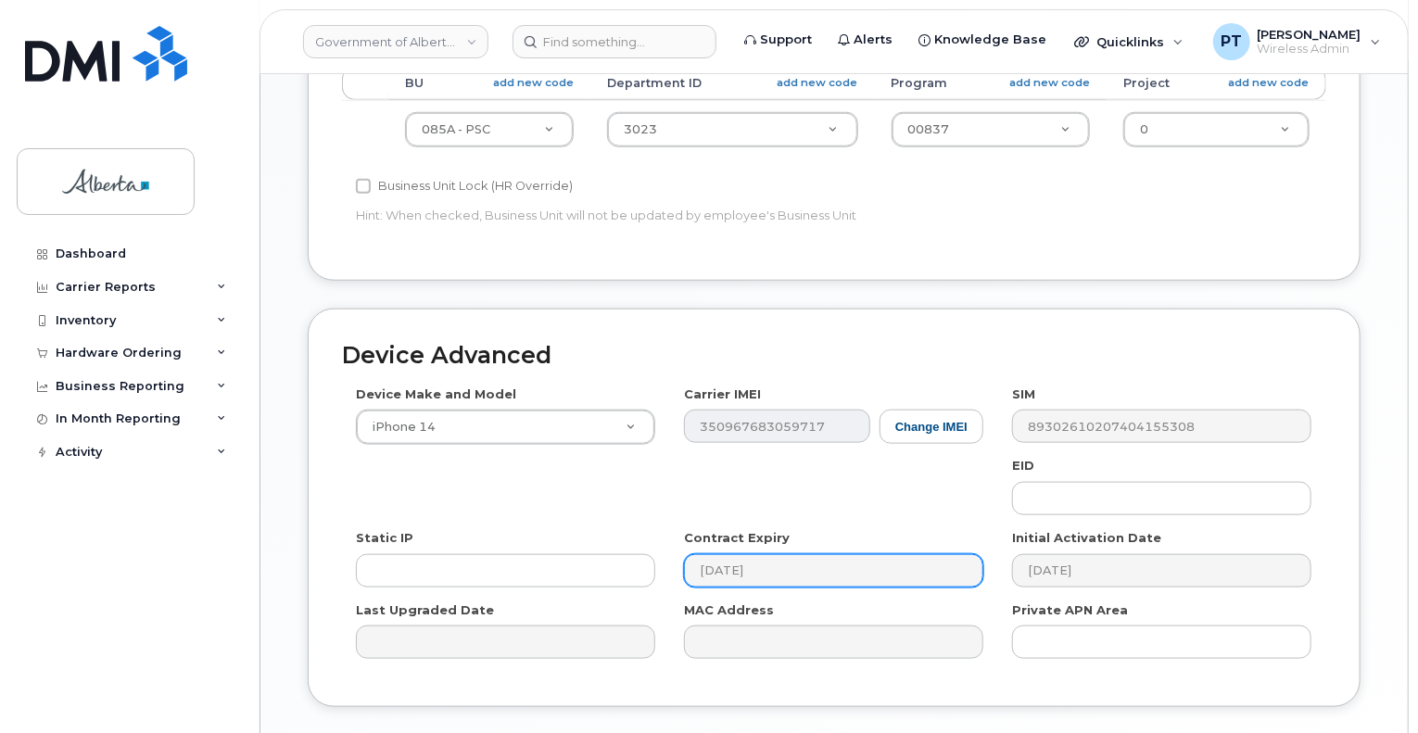
scroll to position [834, 0]
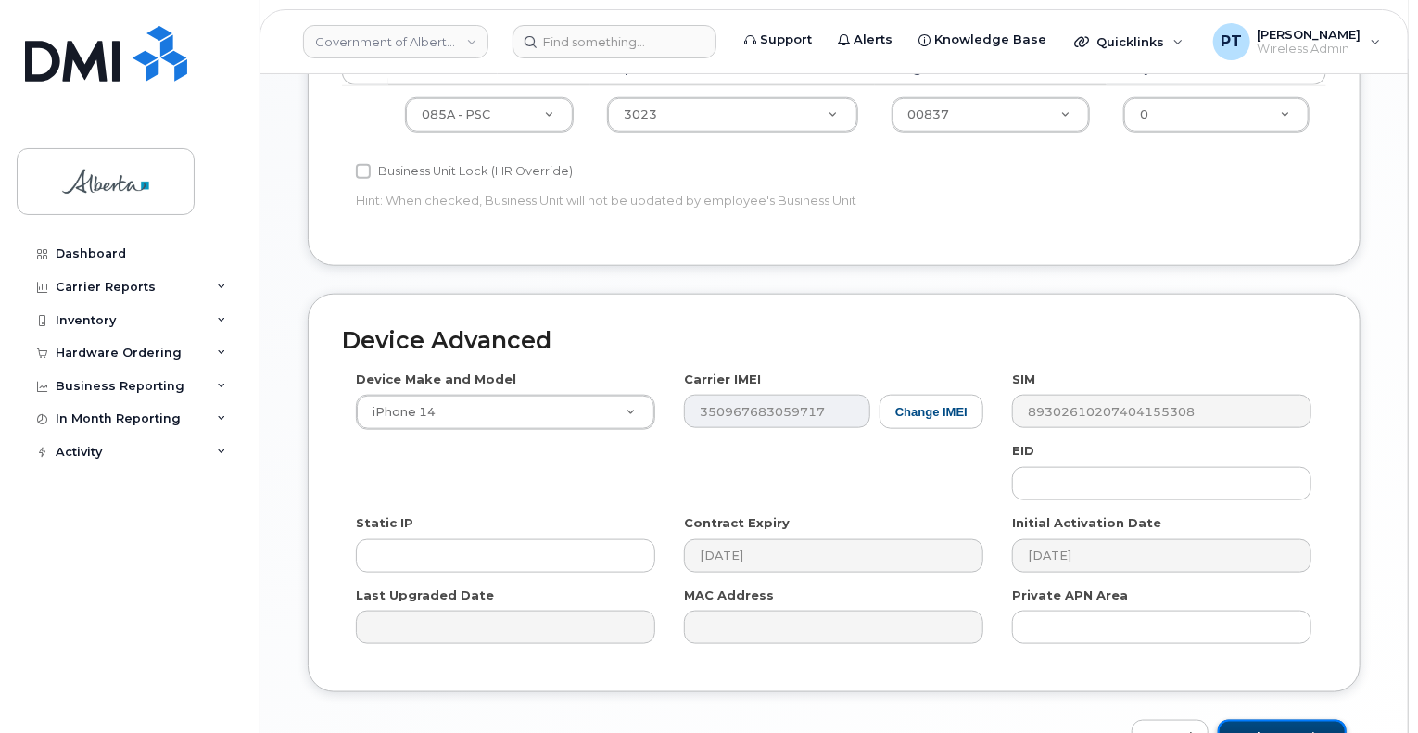
click at [1287, 722] on input "Update Device" at bounding box center [1282, 737] width 129 height 34
type input "Saving..."
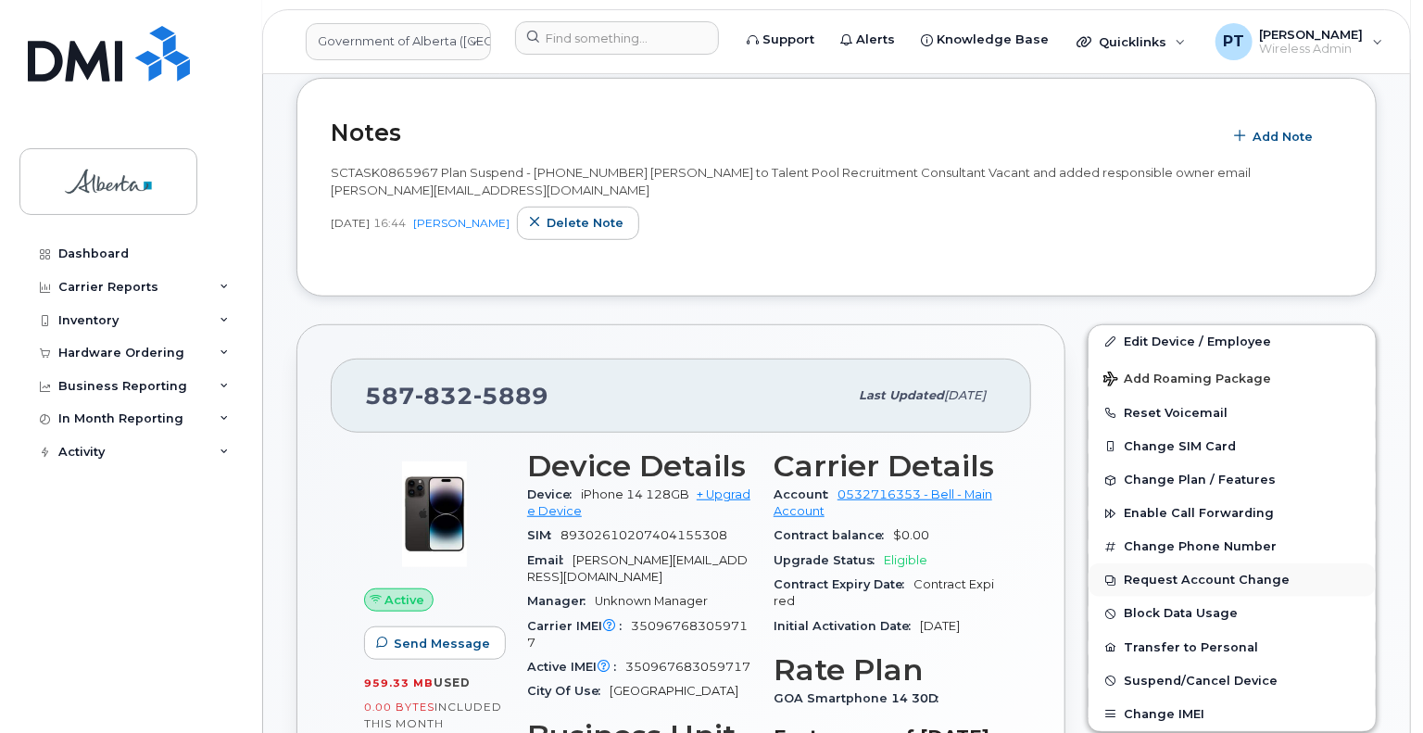
scroll to position [463, 0]
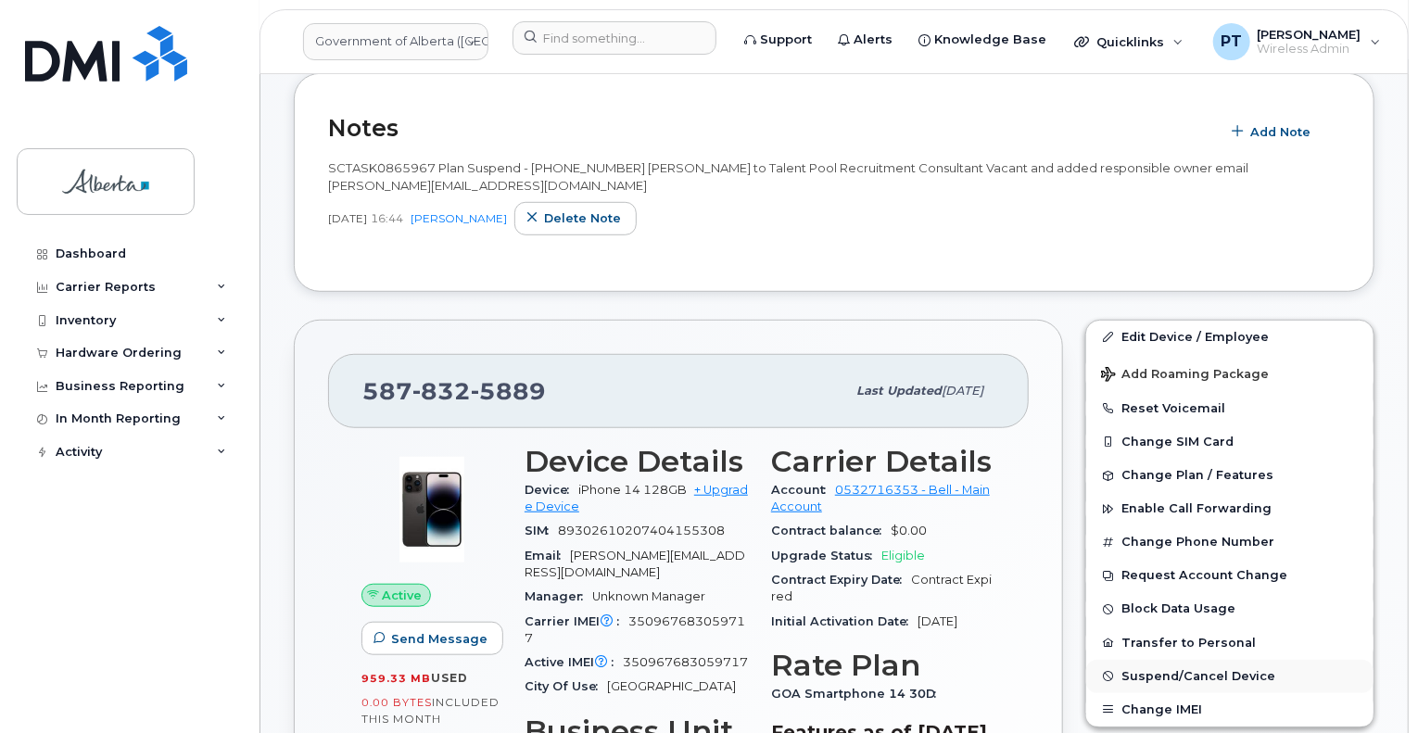
click at [1149, 669] on span "Suspend/Cancel Device" at bounding box center [1198, 676] width 154 height 14
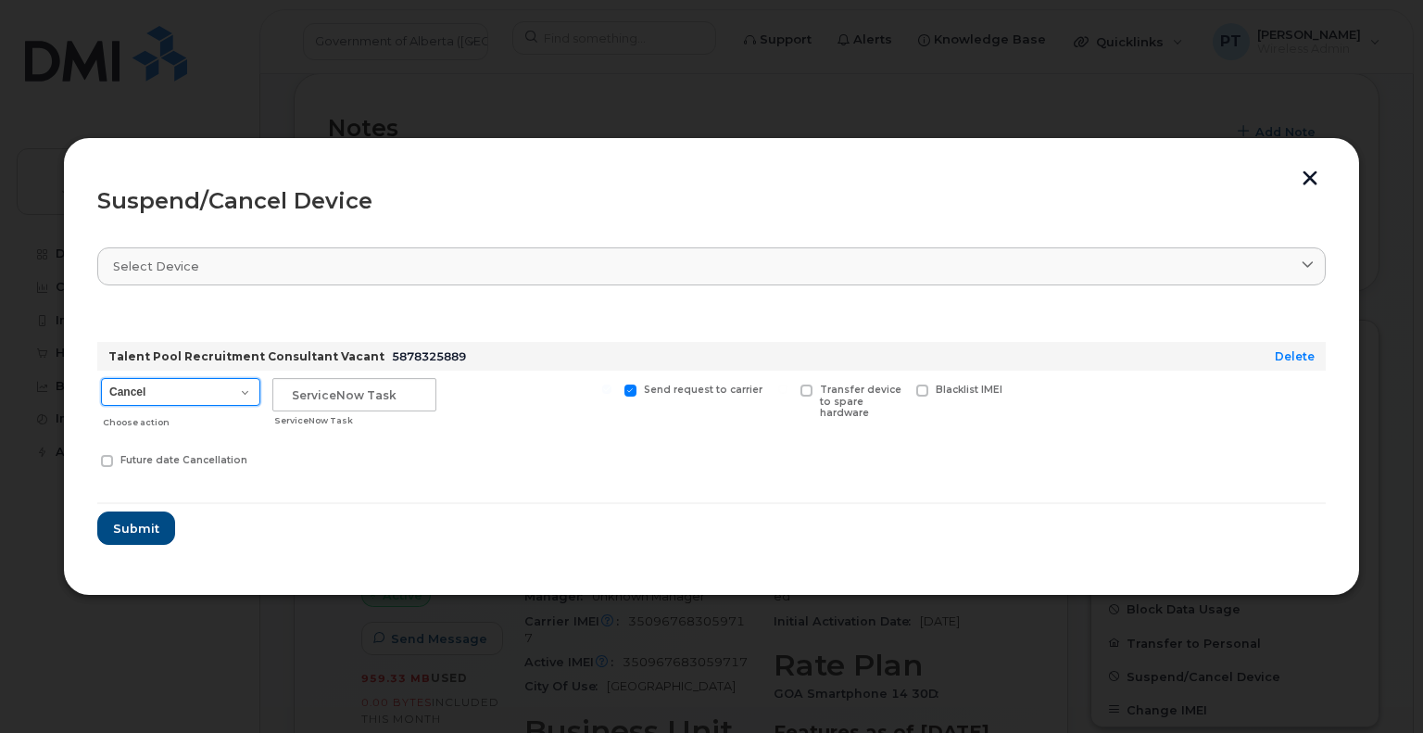
click at [210, 398] on select "Cancel Suspend - Extend Suspension Suspend - Reduced Rate Suspend - Lost Device…" at bounding box center [180, 392] width 159 height 28
select select "[object Object]"
click at [101, 378] on select "Cancel Suspend - Extend Suspension Suspend - Reduced Rate Suspend - Lost Device…" at bounding box center [180, 392] width 159 height 28
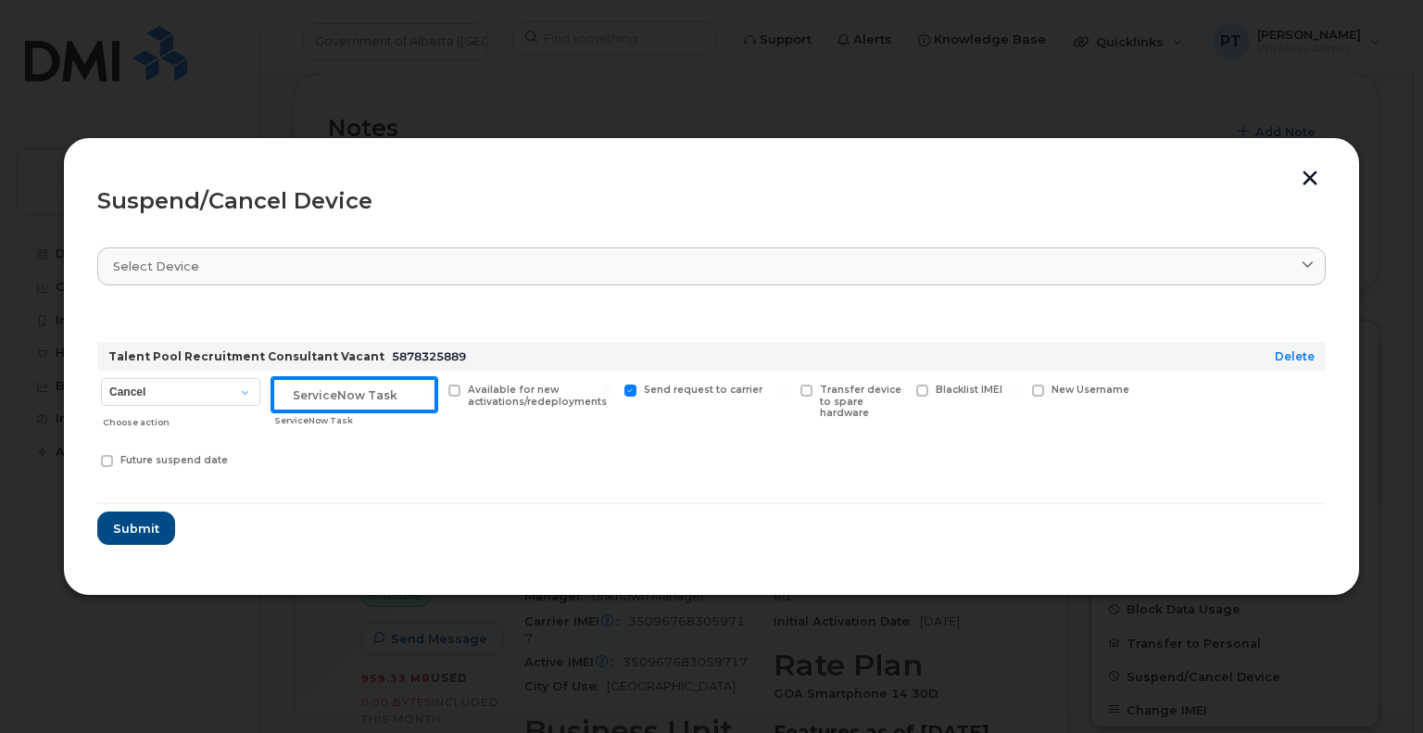
click at [347, 390] on input "text" at bounding box center [354, 394] width 164 height 33
paste input "SCTASK0865967"
type input "SCTASK0865967 Suspend"
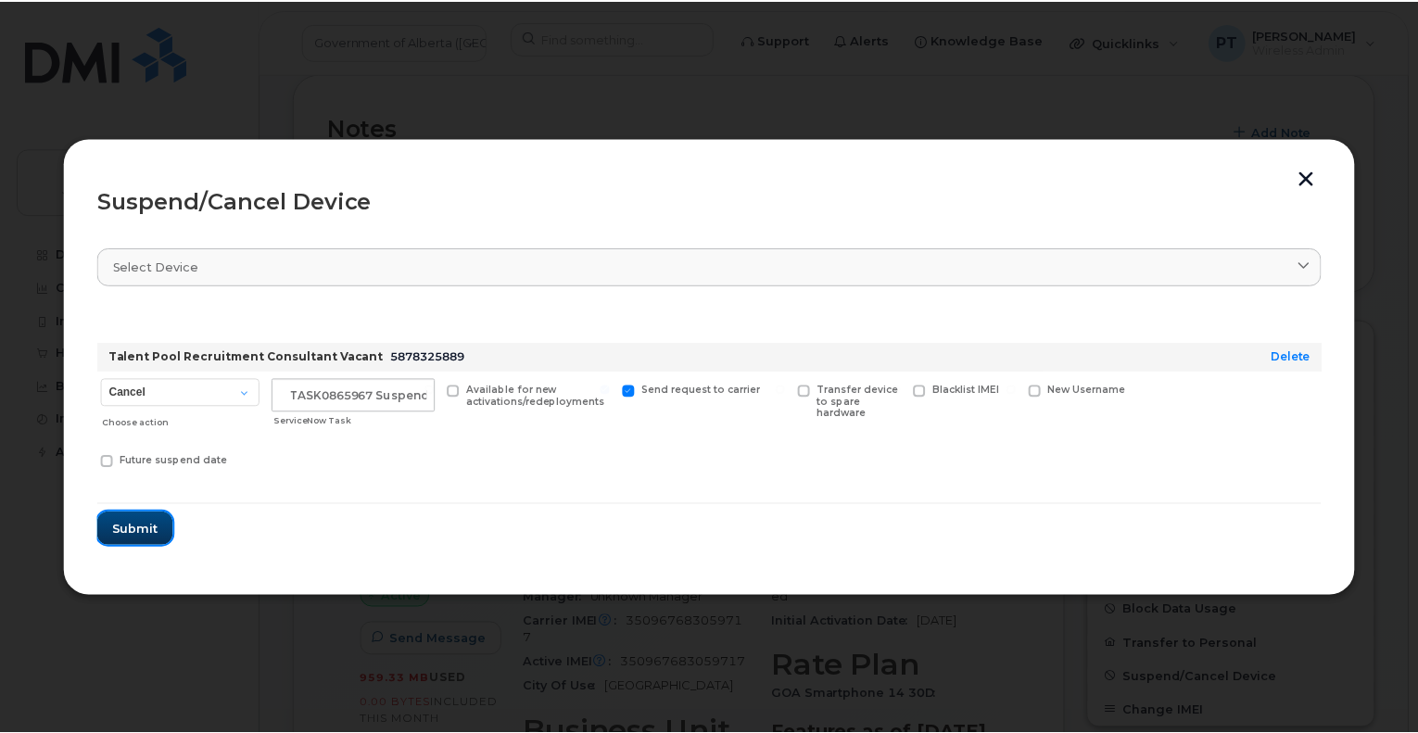
scroll to position [0, 0]
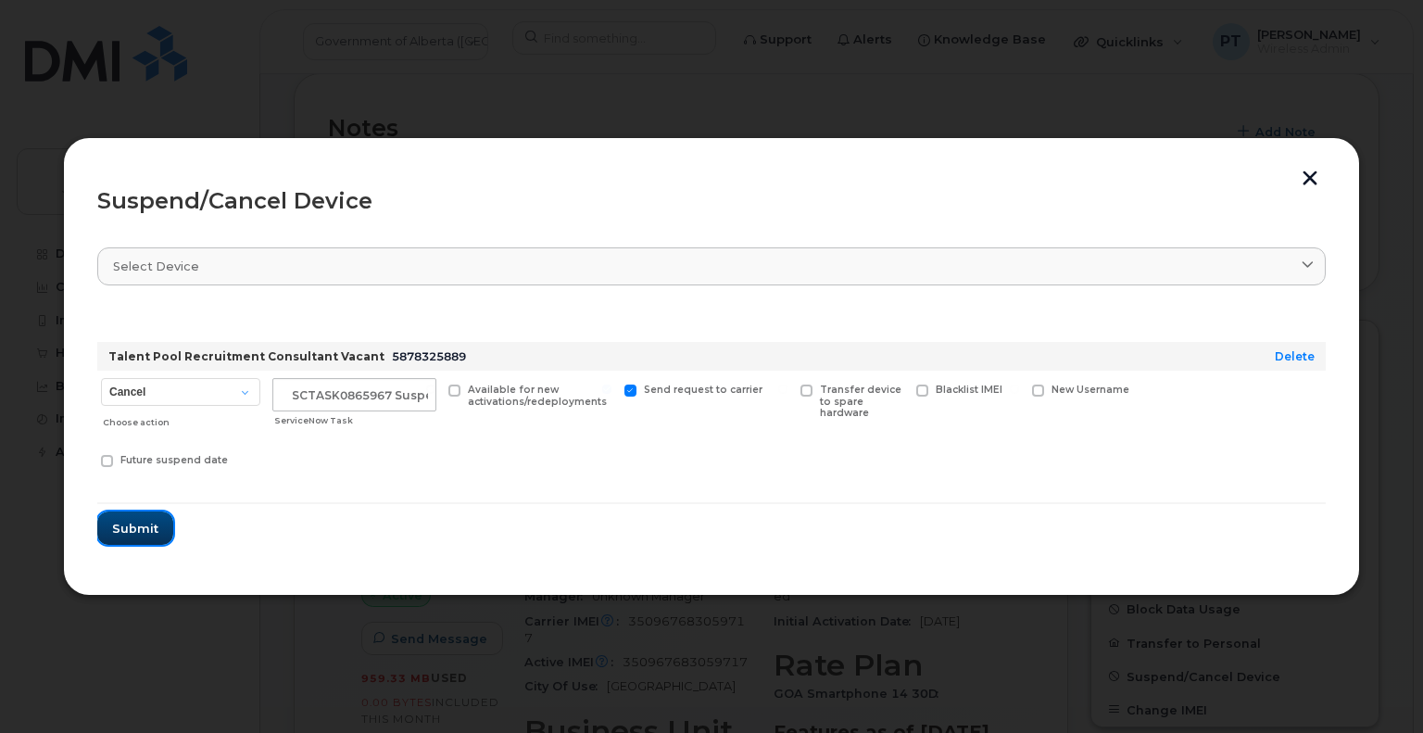
click at [145, 525] on span "Submit" at bounding box center [135, 529] width 46 height 18
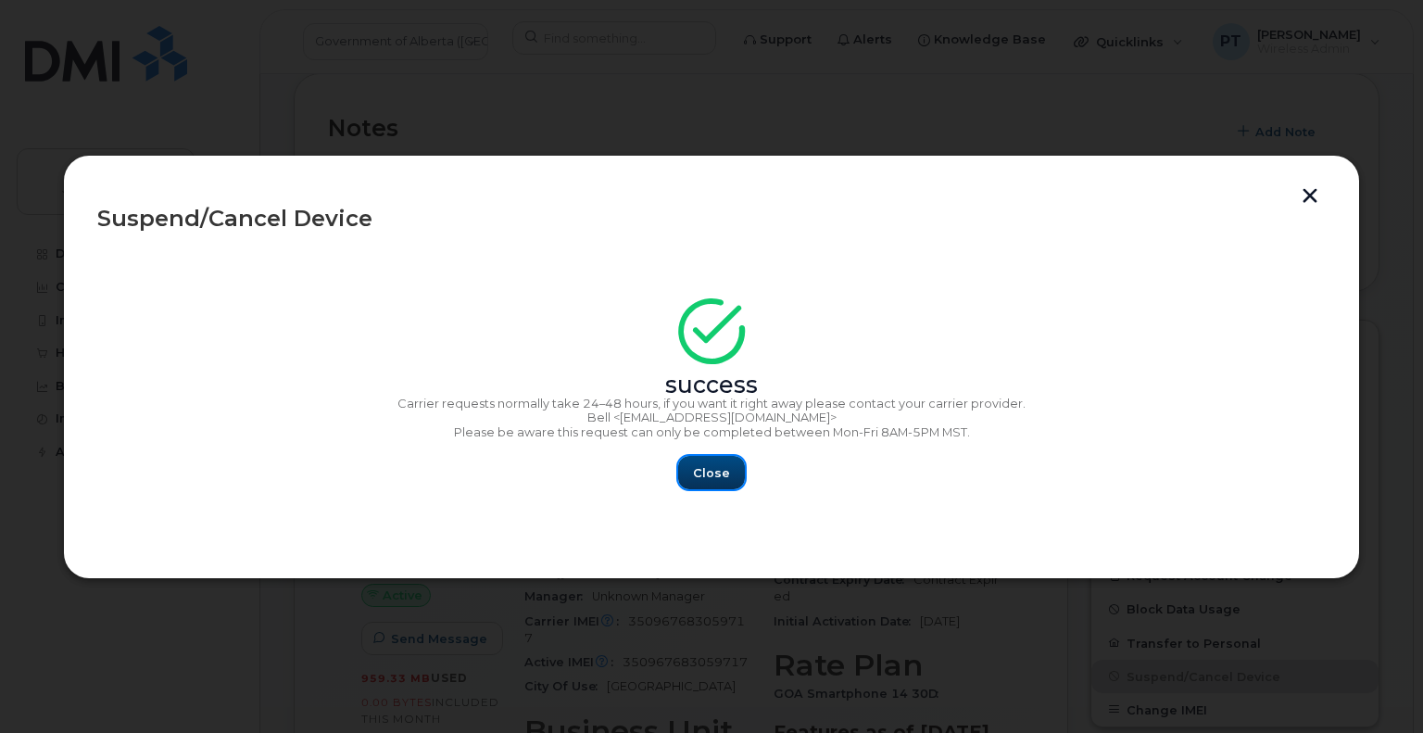
click at [696, 480] on span "Close" at bounding box center [711, 473] width 37 height 18
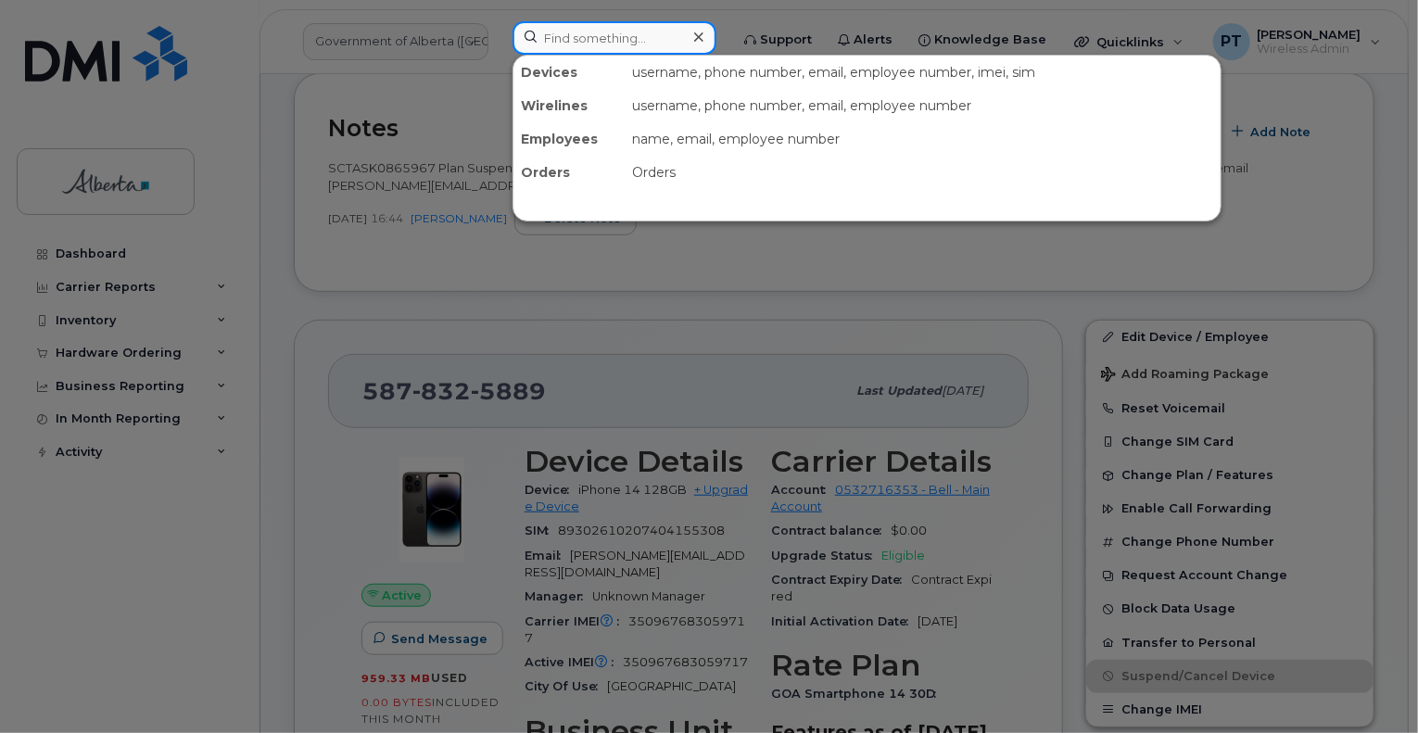
click at [614, 49] on input at bounding box center [614, 37] width 204 height 33
click at [563, 31] on input at bounding box center [614, 37] width 204 height 33
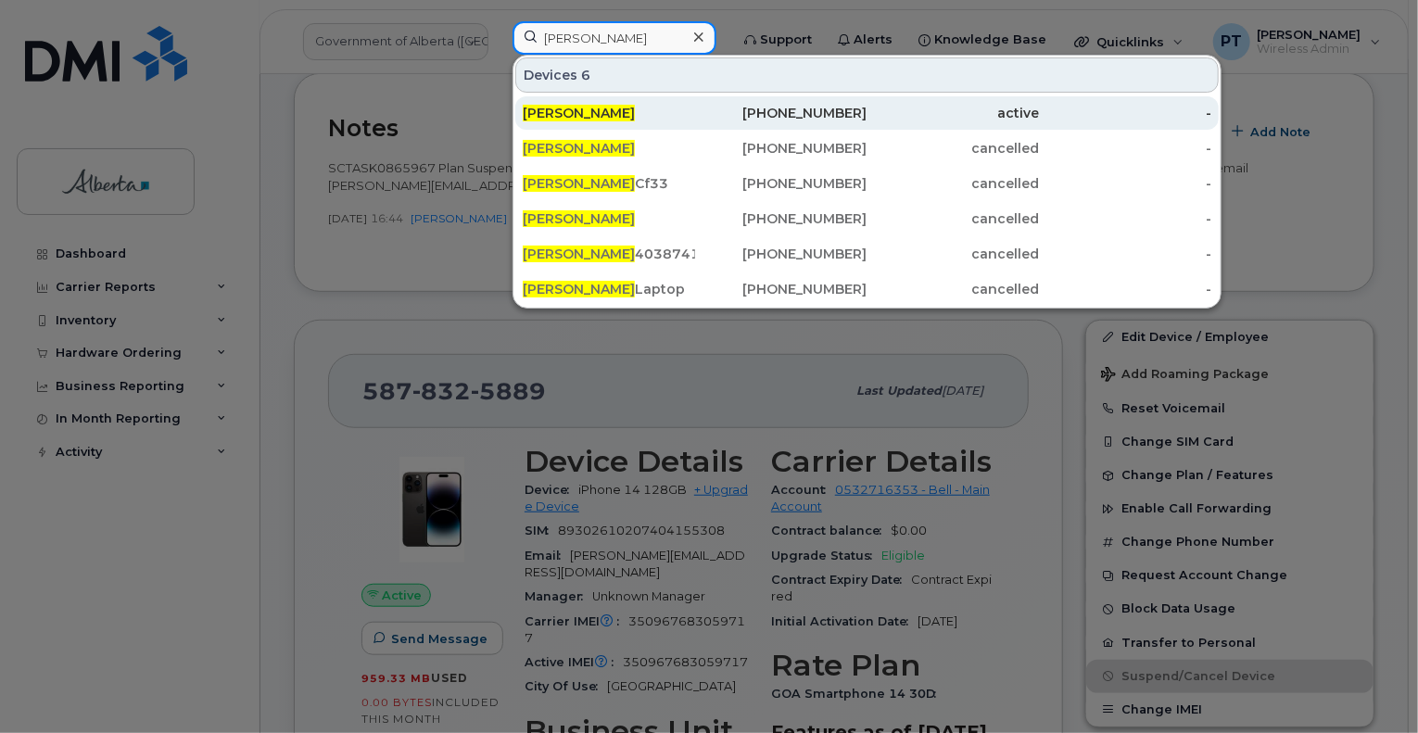
type input "chris schell"
click at [827, 117] on div "403-874-1983" at bounding box center [781, 113] width 172 height 19
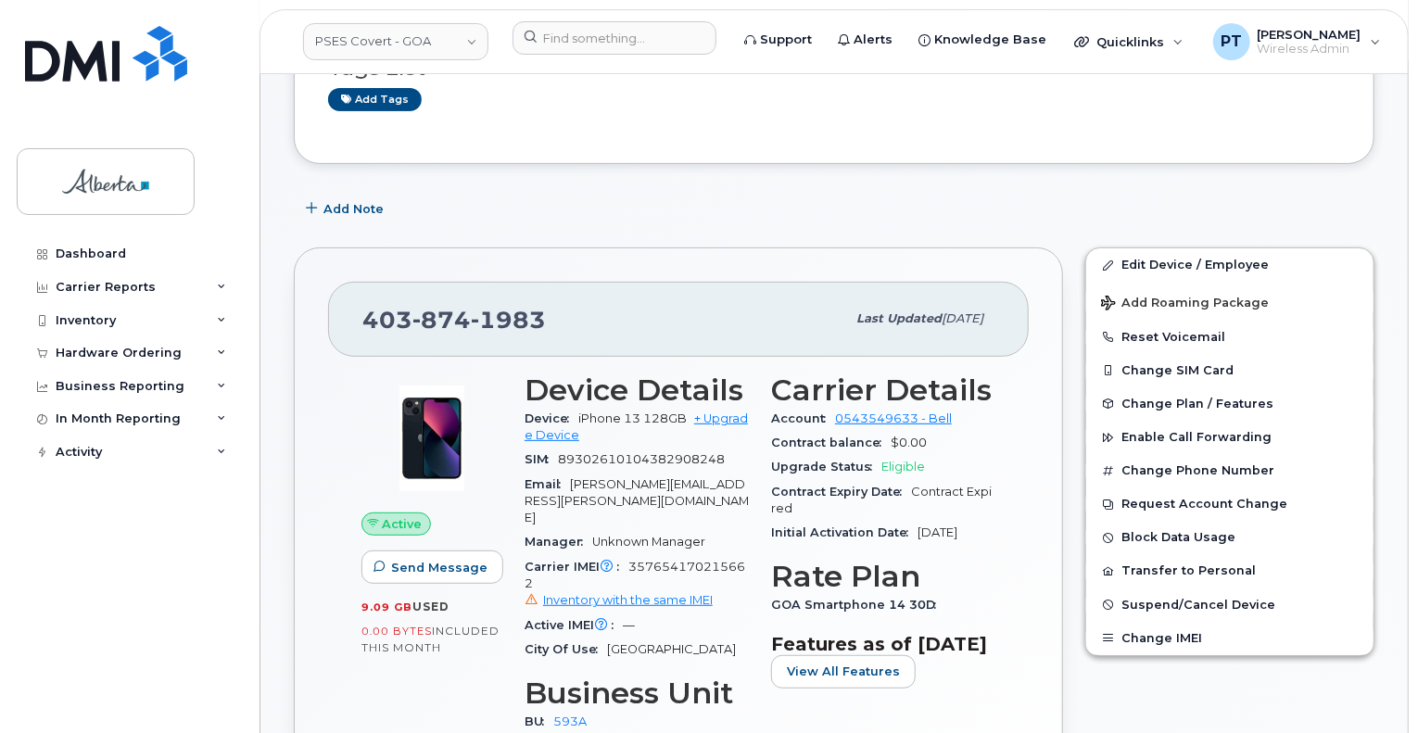
scroll to position [185, 0]
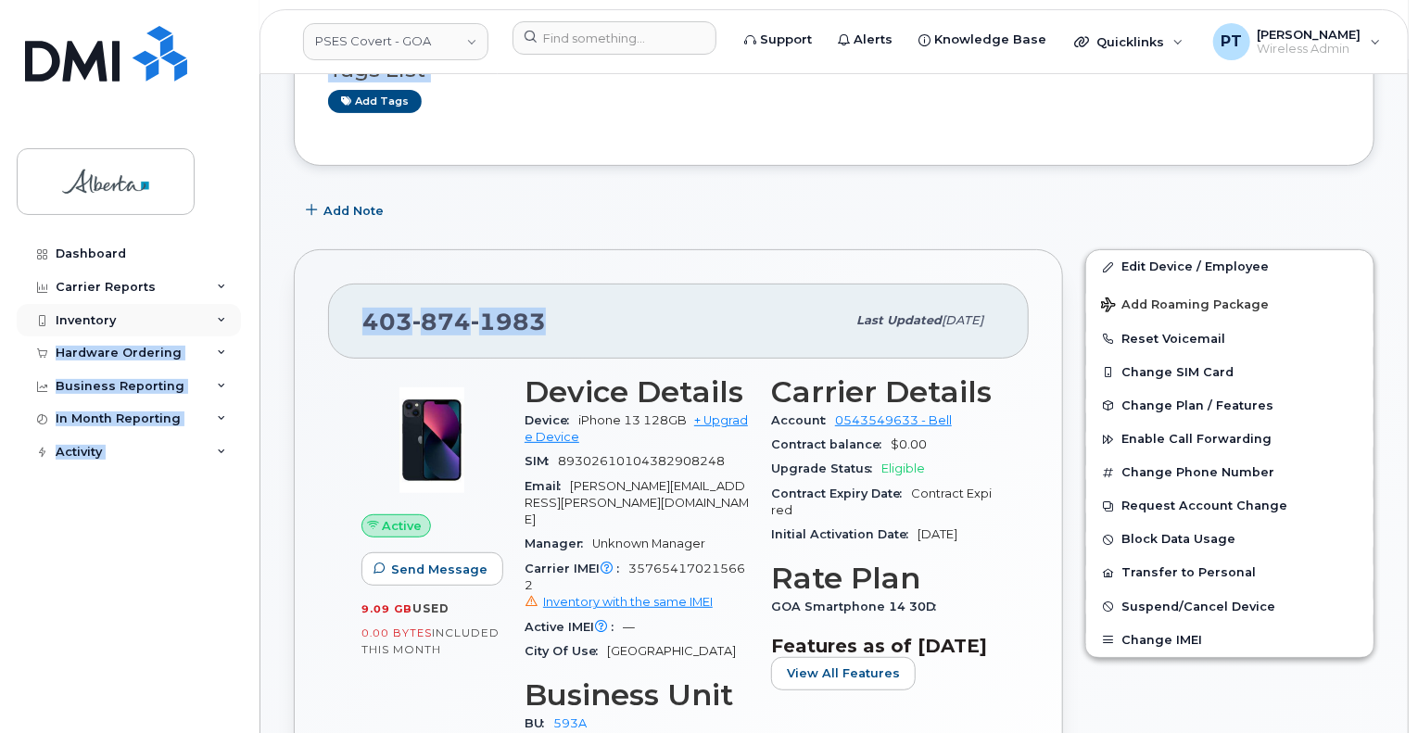
drag, startPoint x: 576, startPoint y: 318, endPoint x: 240, endPoint y: 324, distance: 336.4
click at [512, 334] on div "403 874 1983" at bounding box center [603, 320] width 483 height 39
click at [589, 325] on div "403 874 1983" at bounding box center [603, 320] width 483 height 39
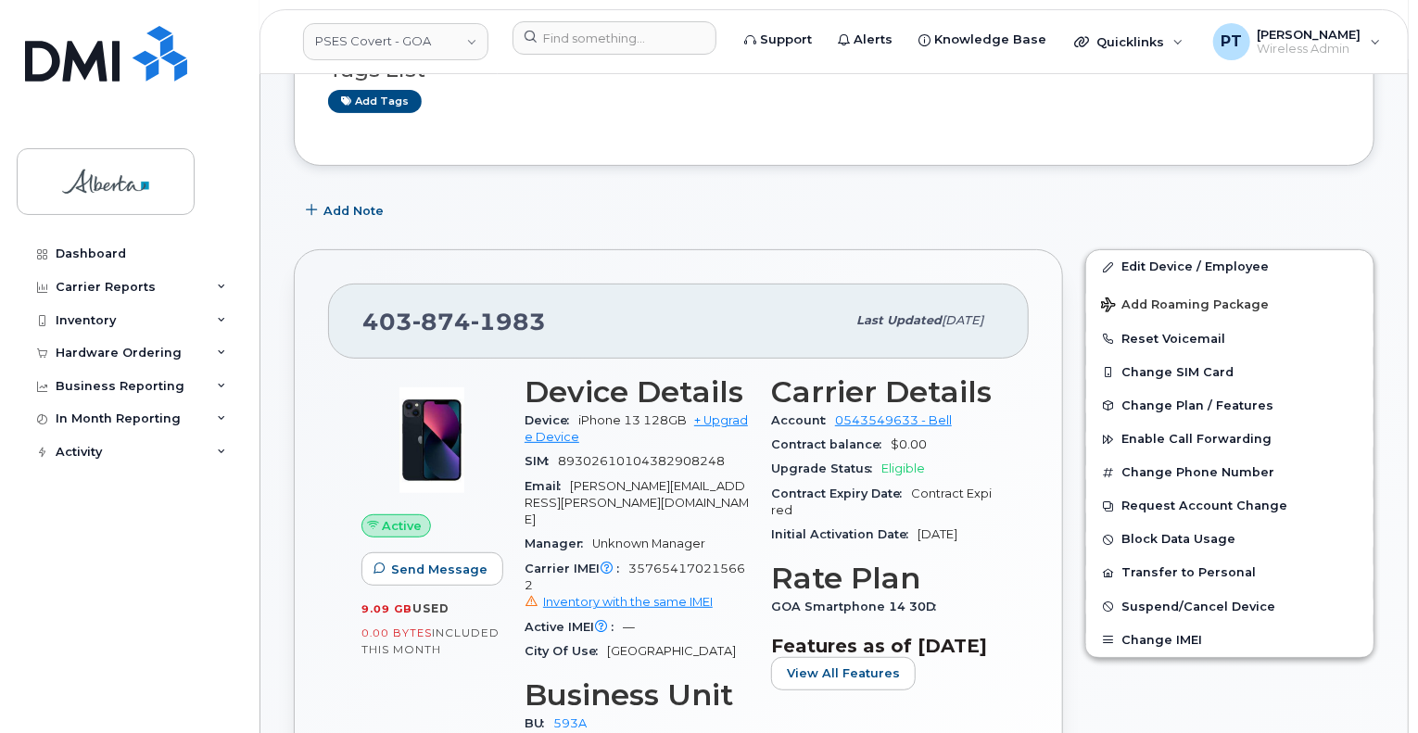
click at [492, 525] on div "Active" at bounding box center [431, 526] width 141 height 24
drag, startPoint x: 547, startPoint y: 317, endPoint x: 371, endPoint y: 322, distance: 176.1
click at [360, 332] on div "403 874 1983 Last updated Sep 17, 2024" at bounding box center [678, 321] width 701 height 74
copy span "403 874 1983"
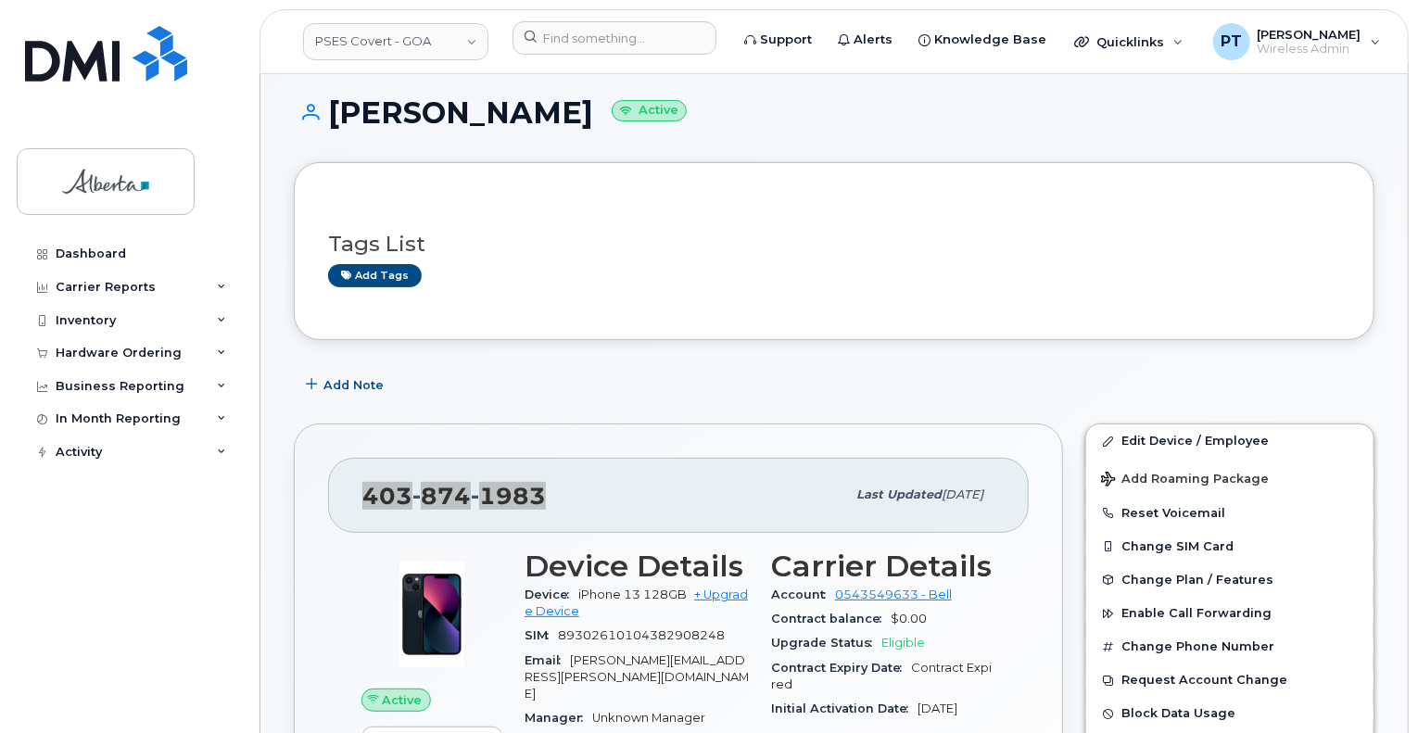
scroll to position [0, 0]
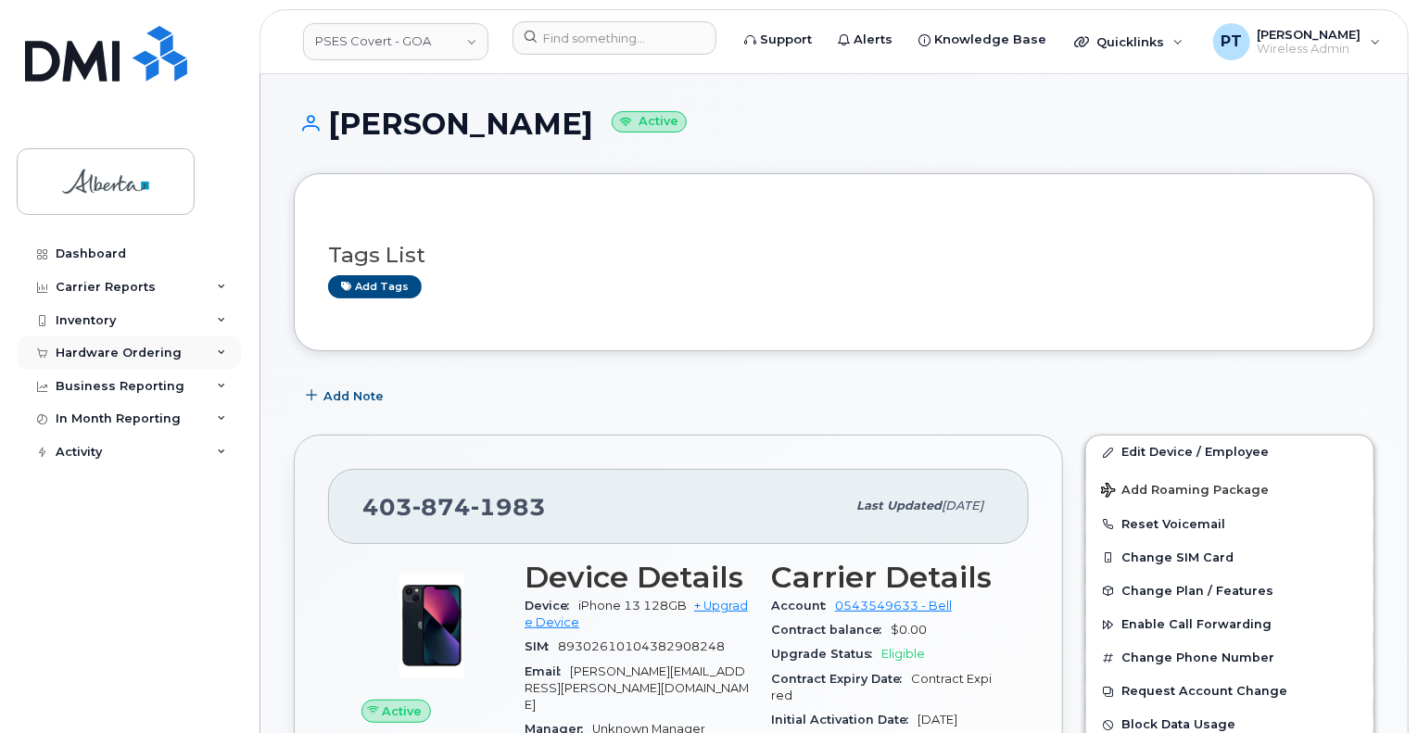
click at [148, 351] on div "Hardware Ordering" at bounding box center [119, 353] width 126 height 15
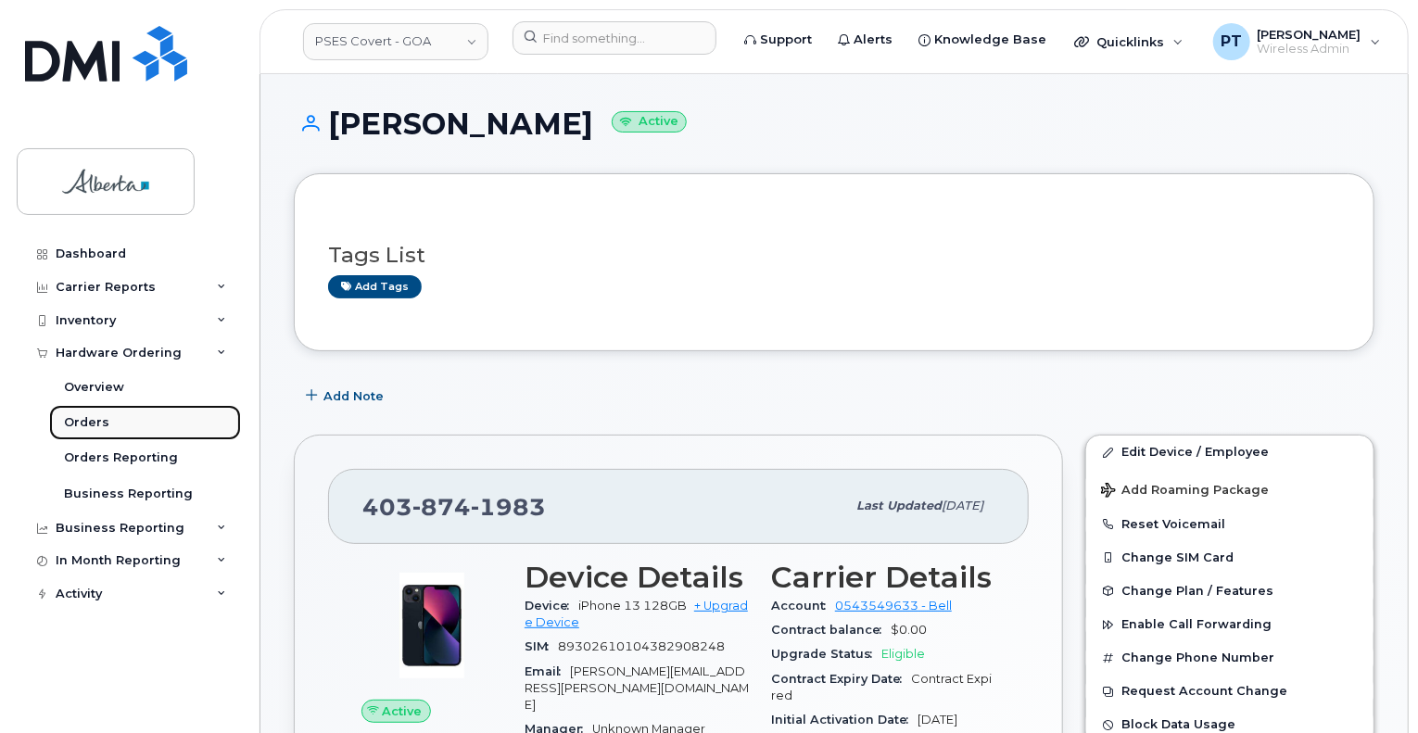
click at [80, 419] on div "Orders" at bounding box center [86, 422] width 45 height 17
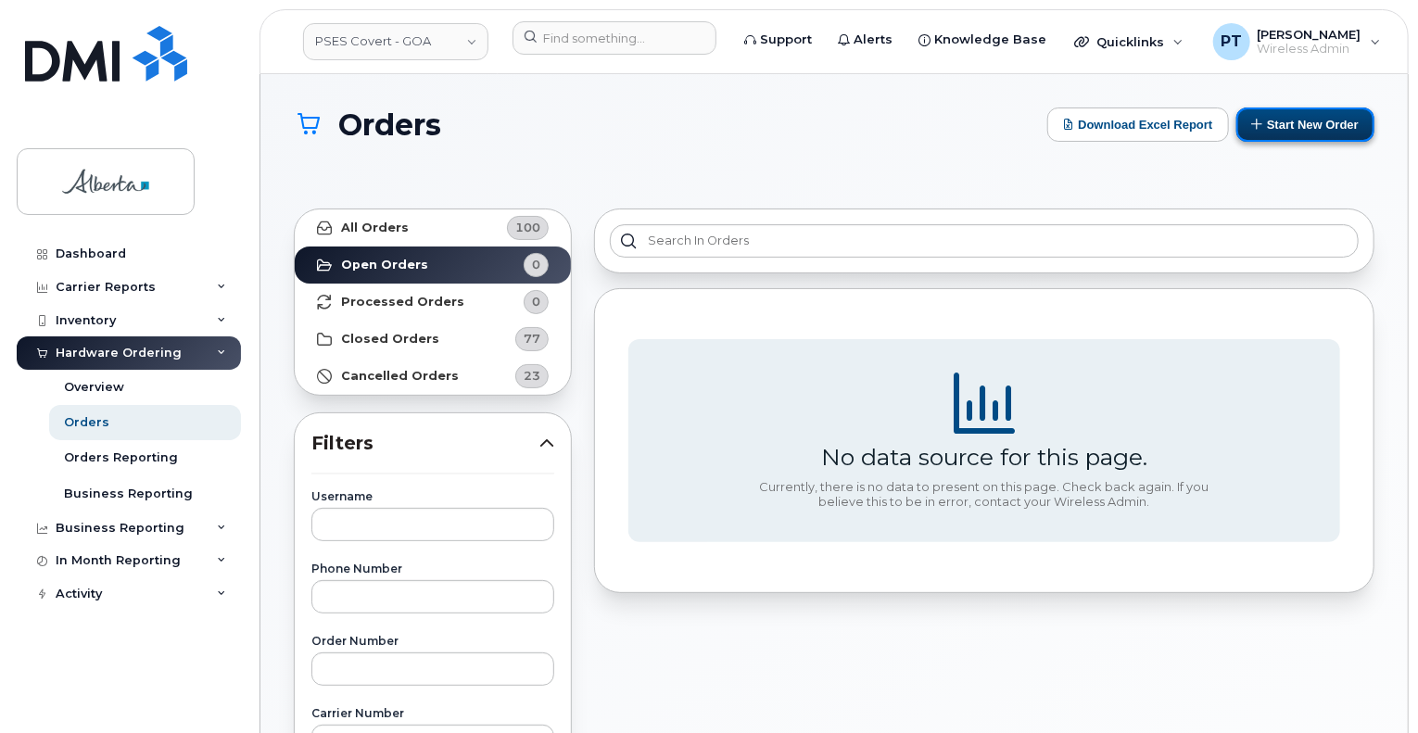
click at [1282, 125] on button "Start New Order" at bounding box center [1305, 124] width 138 height 34
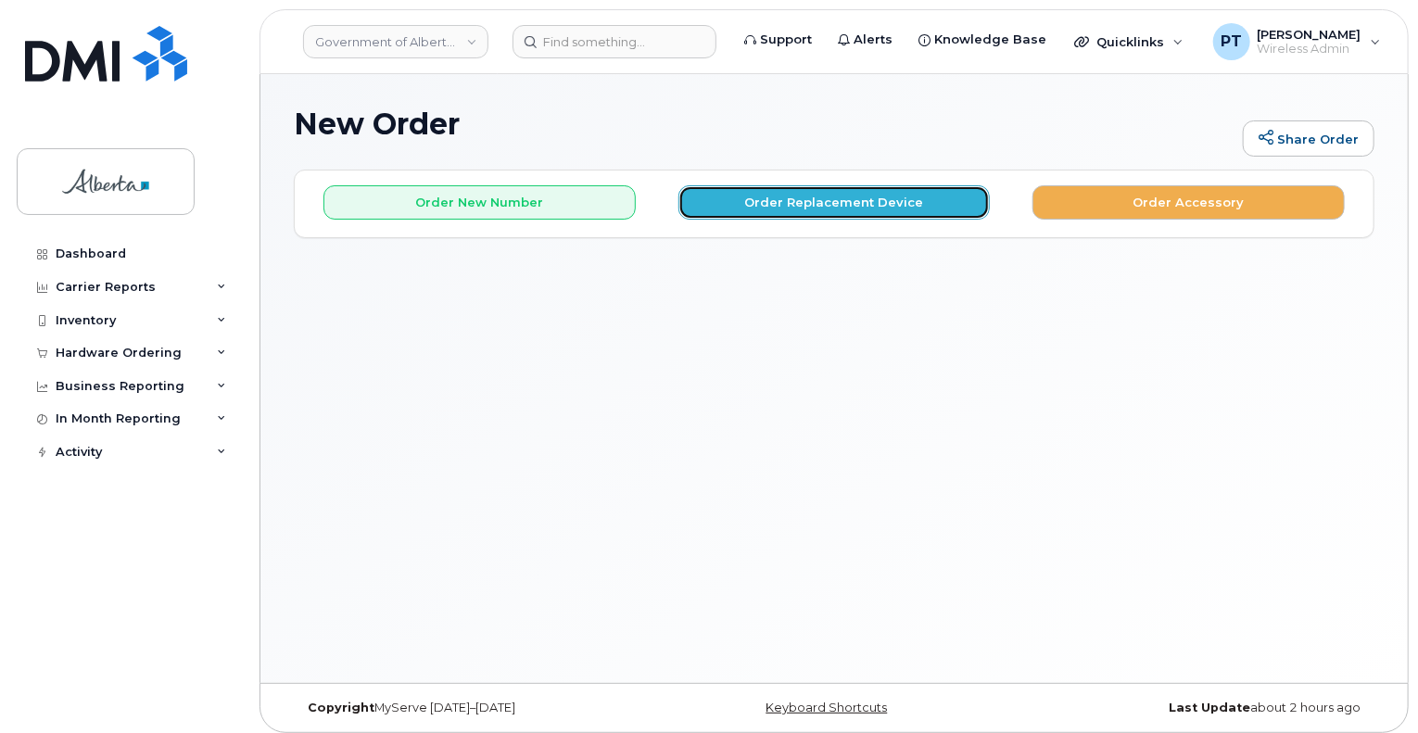
click at [756, 195] on button "Order Replacement Device" at bounding box center [834, 202] width 312 height 34
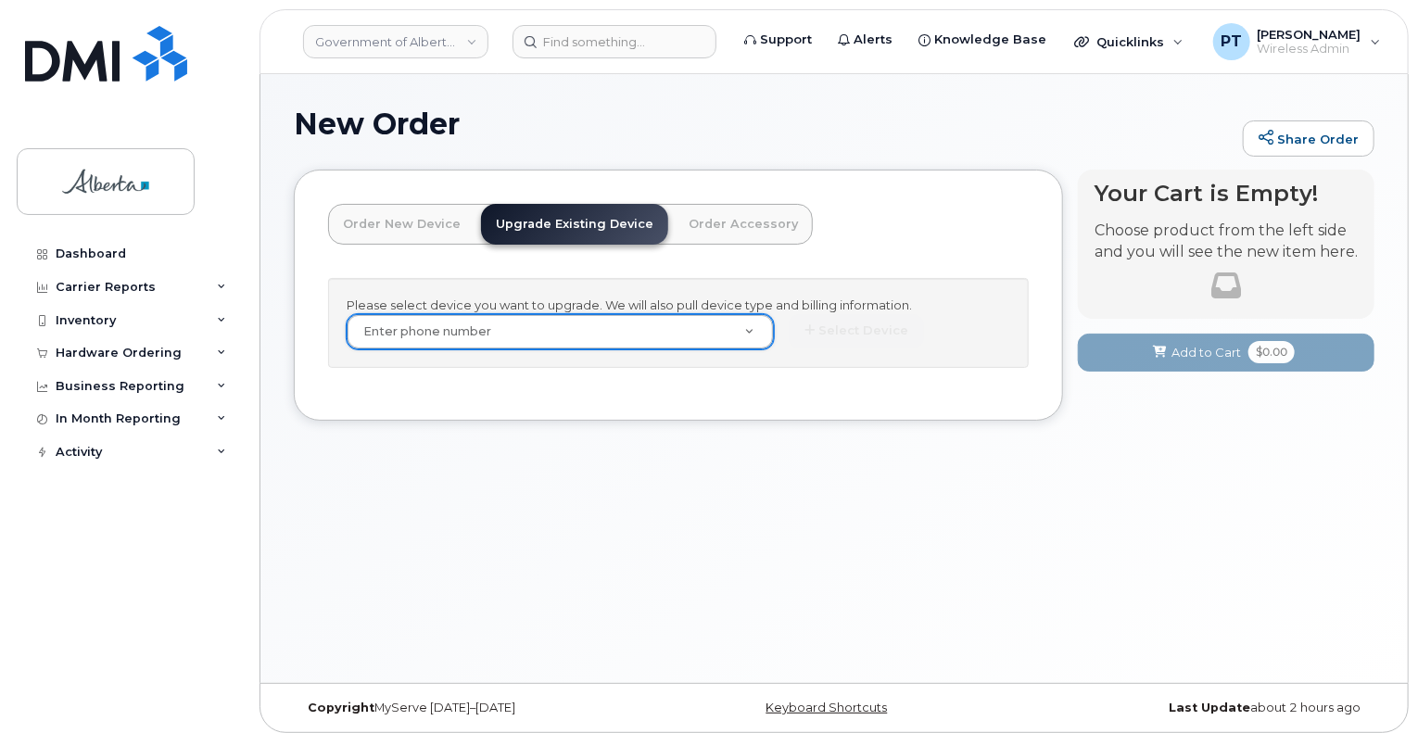
drag, startPoint x: 529, startPoint y: 329, endPoint x: 477, endPoint y: 359, distance: 59.8
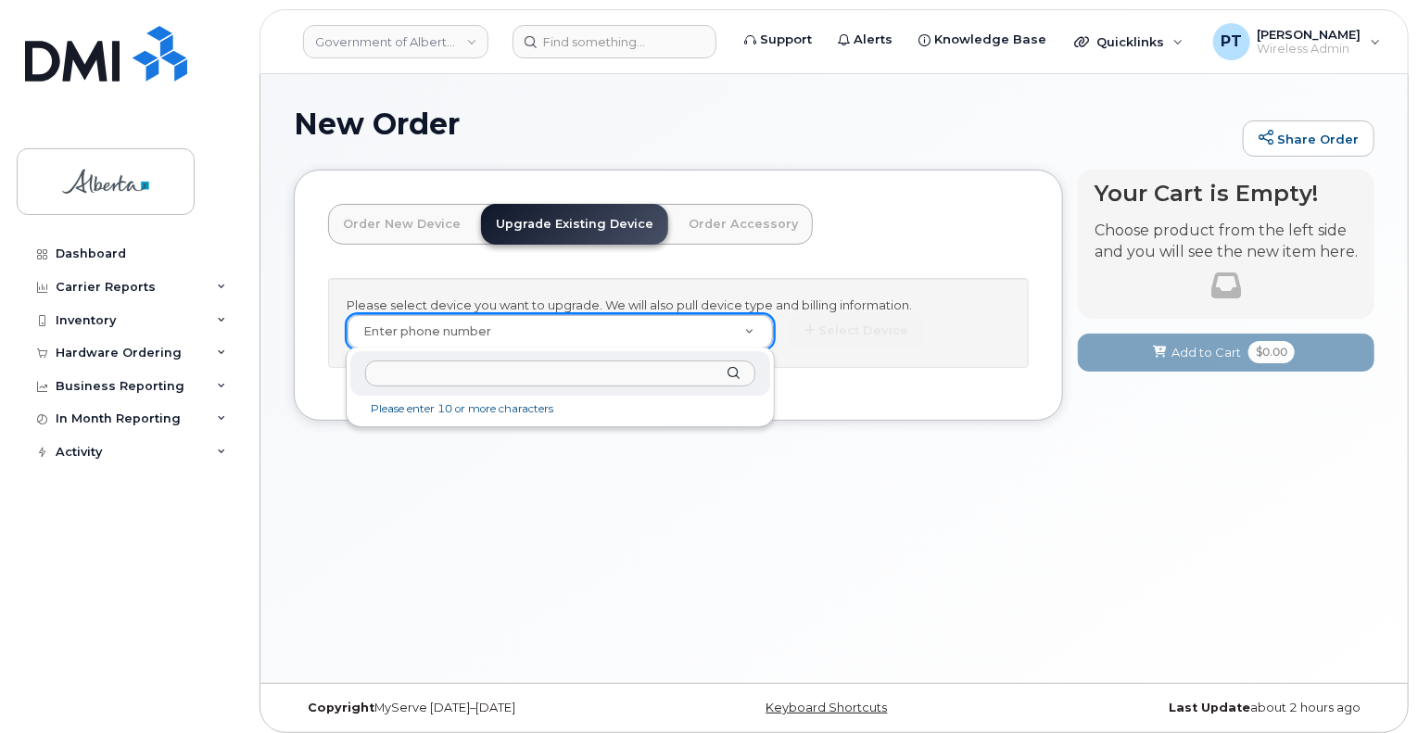
paste input "4038741983"
click at [476, 373] on input "4038741983" at bounding box center [559, 373] width 389 height 27
drag, startPoint x: 536, startPoint y: 366, endPoint x: 373, endPoint y: 369, distance: 162.2
click at [373, 369] on input "4038741983" at bounding box center [559, 373] width 389 height 27
click at [441, 385] on input "4038741983" at bounding box center [559, 373] width 389 height 27
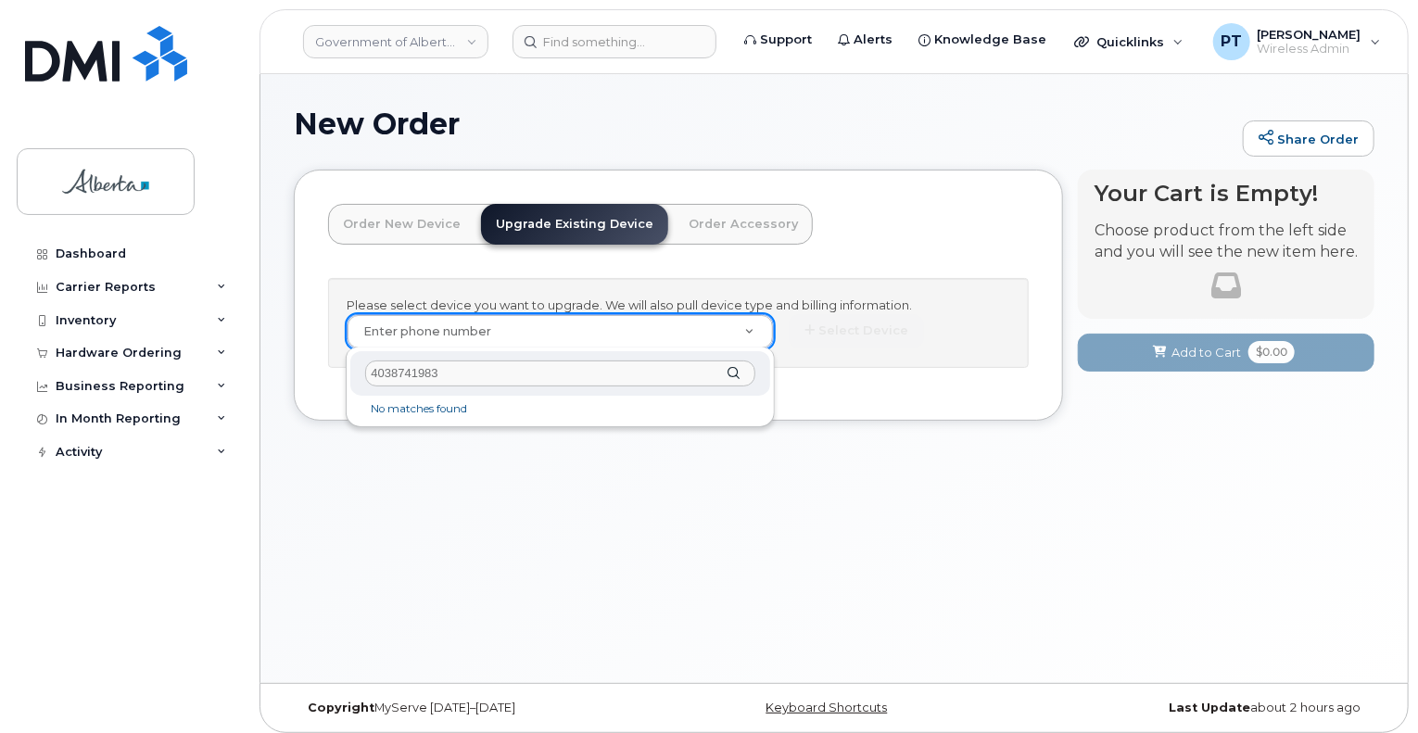
drag, startPoint x: 456, startPoint y: 373, endPoint x: 367, endPoint y: 376, distance: 89.0
click at [367, 376] on input "4038741983" at bounding box center [559, 373] width 389 height 27
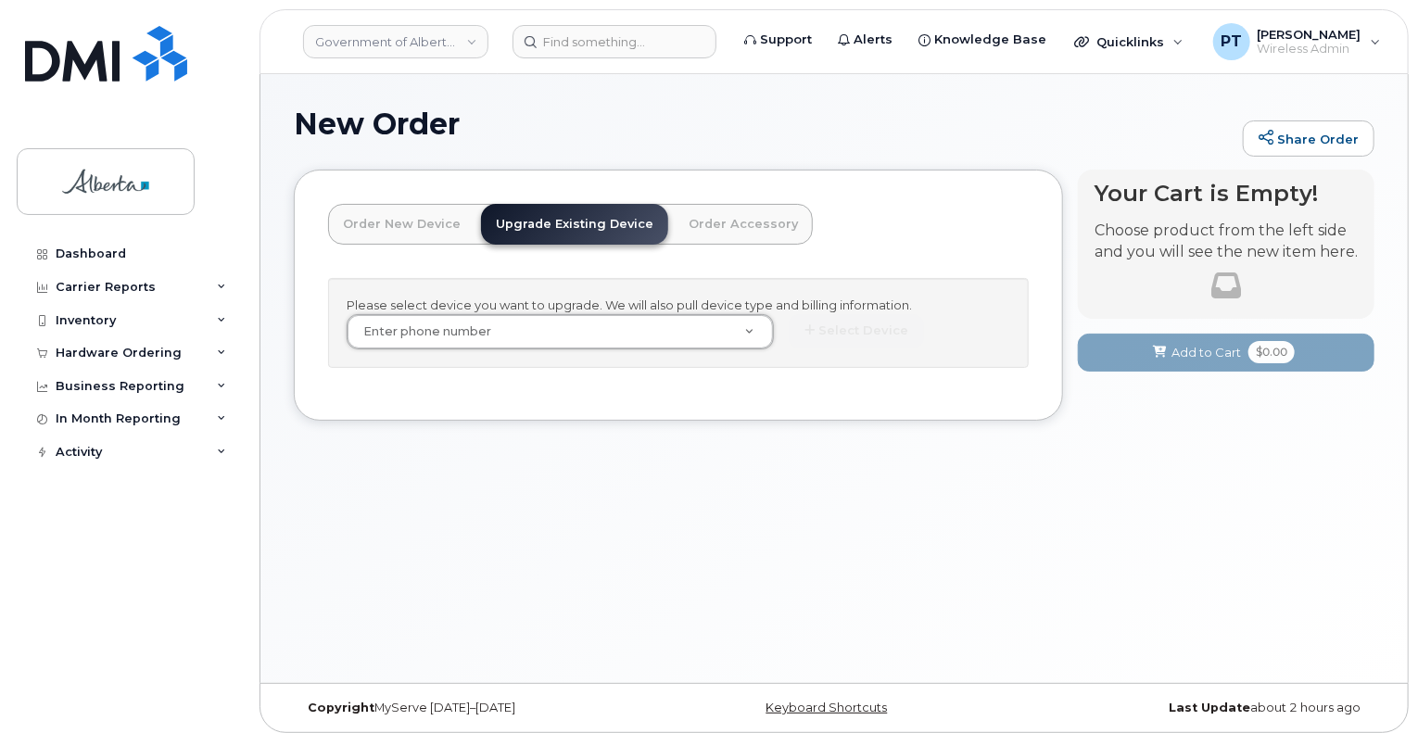
drag, startPoint x: 429, startPoint y: 320, endPoint x: 411, endPoint y: 328, distance: 19.5
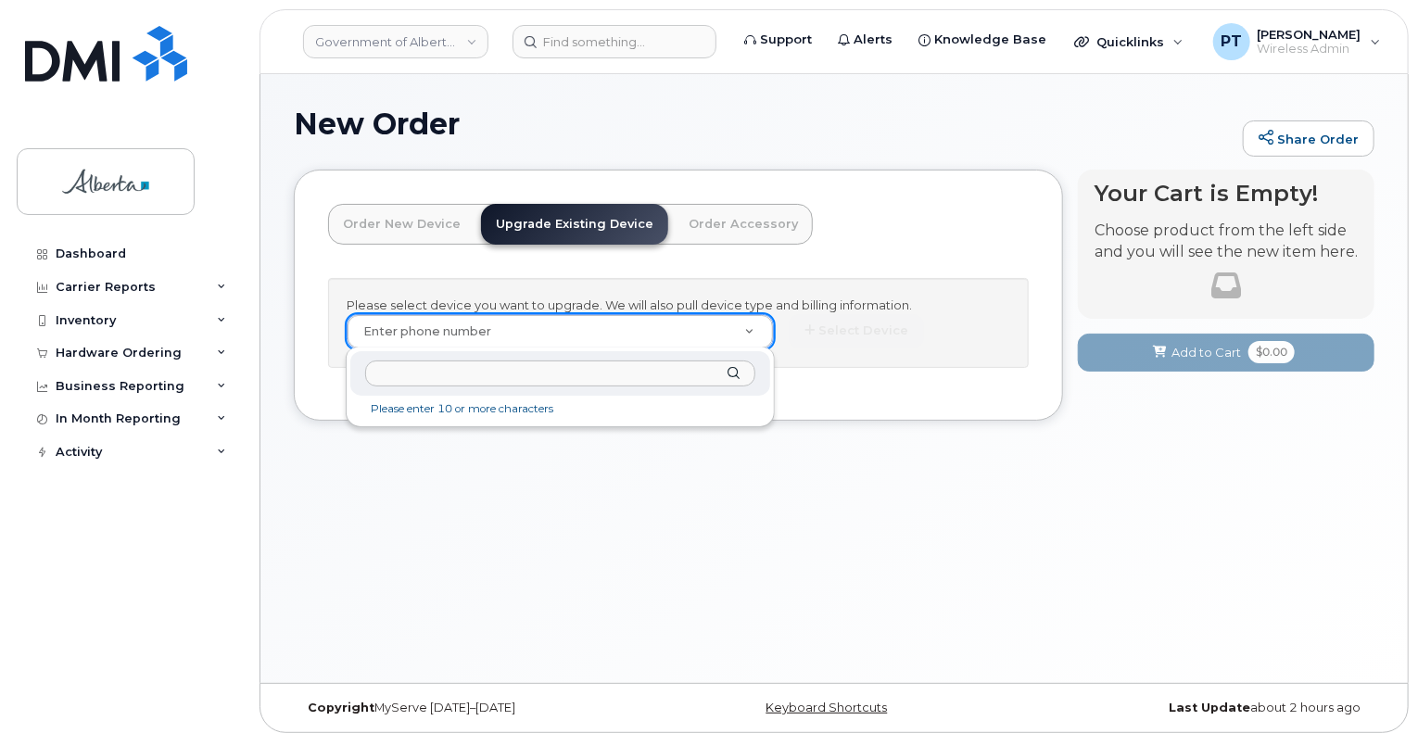
paste input "4038741983"
type input "4038741983"
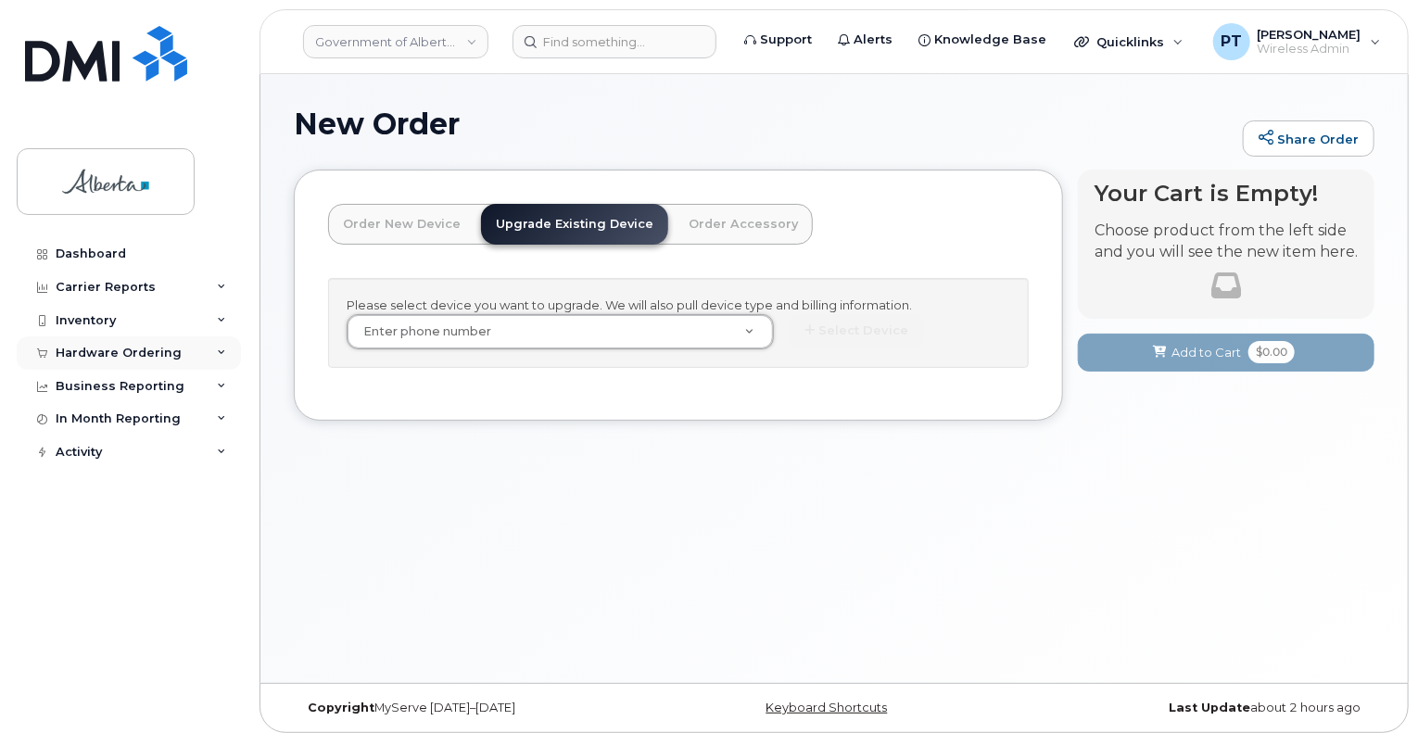
click at [76, 354] on div "Hardware Ordering" at bounding box center [119, 353] width 126 height 15
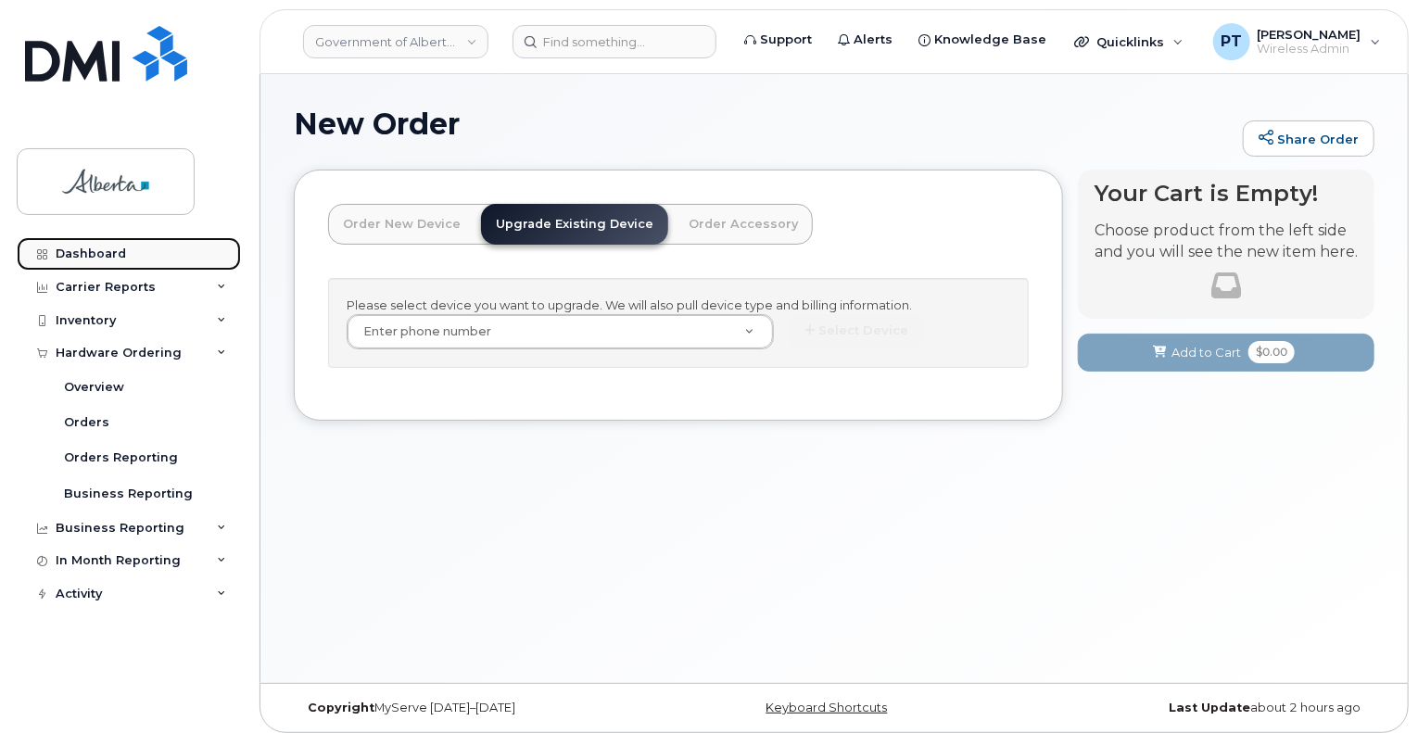
drag, startPoint x: 104, startPoint y: 254, endPoint x: 414, endPoint y: 247, distance: 310.5
click at [104, 253] on div "Dashboard" at bounding box center [91, 253] width 70 height 15
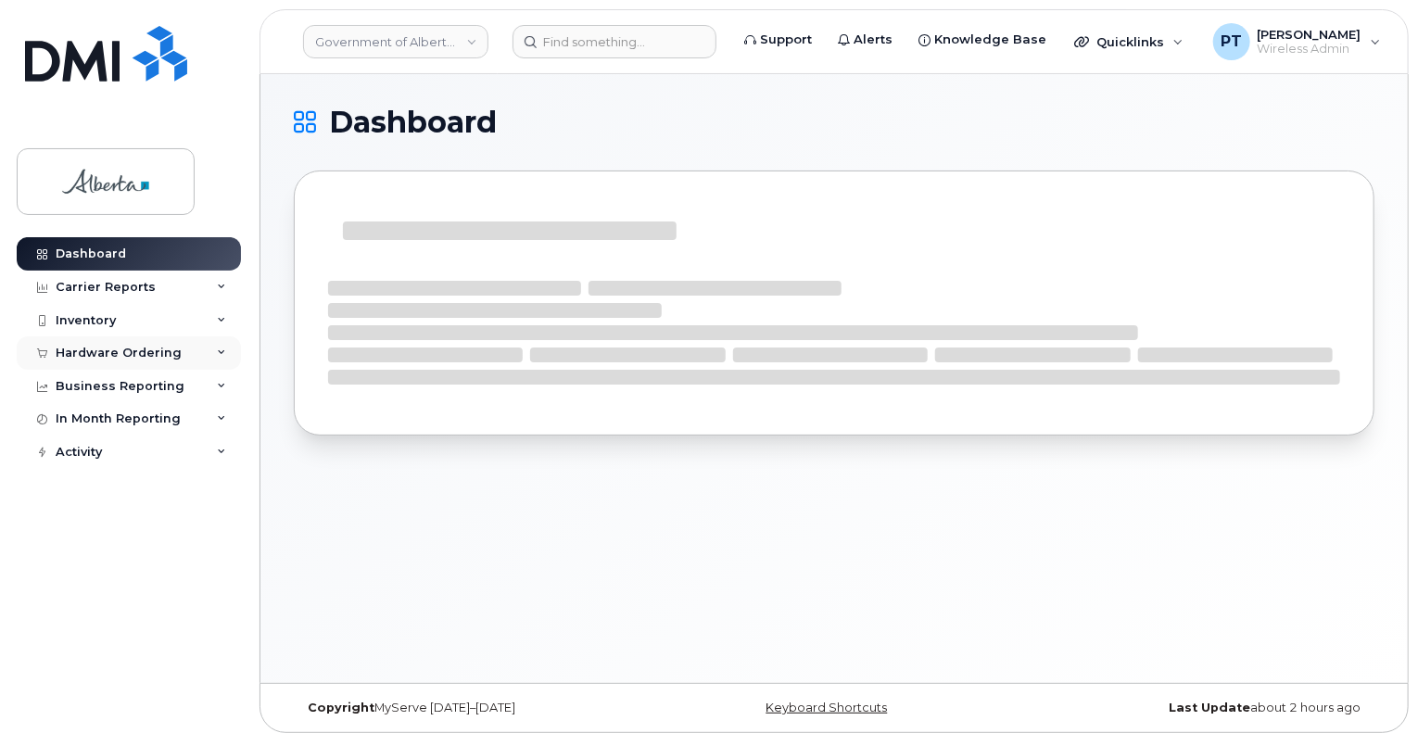
click at [87, 355] on div "Hardware Ordering" at bounding box center [119, 353] width 126 height 15
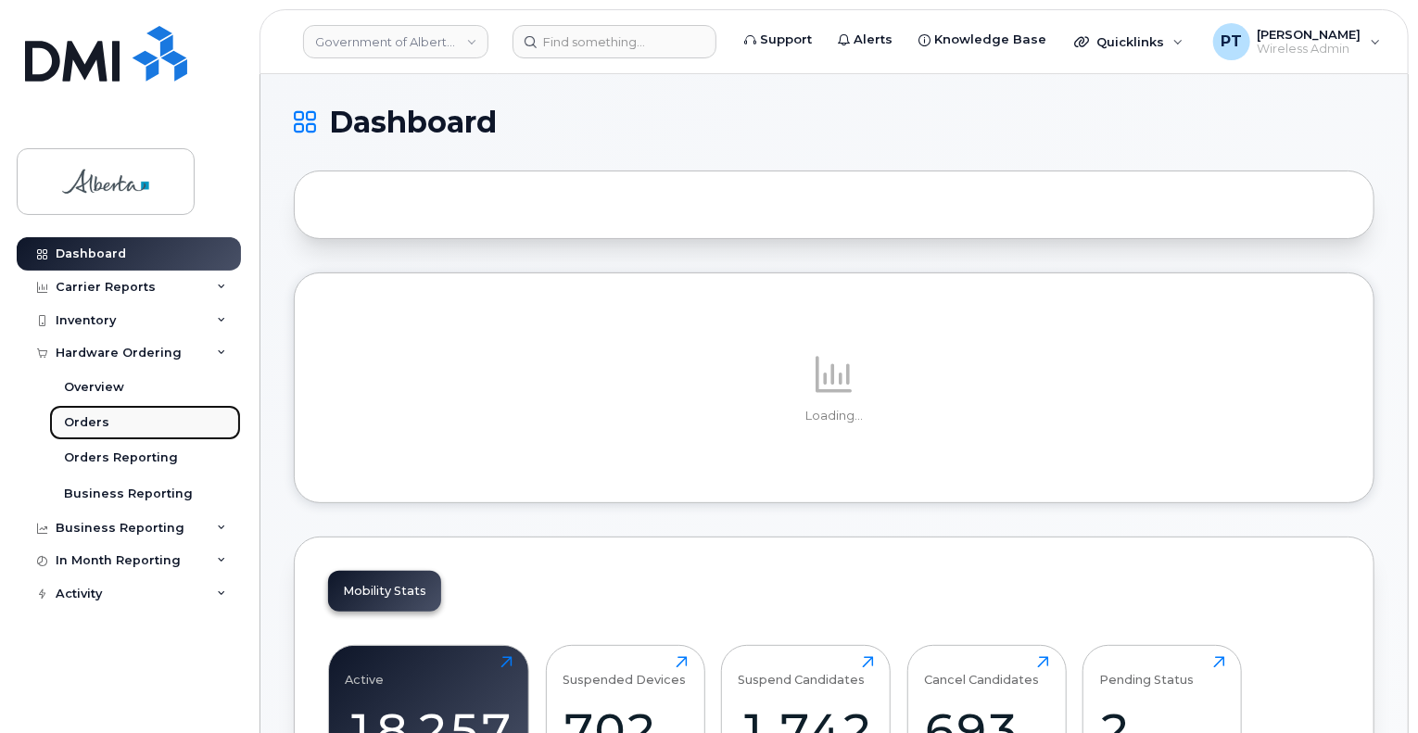
click at [82, 427] on div "Orders" at bounding box center [86, 422] width 45 height 17
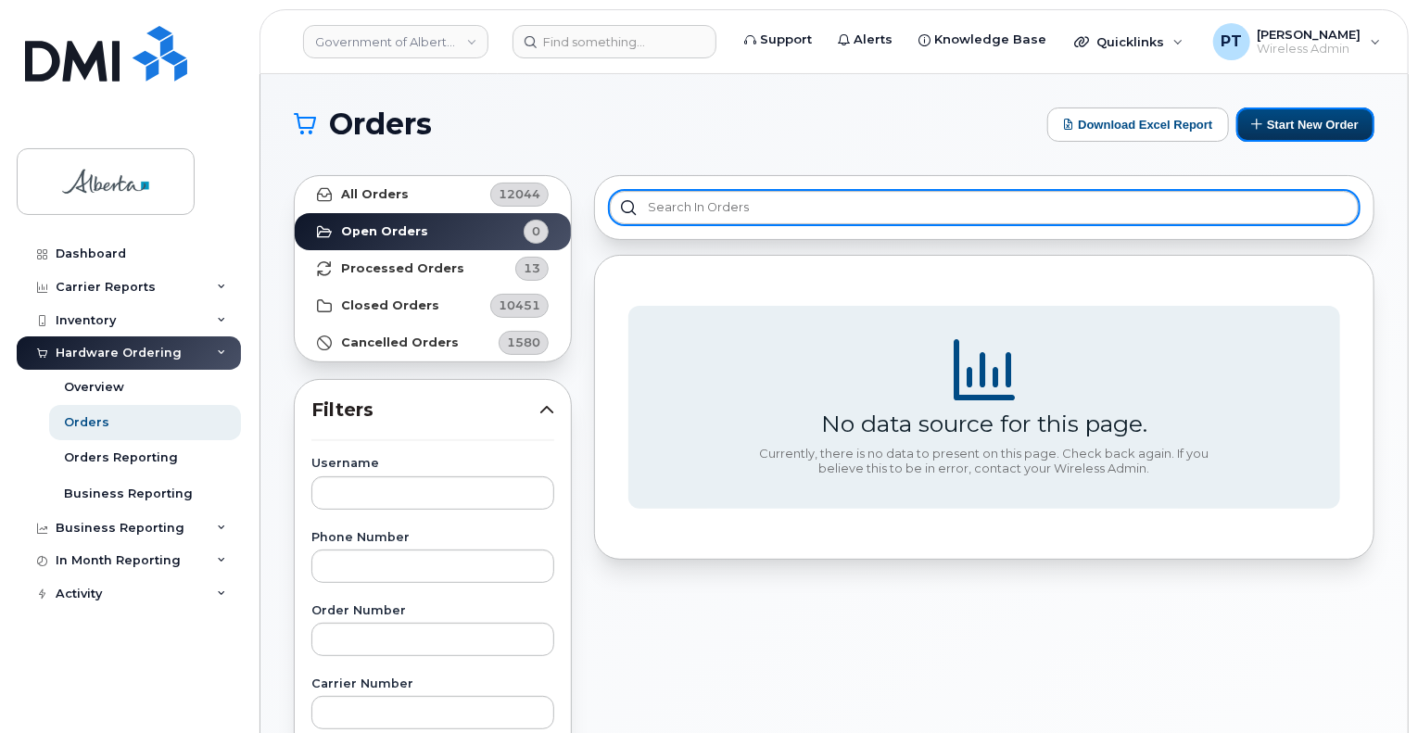
drag, startPoint x: 1315, startPoint y: 129, endPoint x: 1088, endPoint y: 203, distance: 238.8
click at [1316, 129] on button "Start New Order" at bounding box center [1305, 124] width 138 height 34
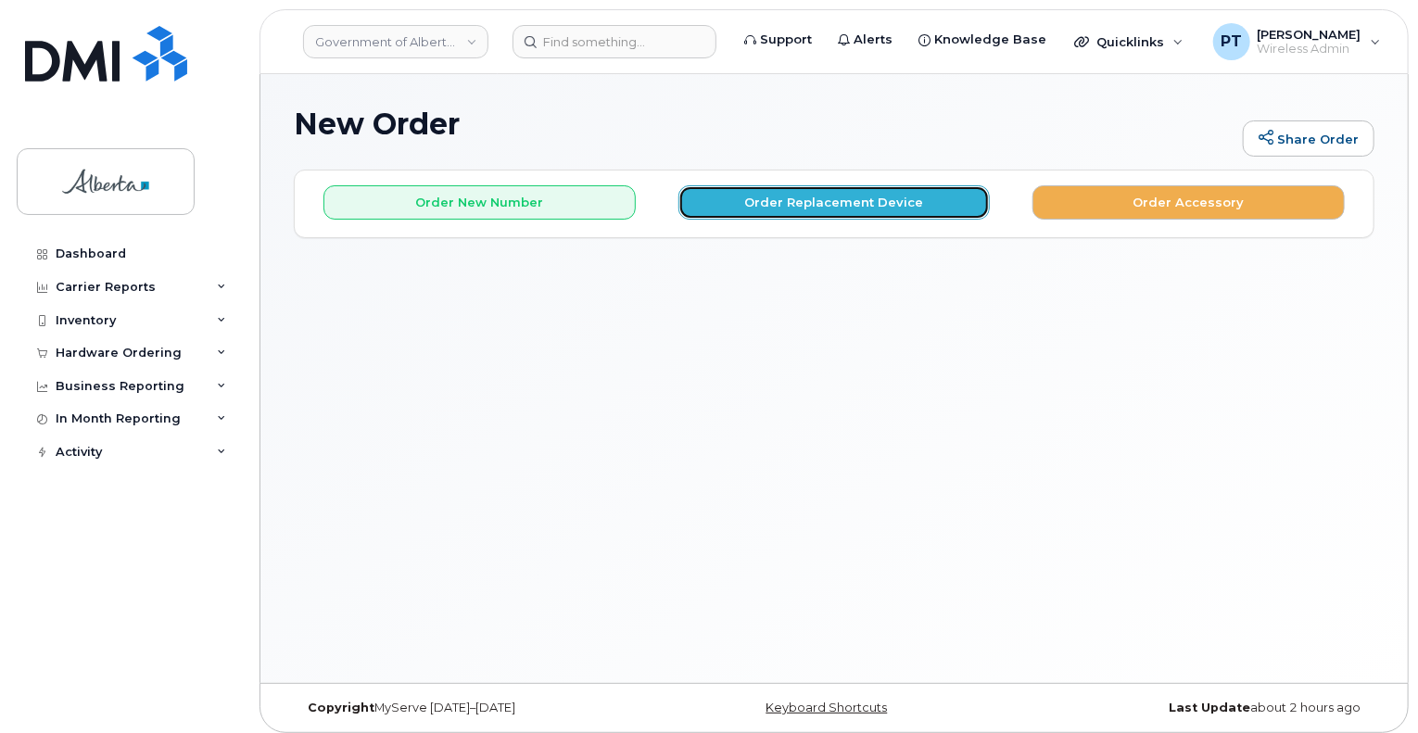
click at [804, 199] on button "Order Replacement Device" at bounding box center [834, 202] width 312 height 34
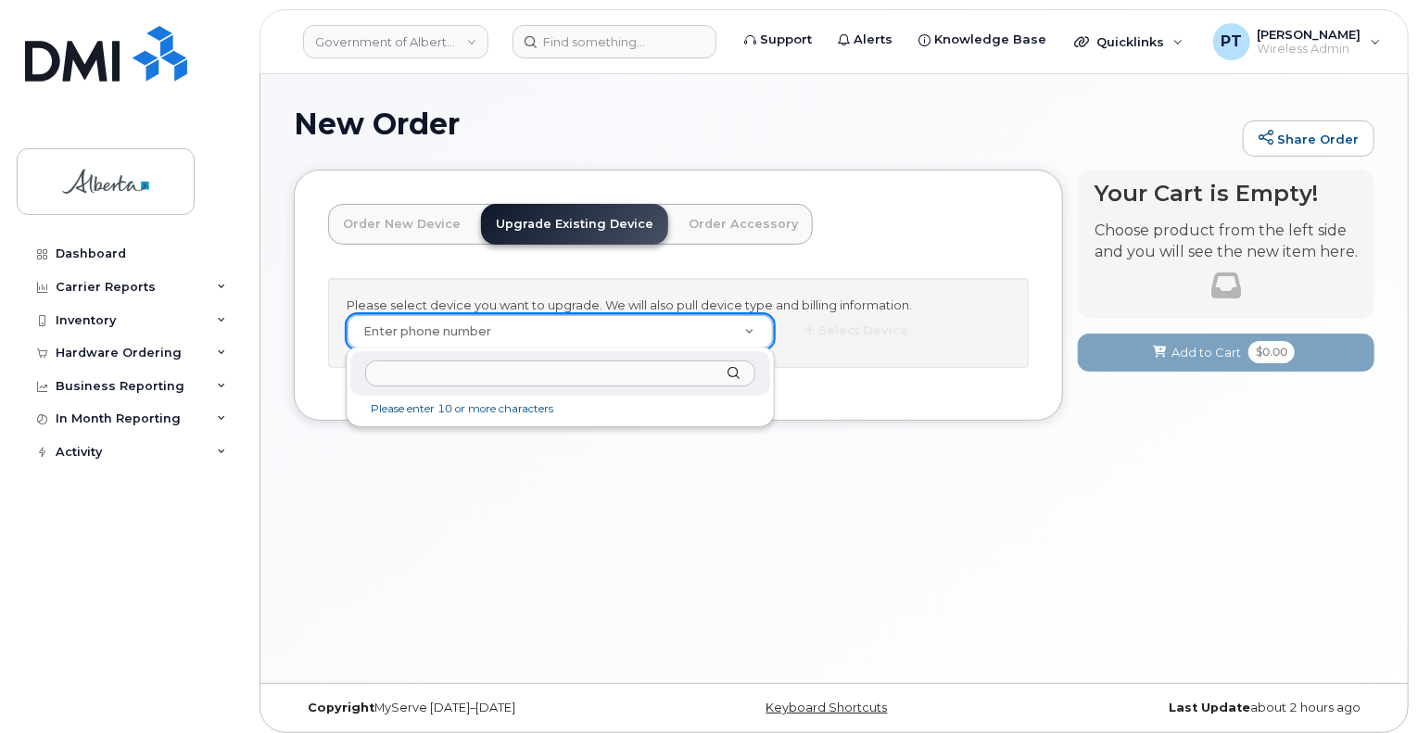
type input "4038741983"
click at [730, 373] on div at bounding box center [559, 373] width 419 height 45
click at [596, 380] on input "text" at bounding box center [559, 373] width 389 height 27
type input "4038741983"
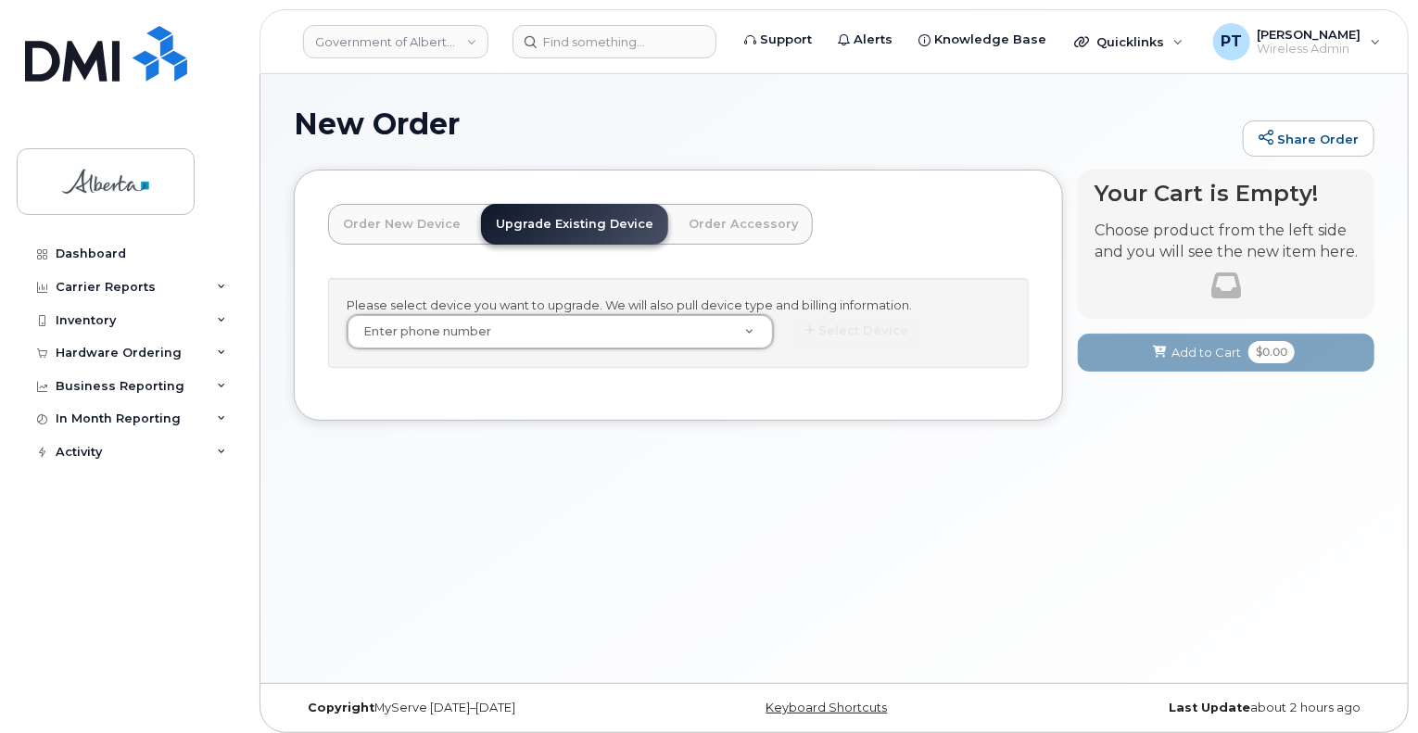
click at [486, 563] on div "New Order Share Order × Share This Order If you want to allow others to create …" at bounding box center [833, 378] width 1147 height 609
click at [95, 254] on div "Dashboard" at bounding box center [91, 253] width 70 height 15
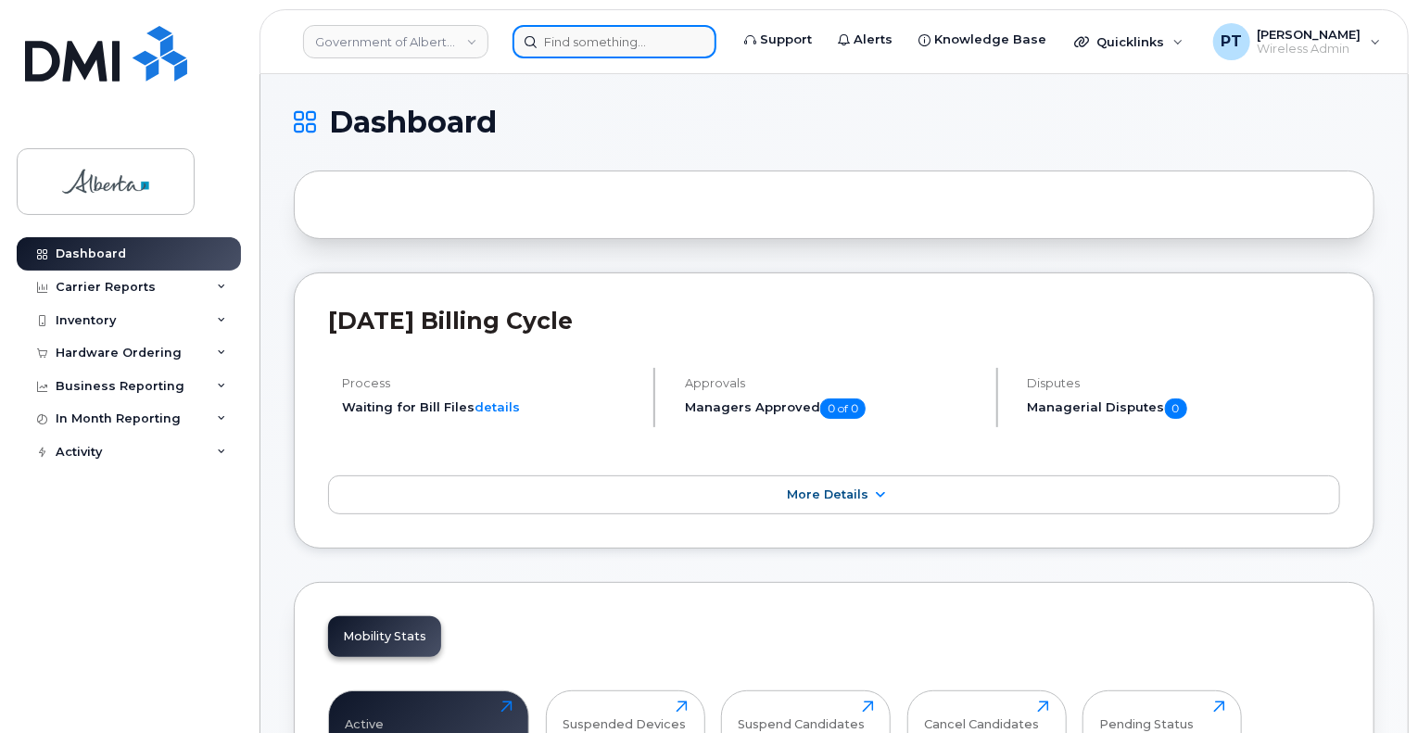
click at [586, 47] on input at bounding box center [614, 41] width 204 height 33
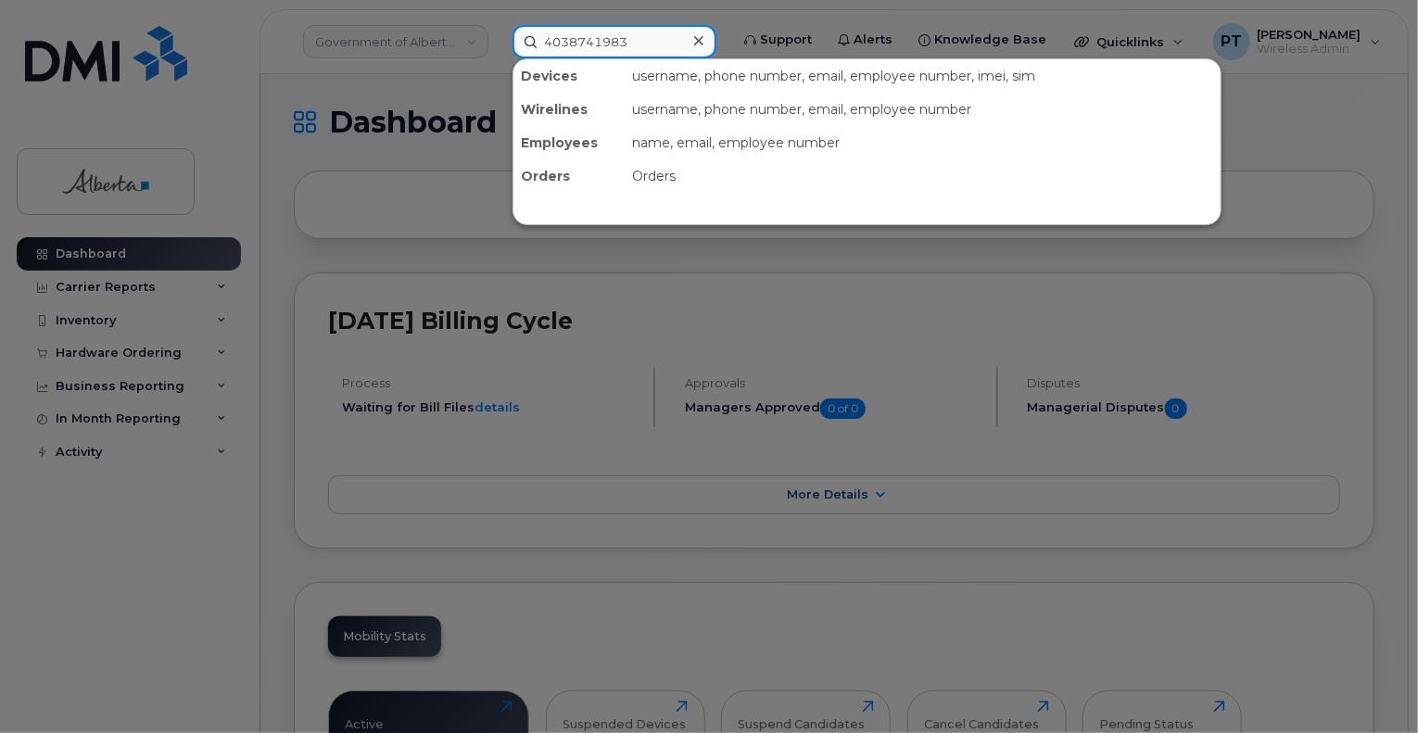
type input "4038741983"
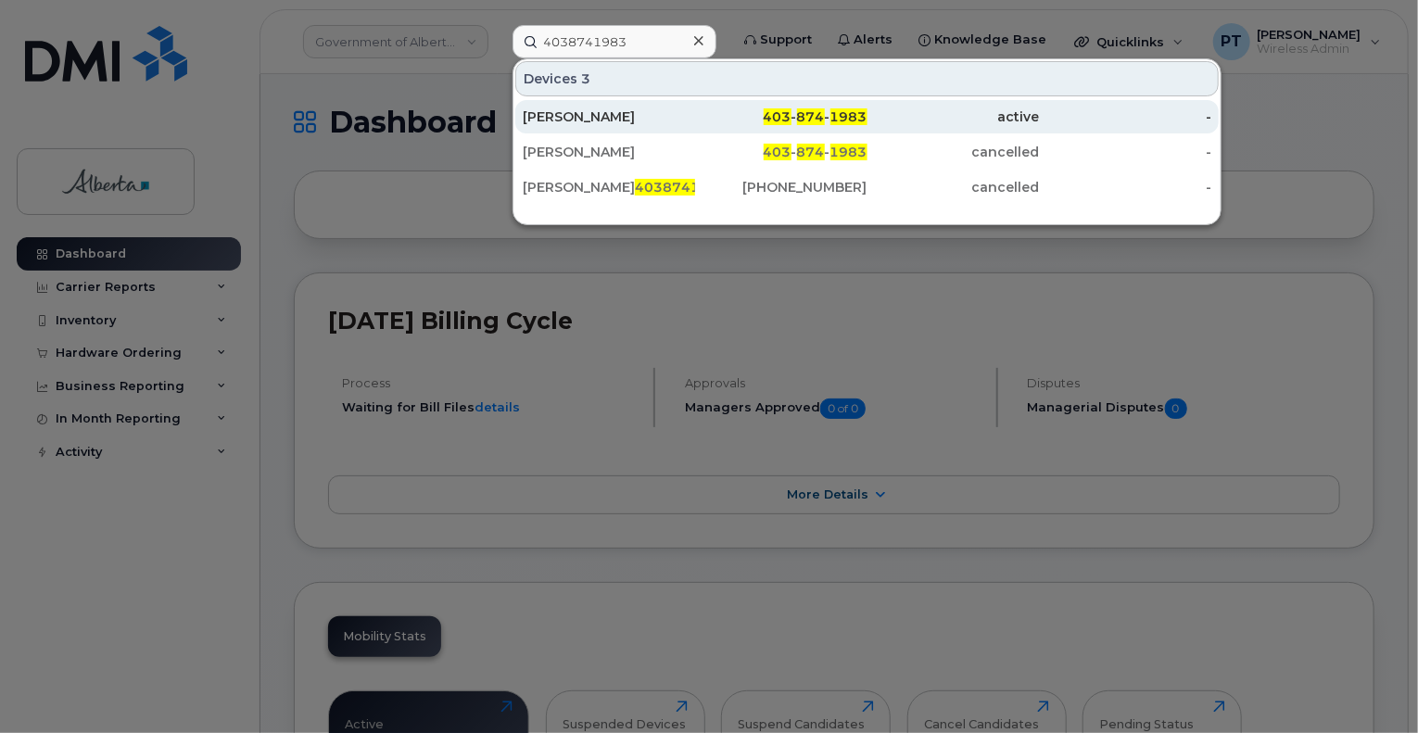
click at [592, 110] on div "[PERSON_NAME]" at bounding box center [609, 116] width 172 height 19
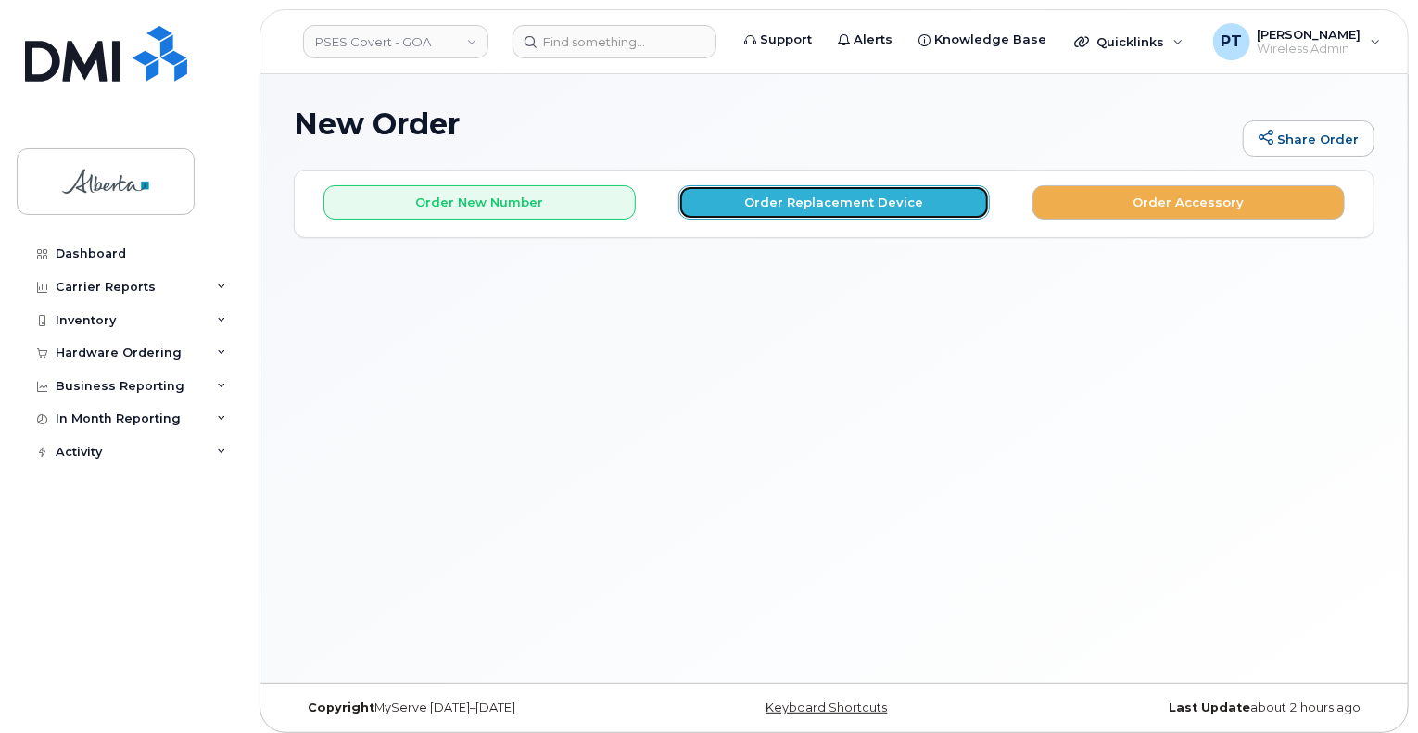
click at [841, 199] on button "Order Replacement Device" at bounding box center [834, 202] width 312 height 34
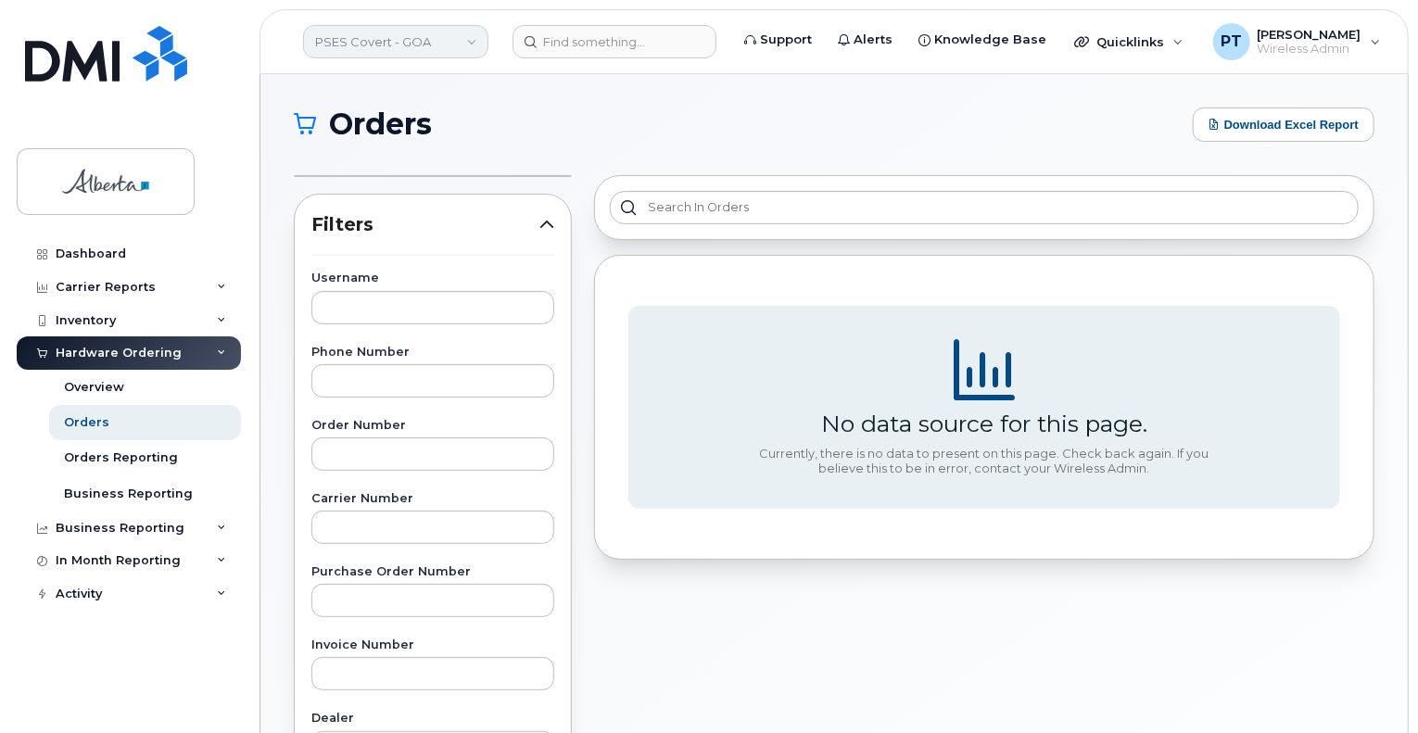
click at [344, 32] on link "PSES Covert - GOA" at bounding box center [395, 41] width 185 height 33
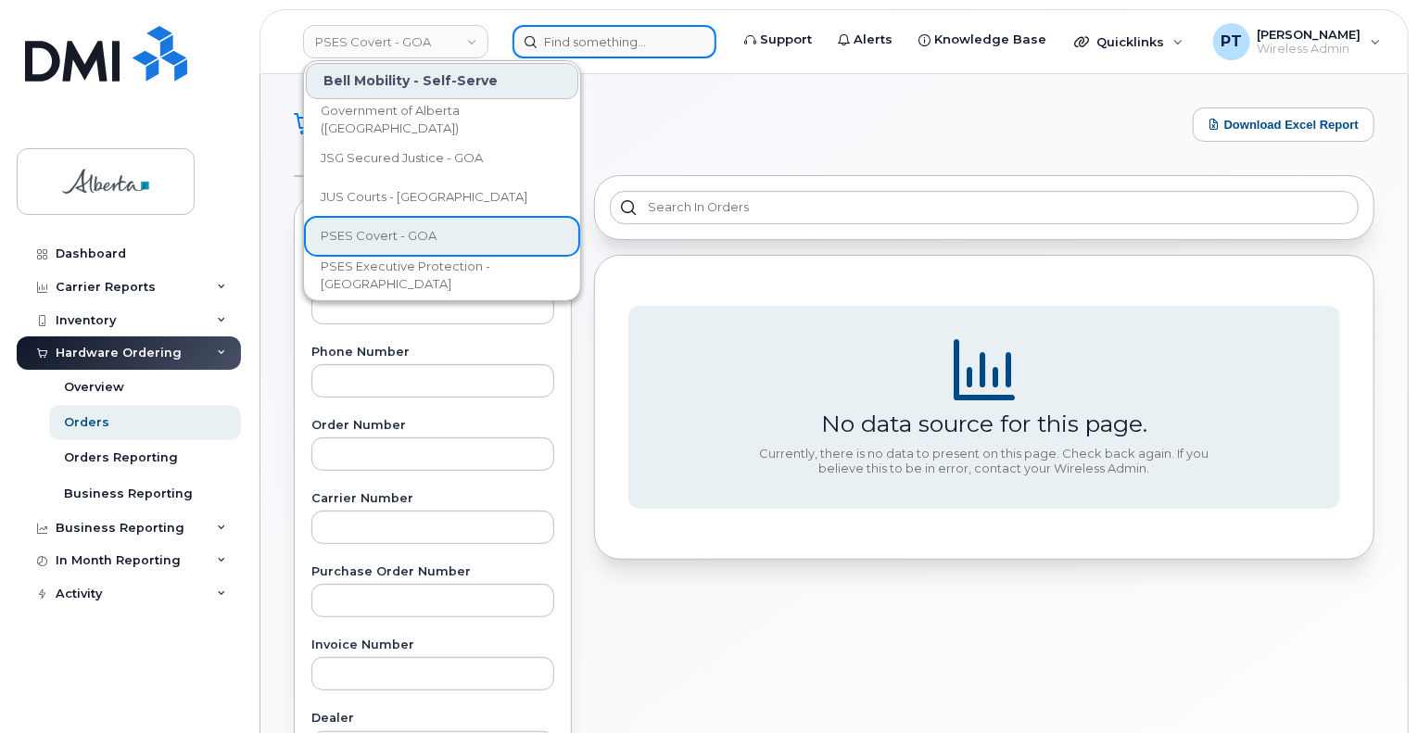
click at [586, 40] on input at bounding box center [614, 41] width 204 height 33
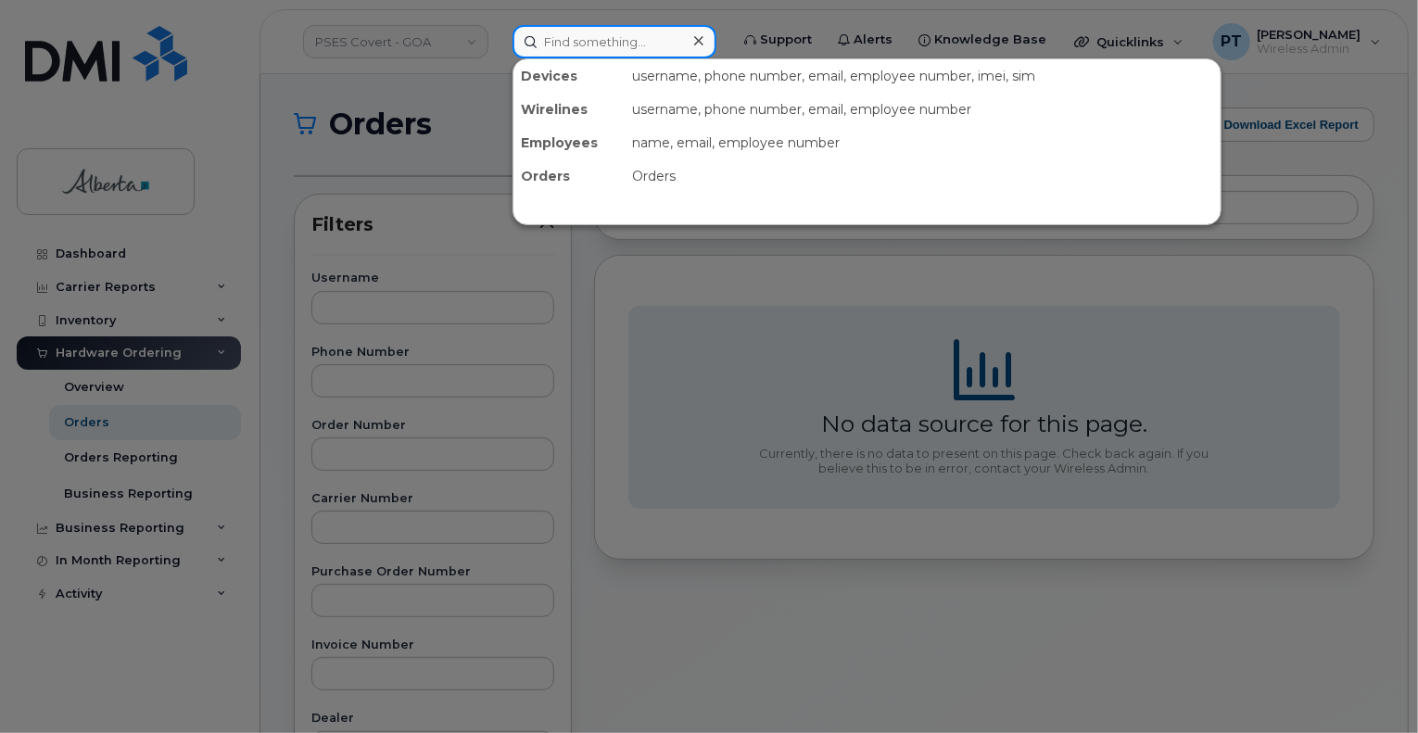
paste input "4038741983"
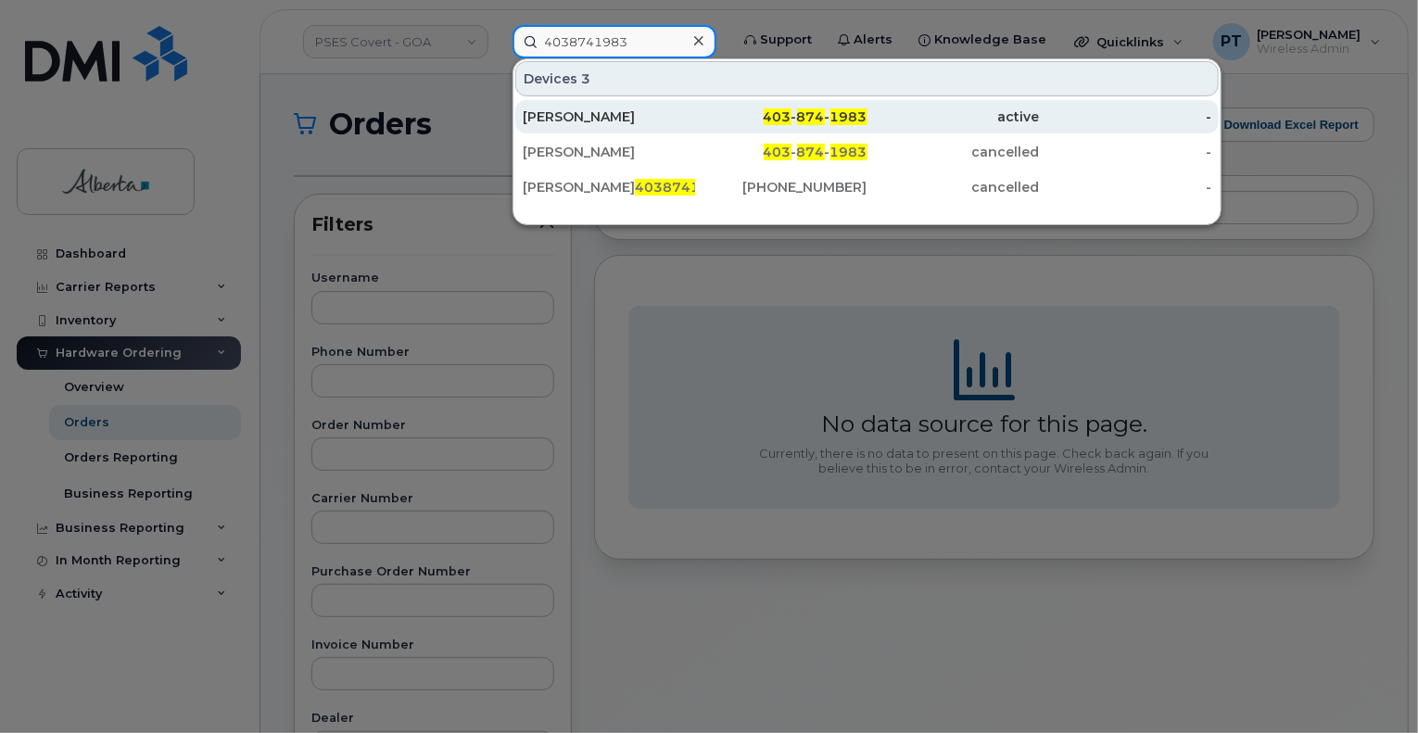
type input "4038741983"
click at [580, 100] on div "[PERSON_NAME]" at bounding box center [609, 116] width 172 height 33
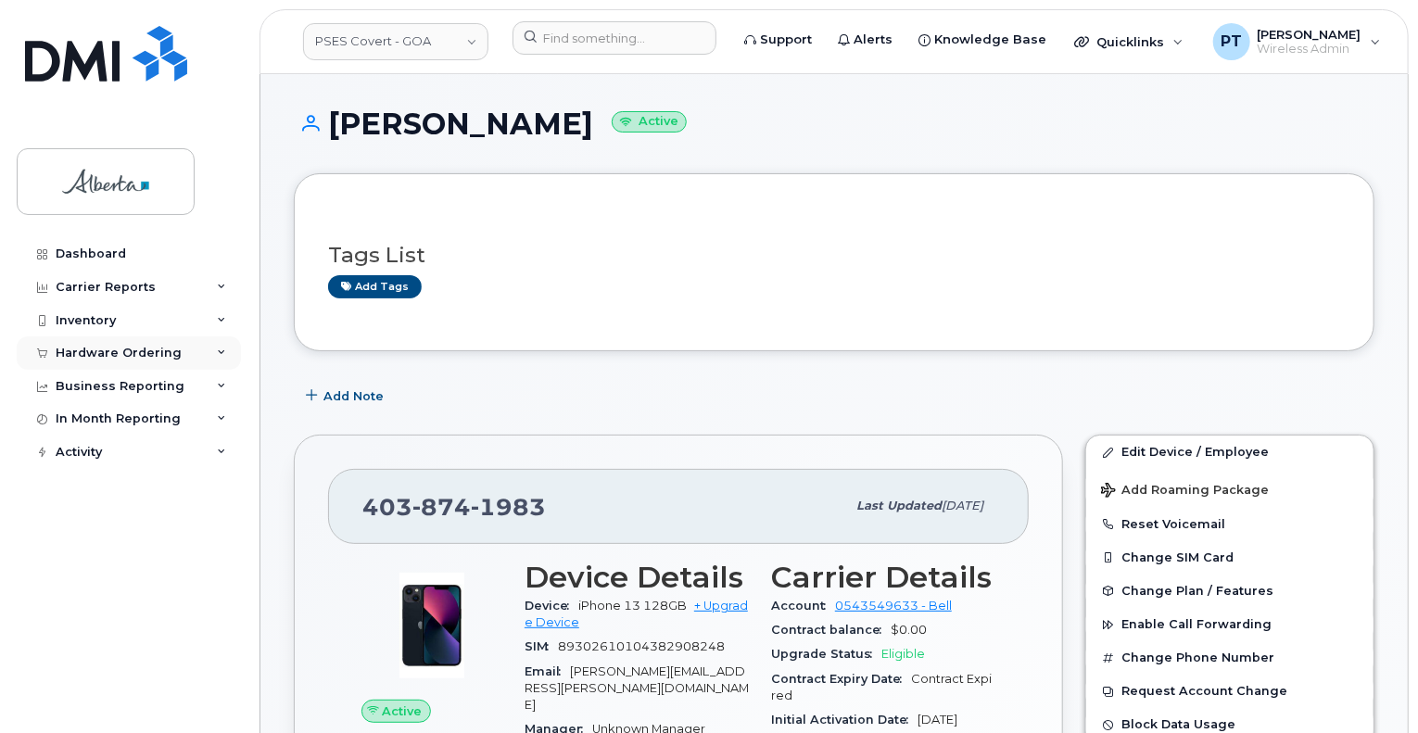
click at [134, 354] on div "Hardware Ordering" at bounding box center [119, 353] width 126 height 15
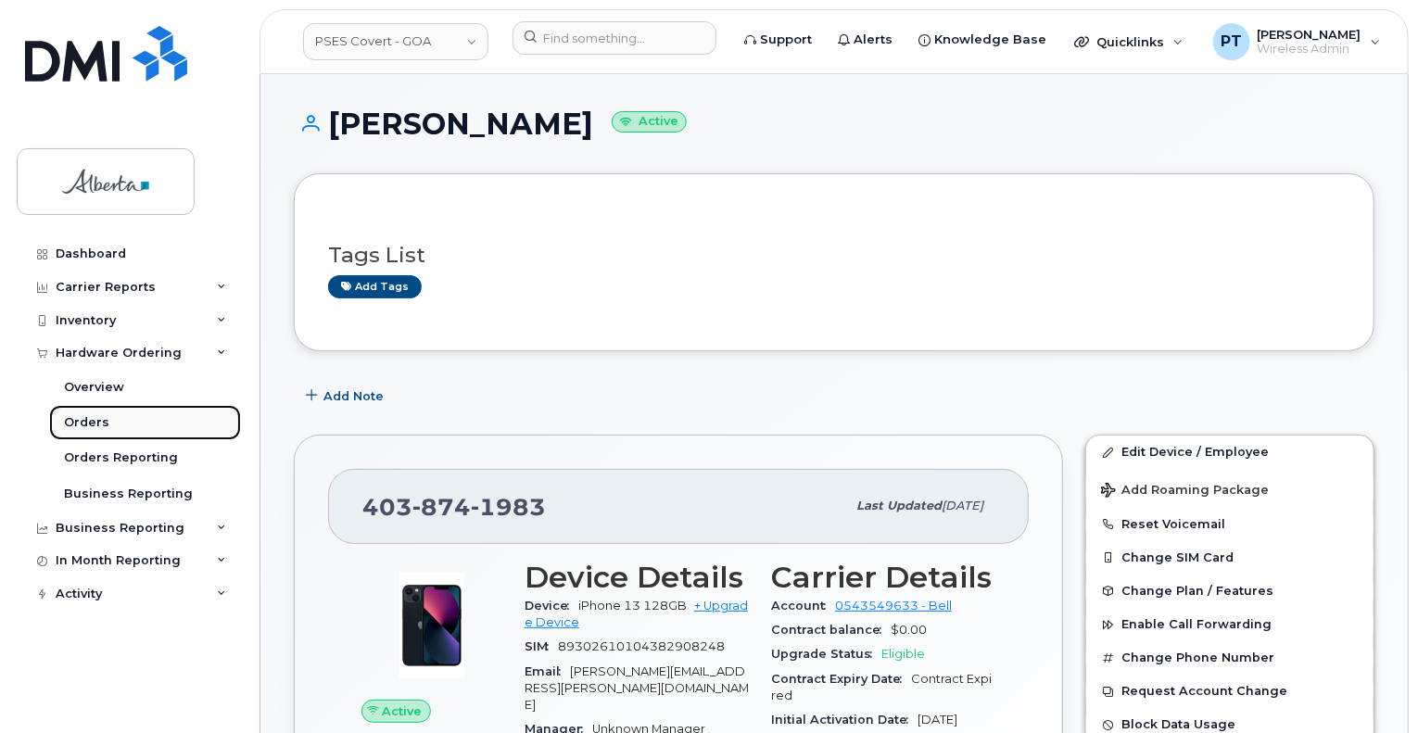
click at [91, 423] on div "Orders" at bounding box center [86, 422] width 45 height 17
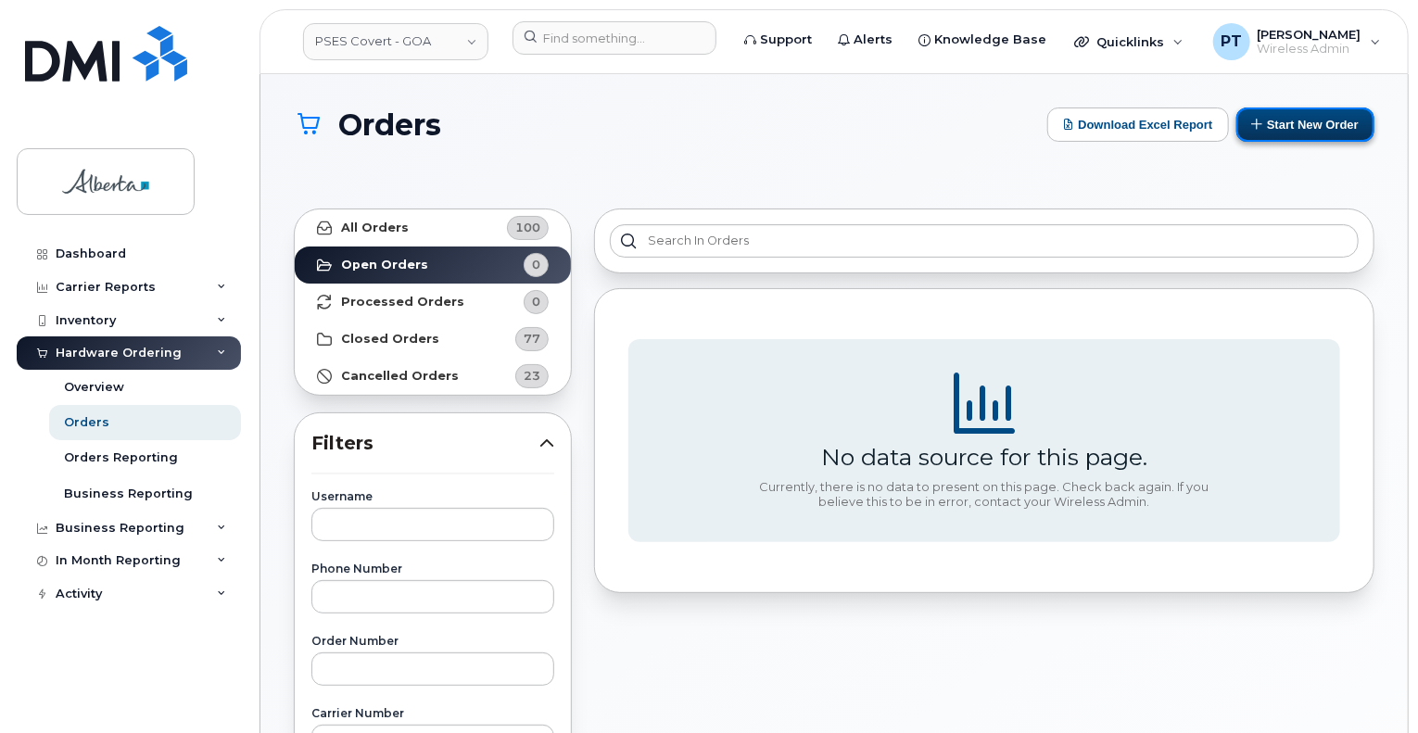
click at [1307, 127] on button "Start New Order" at bounding box center [1305, 124] width 138 height 34
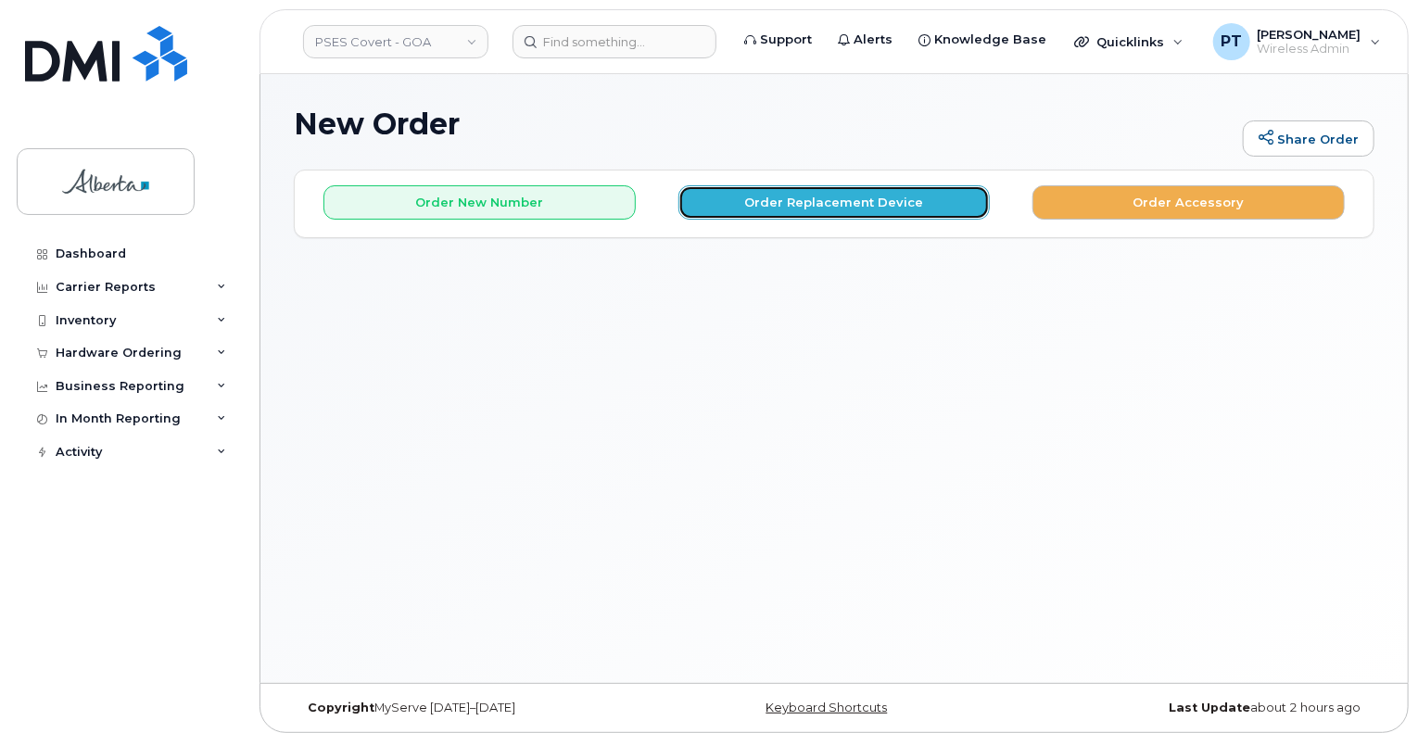
click at [826, 211] on button "Order Replacement Device" at bounding box center [834, 202] width 312 height 34
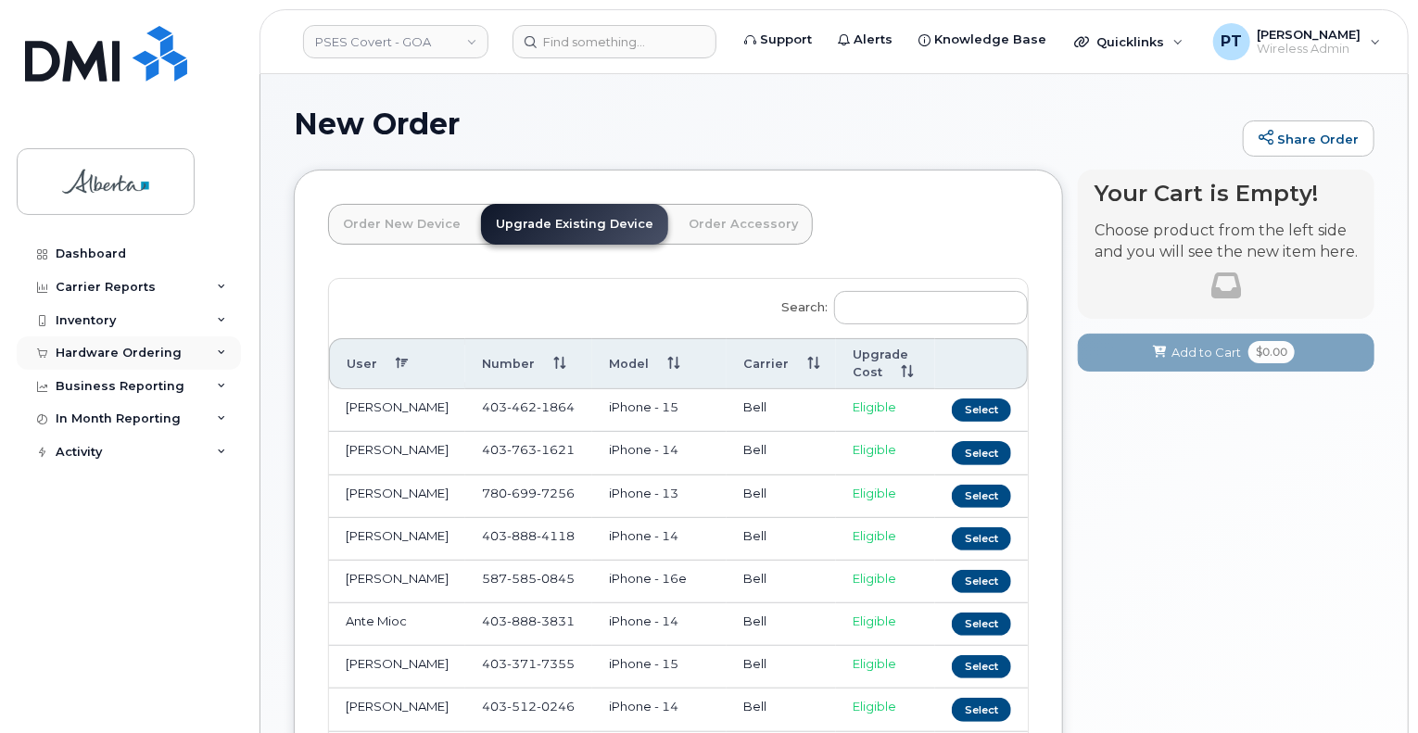
click at [126, 351] on div "Hardware Ordering" at bounding box center [119, 353] width 126 height 15
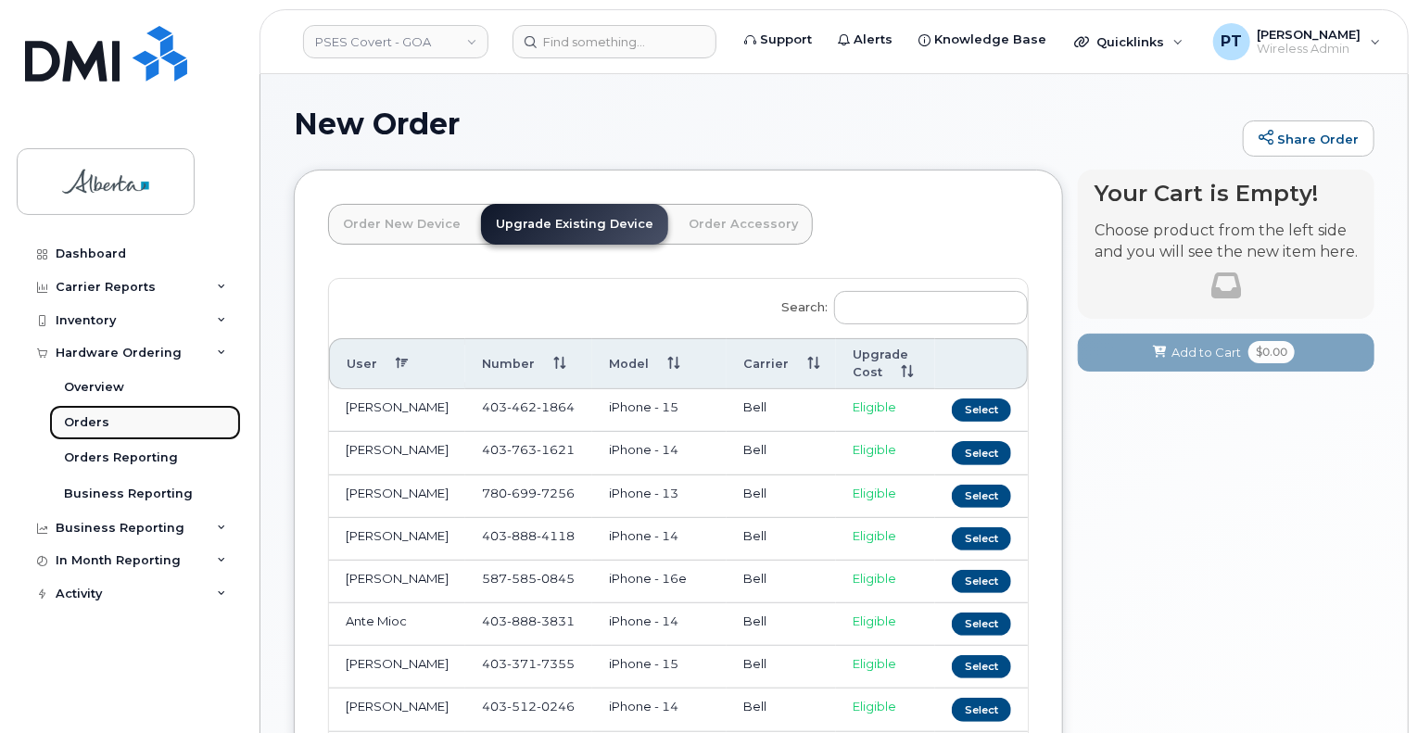
click at [78, 418] on div "Orders" at bounding box center [86, 422] width 45 height 17
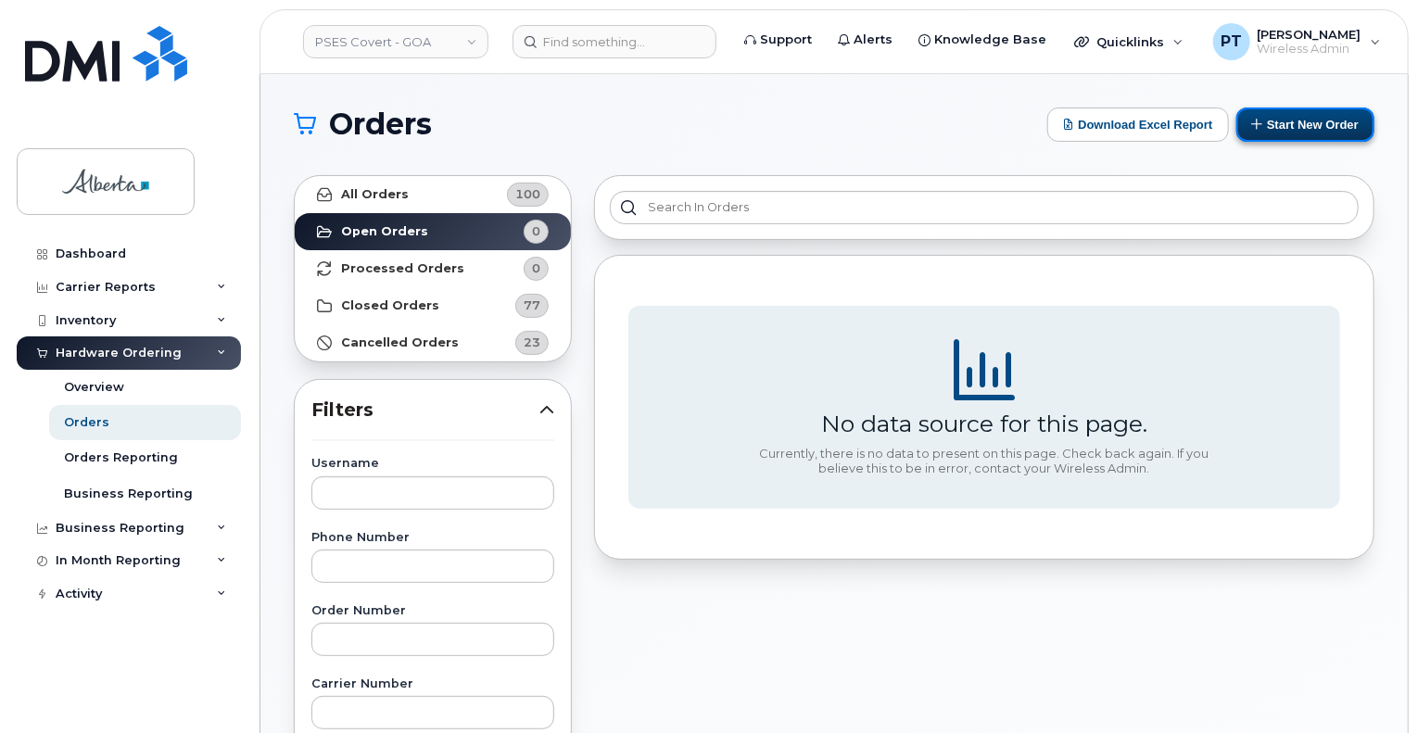
click at [1295, 117] on button "Start New Order" at bounding box center [1305, 124] width 138 height 34
click at [1323, 123] on button "Start New Order" at bounding box center [1305, 124] width 138 height 34
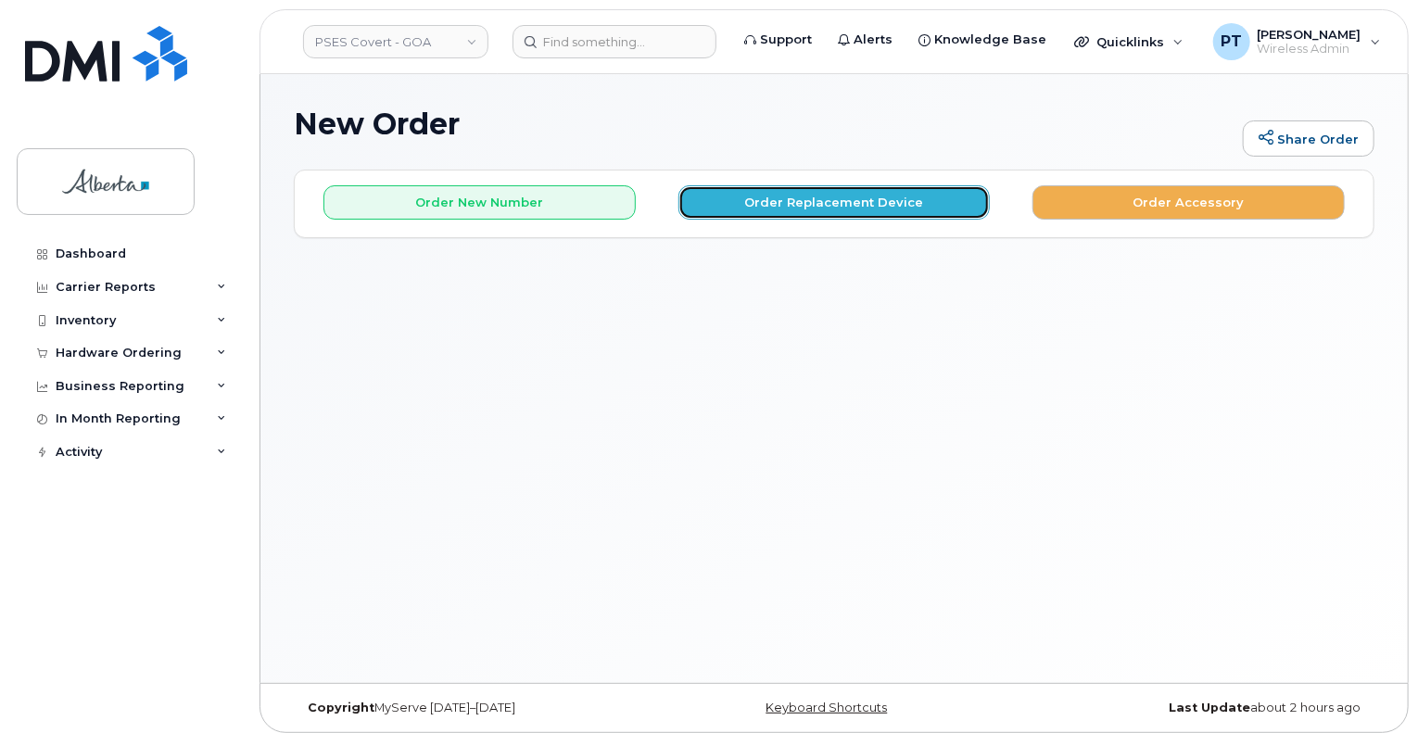
click at [828, 207] on button "Order Replacement Device" at bounding box center [834, 202] width 312 height 34
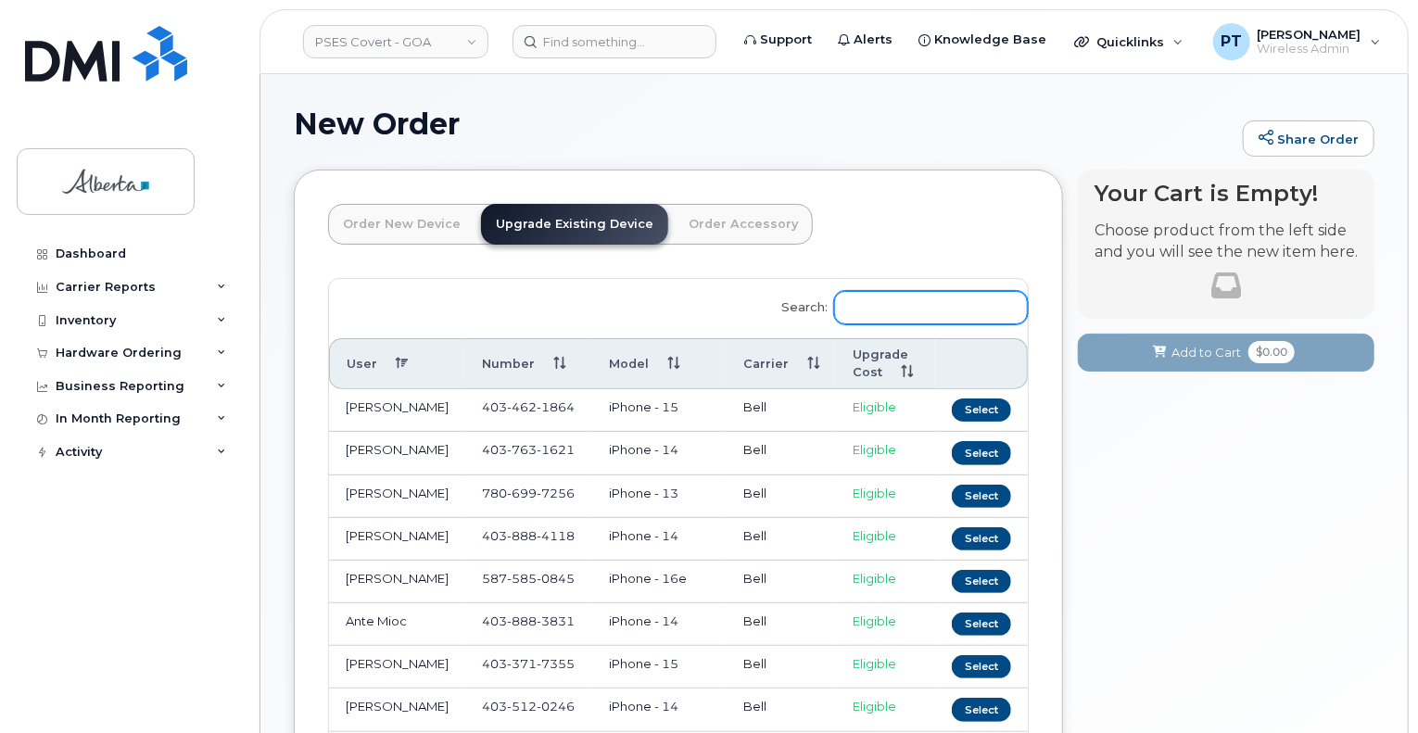
click at [897, 303] on input "Search:" at bounding box center [931, 307] width 194 height 33
paste input "4038741983"
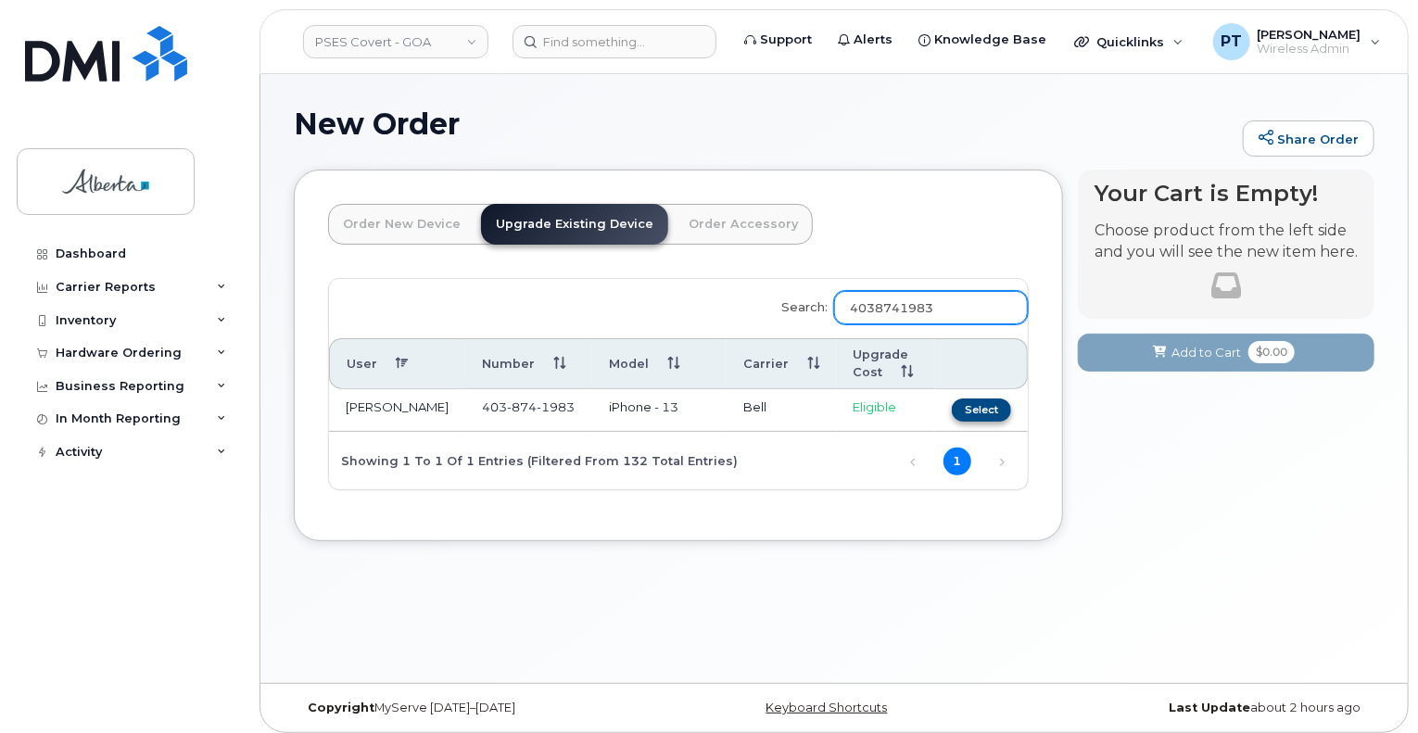
type input "4038741983"
click at [972, 410] on button "Select" at bounding box center [981, 409] width 59 height 23
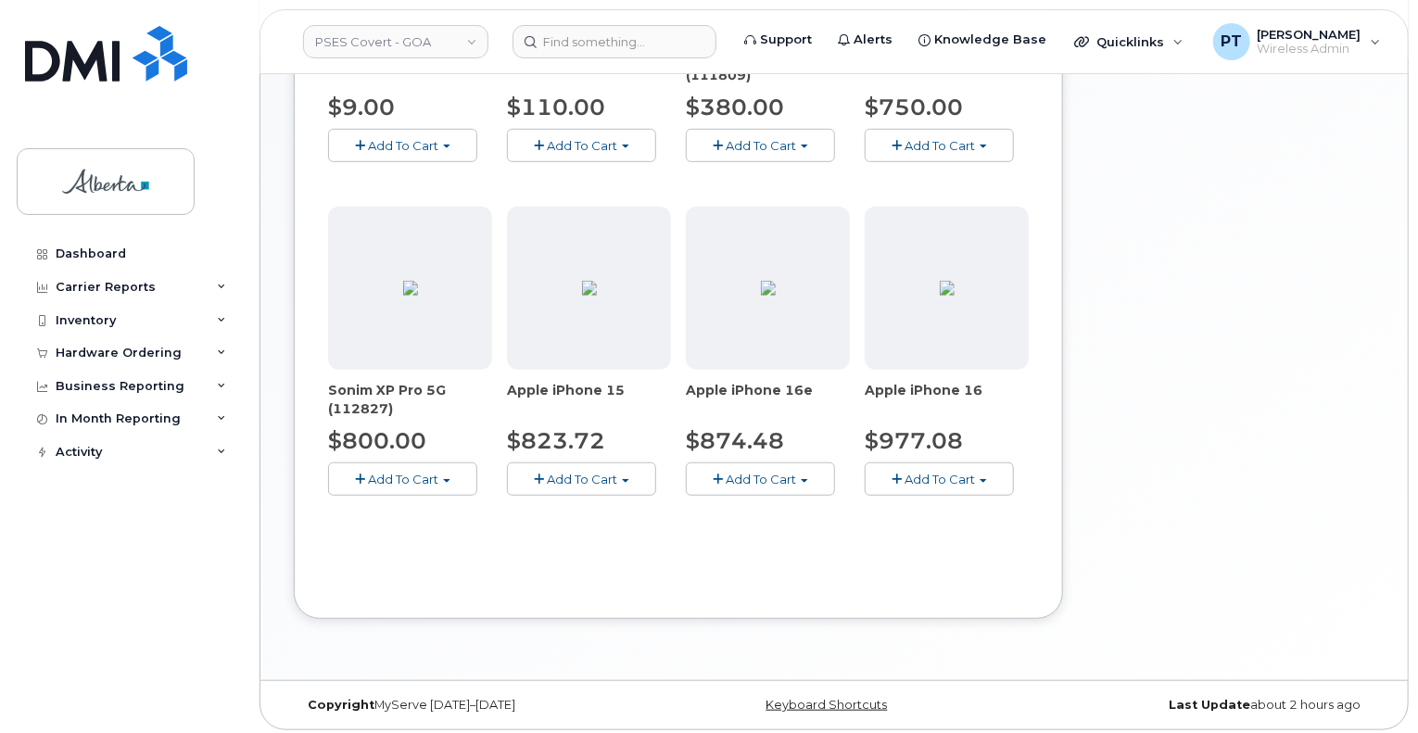
scroll to position [492, 0]
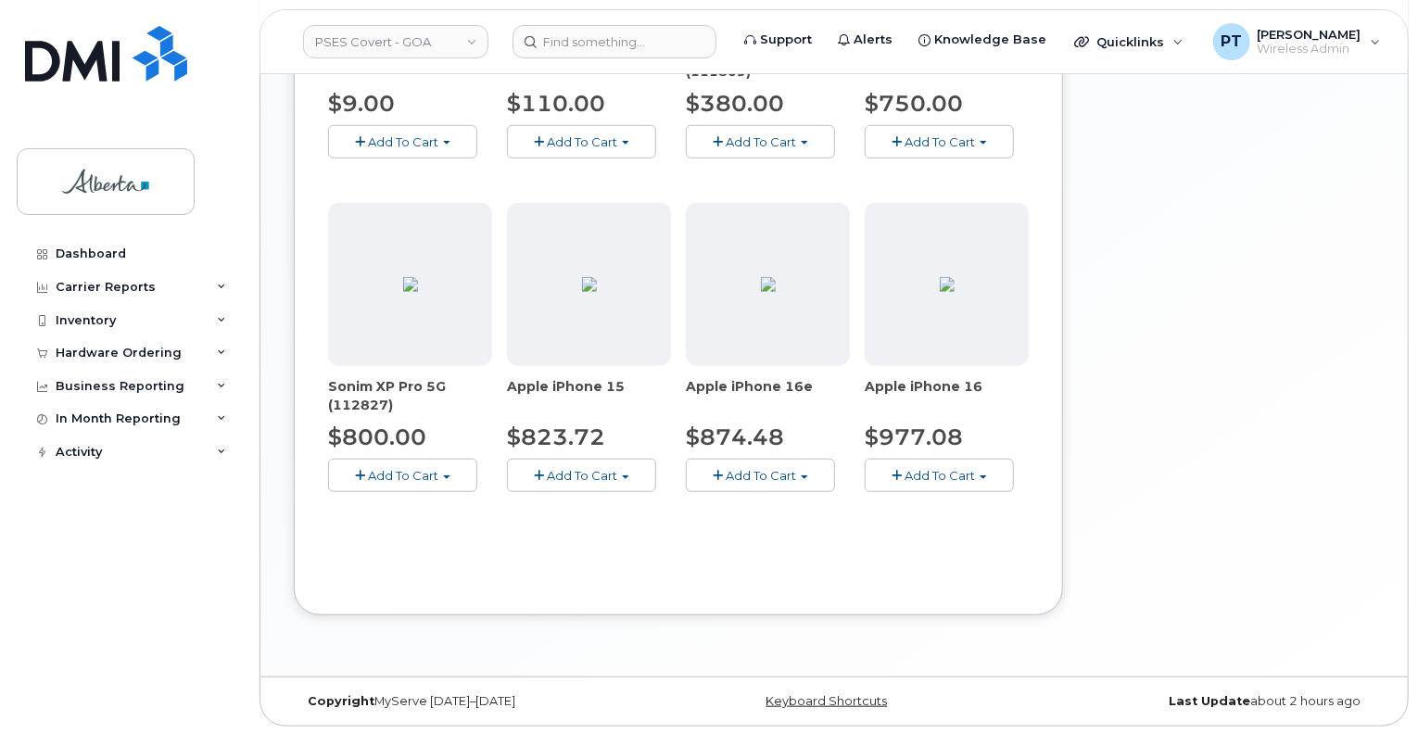
click at [756, 481] on span "Add To Cart" at bounding box center [761, 475] width 70 height 15
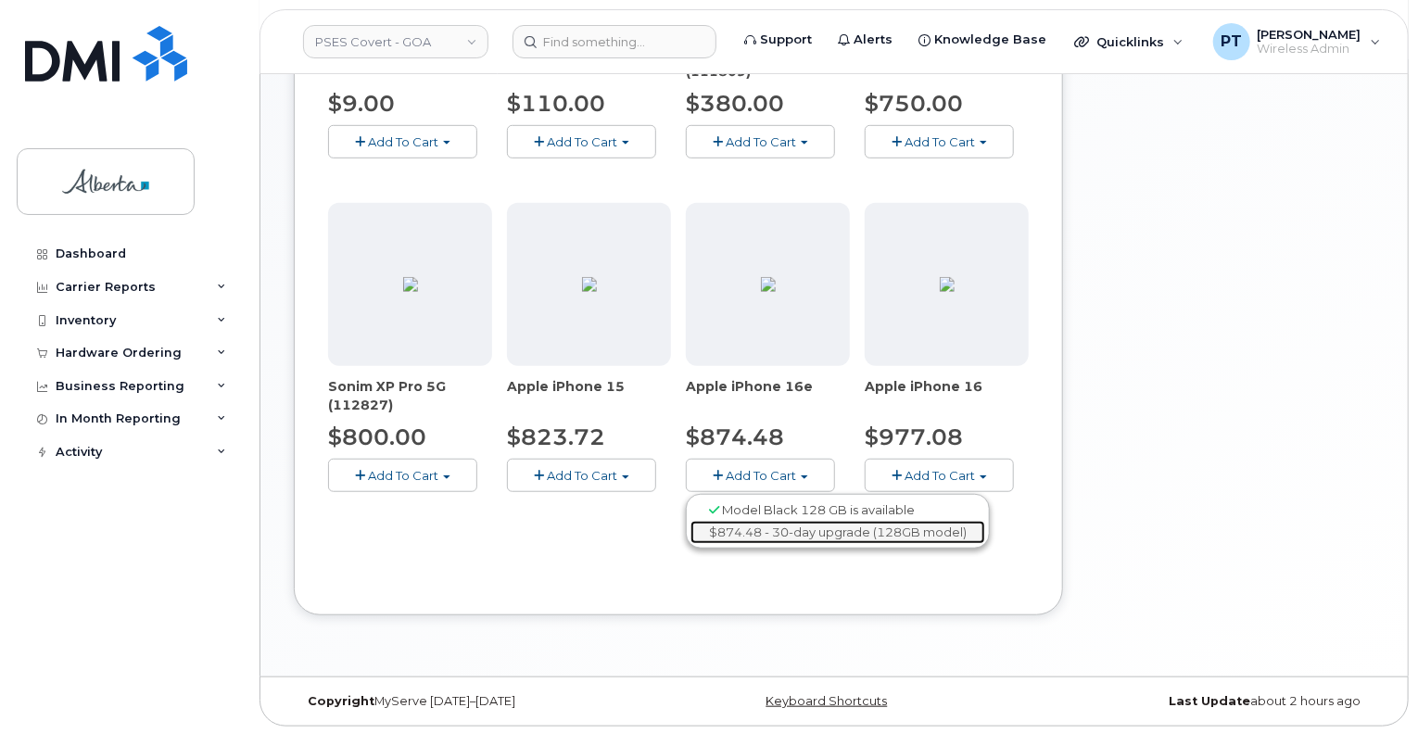
click at [754, 527] on link "$874.48 - 30-day upgrade (128GB model)" at bounding box center [837, 532] width 295 height 23
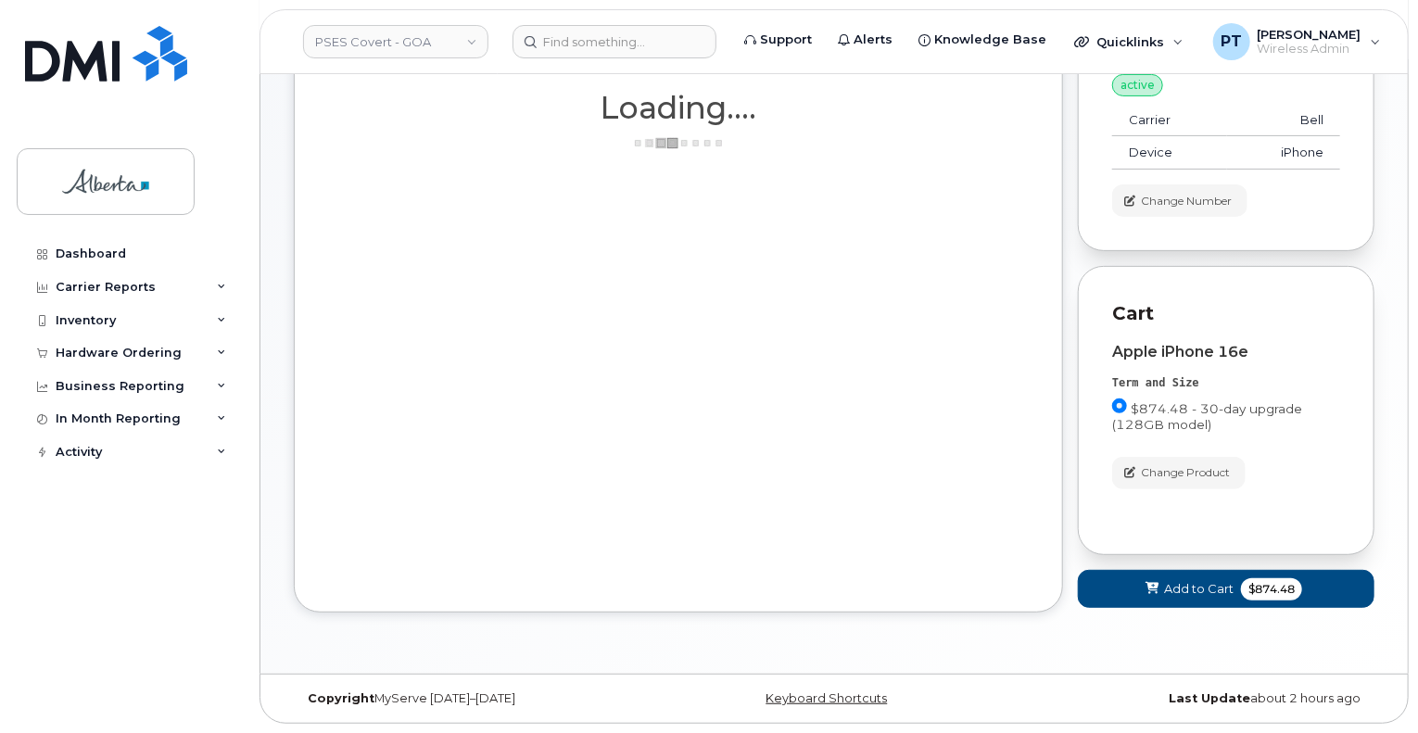
scroll to position [200, 0]
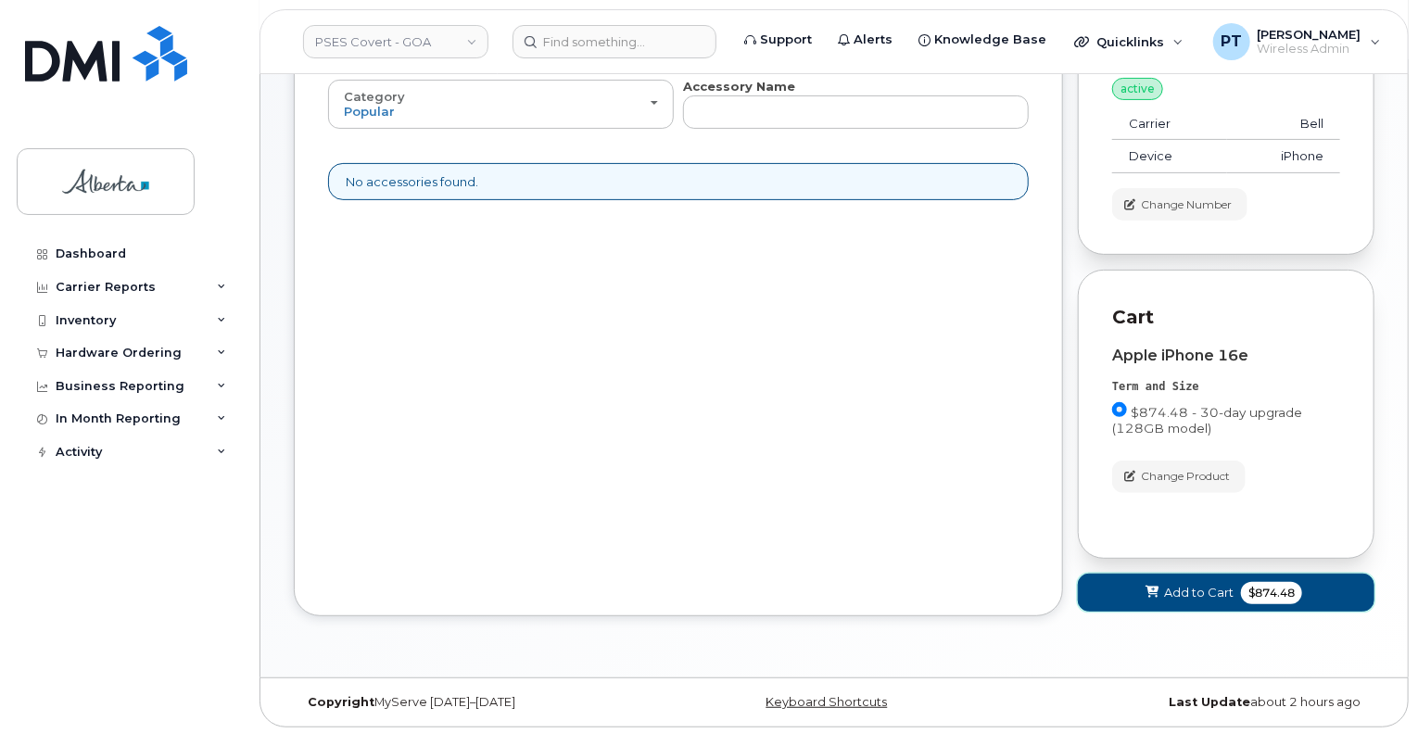
click at [1183, 592] on span "Add to Cart" at bounding box center [1198, 593] width 69 height 18
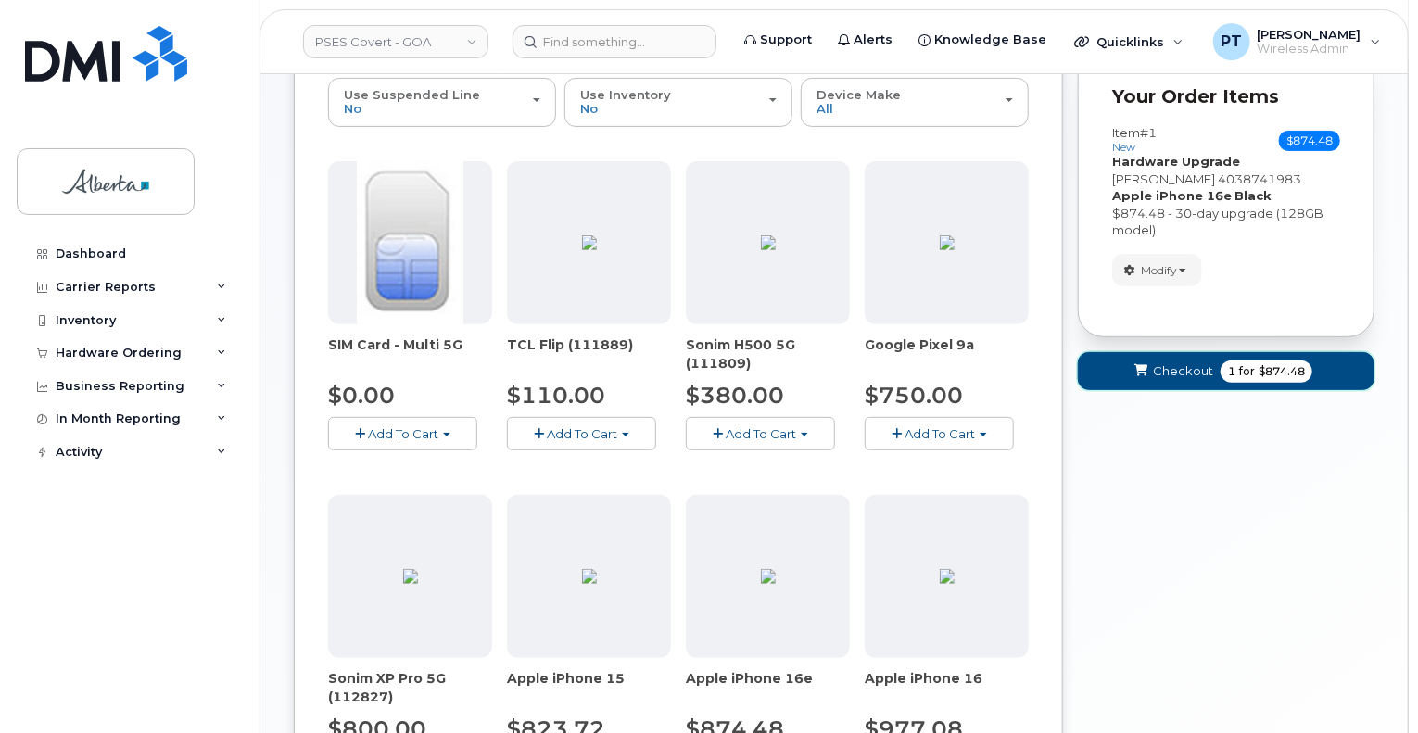
click at [1173, 362] on span "Checkout" at bounding box center [1183, 371] width 60 height 18
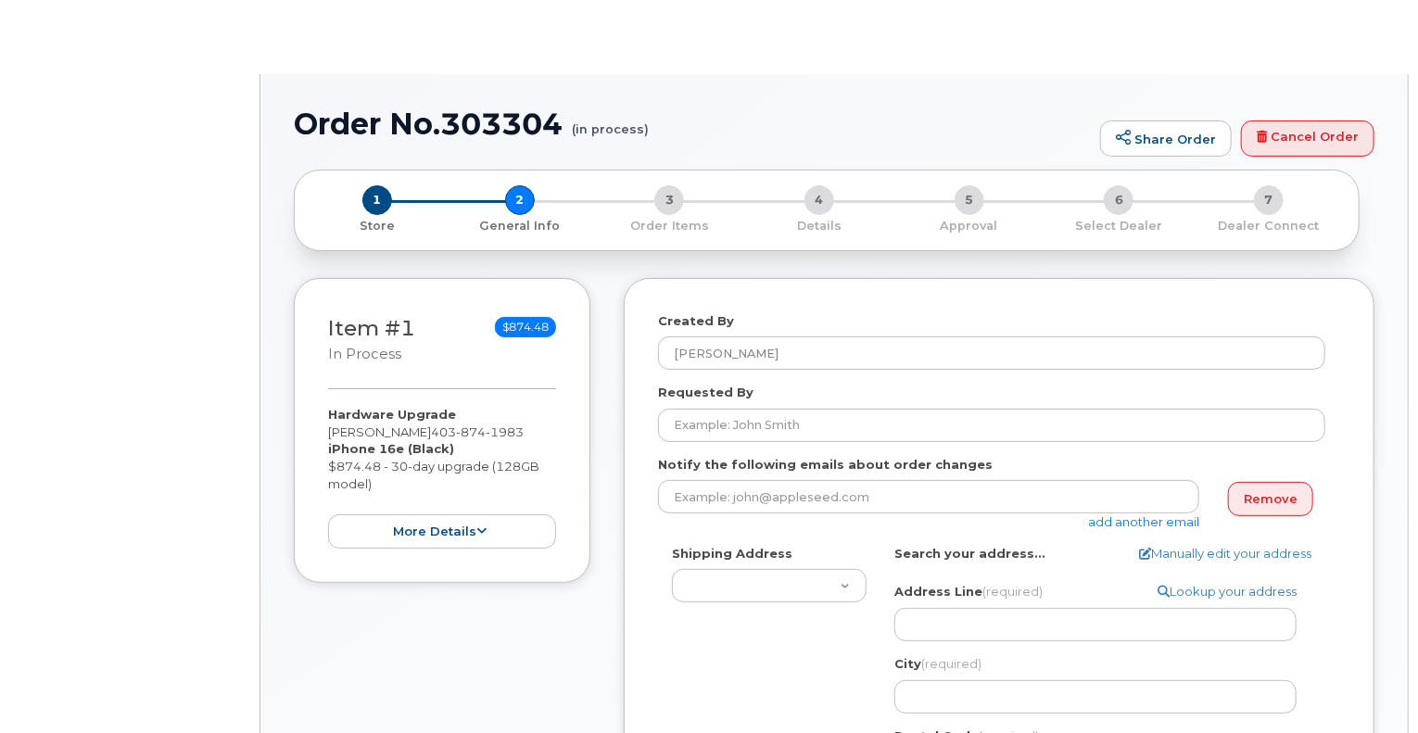
select select
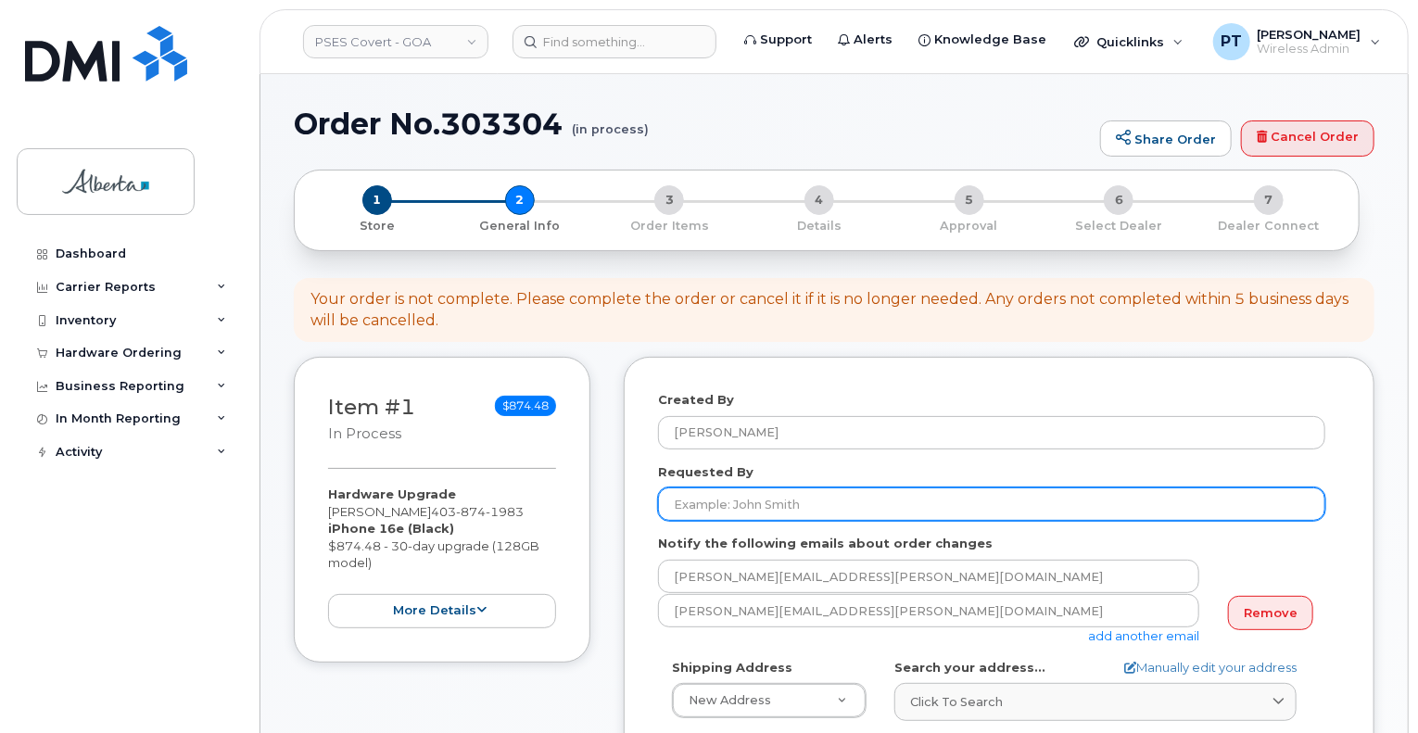
click at [900, 509] on input "Requested By" at bounding box center [991, 503] width 667 height 33
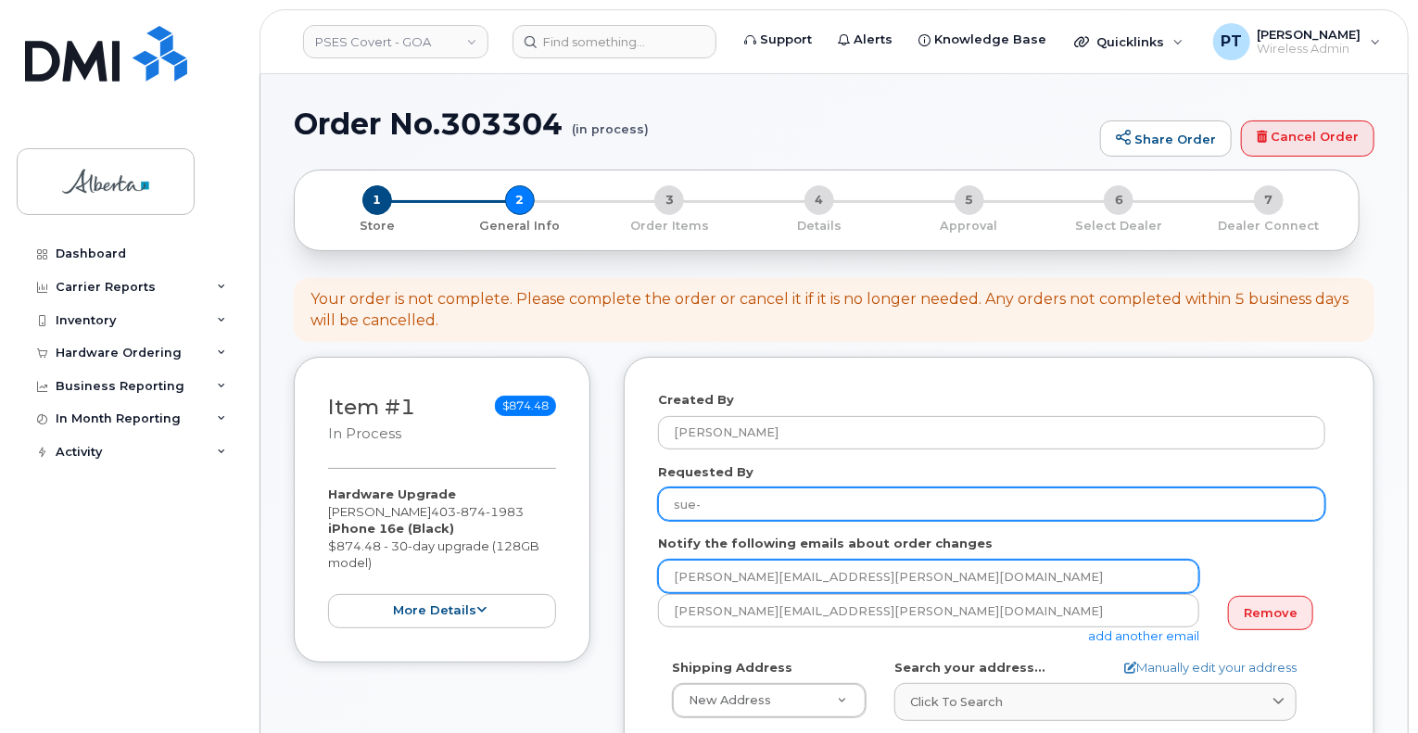
type input "[PERSON_NAME]"
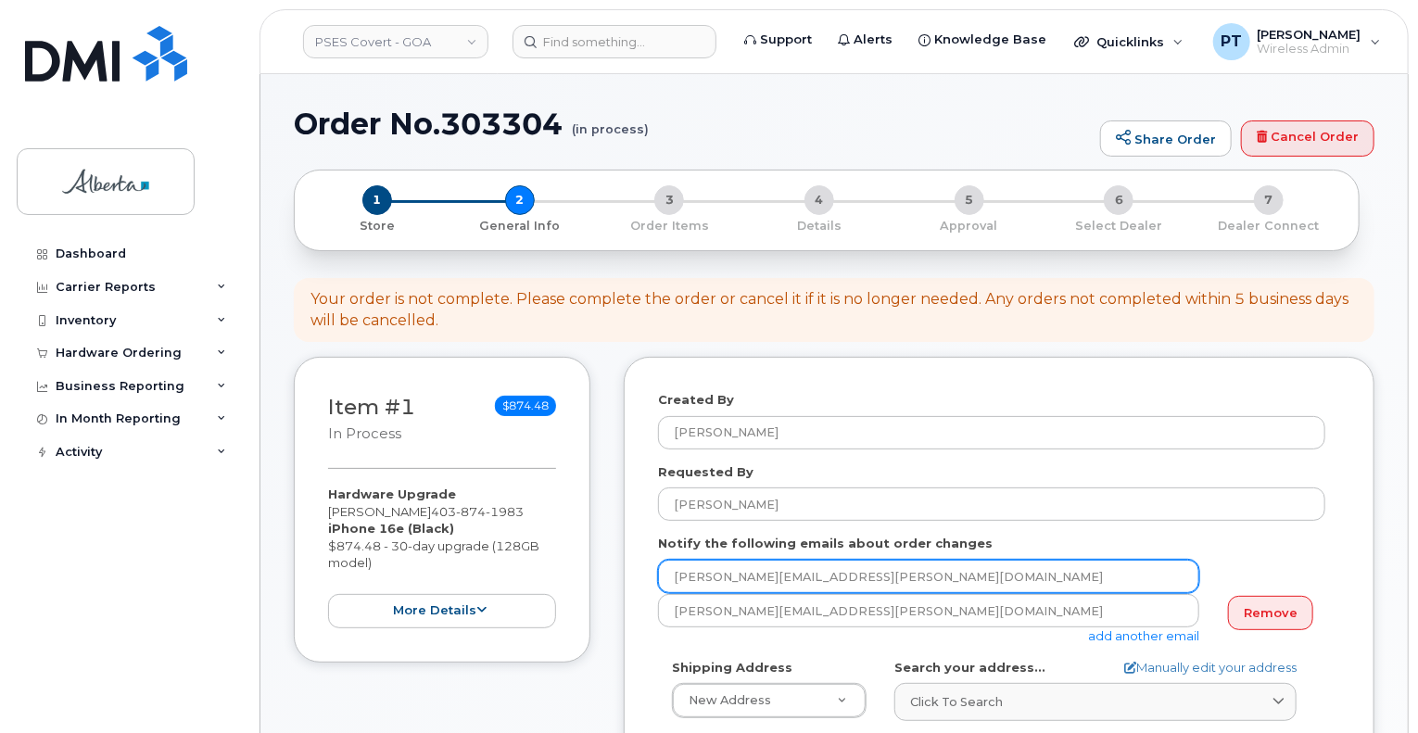
drag, startPoint x: 879, startPoint y: 566, endPoint x: 739, endPoint y: 592, distance: 143.2
paste input "[PERSON_NAME].[PERSON_NAME]"
type input "[PERSON_NAME][EMAIL_ADDRESS][PERSON_NAME][DOMAIN_NAME]"
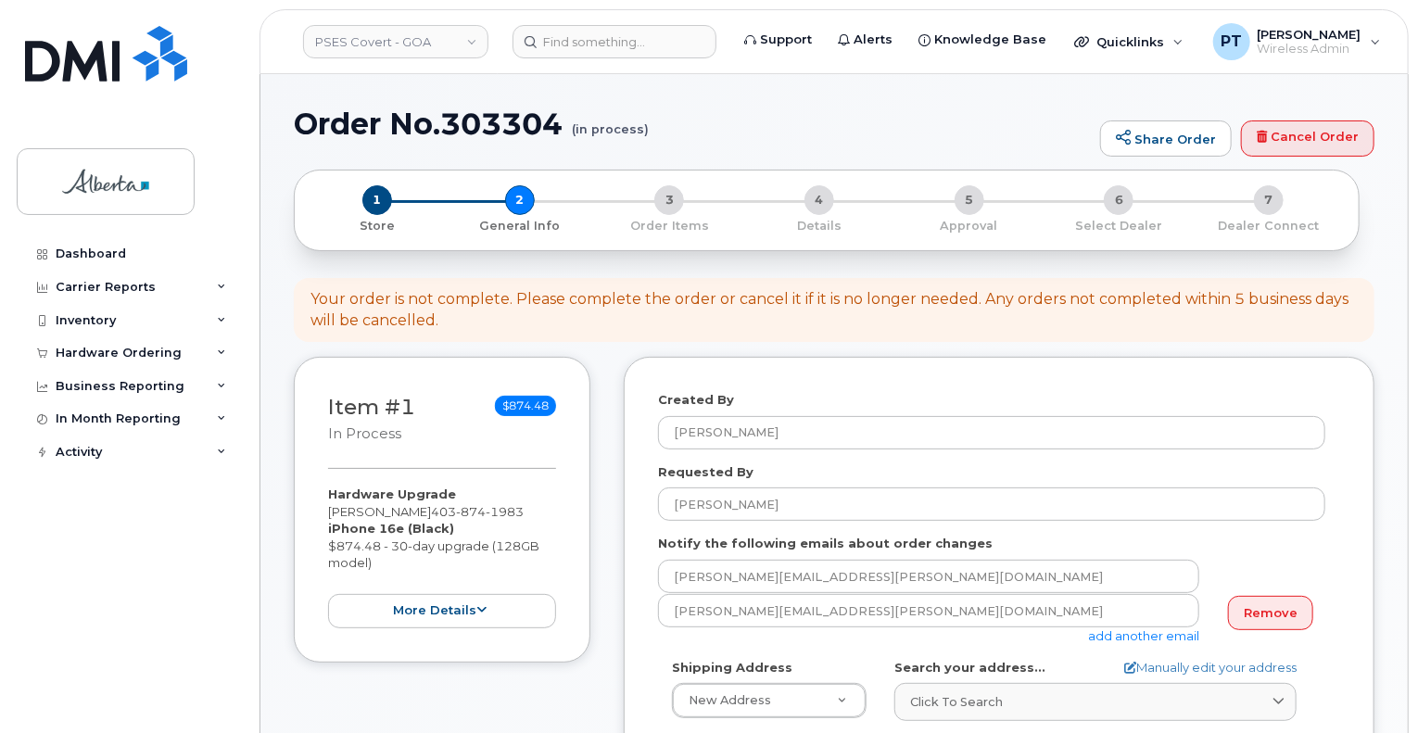
click at [1106, 635] on link "add another email" at bounding box center [1143, 635] width 111 height 15
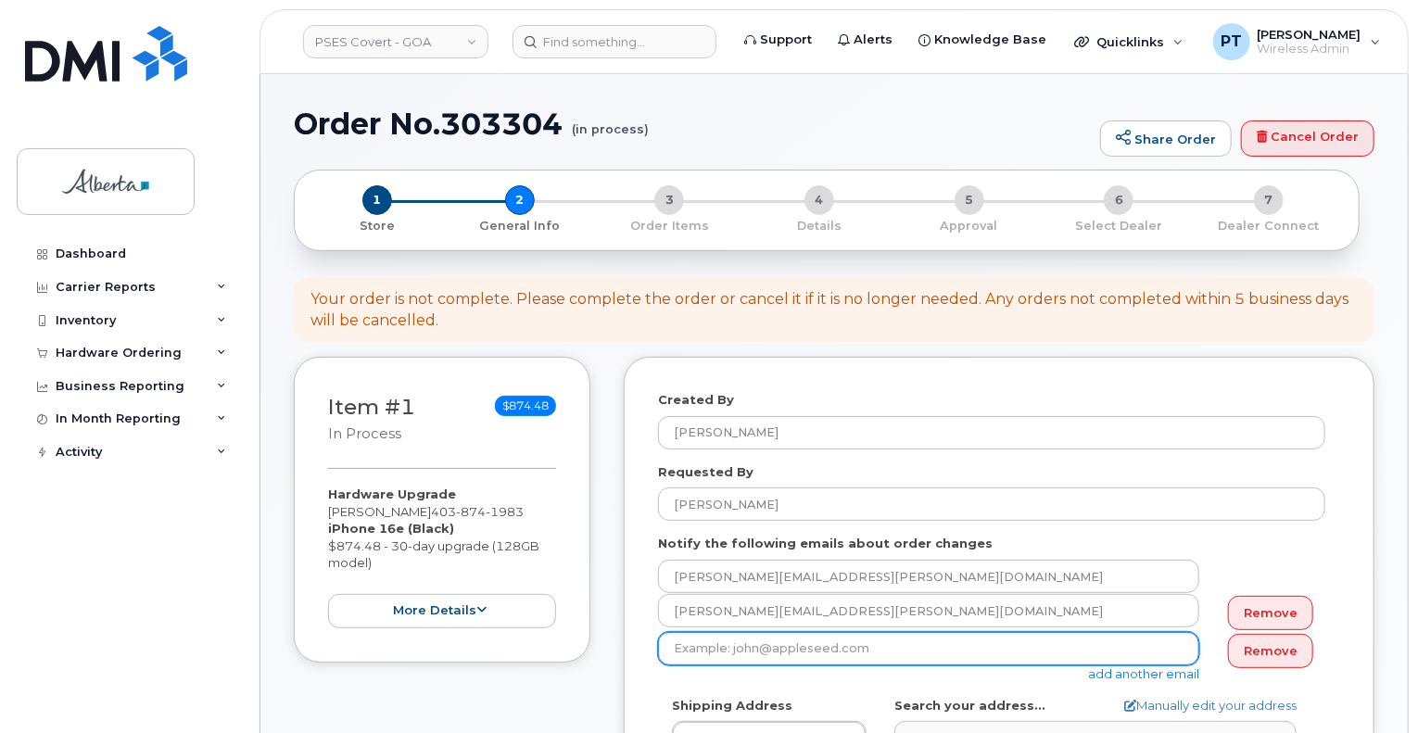
click at [815, 648] on input "email" at bounding box center [928, 648] width 541 height 33
paste input "Hasini.[PERSON_NAME]@gov.ab.c"
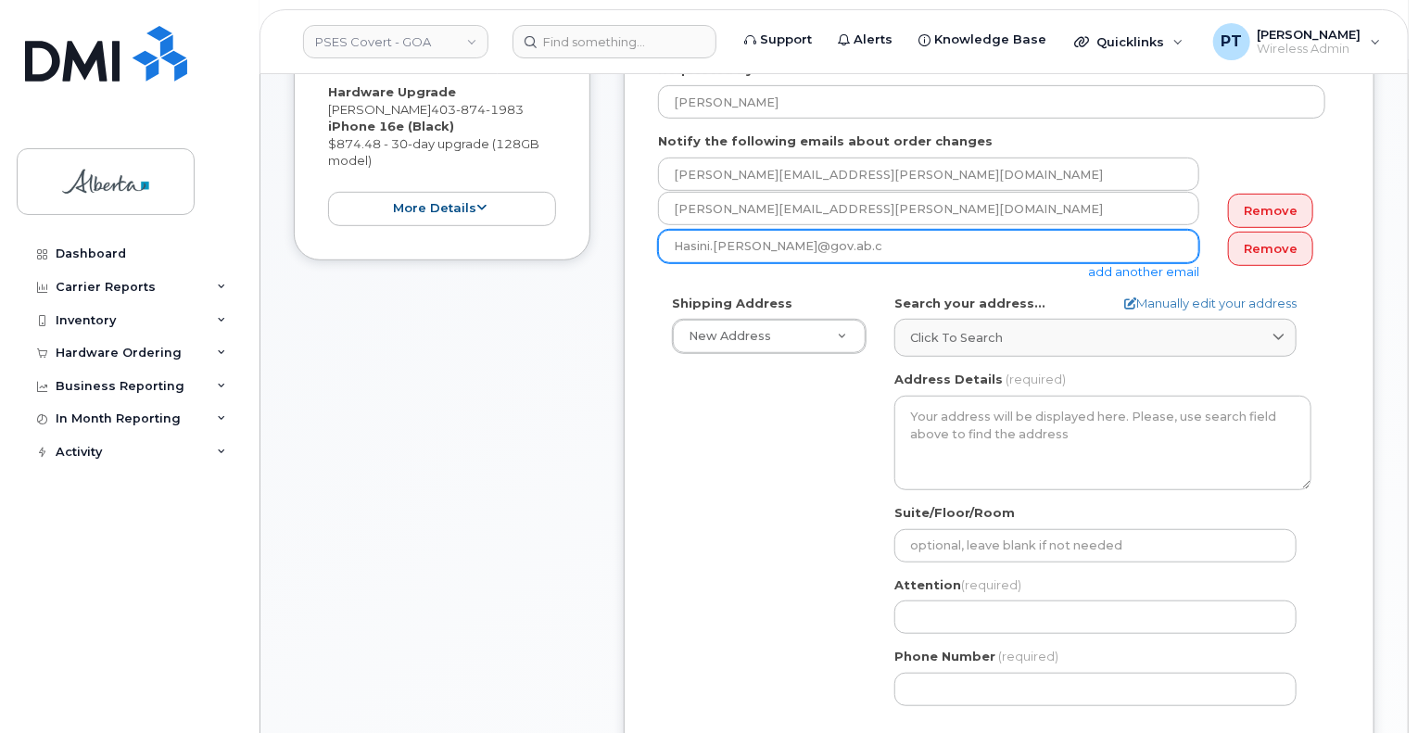
scroll to position [371, 0]
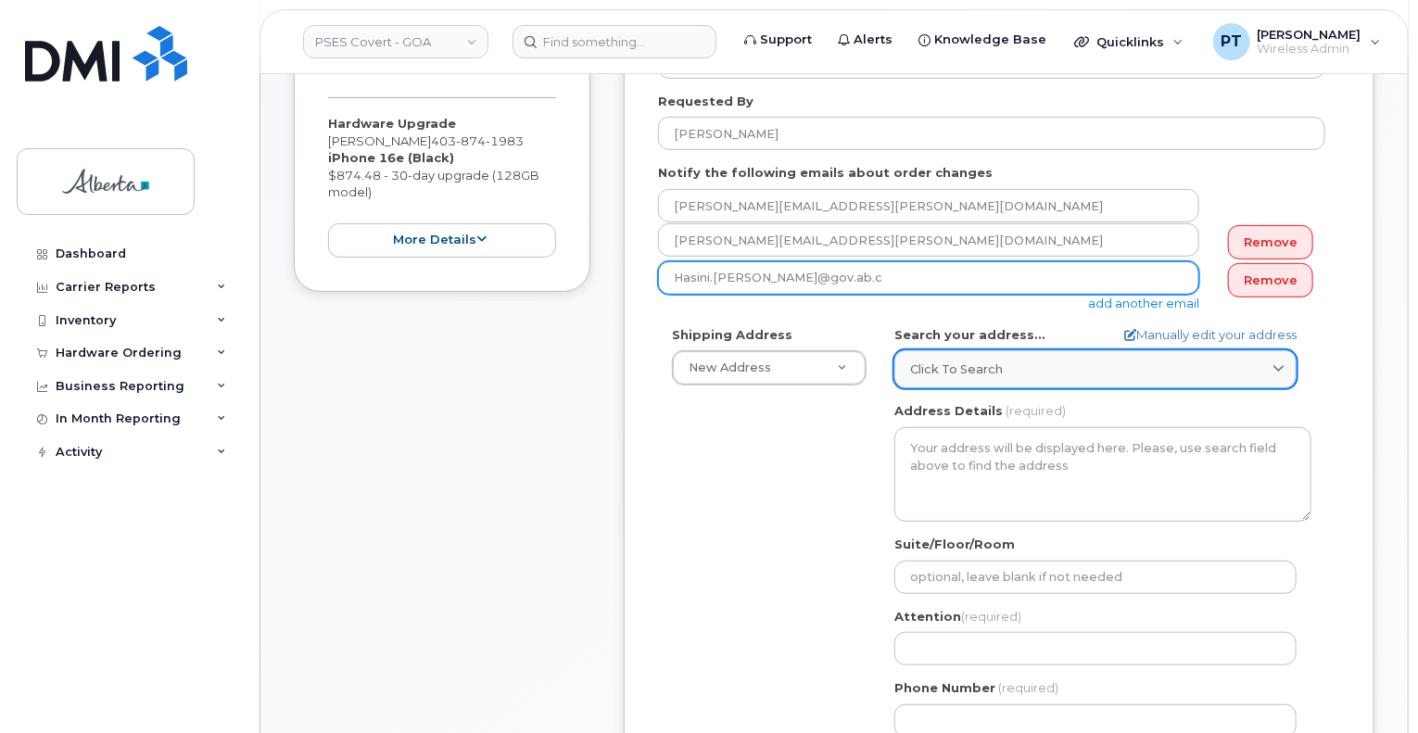
type input "Hasini.[PERSON_NAME]@gov.ab.c"
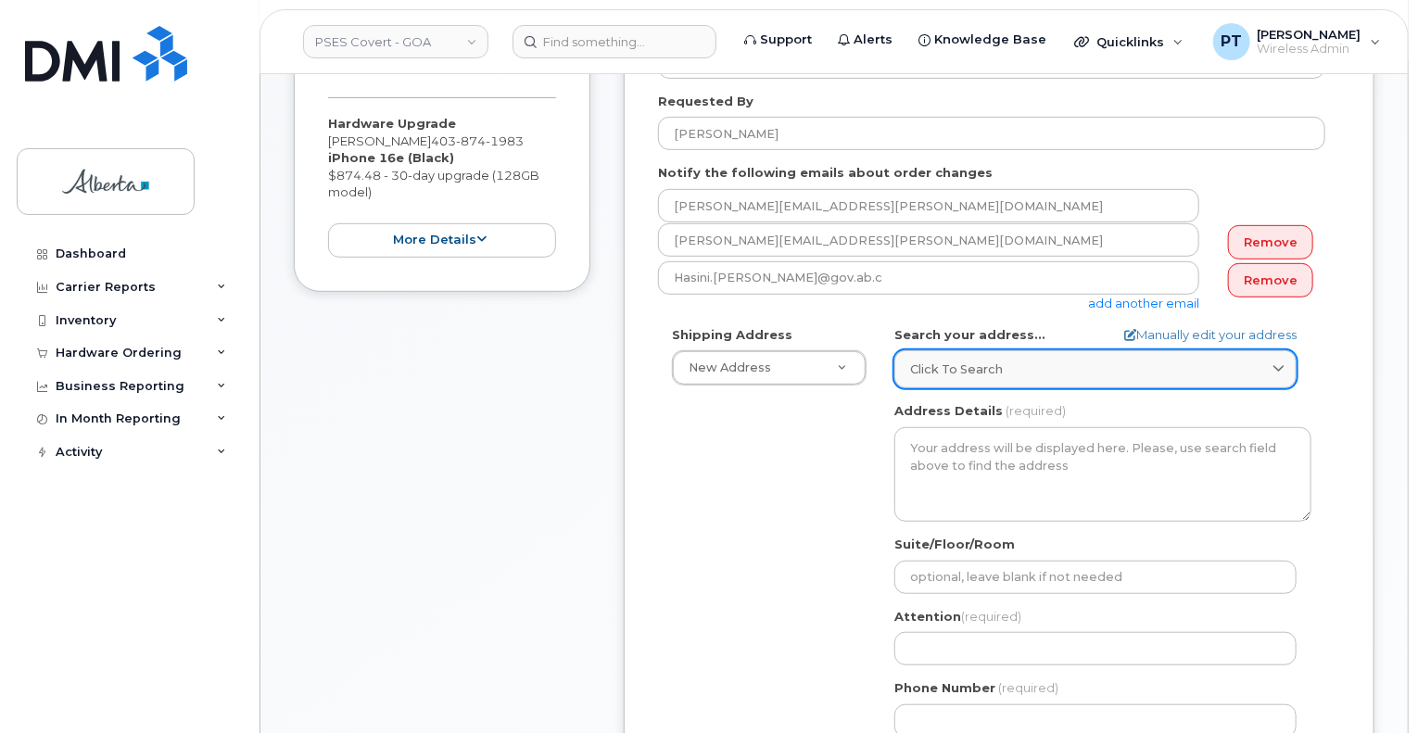
click at [952, 368] on span "Click to search" at bounding box center [956, 369] width 93 height 18
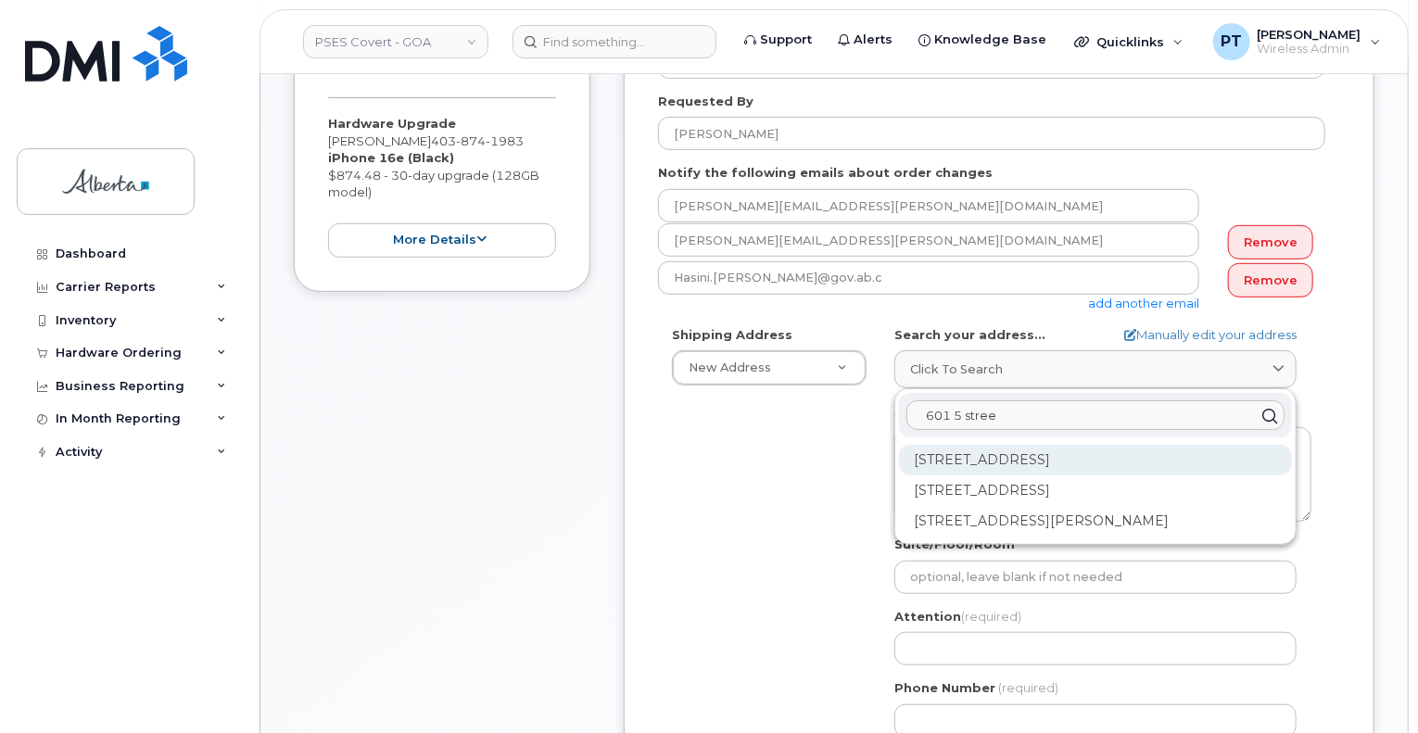
type input "601 5 stree"
click at [1045, 463] on div "[STREET_ADDRESS]" at bounding box center [1095, 460] width 393 height 31
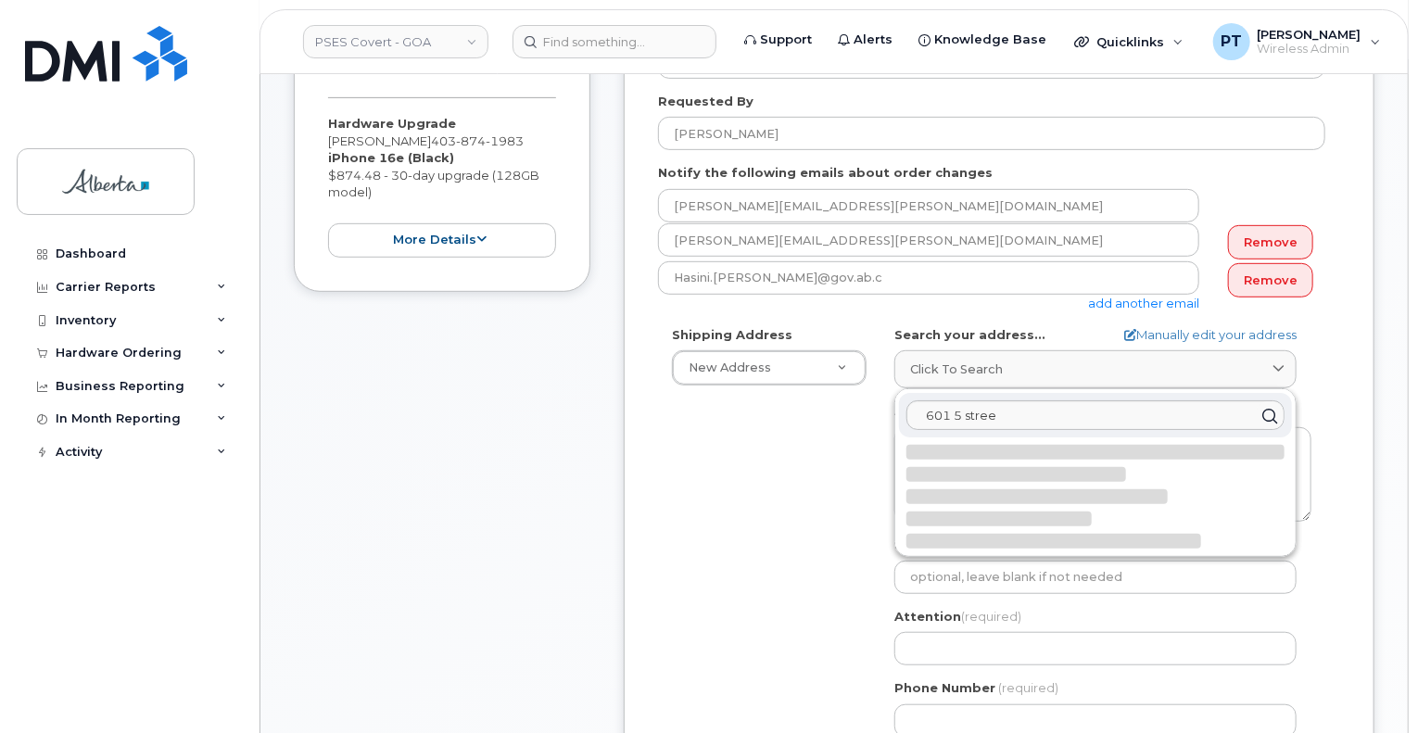
select select
type textarea "601 5 St SW CALGARY AB T2P 5P7 CANADA"
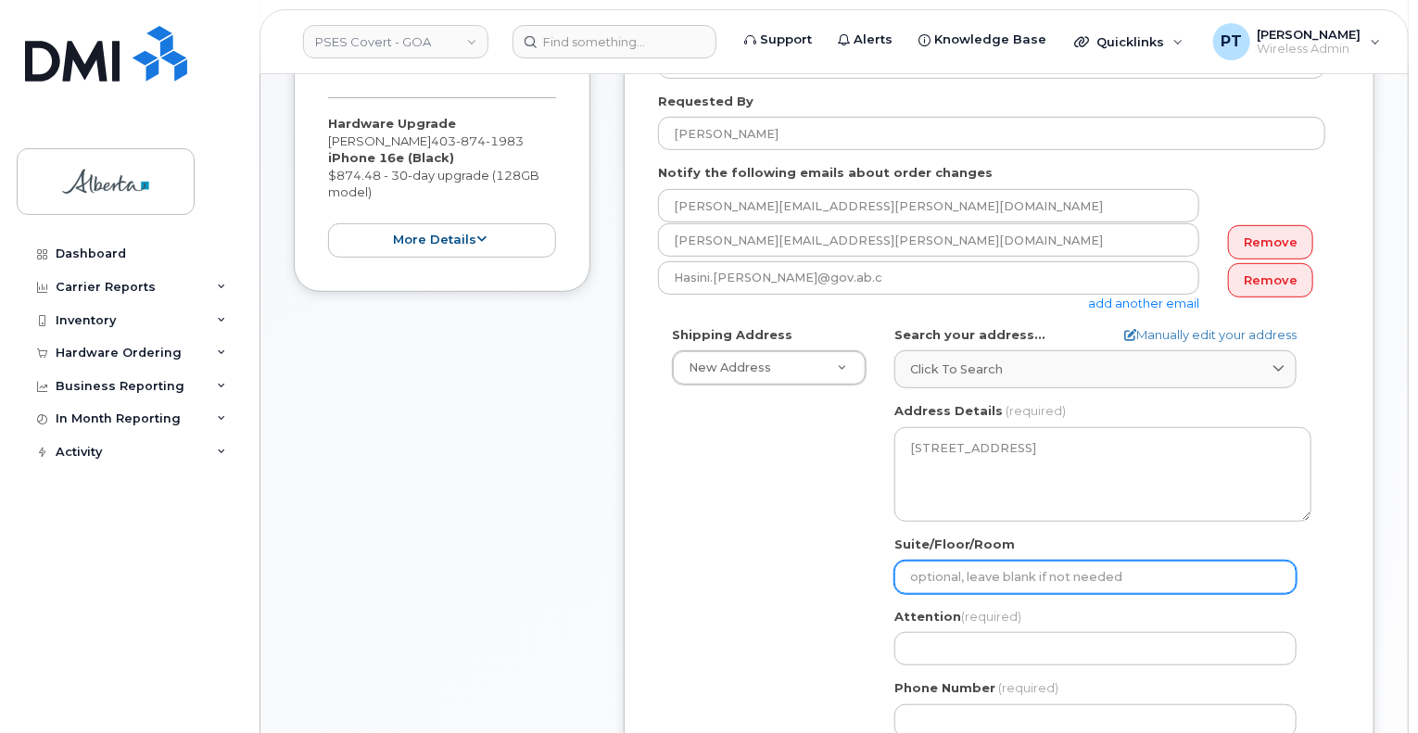
click at [1057, 576] on input "Suite/Floor/Room" at bounding box center [1095, 577] width 402 height 33
type input "Main Floor"
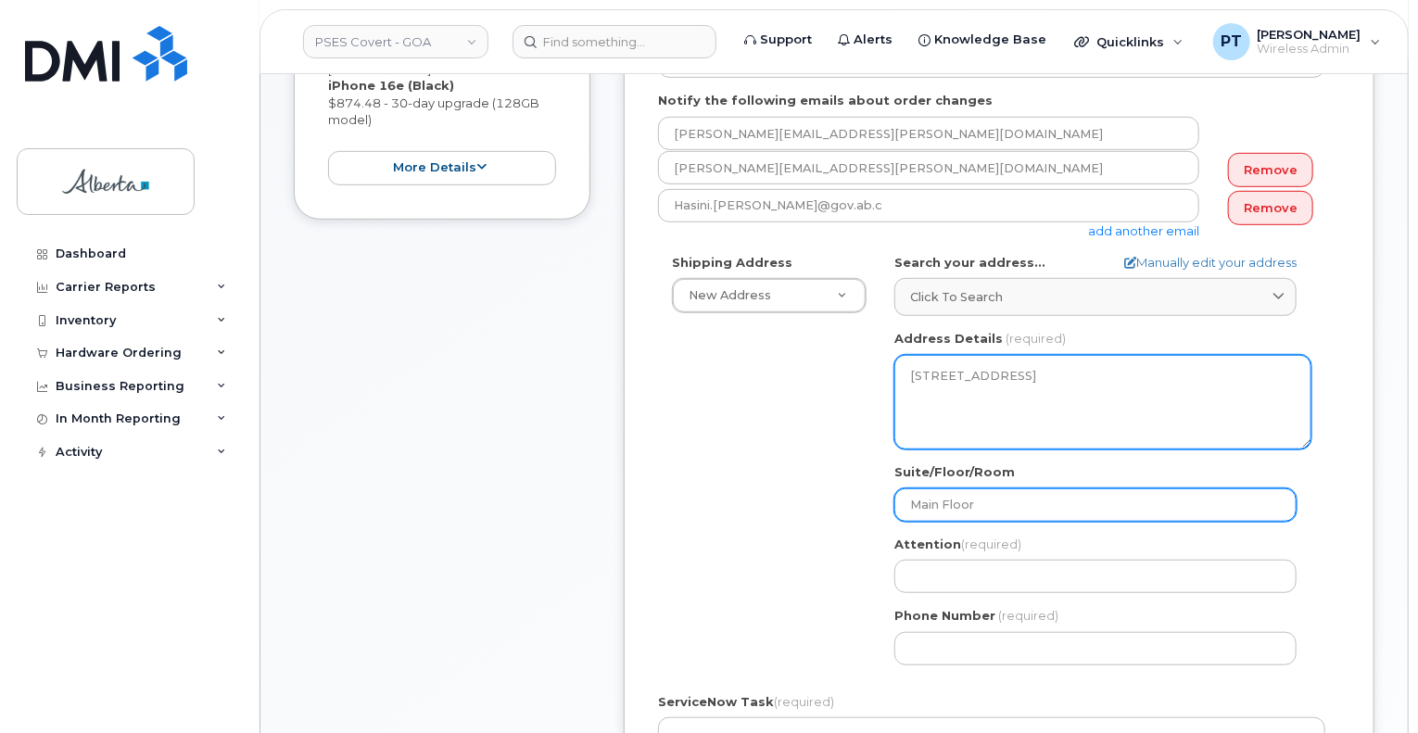
scroll to position [556, 0]
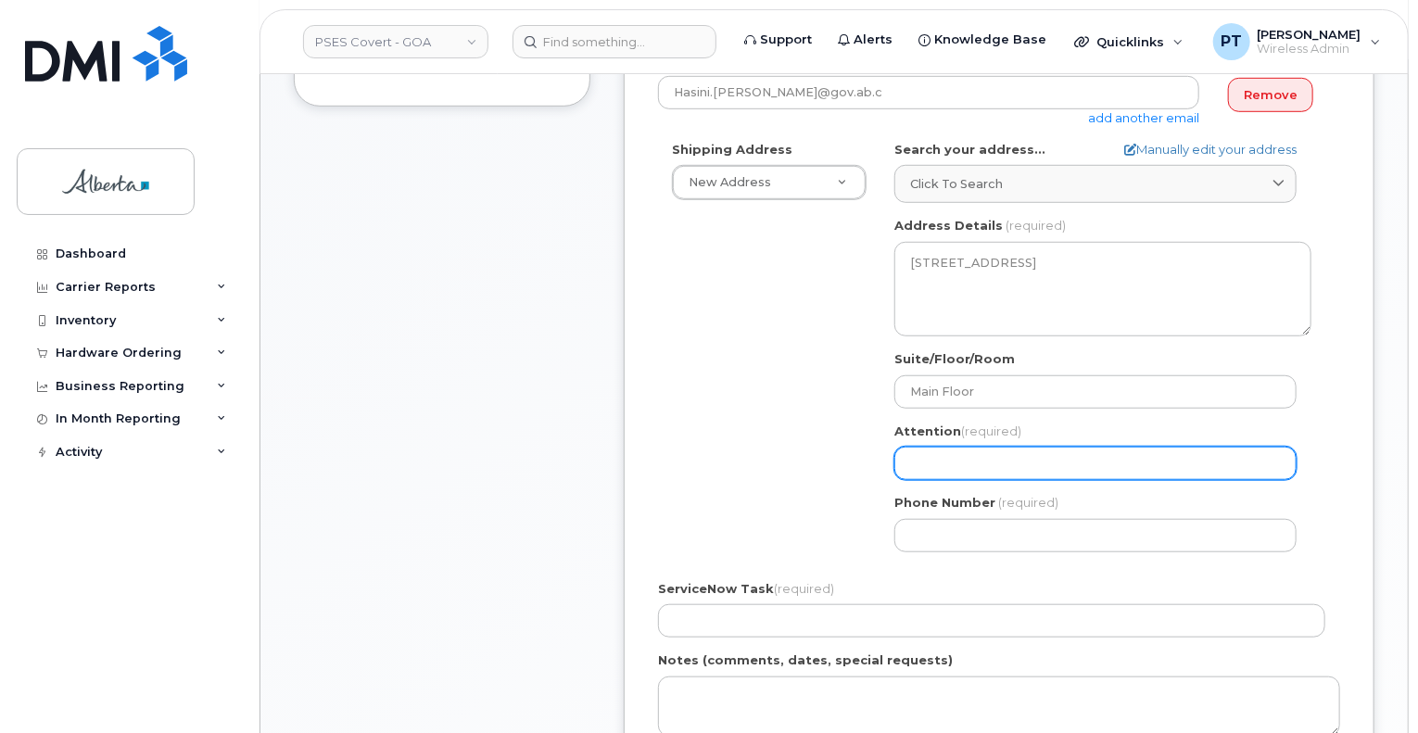
click at [1064, 464] on input "Attention (required)" at bounding box center [1095, 463] width 402 height 33
paste input "Hasini Abeysekera"
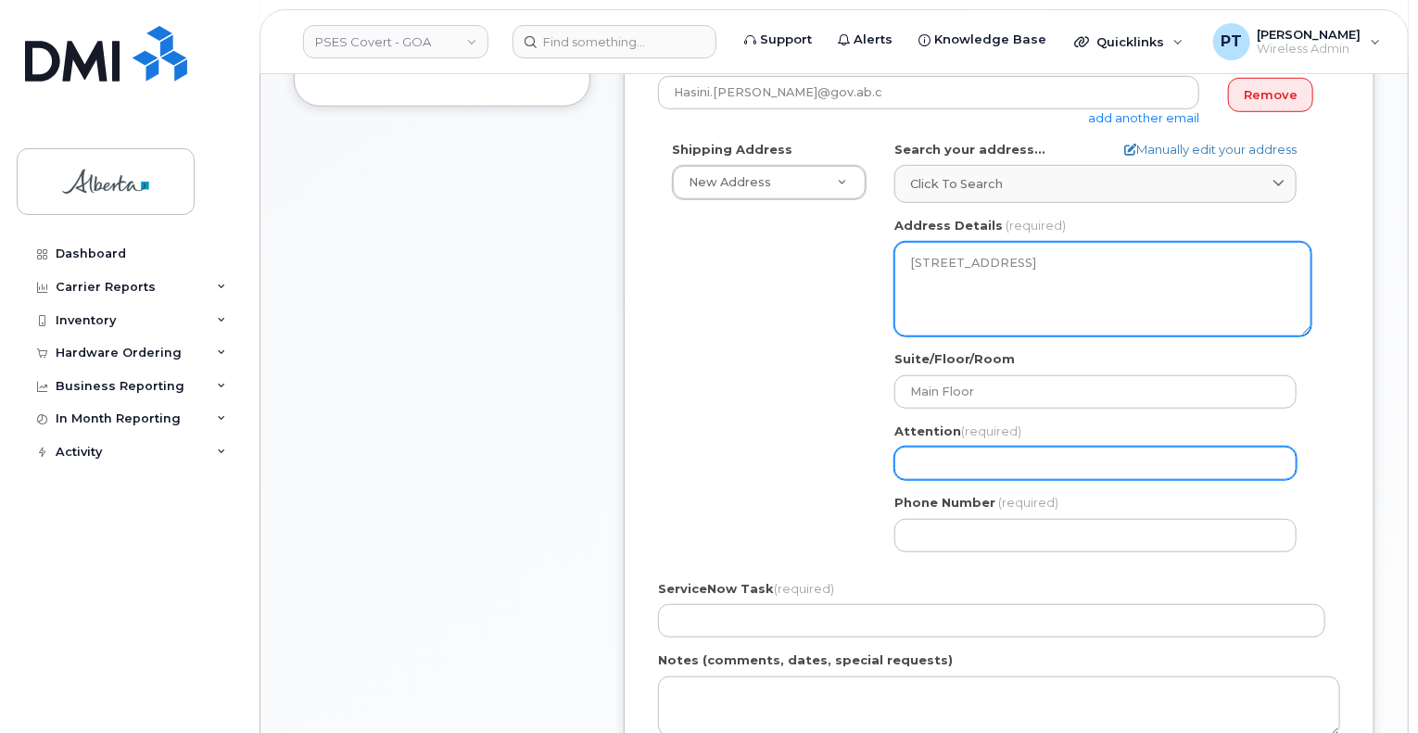
select select
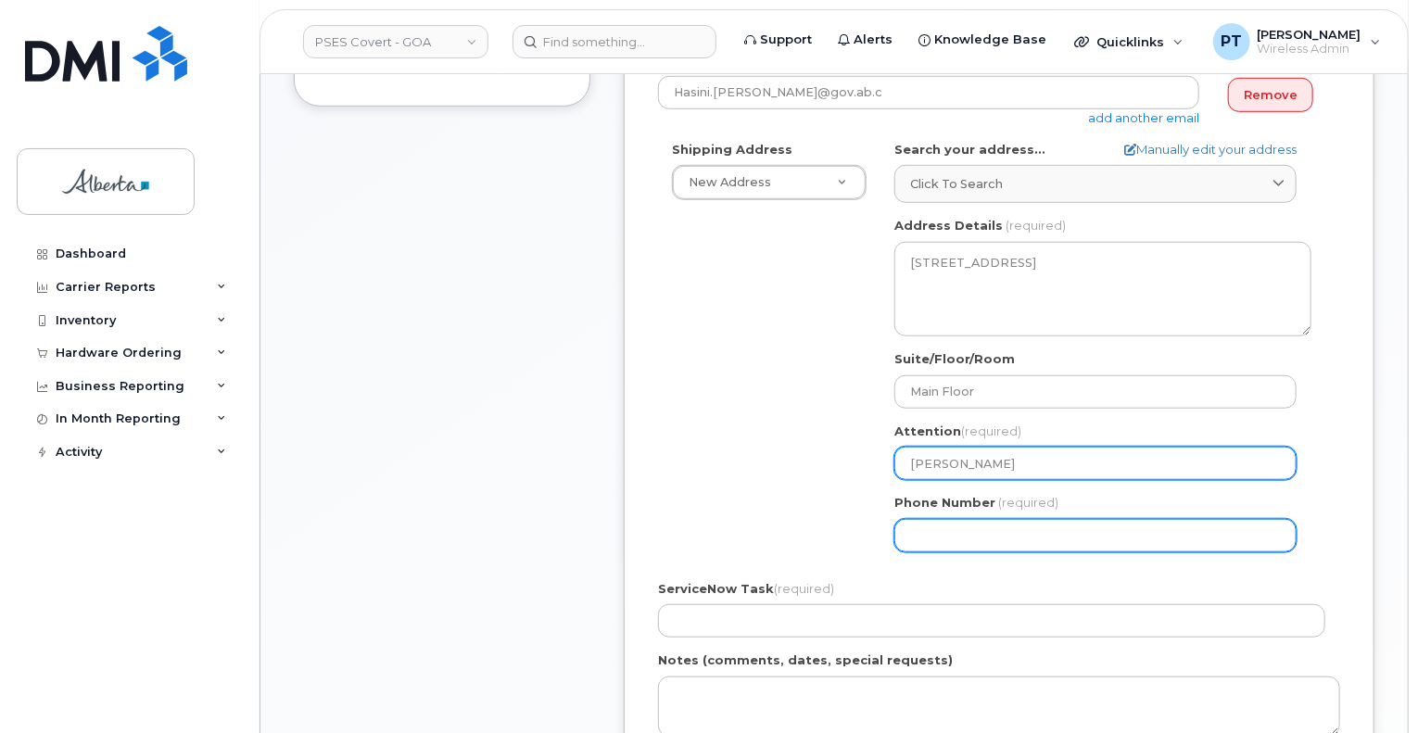
type input "Hasini Abeysekera"
drag, startPoint x: 969, startPoint y: 534, endPoint x: 1068, endPoint y: 520, distance: 100.1
click at [969, 534] on input "Phone Number" at bounding box center [1095, 535] width 402 height 33
click at [960, 535] on input "Phone Number" at bounding box center [1095, 535] width 402 height 33
paste input "4032972172"
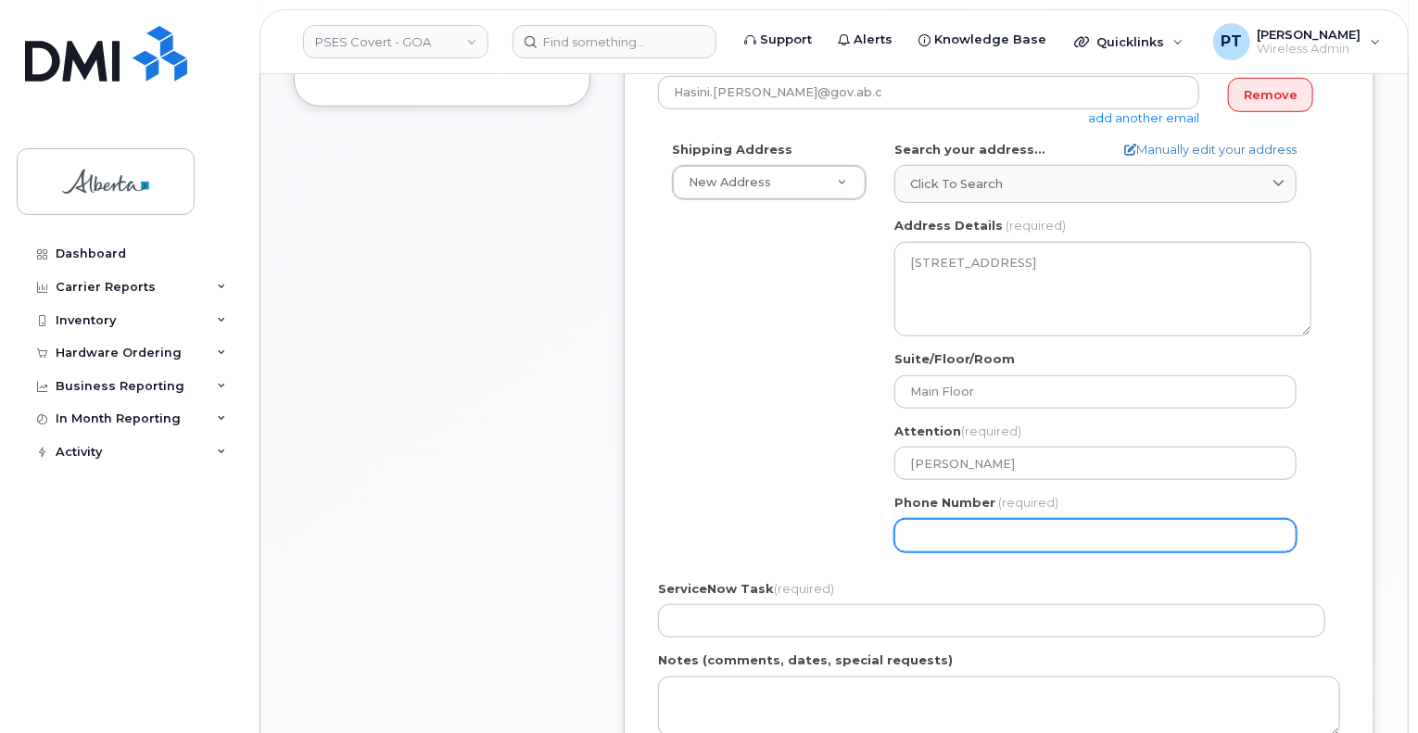
select select
type input "4032972172"
click at [813, 364] on div "Shipping Address New Address New Address AB Calgary Search your address... Manu…" at bounding box center [991, 353] width 667 height 425
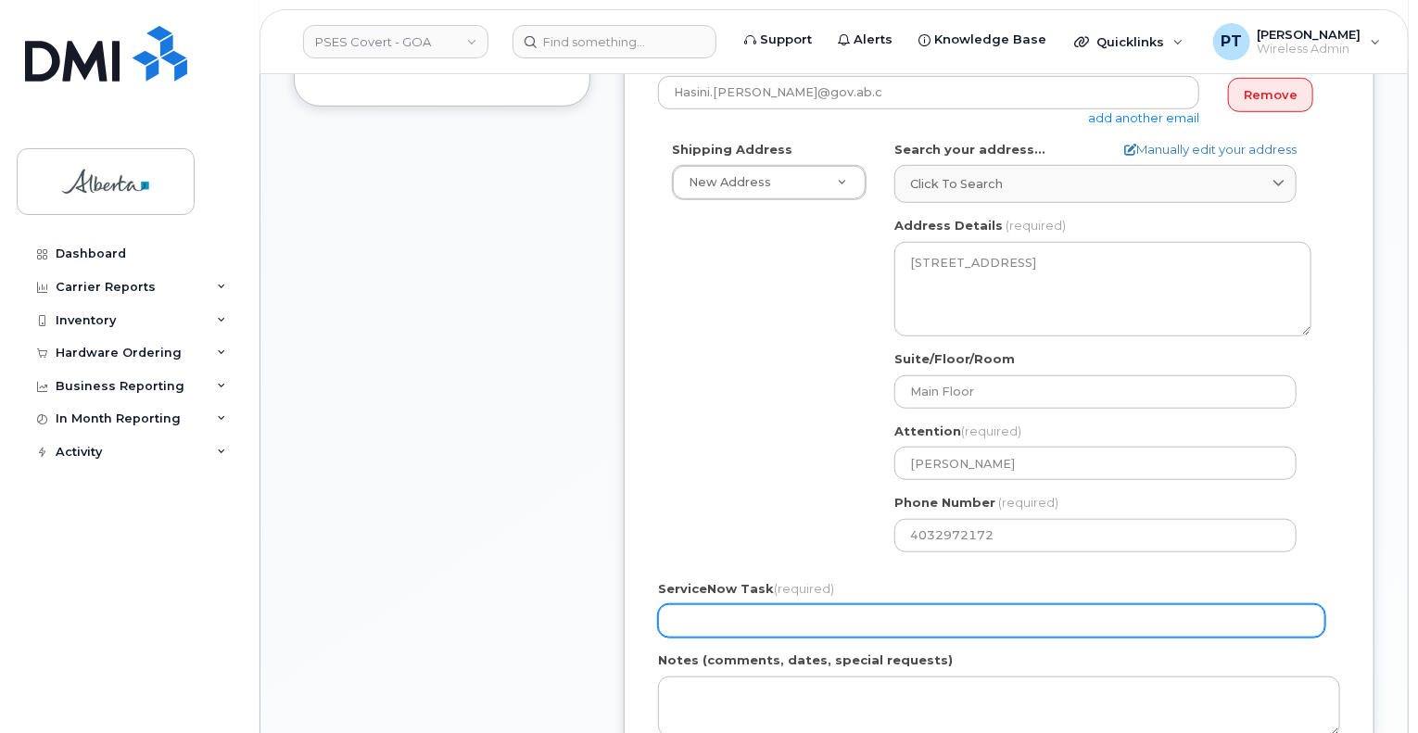
click at [840, 625] on input "ServiceNow Task (required)" at bounding box center [991, 620] width 667 height 33
paste input "SCTASK0866186"
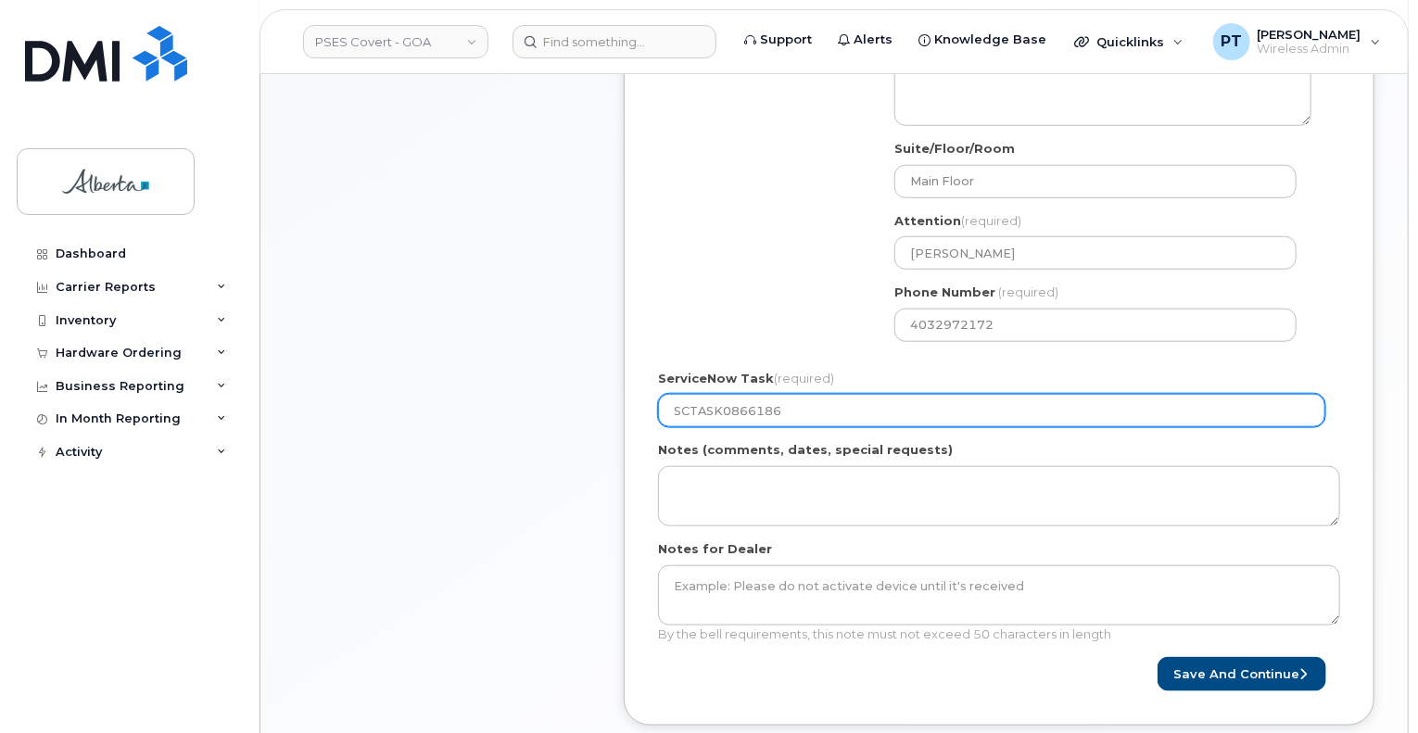
scroll to position [834, 0]
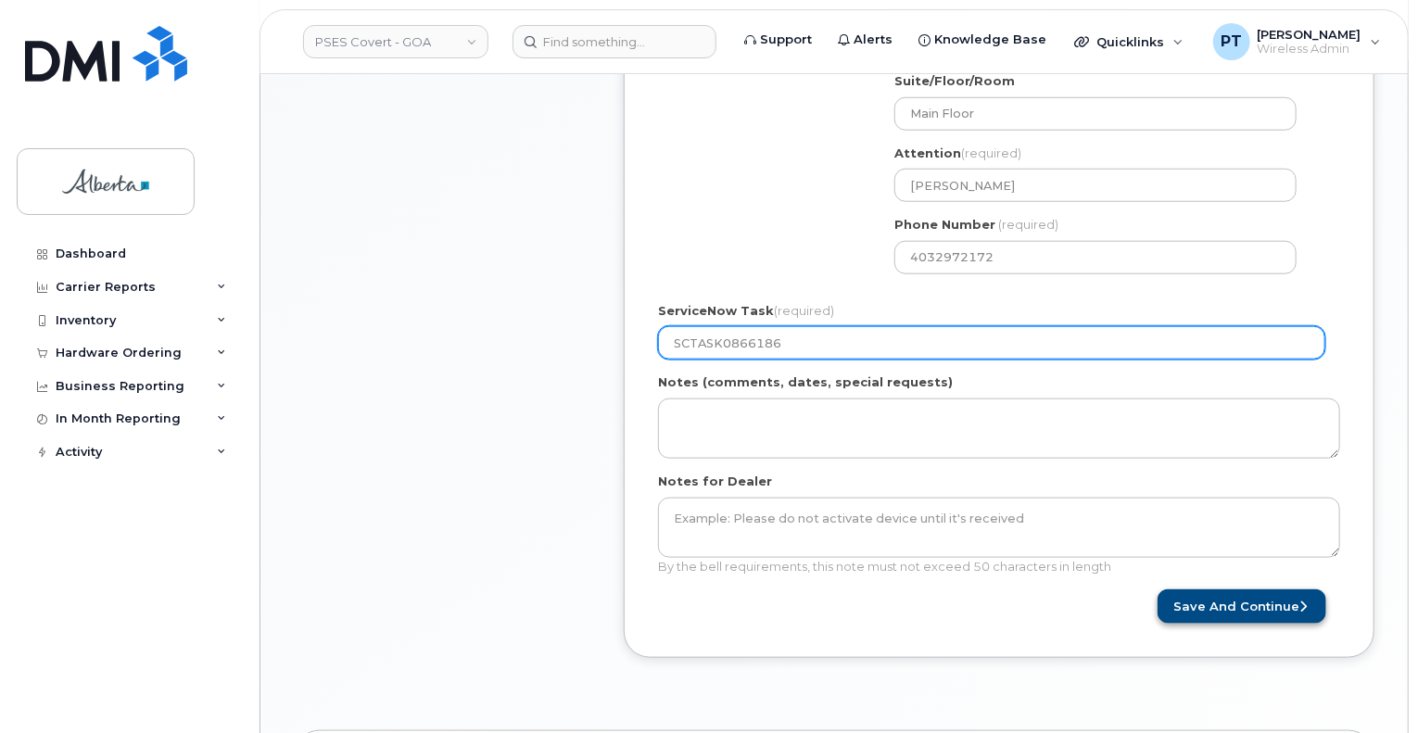
type input "SCTASK0866186"
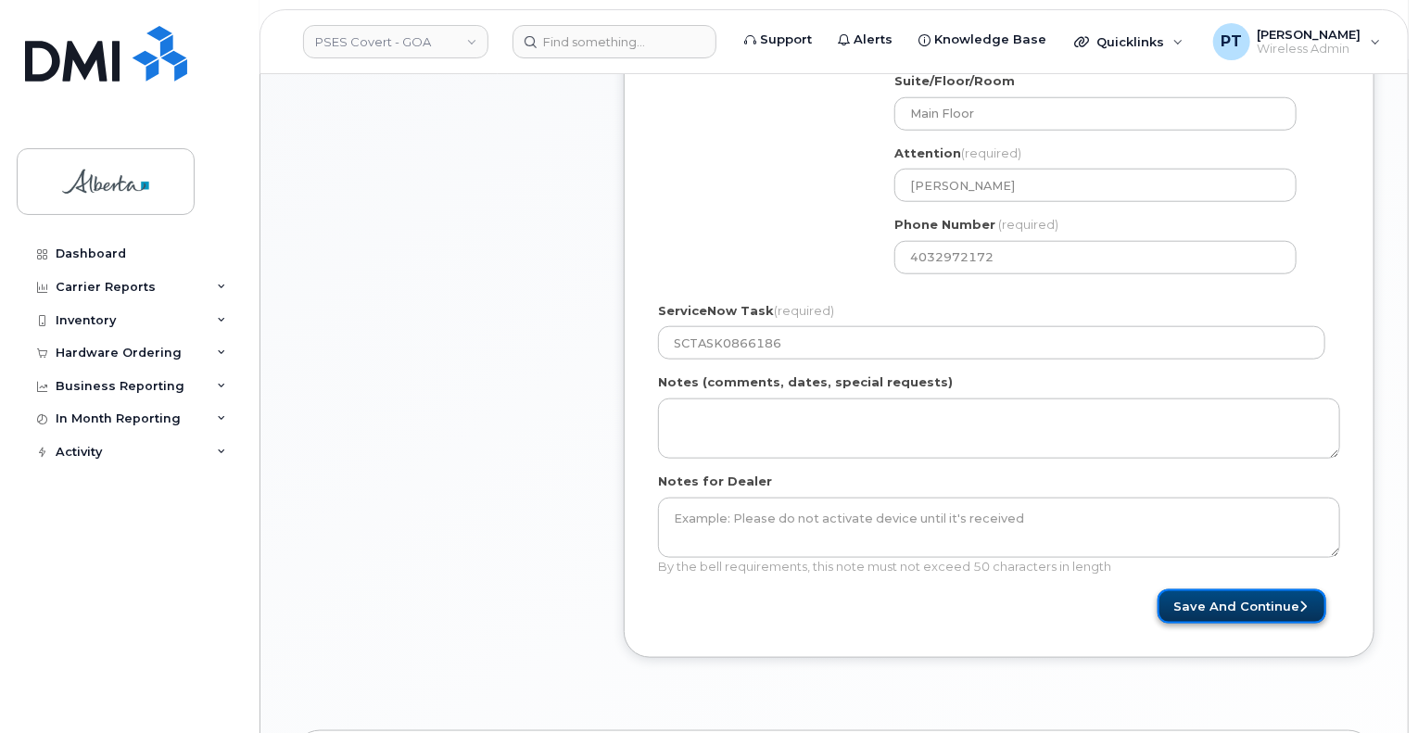
click at [1238, 593] on button "Save and Continue" at bounding box center [1241, 606] width 169 height 34
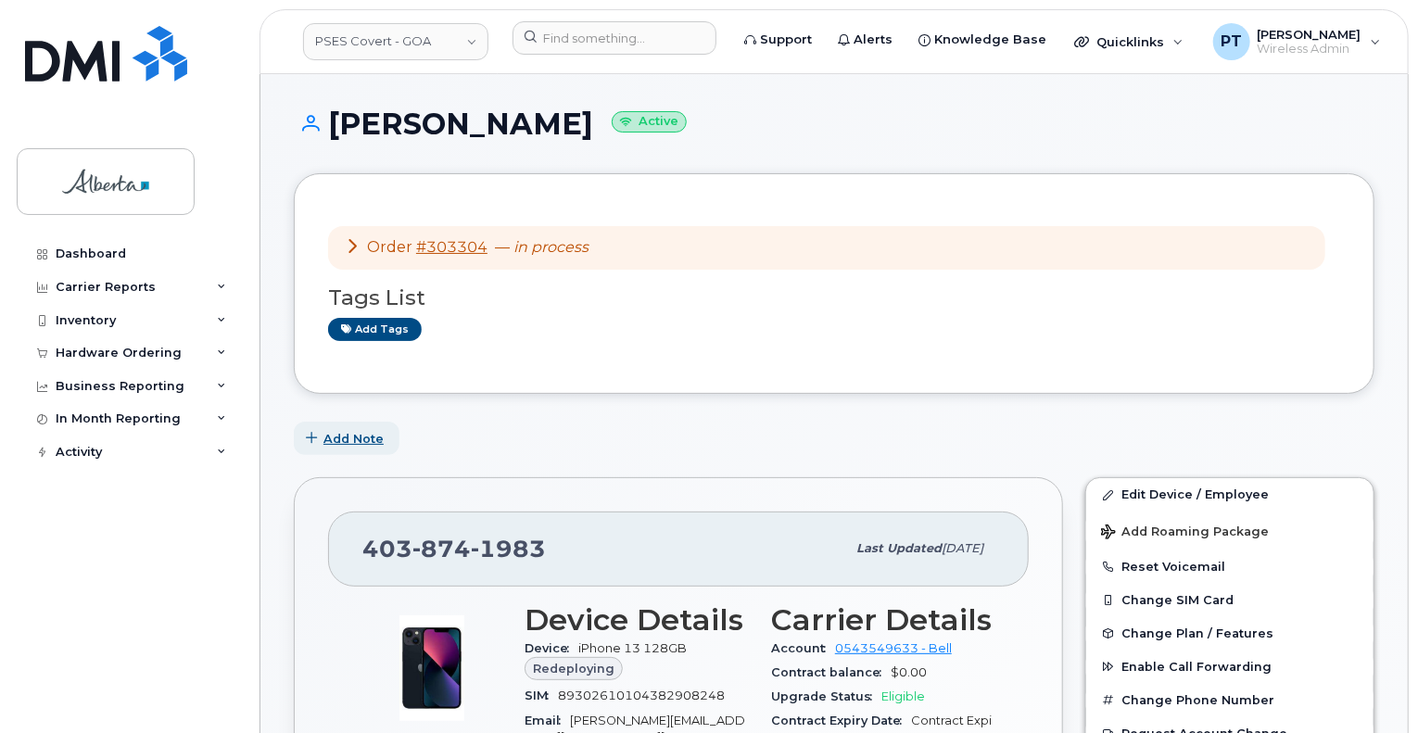
click at [352, 427] on button "Add Note" at bounding box center [347, 438] width 106 height 33
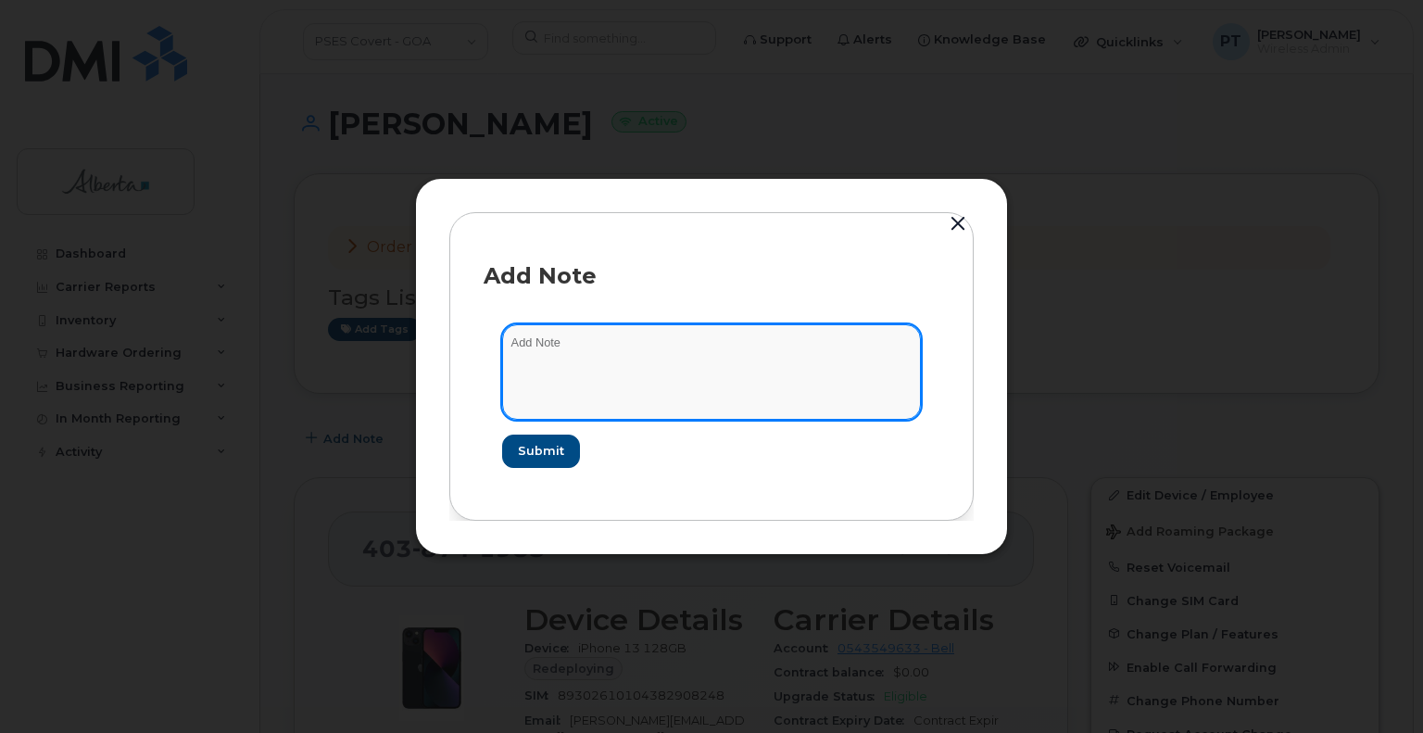
click at [537, 355] on textarea at bounding box center [711, 371] width 419 height 95
paste textarea "SCTASK0866186"
click at [683, 359] on textarea "SCTASK0866186" at bounding box center [711, 371] width 419 height 95
paste textarea "Device Replace - (1) PSES Covert iPhone 16e Order 303304 Bell 3029034"
type textarea "SCTASK0866186 Device Replace - (1) PSES Covert iPhone 16e Order 303304 Bell 302…"
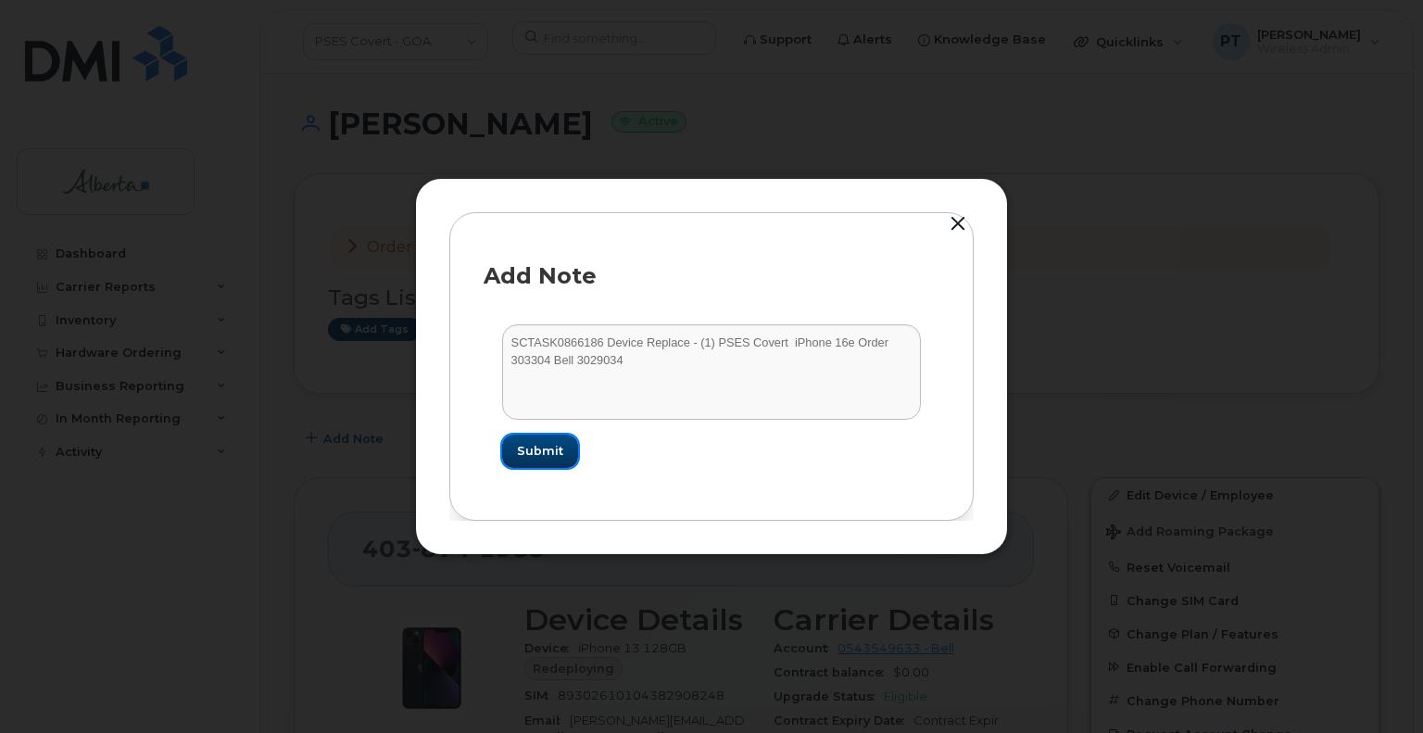
click at [546, 447] on span "Submit" at bounding box center [540, 451] width 46 height 18
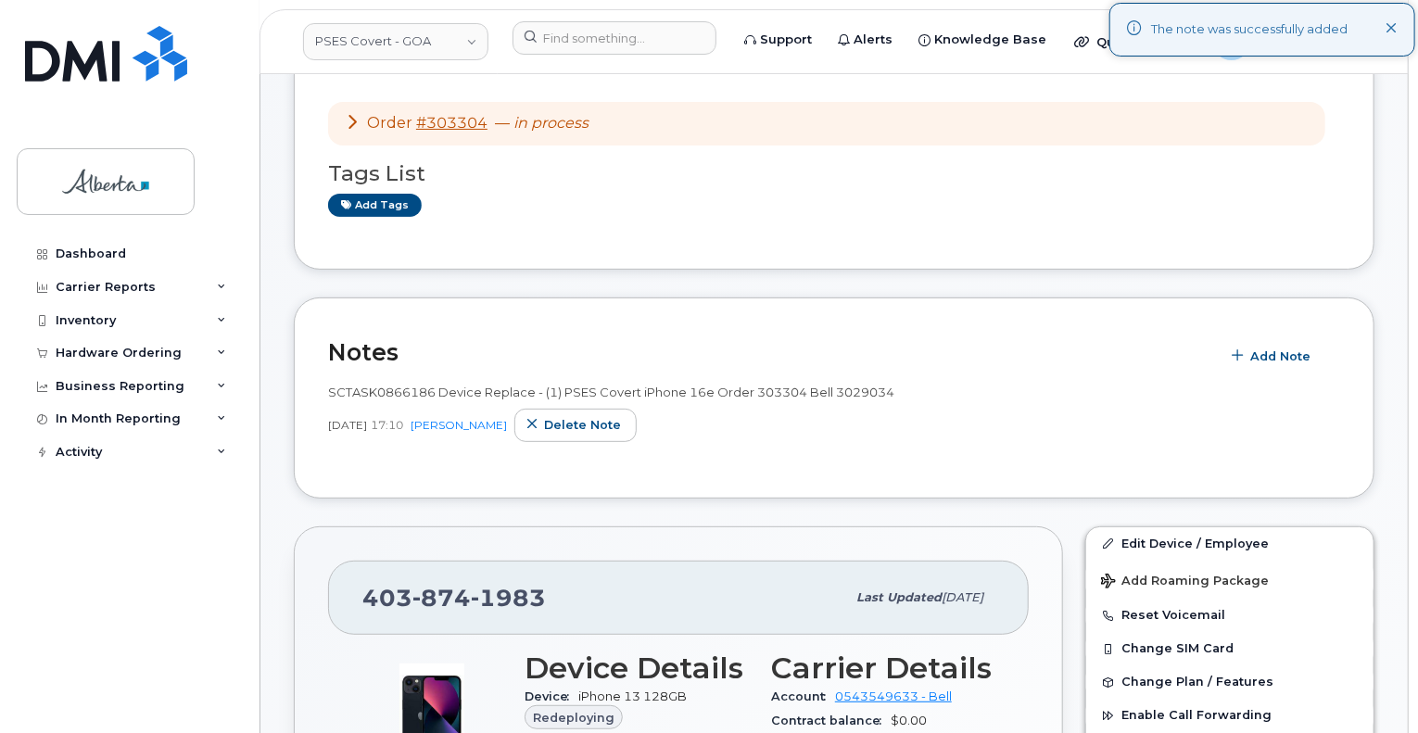
scroll to position [93, 0]
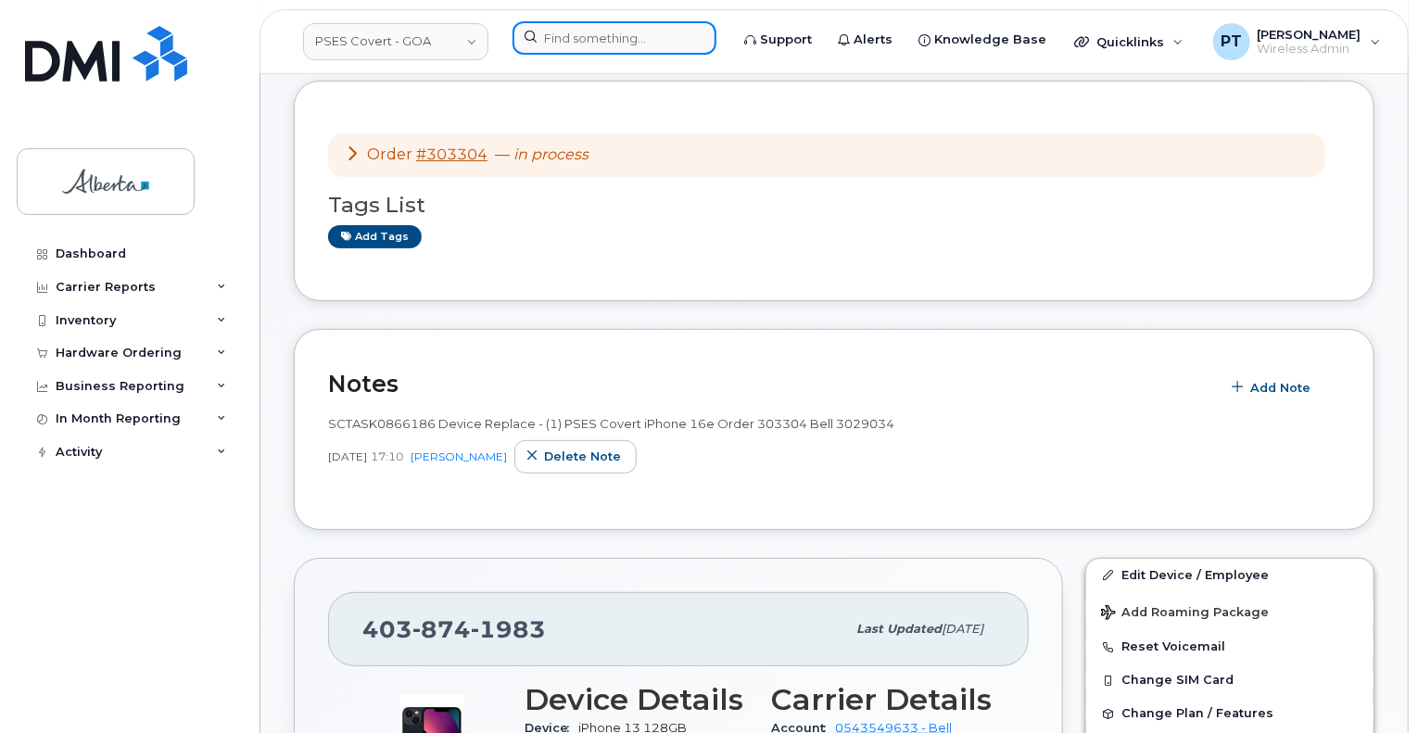
click at [605, 40] on input at bounding box center [614, 37] width 204 height 33
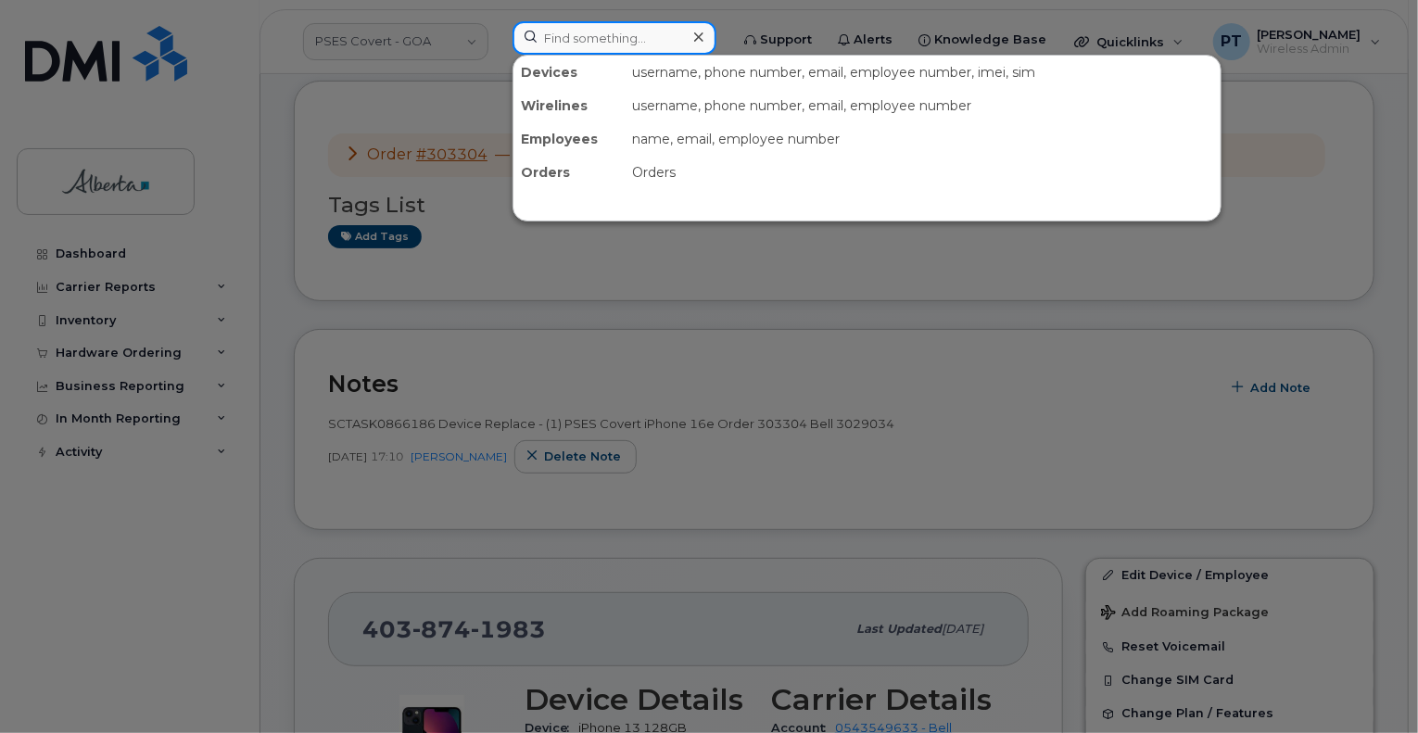
click at [582, 36] on input at bounding box center [614, 37] width 204 height 33
paste input "7802185572"
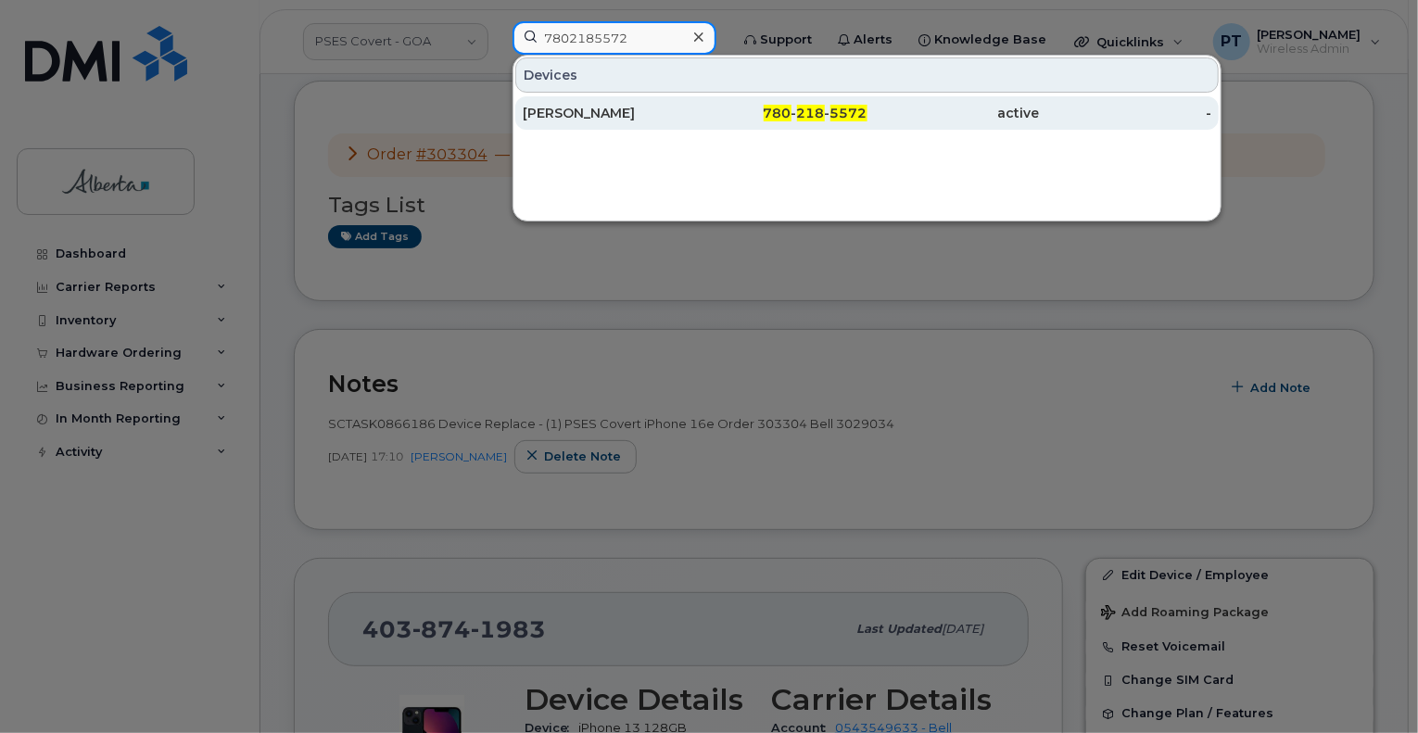
type input "7802185572"
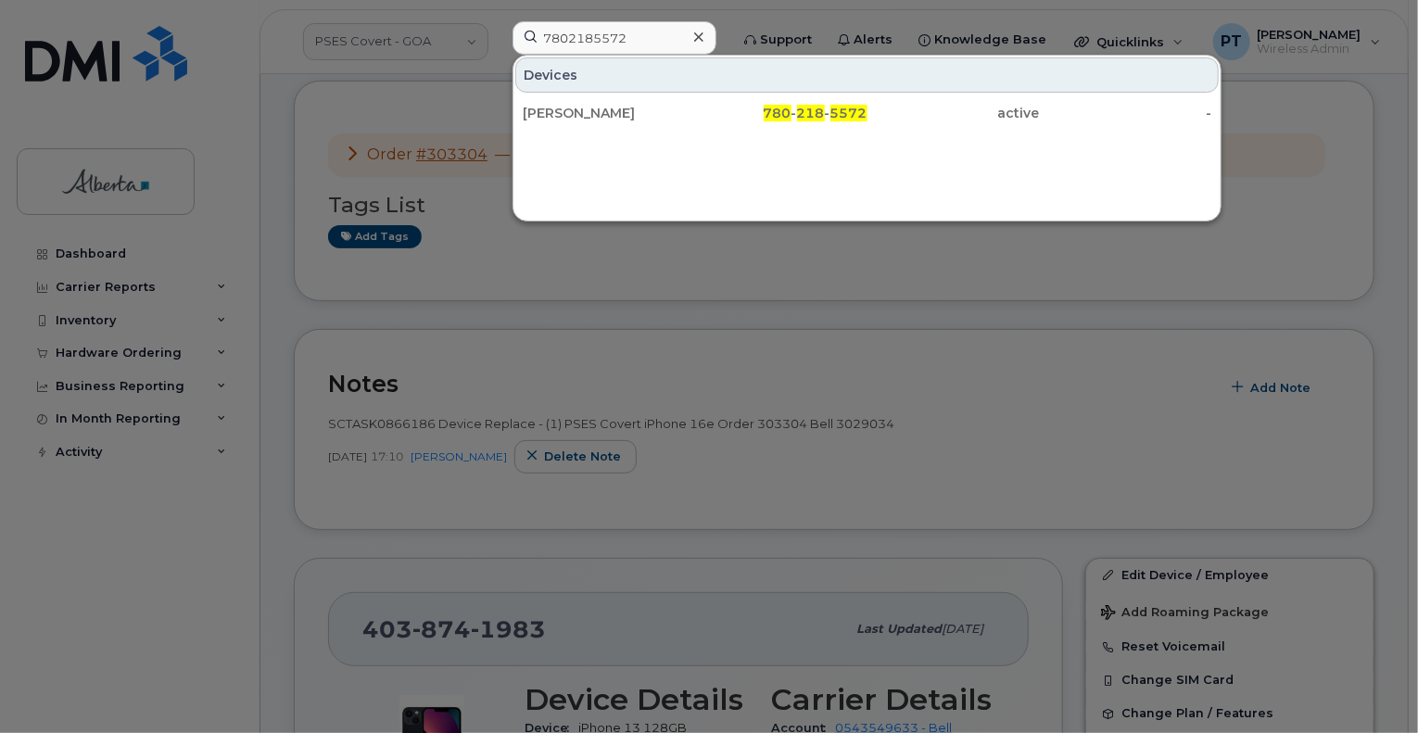
drag, startPoint x: 538, startPoint y: 114, endPoint x: 491, endPoint y: 144, distance: 55.8
click at [538, 114] on div "Rick Askew" at bounding box center [609, 113] width 172 height 19
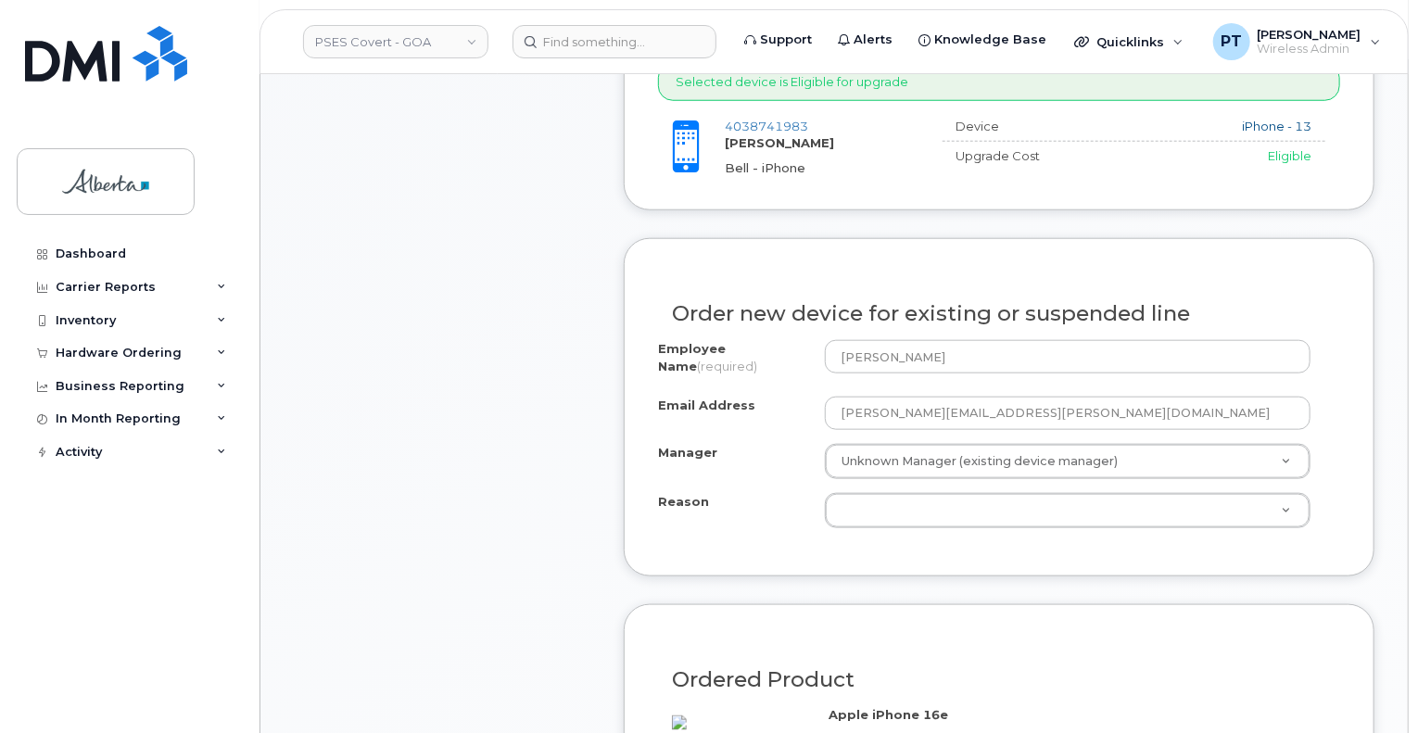
scroll to position [834, 0]
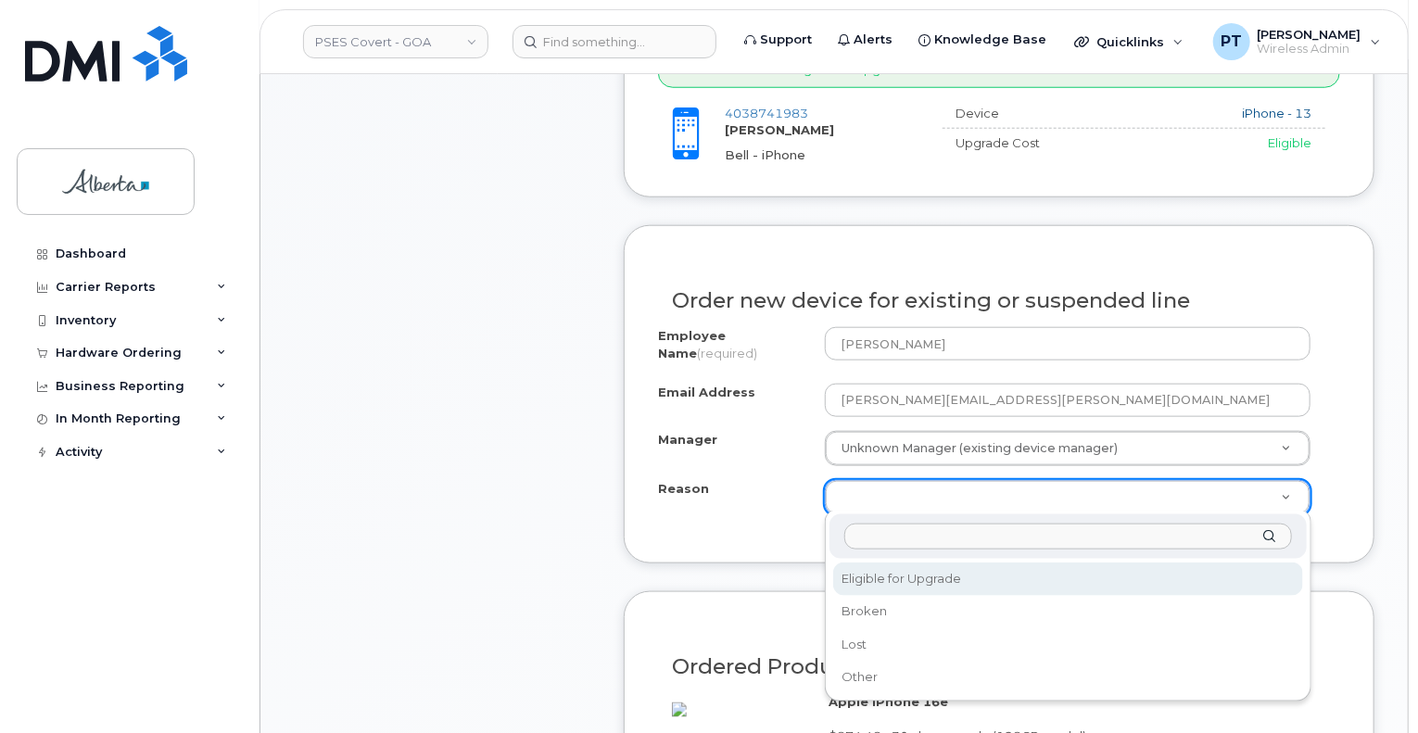
select select "eligible_for_upgrade"
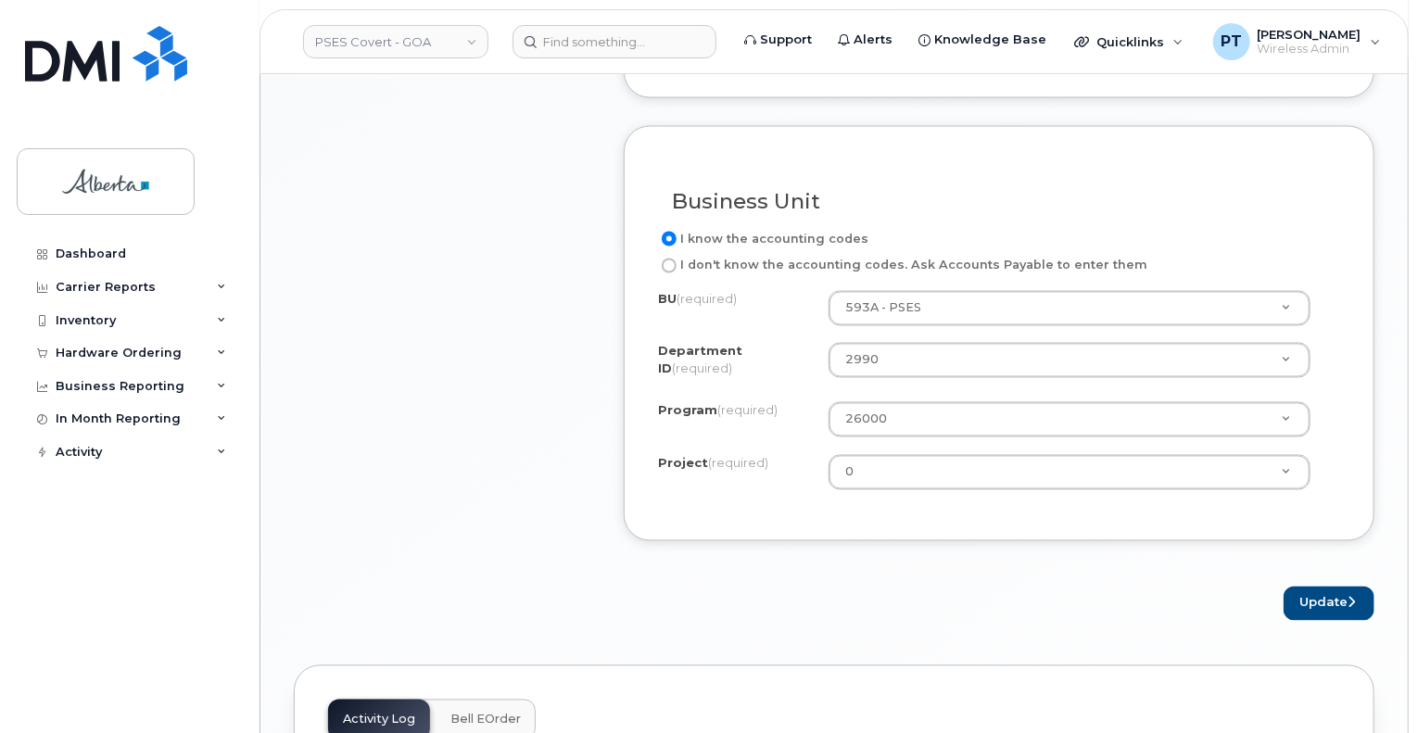
scroll to position [1575, 0]
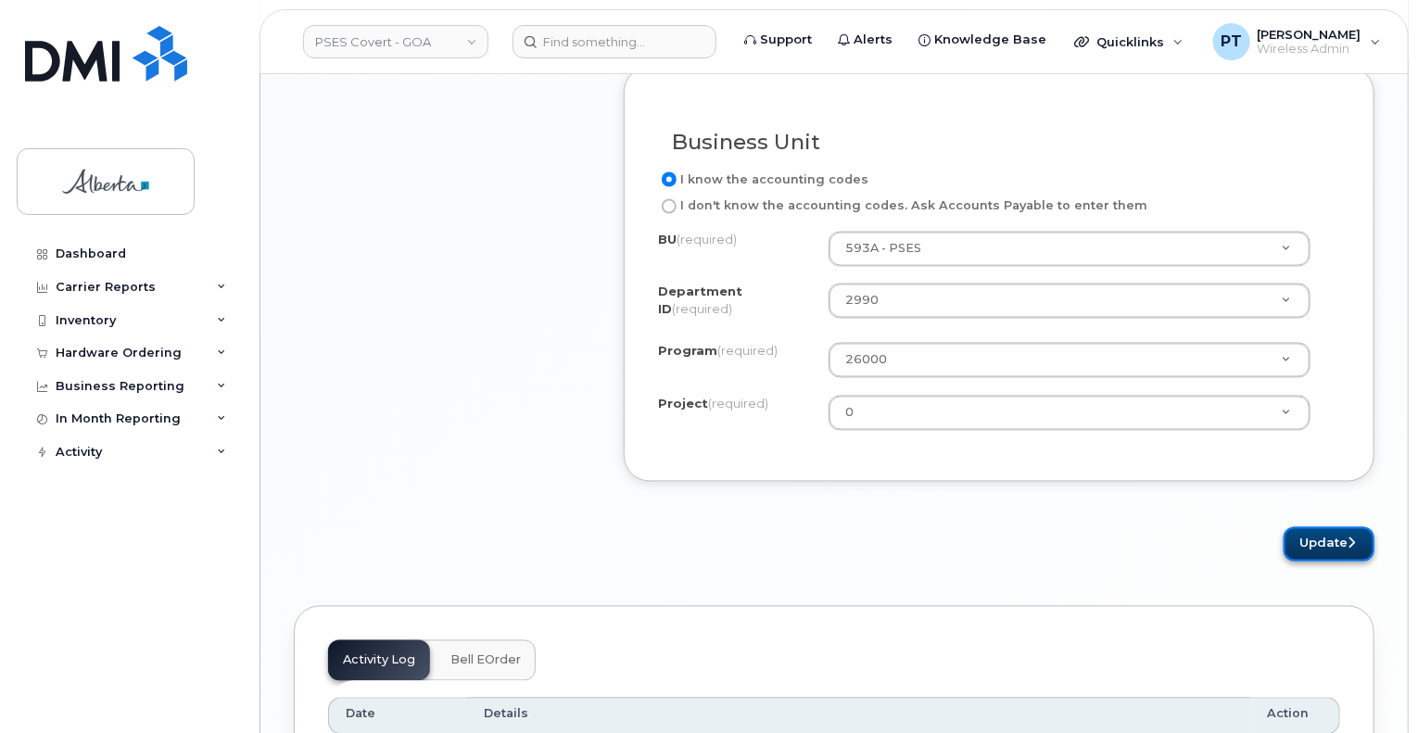
click at [1319, 557] on button "Update" at bounding box center [1328, 544] width 91 height 34
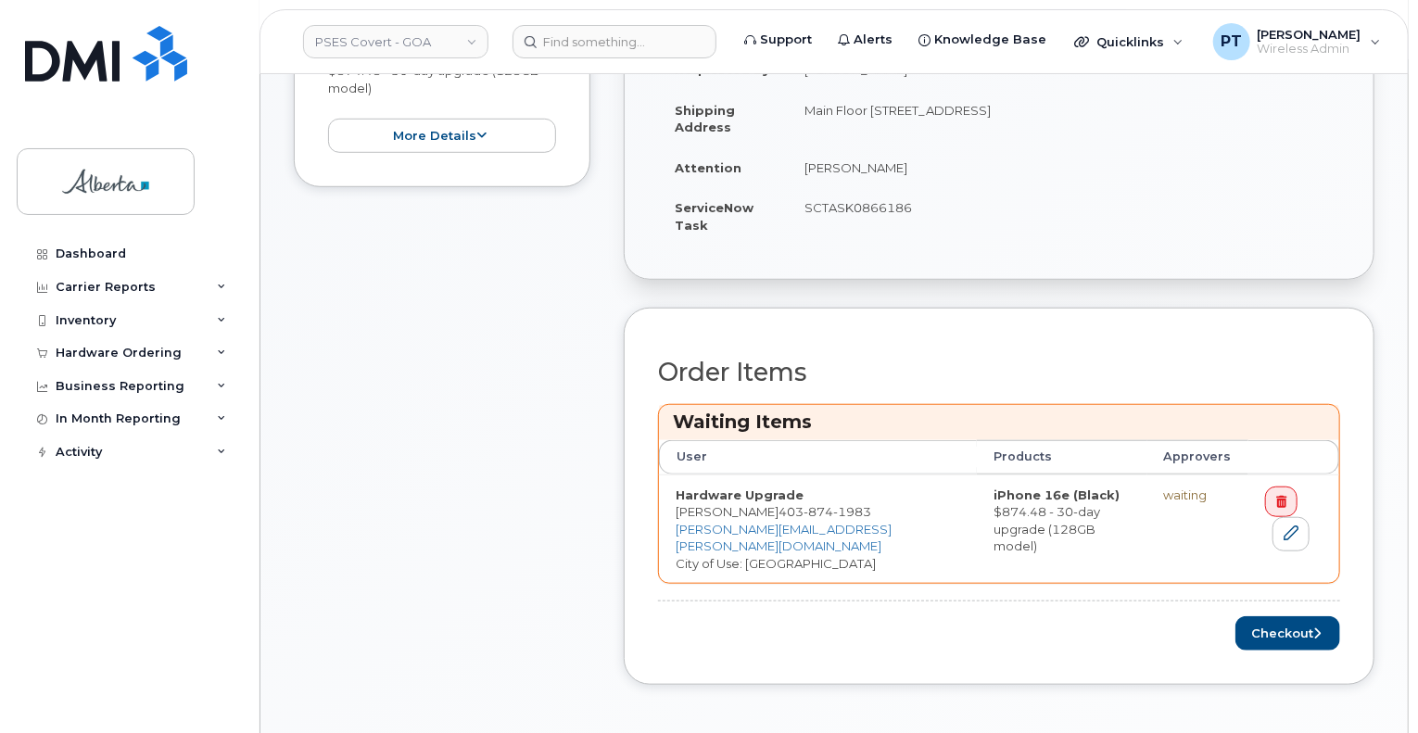
scroll to position [556, 0]
click at [1263, 622] on button "Checkout" at bounding box center [1287, 631] width 105 height 34
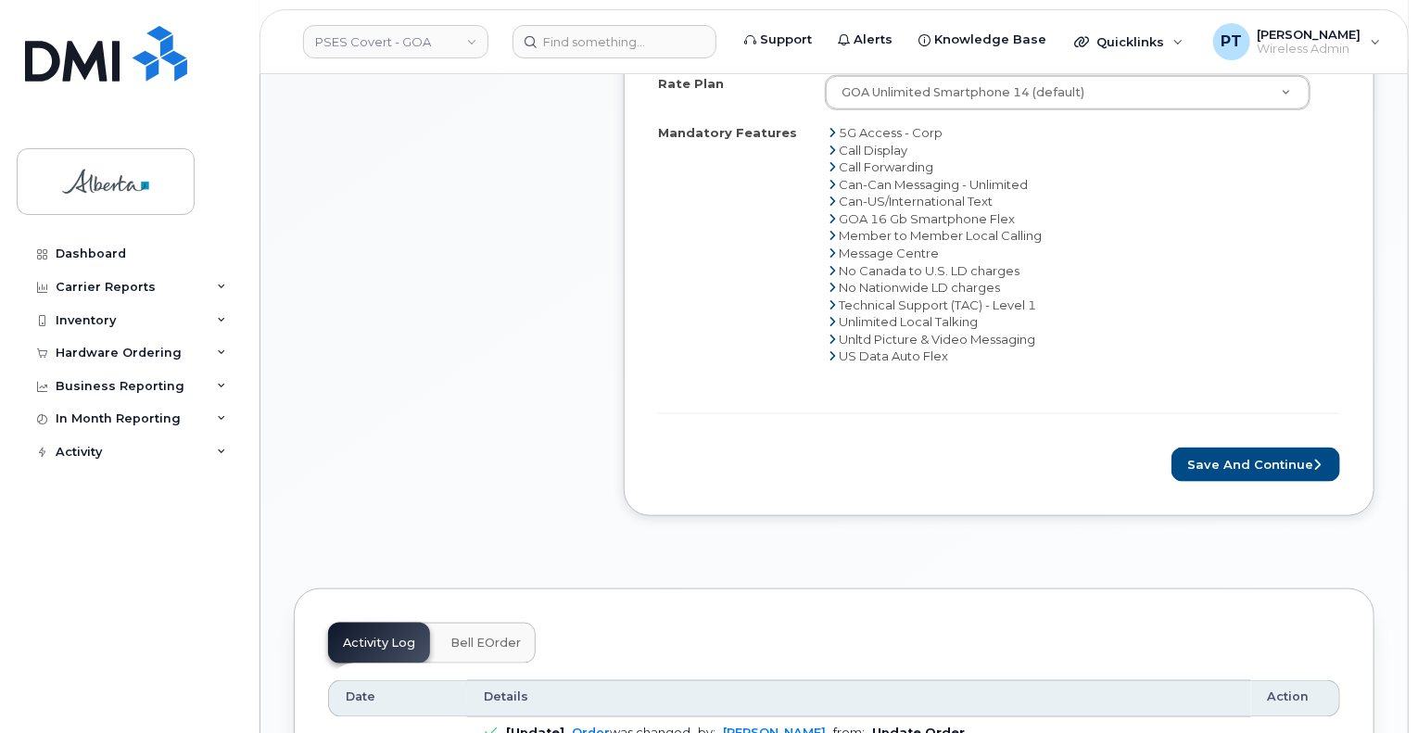
scroll to position [834, 0]
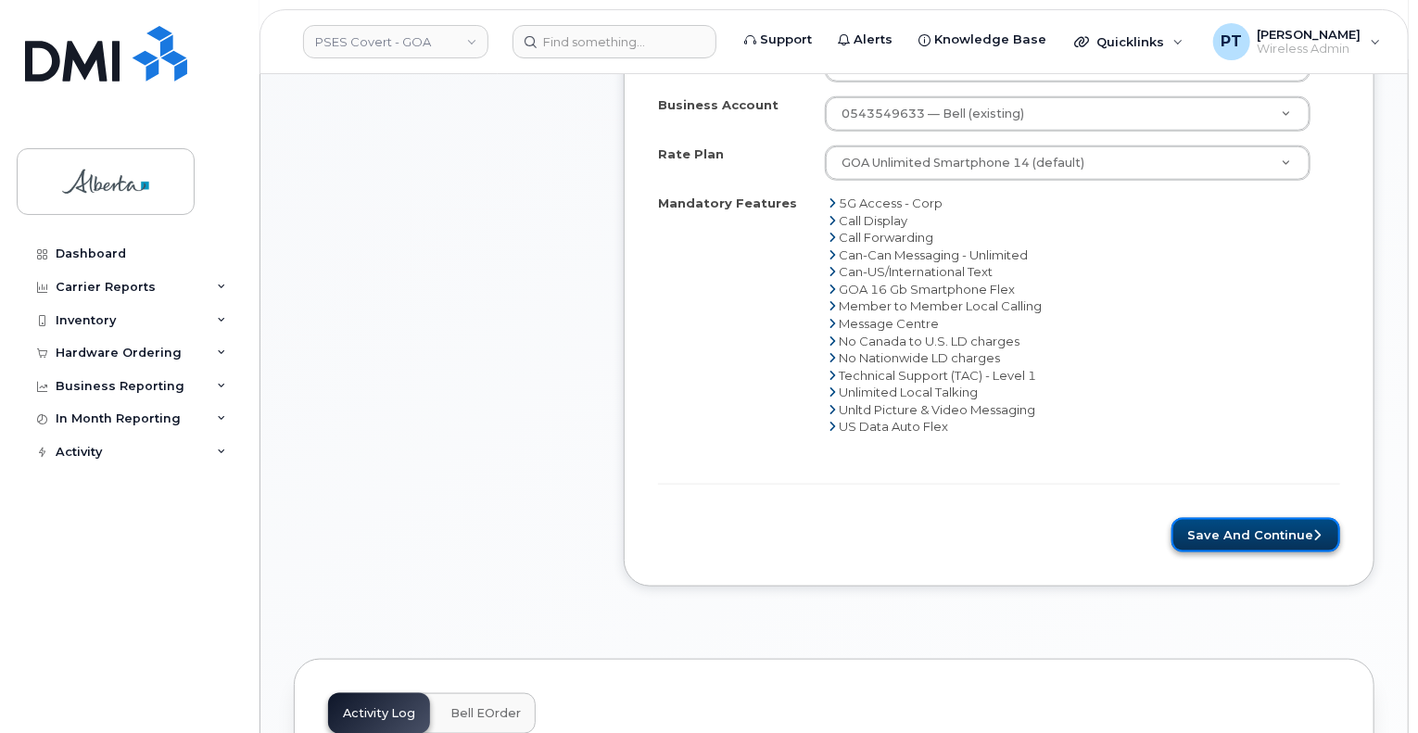
click at [1224, 529] on button "Save and Continue" at bounding box center [1255, 535] width 169 height 34
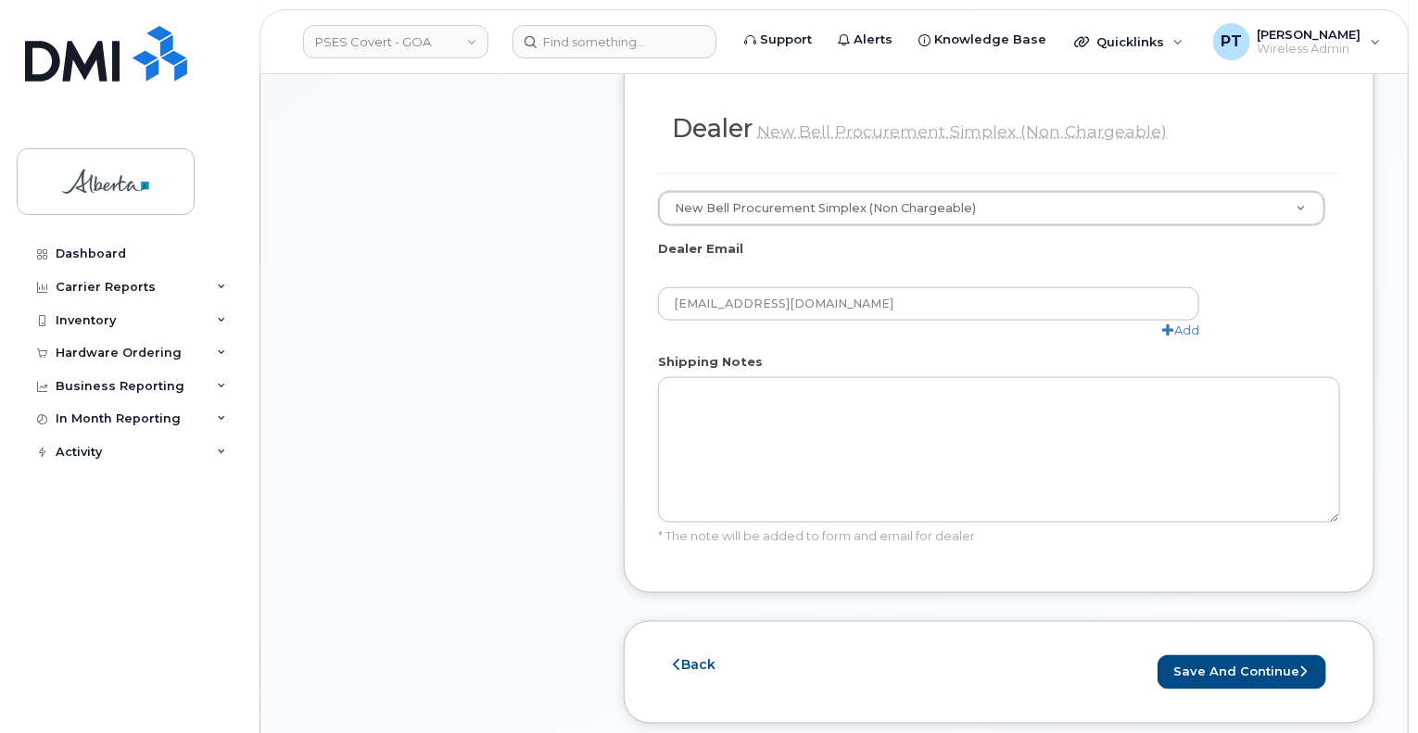
scroll to position [1019, 0]
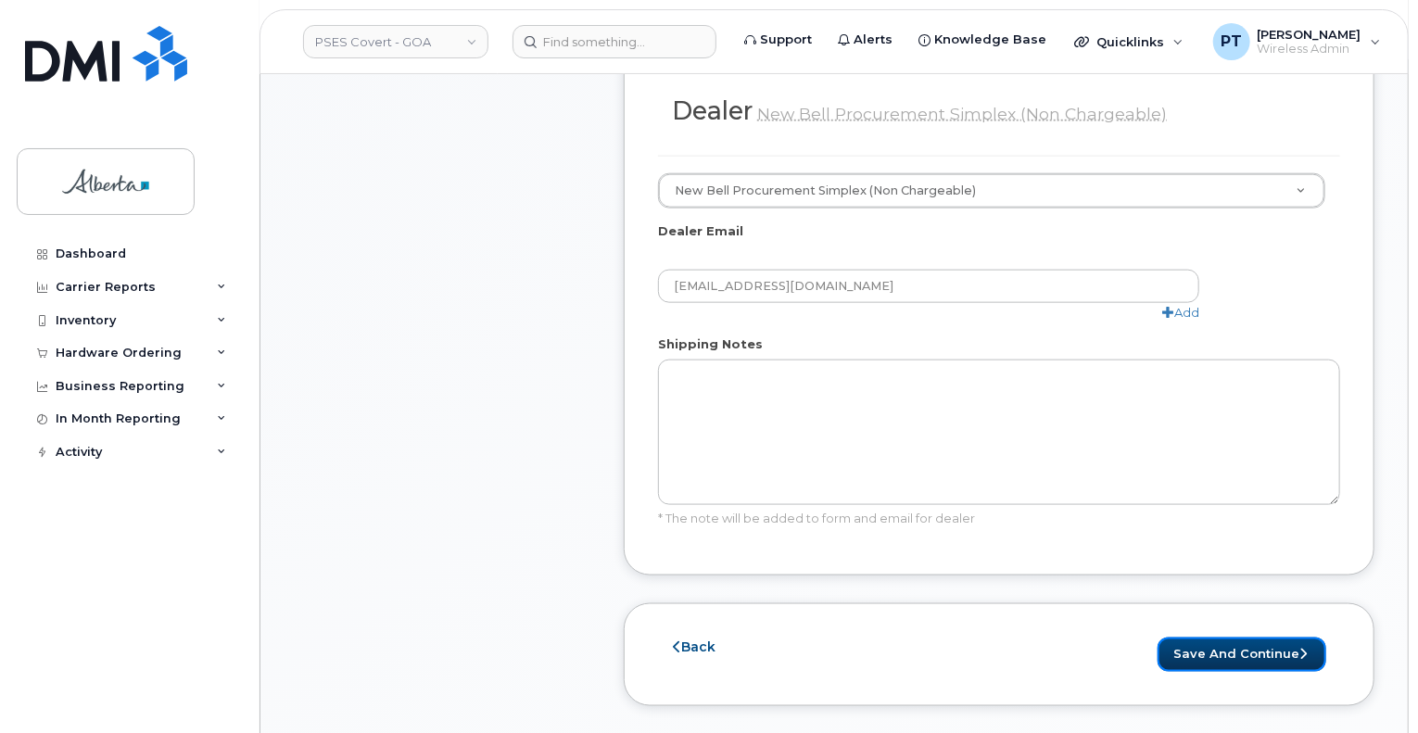
drag, startPoint x: 1199, startPoint y: 616, endPoint x: 1409, endPoint y: 570, distance: 215.4
click at [1199, 638] on button "Save and Continue" at bounding box center [1241, 655] width 169 height 34
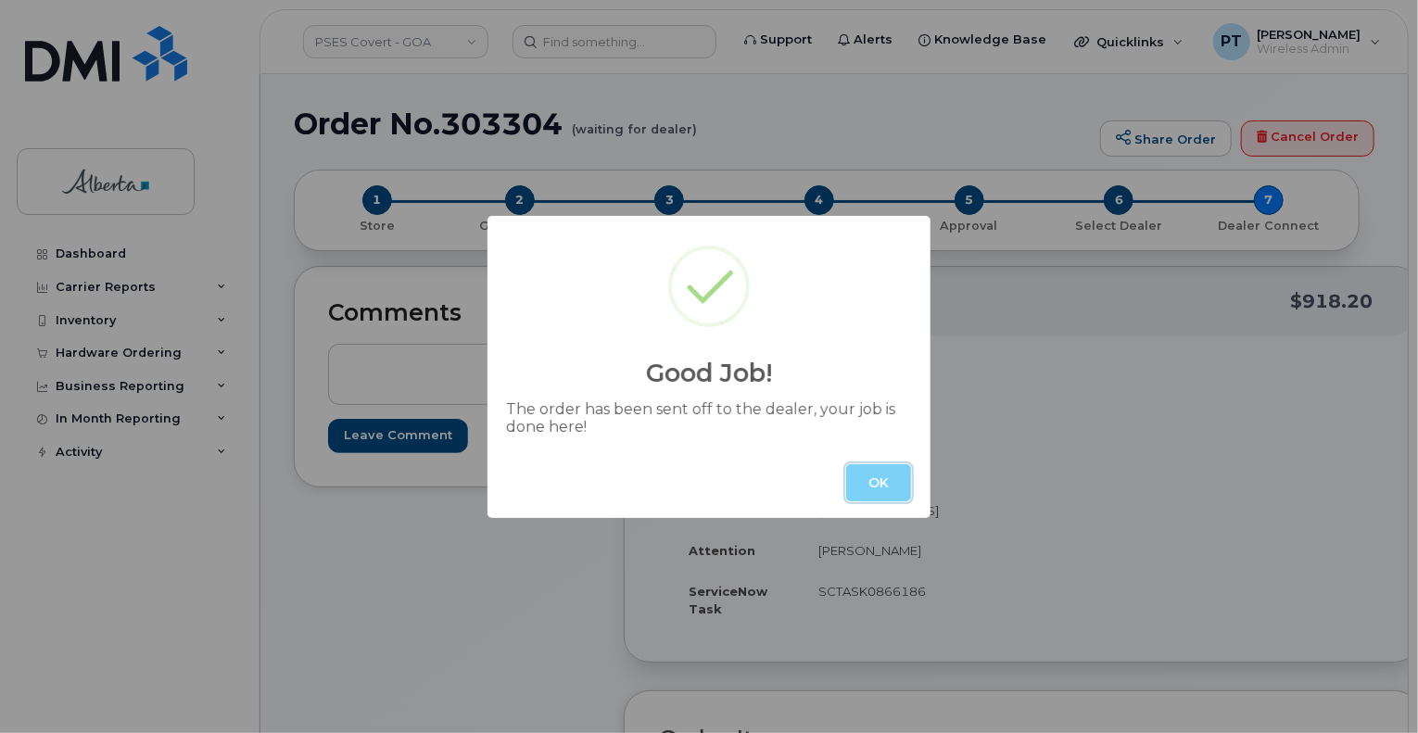
drag, startPoint x: 887, startPoint y: 481, endPoint x: 1122, endPoint y: 507, distance: 236.8
click at [887, 481] on button "OK" at bounding box center [878, 482] width 65 height 37
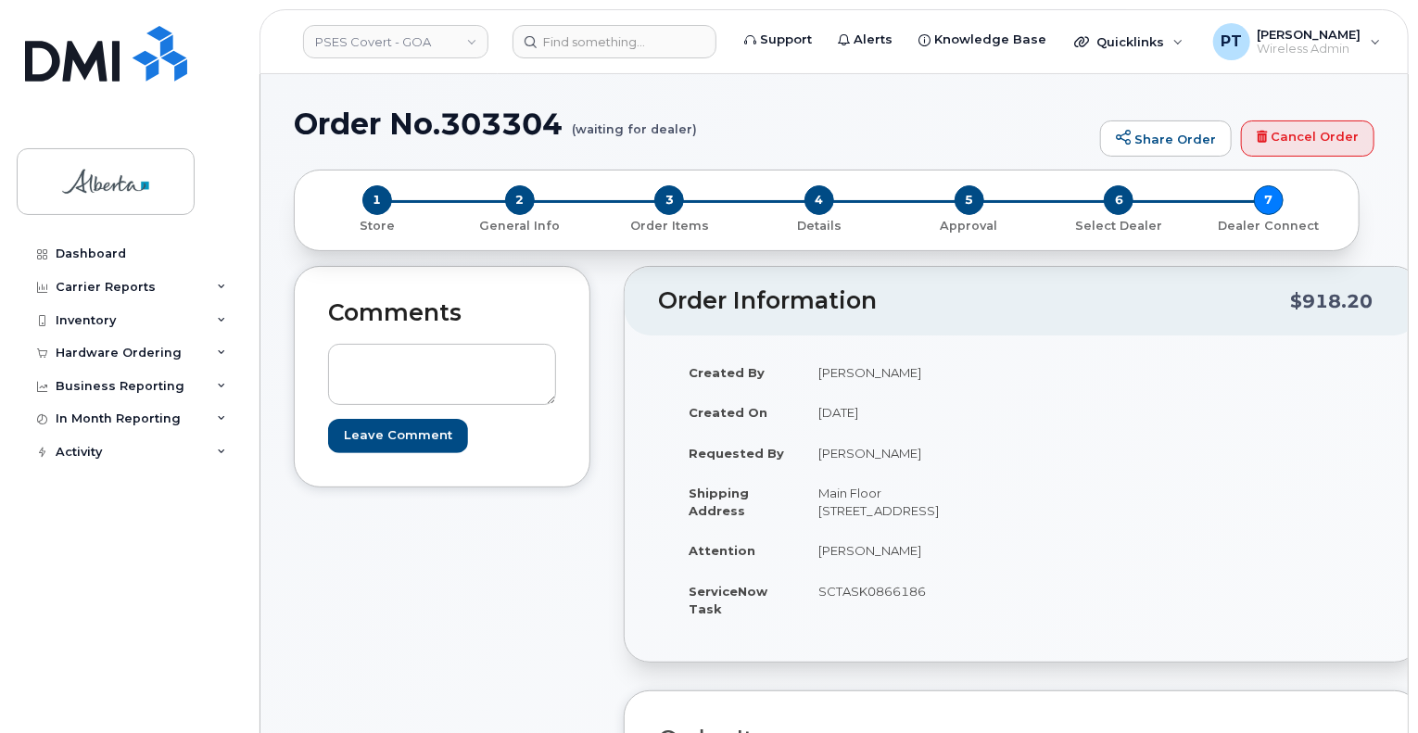
click at [515, 129] on h1 "Order No.303304 (waiting for dealer)" at bounding box center [692, 123] width 797 height 32
copy h1 "303304"
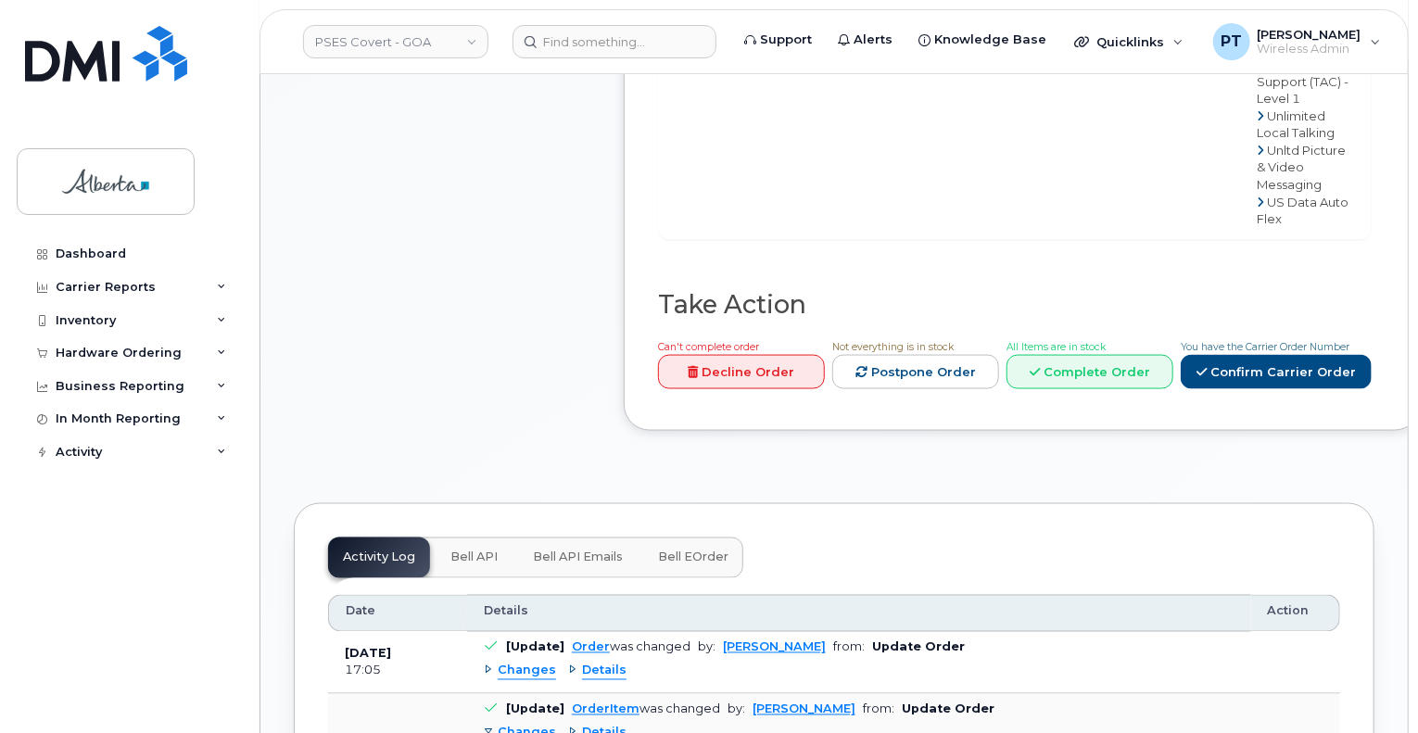
scroll to position [1390, 0]
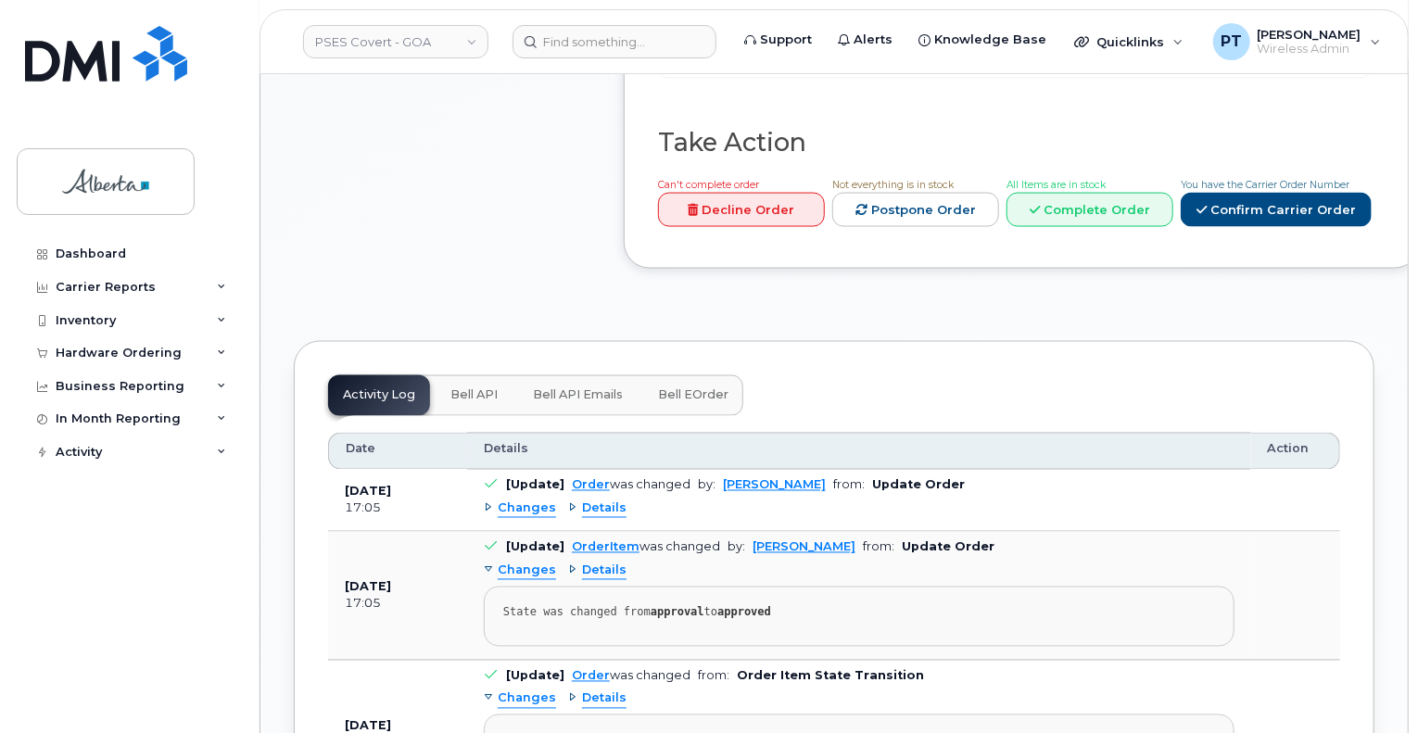
click at [467, 388] on span "Bell API" at bounding box center [473, 395] width 47 height 15
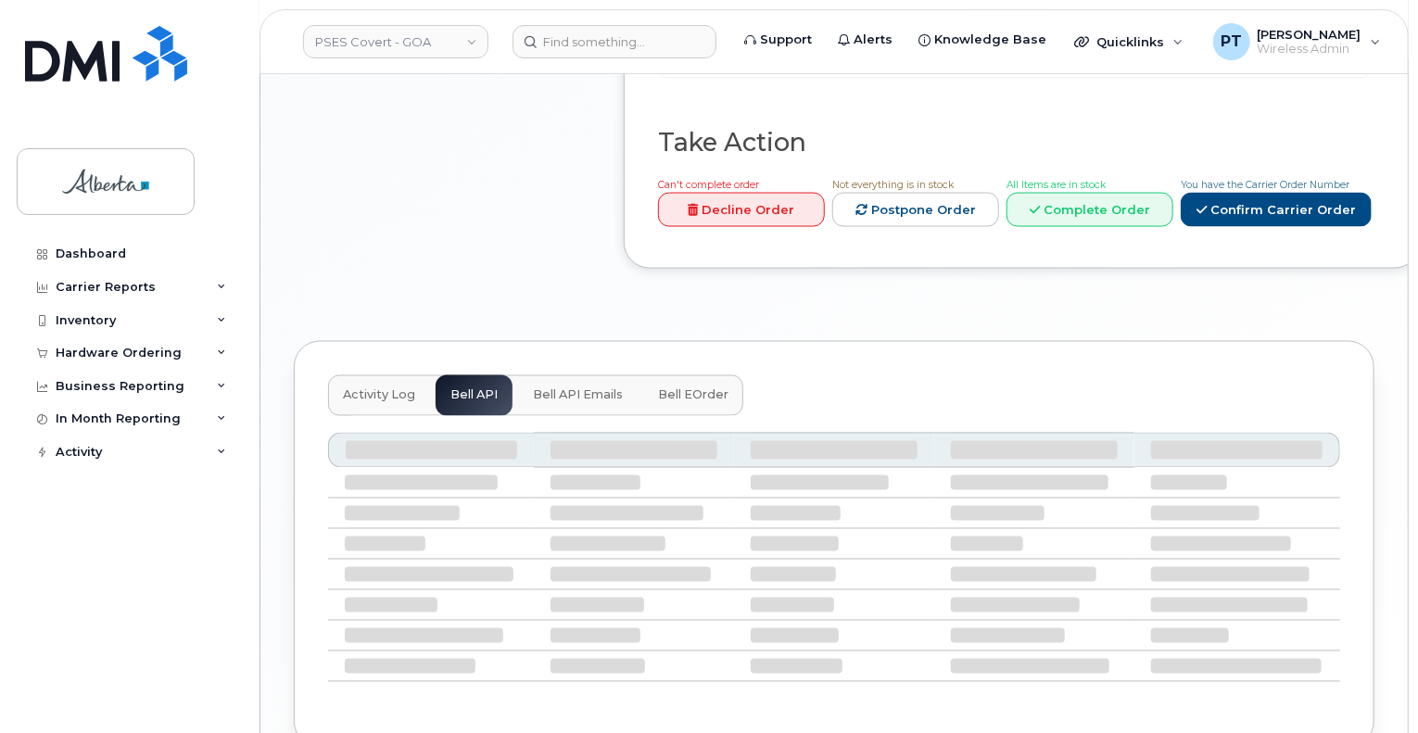
scroll to position [1294, 0]
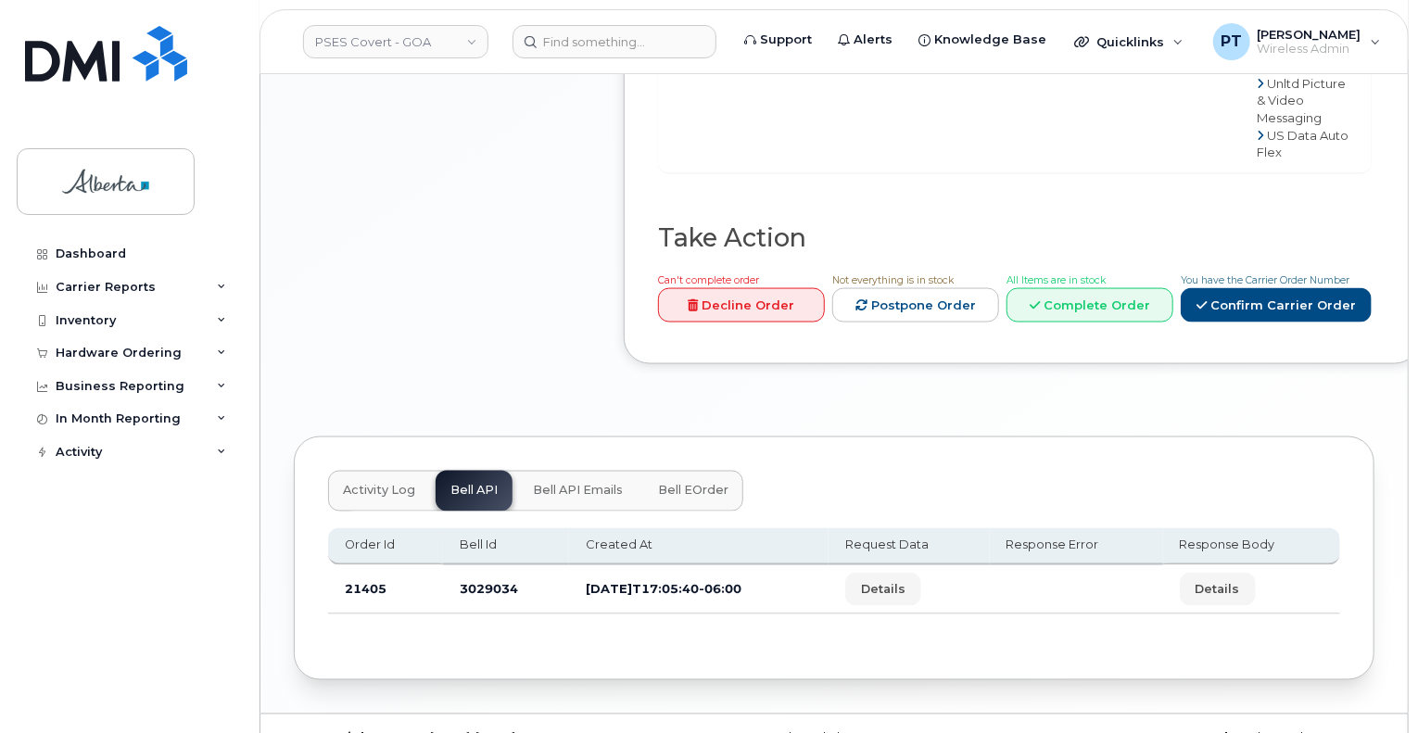
click at [485, 565] on td "3029034" at bounding box center [506, 589] width 126 height 49
copy td "3029034"
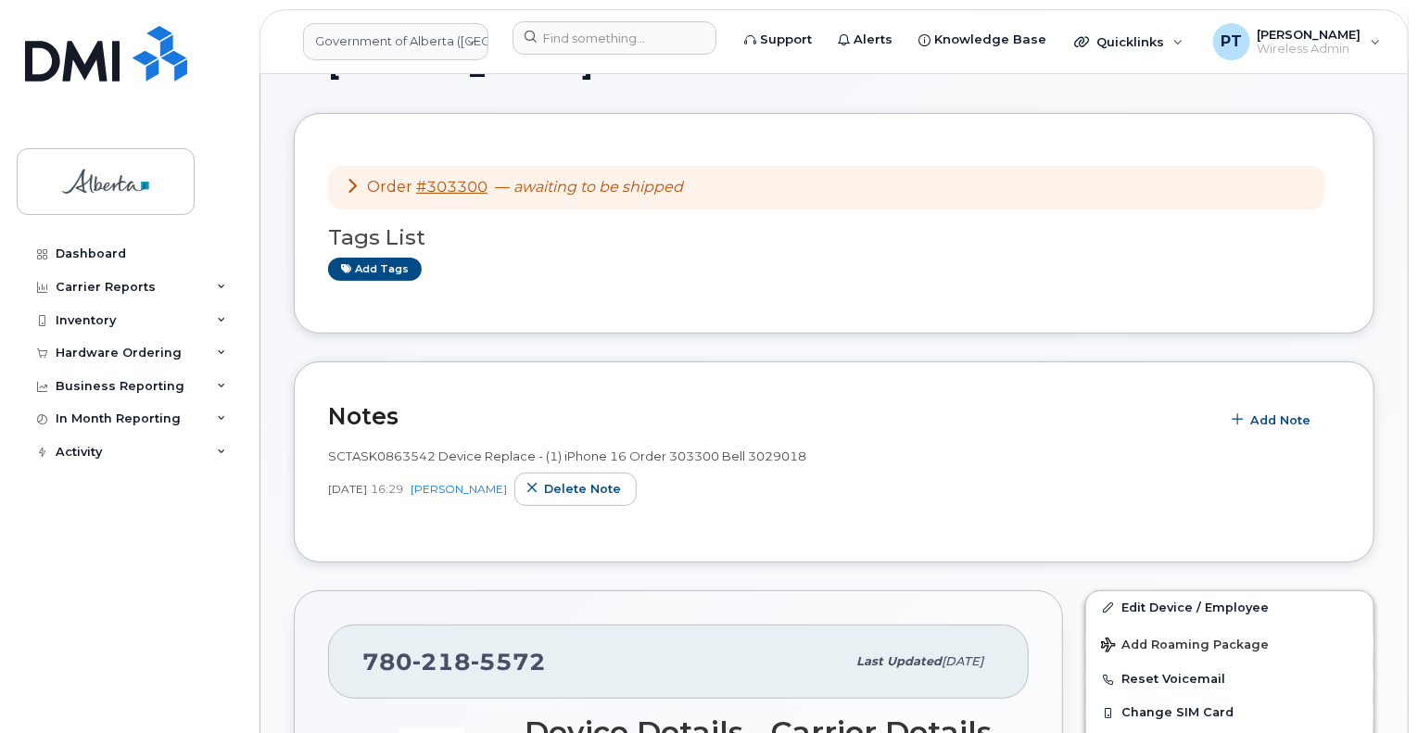
scroll to position [93, 0]
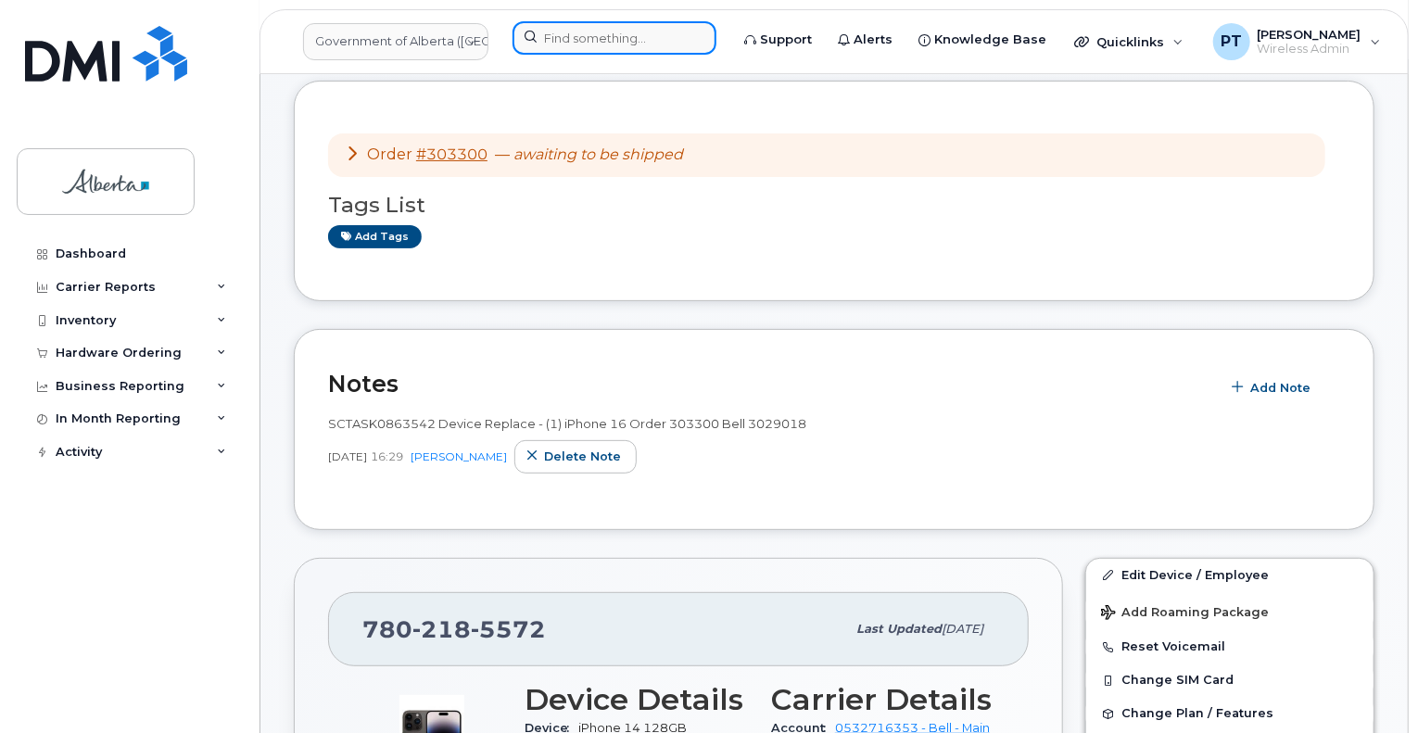
click at [629, 46] on input at bounding box center [614, 37] width 204 height 33
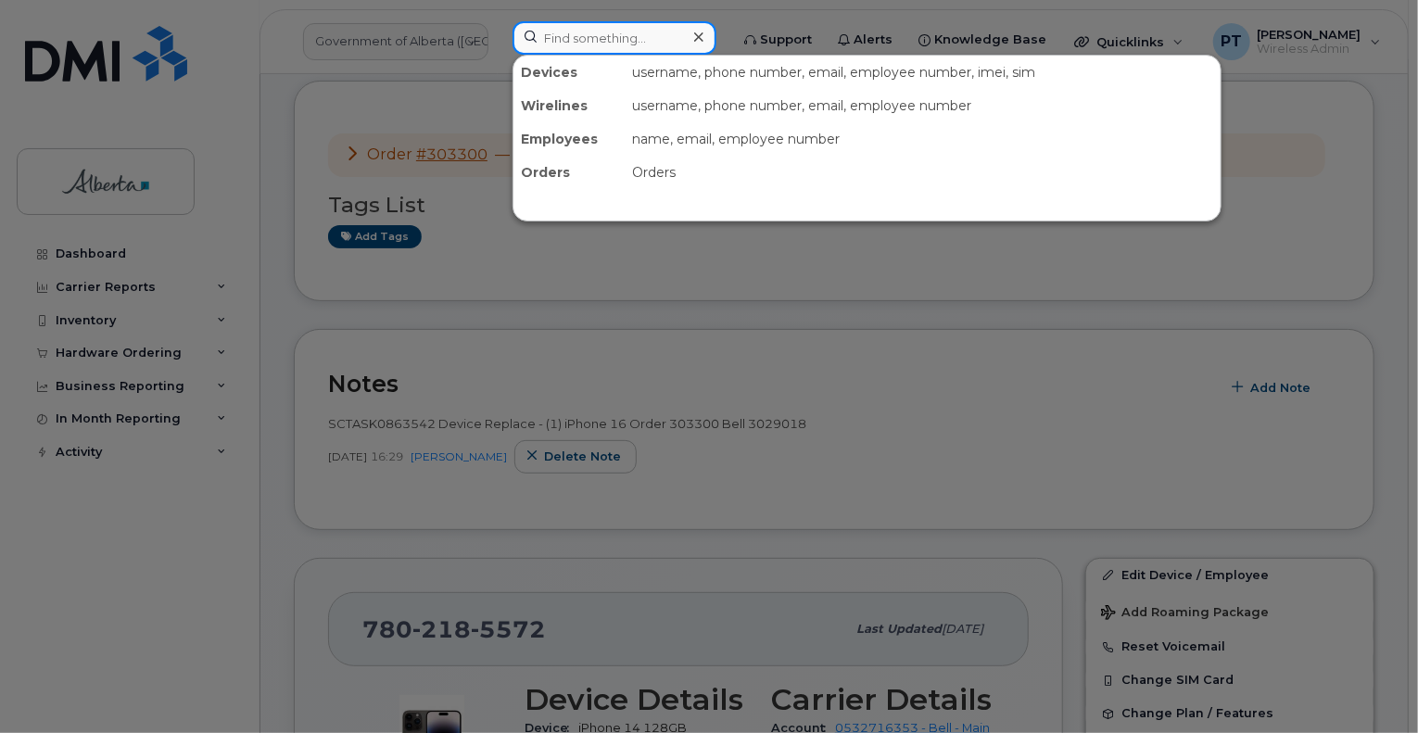
drag, startPoint x: 630, startPoint y: 57, endPoint x: 581, endPoint y: 34, distance: 54.3
paste input "5878325889"
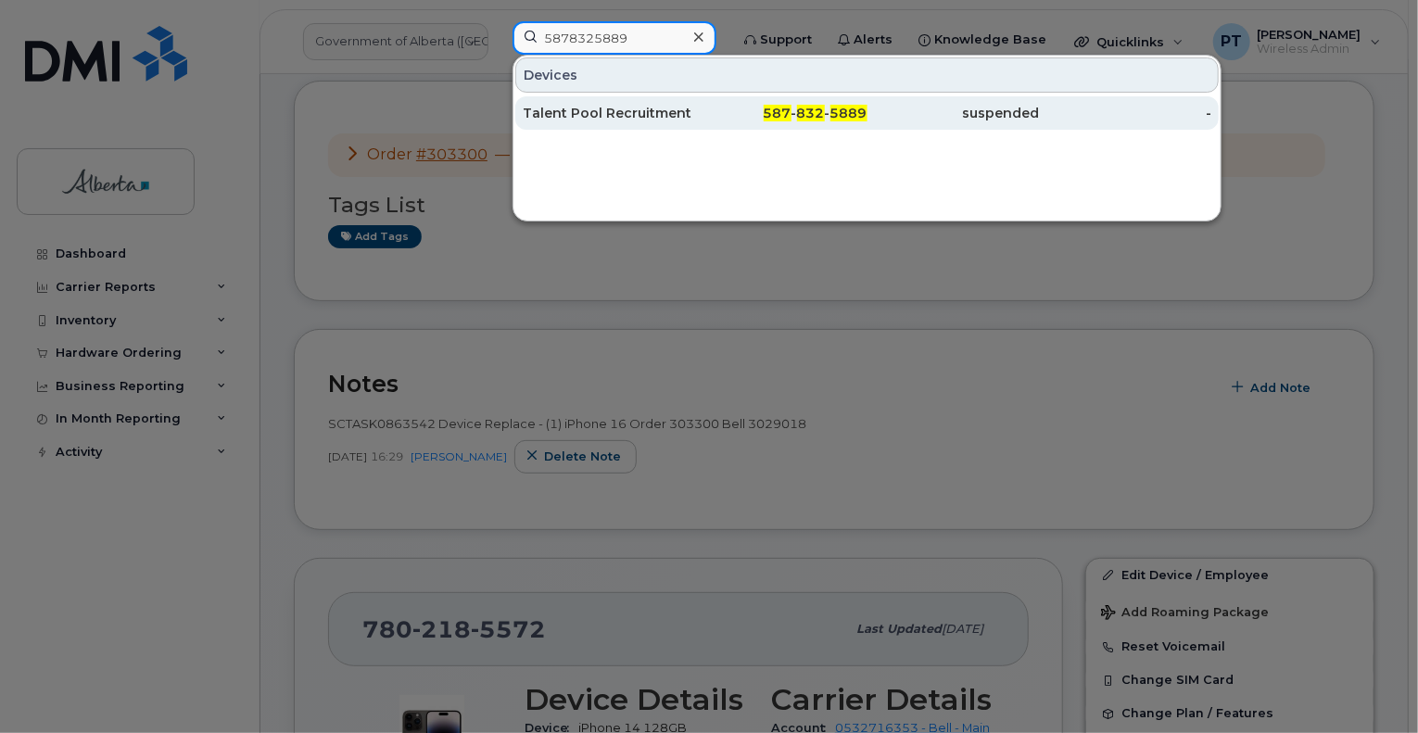
type input "5878325889"
click at [621, 114] on div "Talent Pool Recruitment Consultant Vacant" at bounding box center [609, 113] width 172 height 19
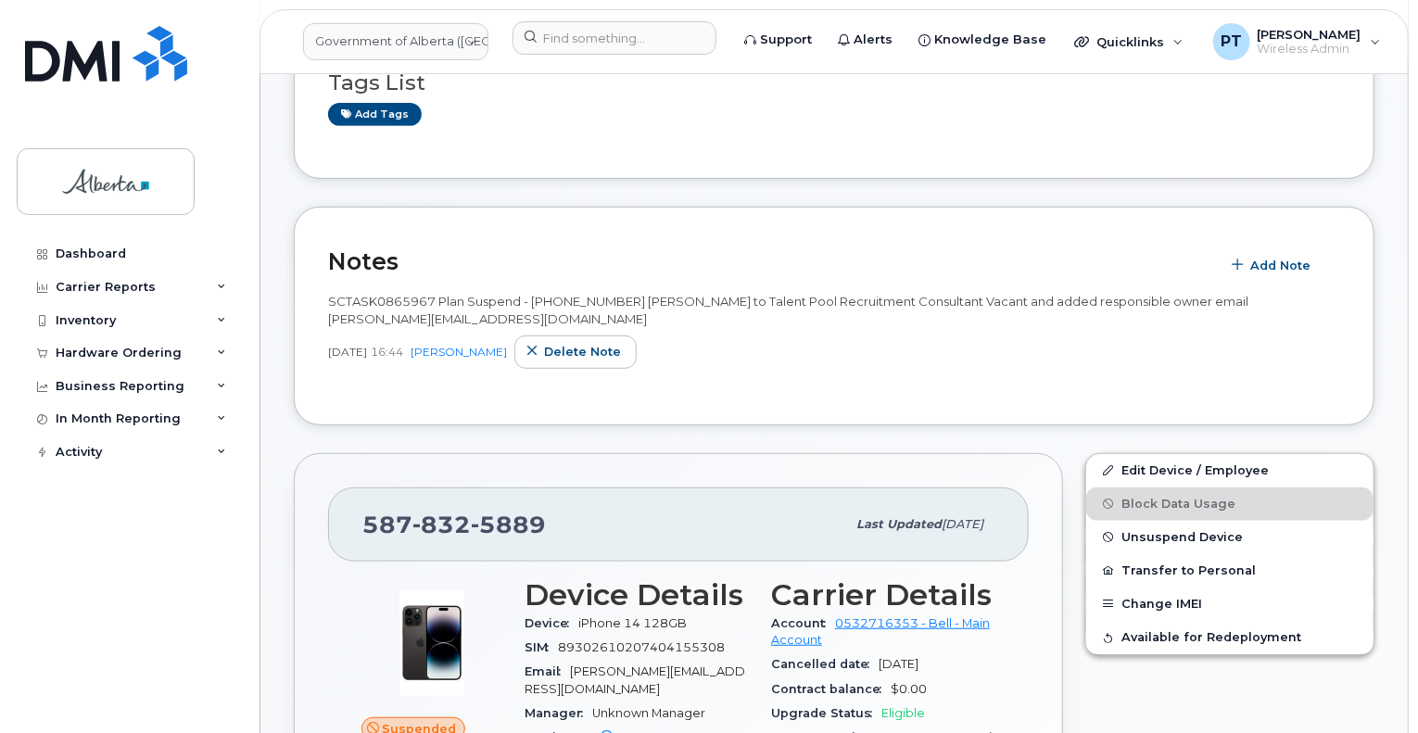
scroll to position [371, 0]
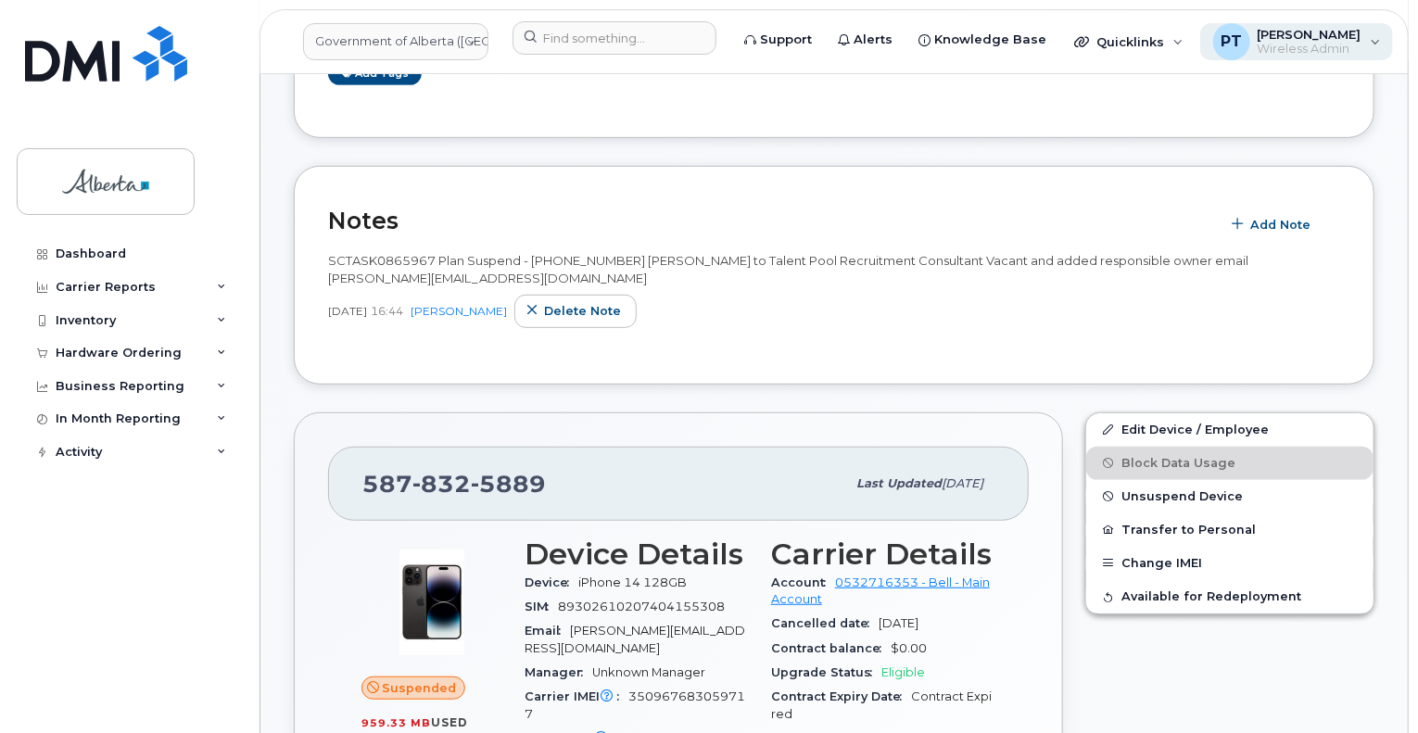
drag, startPoint x: 1296, startPoint y: 41, endPoint x: 1271, endPoint y: 32, distance: 26.4
click at [1294, 38] on div "[PERSON_NAME] Wireless Admin" at bounding box center [1305, 42] width 111 height 30
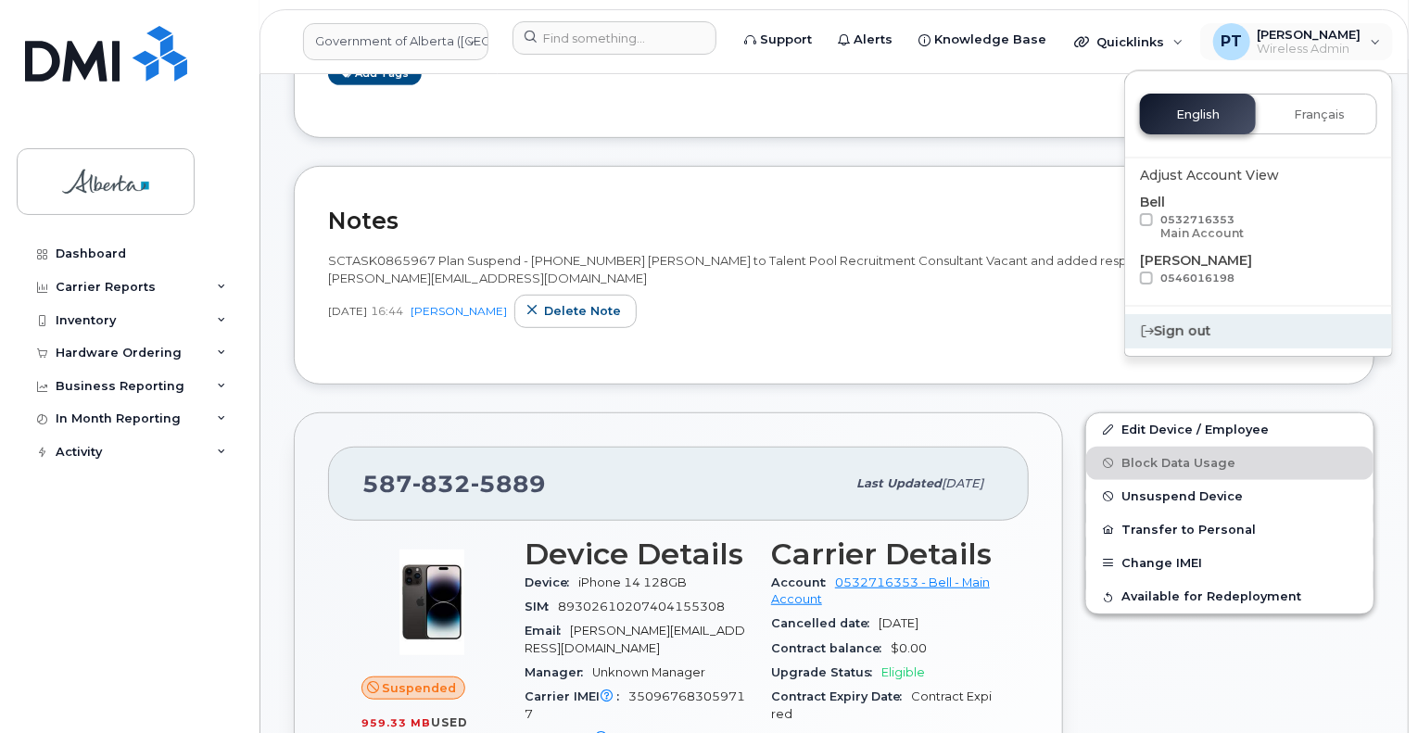
click at [1142, 338] on div "Sign out" at bounding box center [1258, 331] width 267 height 34
